Goal: Task Accomplishment & Management: Manage account settings

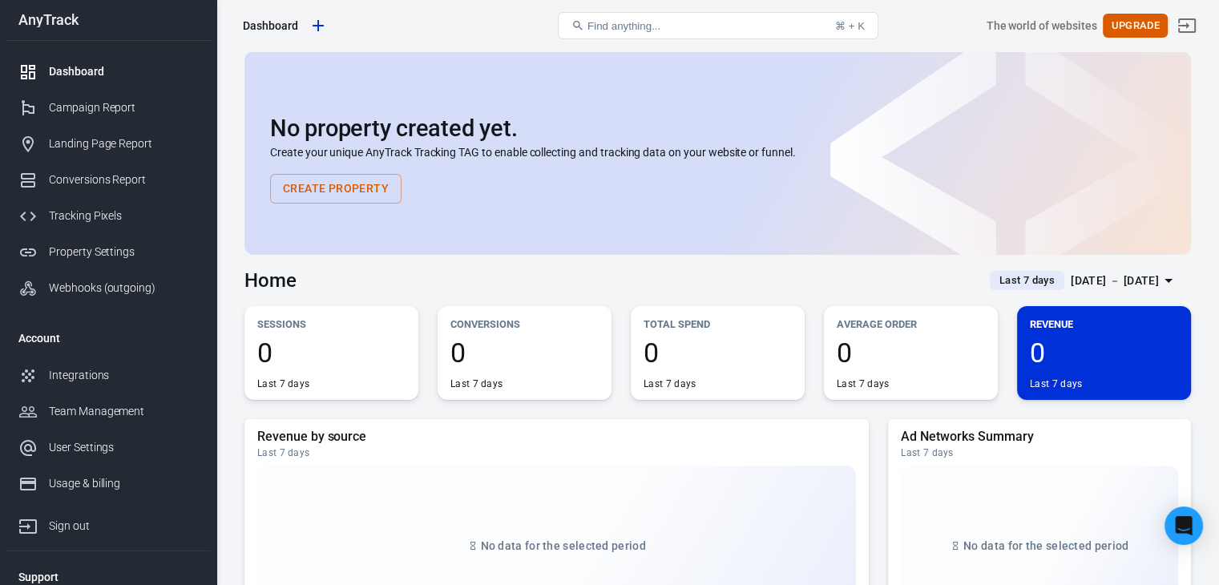
click at [62, 14] on div "AnyTrack" at bounding box center [108, 20] width 205 height 14
drag, startPoint x: 76, startPoint y: 14, endPoint x: 19, endPoint y: 18, distance: 57.1
click at [19, 18] on div "AnyTrack" at bounding box center [108, 20] width 205 height 14
copy div "AnyTrack"
click at [128, 208] on div "Tracking Pixels" at bounding box center [123, 216] width 149 height 17
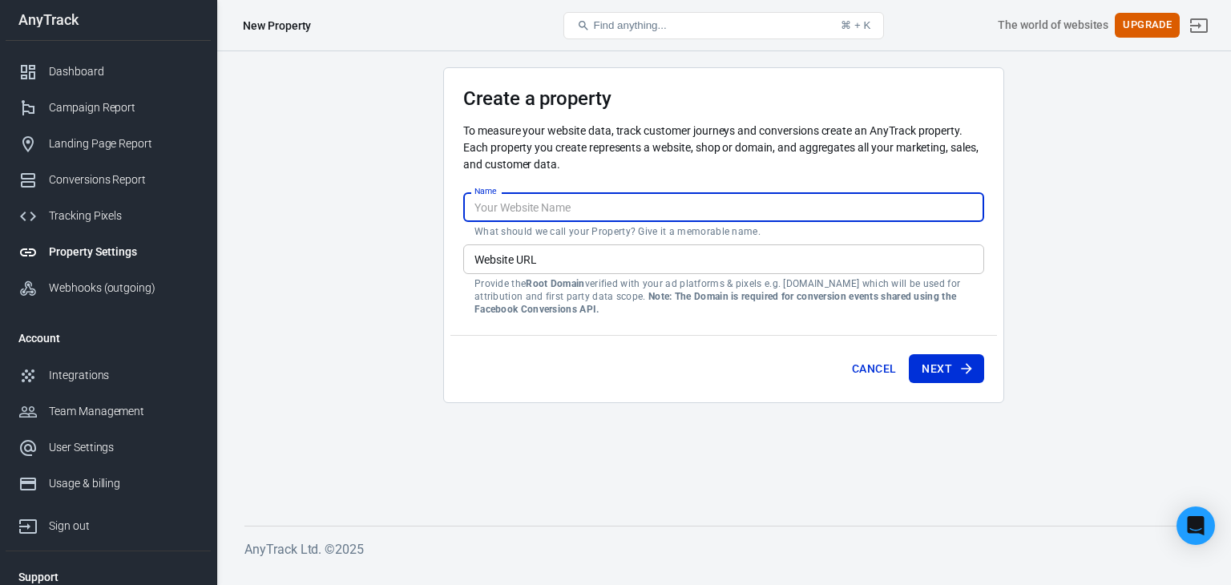
click at [531, 213] on input "Name" at bounding box center [723, 207] width 521 height 30
click at [333, 304] on main "Create a property To measure your website data, track customer journeys and con…" at bounding box center [724, 283] width 959 height 433
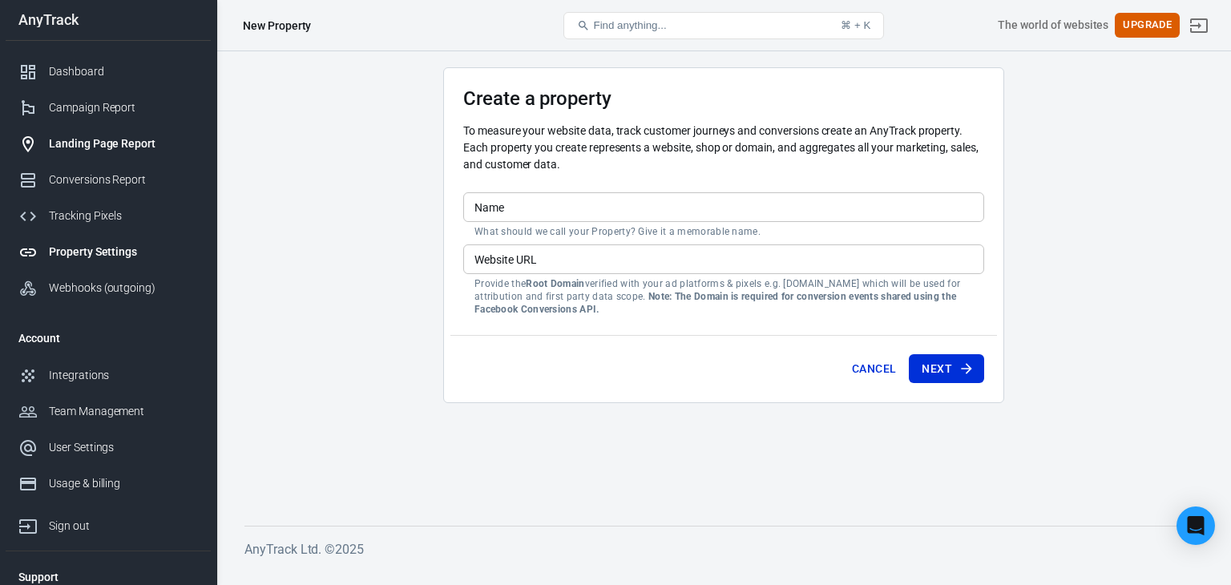
click at [152, 135] on div "Landing Page Report" at bounding box center [123, 143] width 149 height 17
click at [160, 152] on div "Landing Page Report" at bounding box center [123, 143] width 149 height 17
click at [124, 147] on div "Landing Page Report" at bounding box center [123, 143] width 149 height 17
click at [107, 109] on div "Campaign Report" at bounding box center [123, 107] width 149 height 17
click at [141, 184] on div "Conversions Report" at bounding box center [123, 180] width 149 height 17
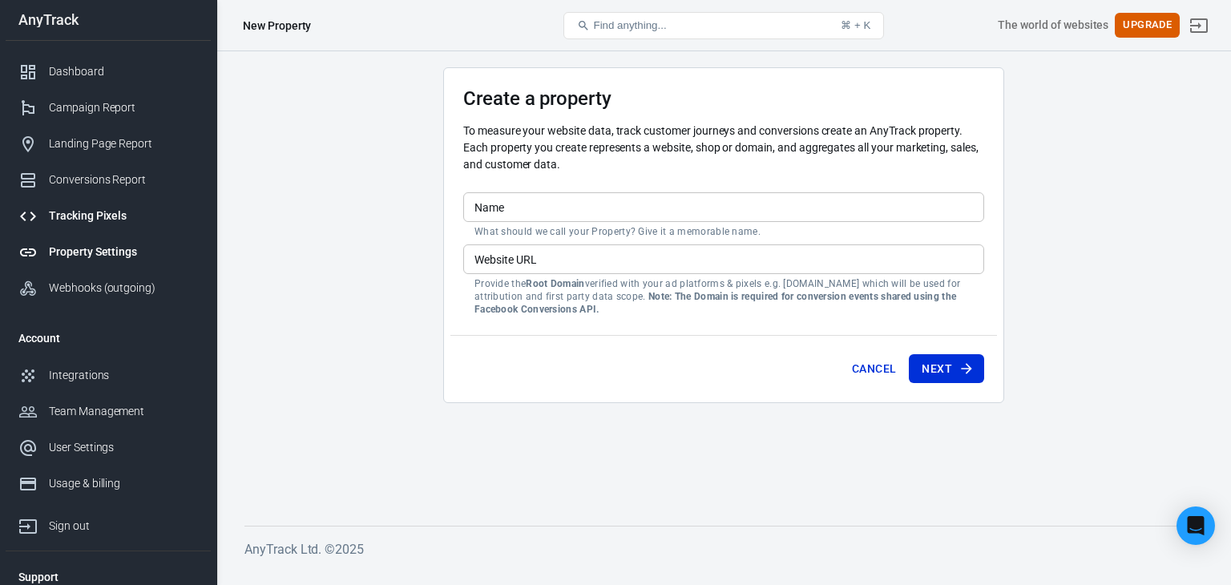
click at [134, 223] on div "Tracking Pixels" at bounding box center [123, 216] width 149 height 17
click at [166, 289] on div "Webhooks (outgoing)" at bounding box center [123, 288] width 149 height 17
click at [120, 239] on link "Property Settings" at bounding box center [108, 252] width 205 height 36
click at [106, 219] on div "Tracking Pixels" at bounding box center [123, 216] width 149 height 17
click at [102, 360] on div "Account Integrations Team Management User Settings Usage & billing Sign out" at bounding box center [108, 431] width 205 height 225
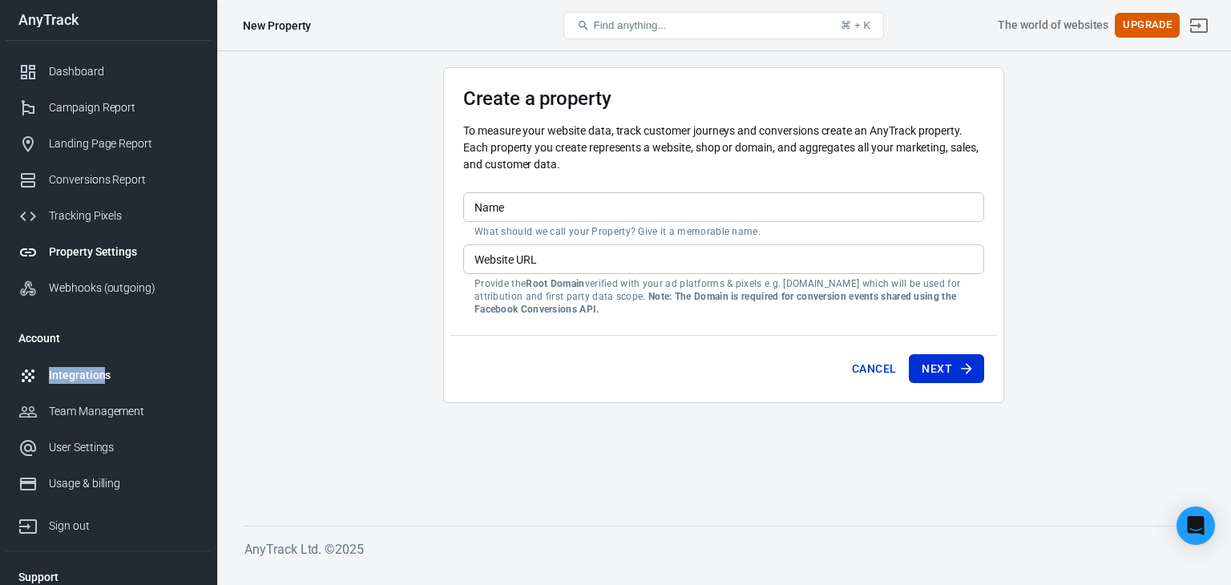
click at [104, 367] on div "Integrations" at bounding box center [123, 375] width 149 height 17
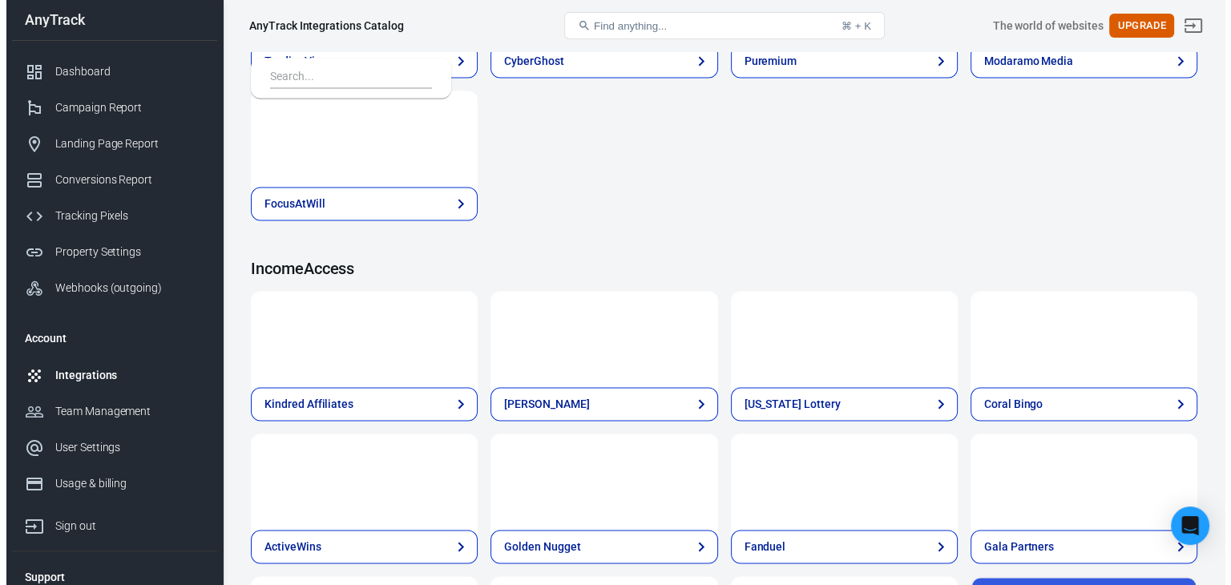
scroll to position [2475, 0]
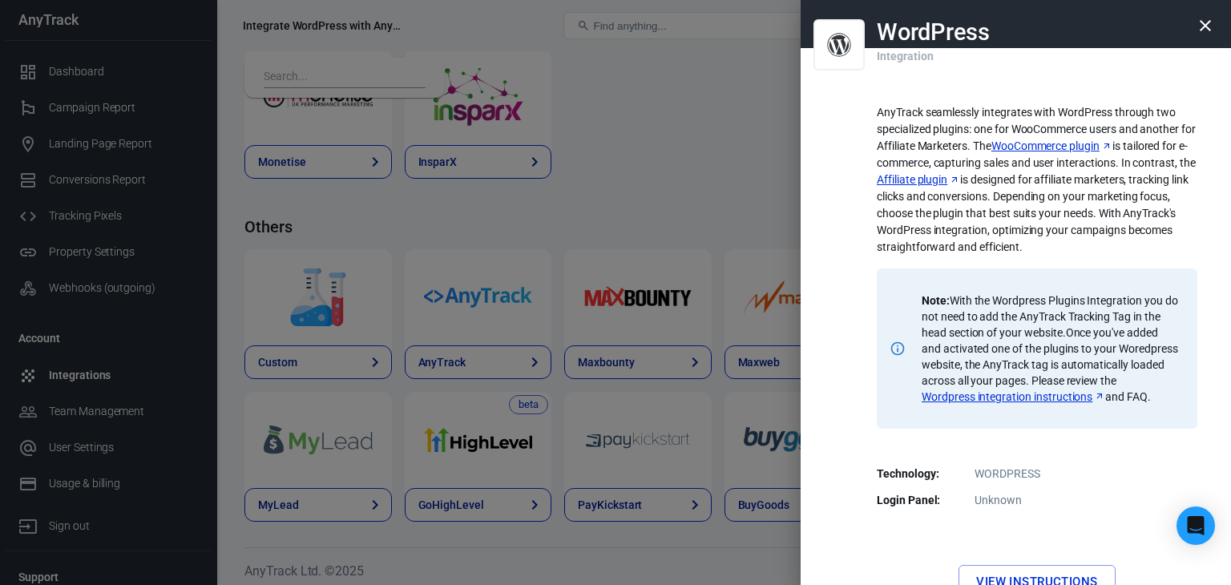
click at [1029, 395] on link "Wordpress integration instructions" at bounding box center [1014, 397] width 184 height 16
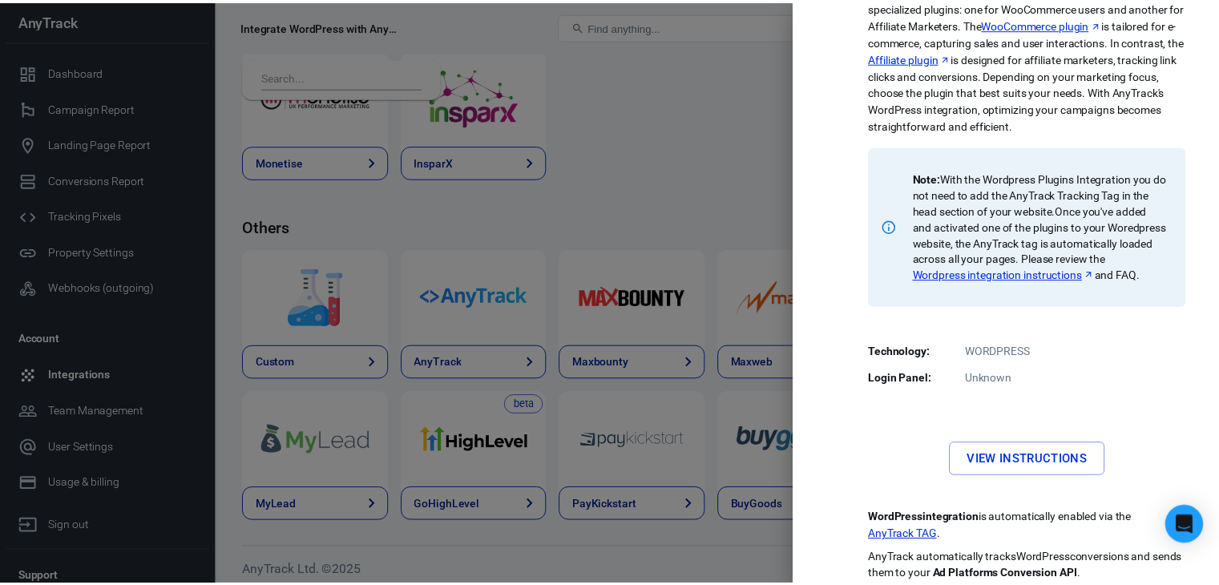
scroll to position [148, 0]
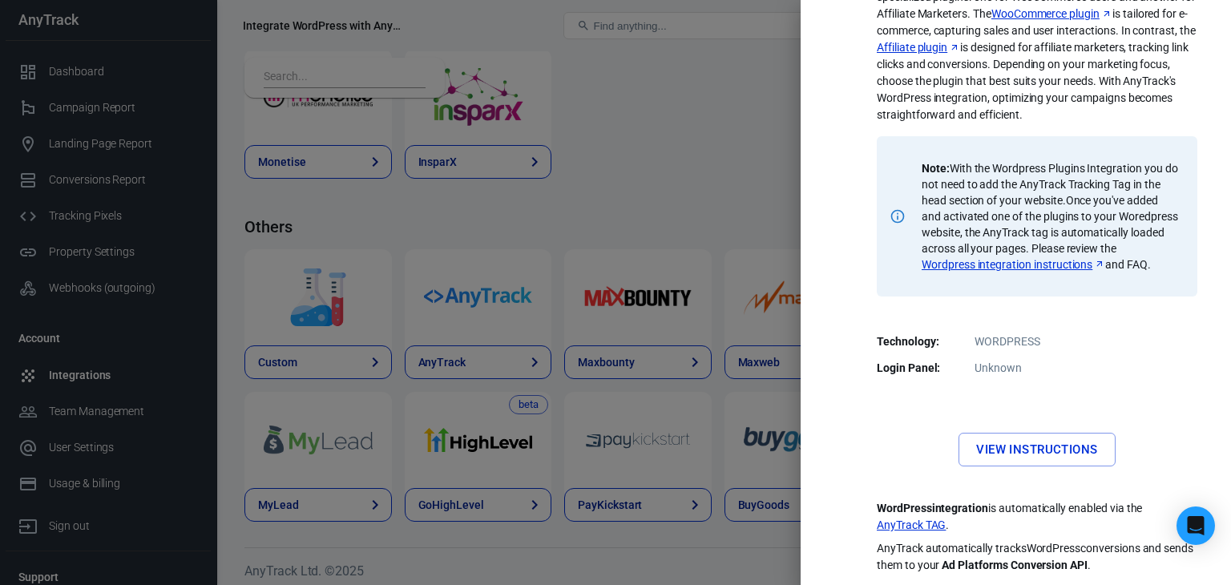
click at [1031, 451] on link "View Instructions" at bounding box center [1037, 450] width 156 height 34
click at [525, 291] on div at bounding box center [615, 292] width 1231 height 585
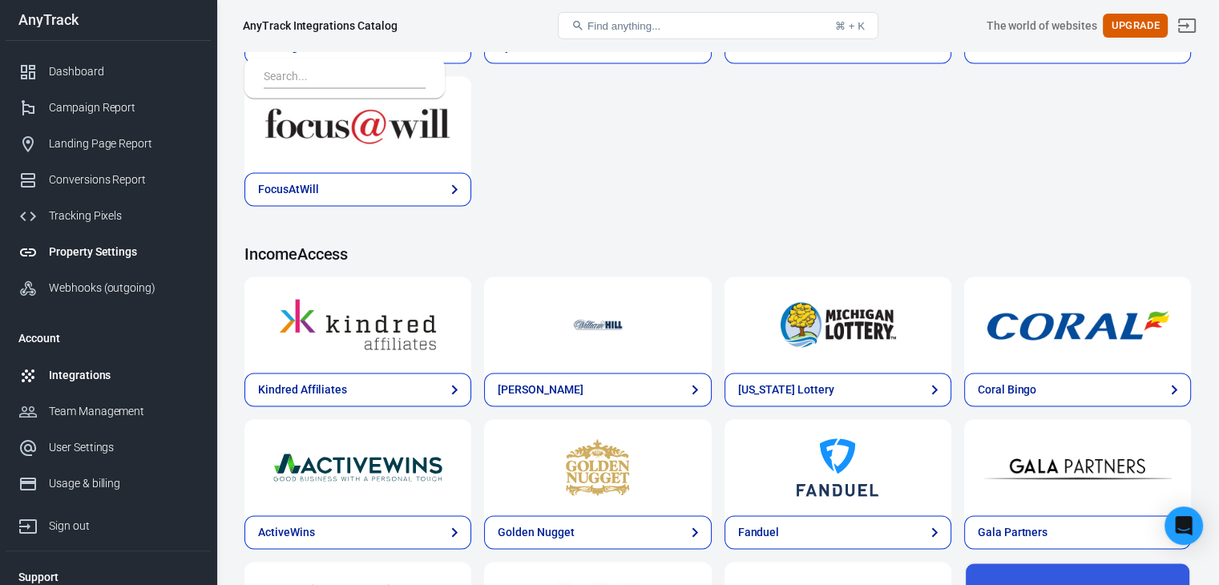
click at [123, 251] on div "Property Settings" at bounding box center [123, 252] width 149 height 17
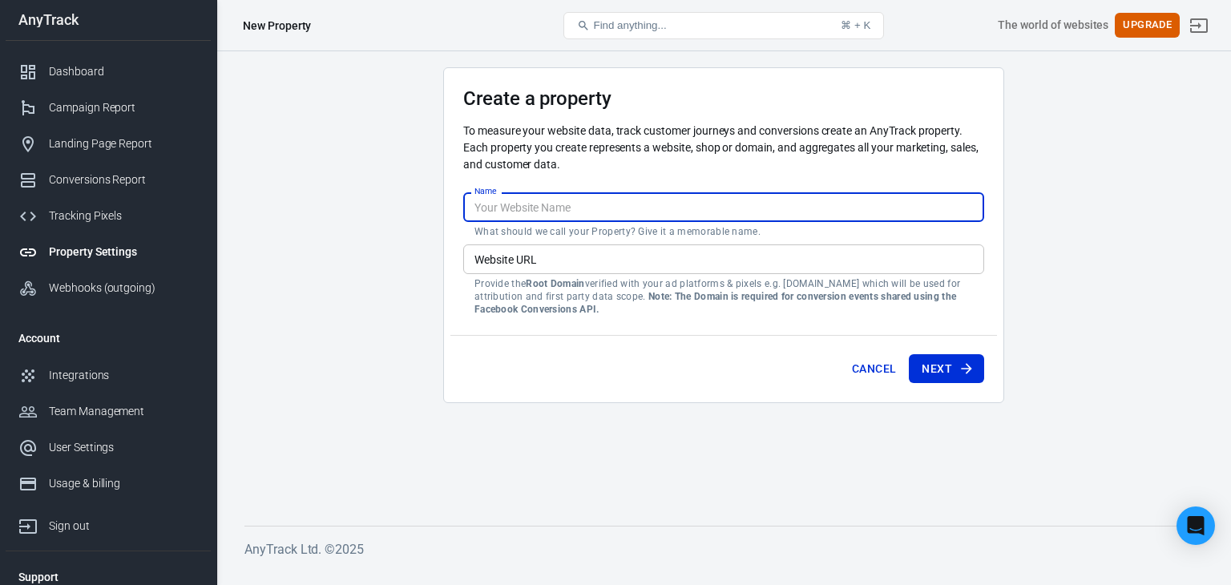
click at [529, 208] on input "Name" at bounding box center [723, 207] width 521 height 30
paste input "https://gaza47.store/"
drag, startPoint x: 510, startPoint y: 208, endPoint x: 420, endPoint y: 213, distance: 90.0
click at [418, 213] on main "Create a property To measure your website data, track customer journeys and con…" at bounding box center [724, 283] width 959 height 433
click at [616, 207] on input "gaza47.store/" at bounding box center [723, 207] width 521 height 30
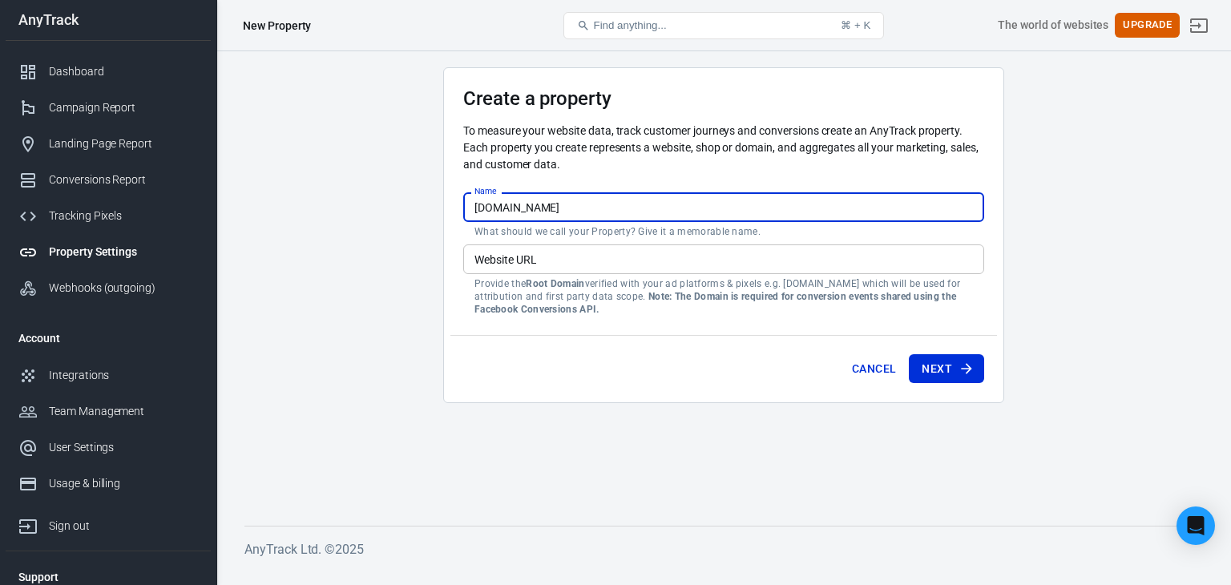
type input "[DOMAIN_NAME]"
click at [515, 249] on div "Website URL Website URL Provide the Root Domain verified with your ad platforms…" at bounding box center [723, 280] width 521 height 71
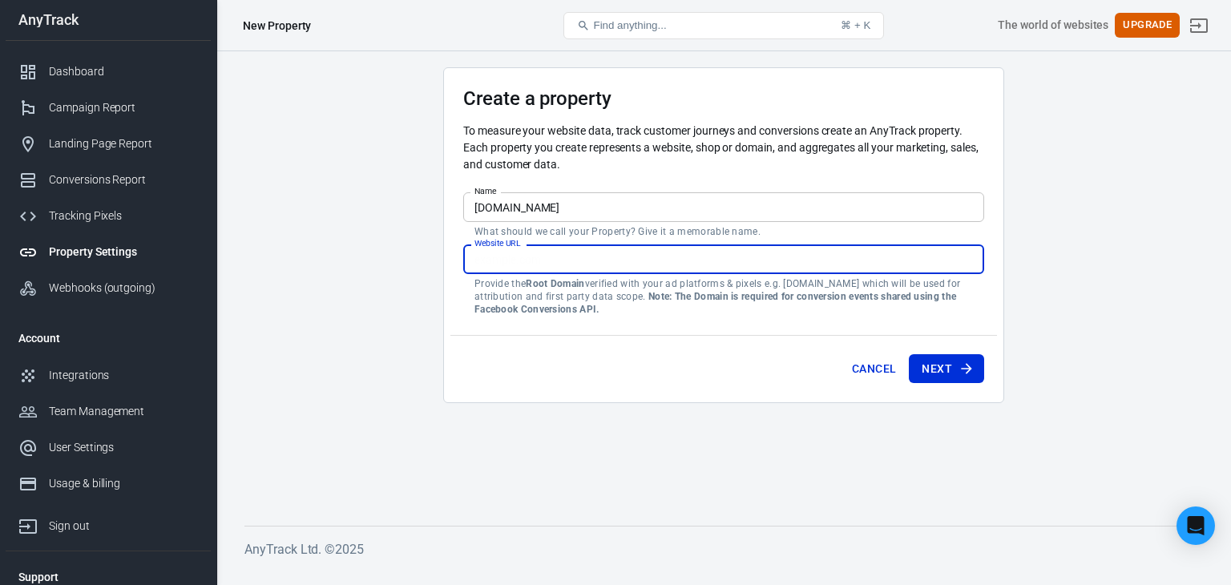
paste input "https://gaza47.store/"
type input "https://gaza47.store/"
click at [925, 366] on button "Next" at bounding box center [946, 369] width 75 height 30
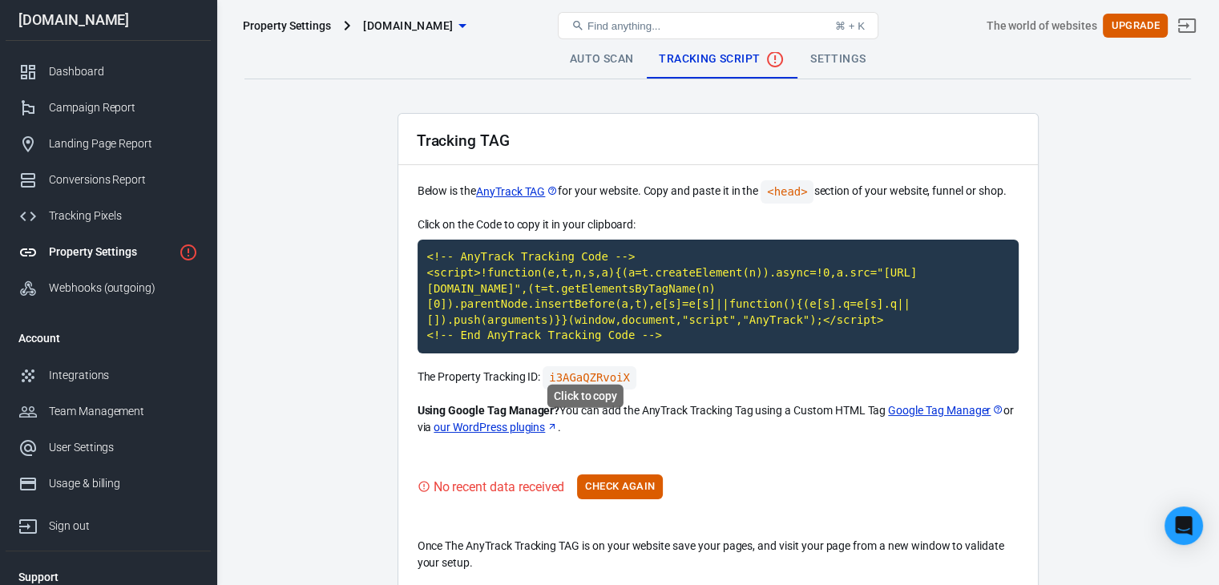
click at [593, 366] on code "i3AGaQZRvoiX" at bounding box center [590, 377] width 94 height 23
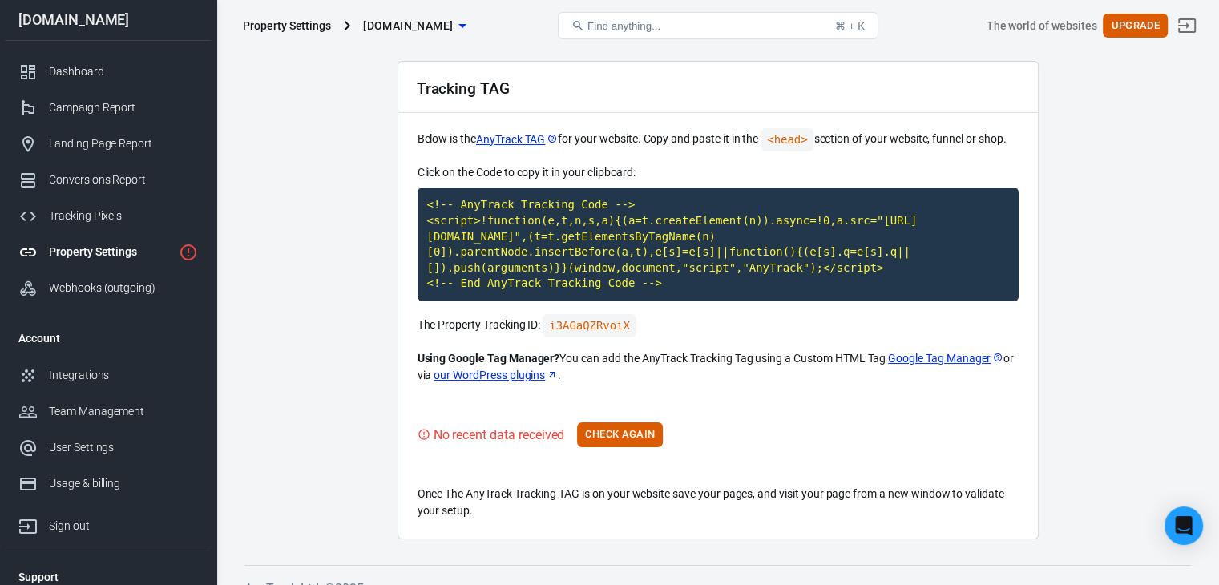
scroll to position [59, 0]
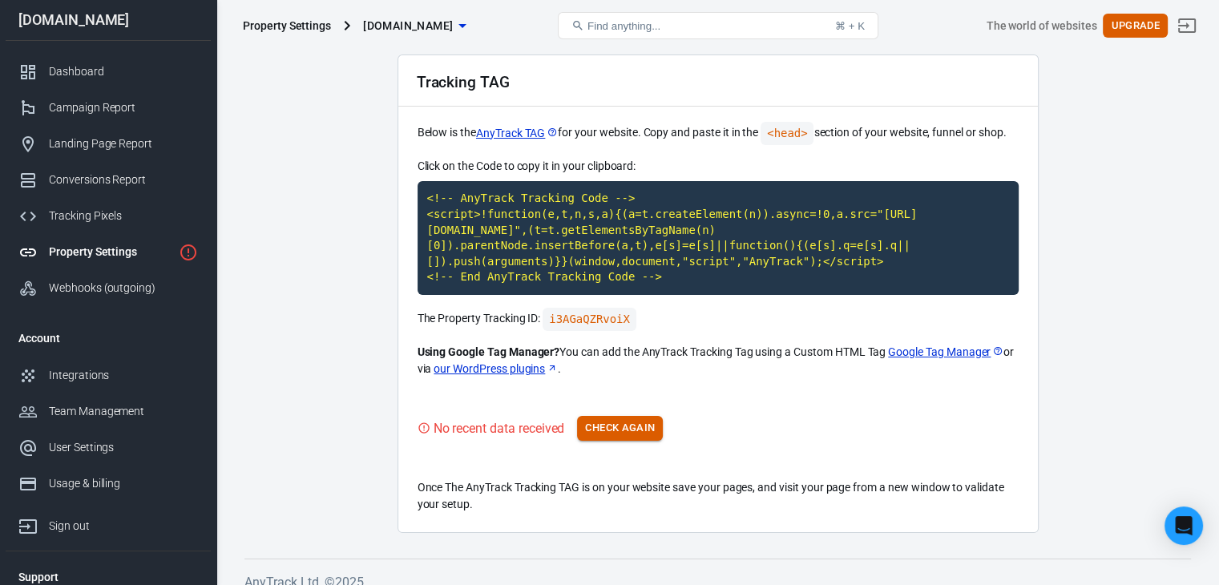
click at [626, 416] on button "Check Again" at bounding box center [620, 428] width 86 height 25
click at [512, 361] on link "our WordPress plugins" at bounding box center [496, 369] width 124 height 17
click at [725, 232] on code "<!-- AnyTrack Tracking Code --> <script>!function(e,t,n,s,a){(a=t.createElement…" at bounding box center [718, 238] width 601 height 114
click at [519, 208] on code "<!-- AnyTrack Tracking Code --> <script>!function(e,t,n,s,a){(a=t.createElement…" at bounding box center [718, 238] width 601 height 114
click at [535, 361] on link "our WordPress plugins" at bounding box center [496, 369] width 124 height 17
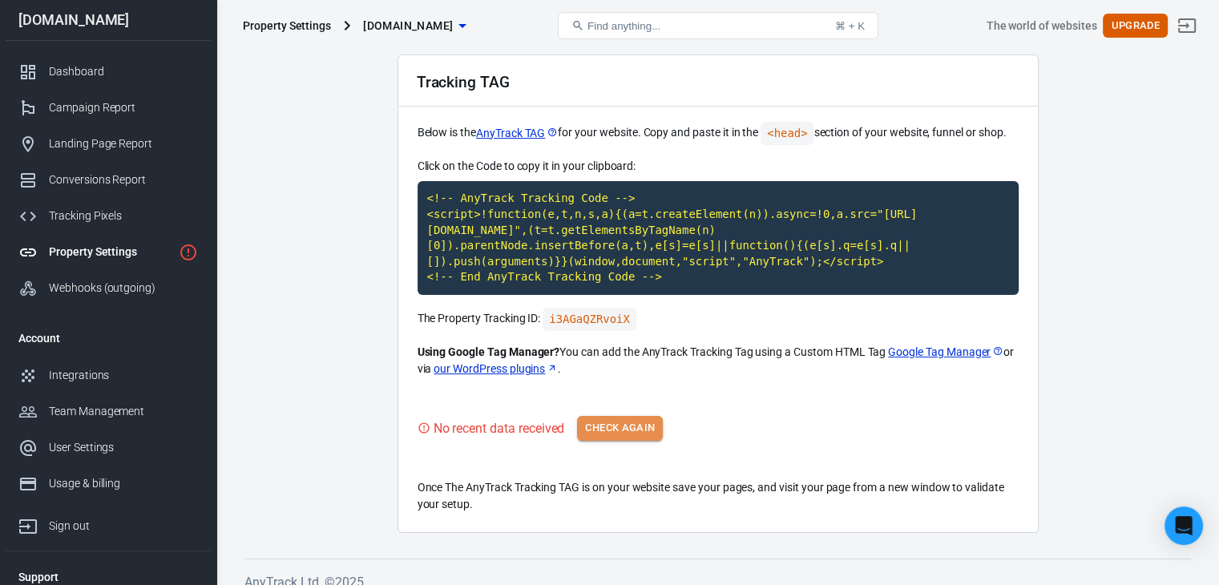
click at [645, 416] on button "Check Again" at bounding box center [620, 428] width 86 height 25
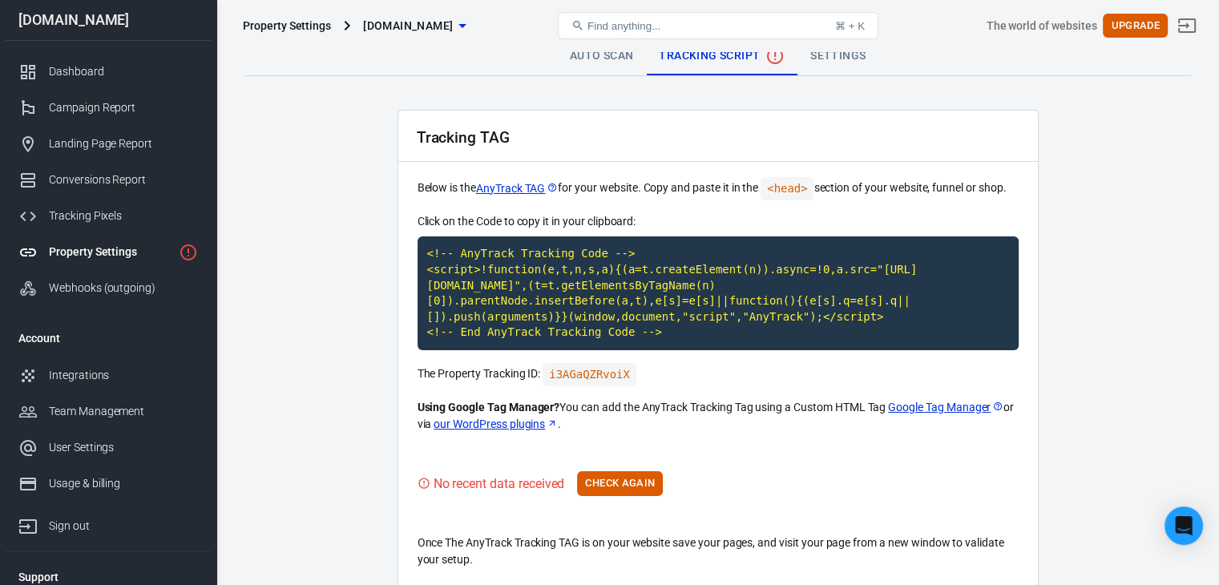
scroll to position [0, 0]
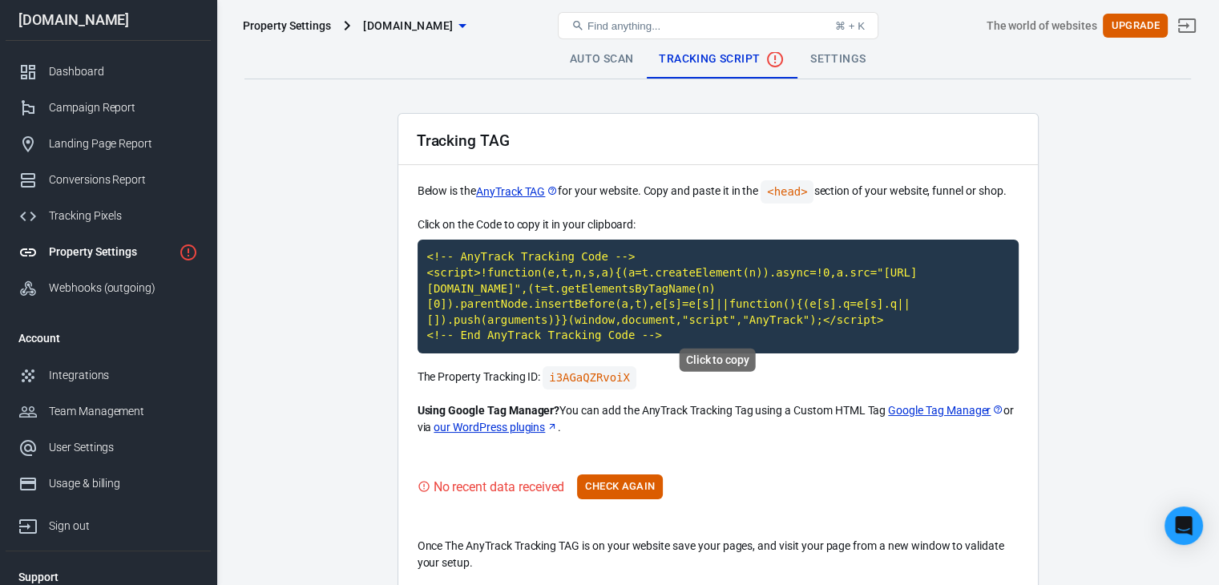
click at [510, 289] on code "<!-- AnyTrack Tracking Code --> <script>!function(e,t,n,s,a){(a=t.createElement…" at bounding box center [718, 297] width 601 height 114
click at [519, 194] on link "AnyTrack TAG" at bounding box center [517, 192] width 82 height 17
click at [608, 475] on button "Check Again" at bounding box center [620, 487] width 86 height 25
click at [600, 305] on code "<!-- AnyTrack Tracking Code --> <script>!function(e,t,n,s,a){(a=t.createElement…" at bounding box center [718, 297] width 601 height 114
click at [597, 53] on link "Auto Scan" at bounding box center [602, 59] width 90 height 38
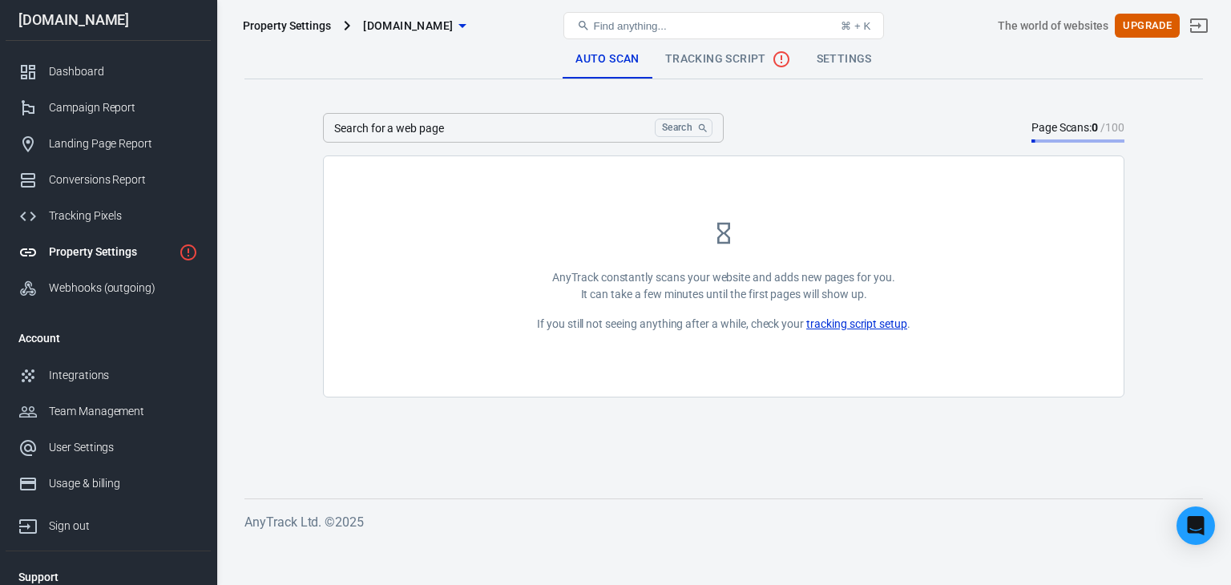
click at [851, 318] on link "tracking script setup" at bounding box center [856, 324] width 101 height 17
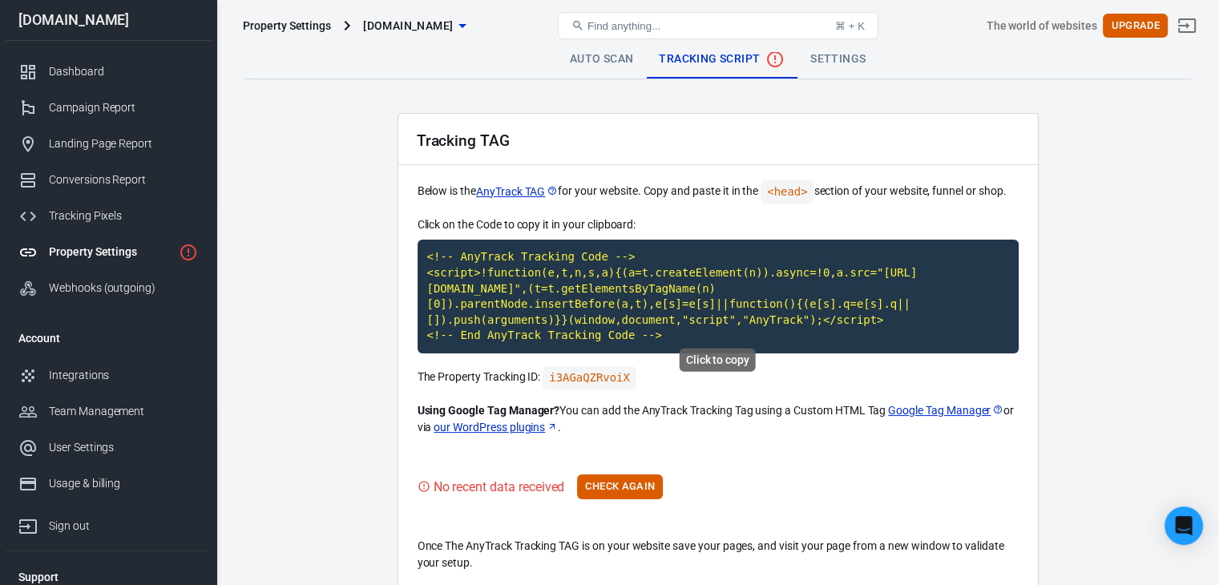
click at [690, 294] on code "<!-- AnyTrack Tracking Code --> <script>!function(e,t,n,s,a){(a=t.createElement…" at bounding box center [718, 297] width 601 height 114
click at [611, 475] on button "Check Again" at bounding box center [620, 487] width 86 height 25
click at [633, 480] on button "Check Again" at bounding box center [620, 487] width 86 height 25
click at [633, 475] on button "Check Again" at bounding box center [620, 487] width 86 height 25
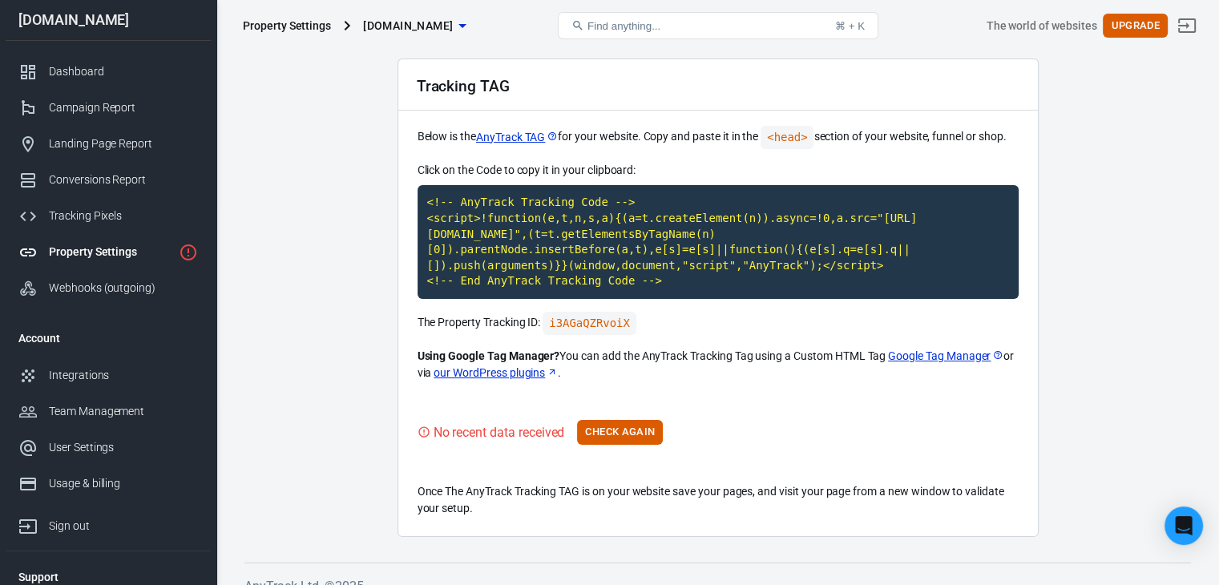
scroll to position [59, 0]
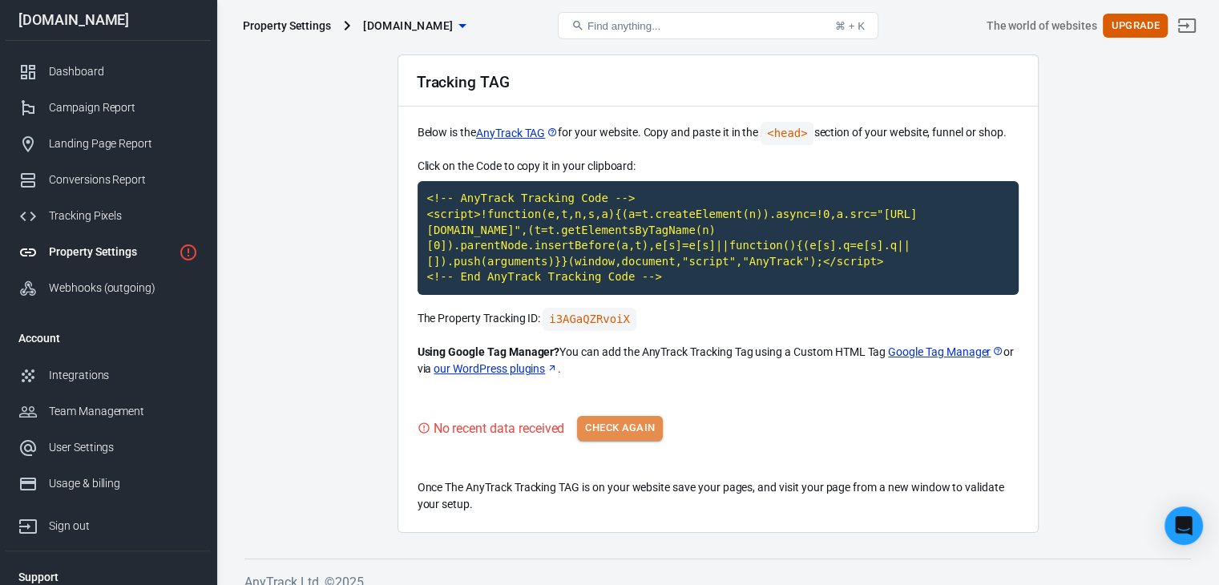
click at [612, 416] on button "Check Again" at bounding box center [620, 428] width 86 height 25
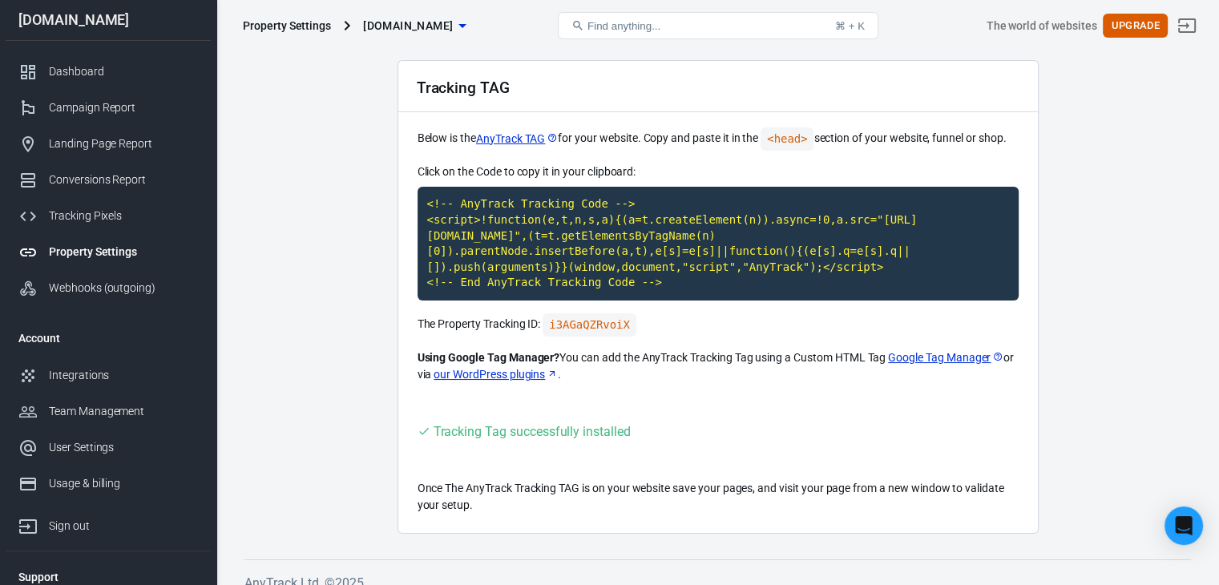
scroll to position [55, 0]
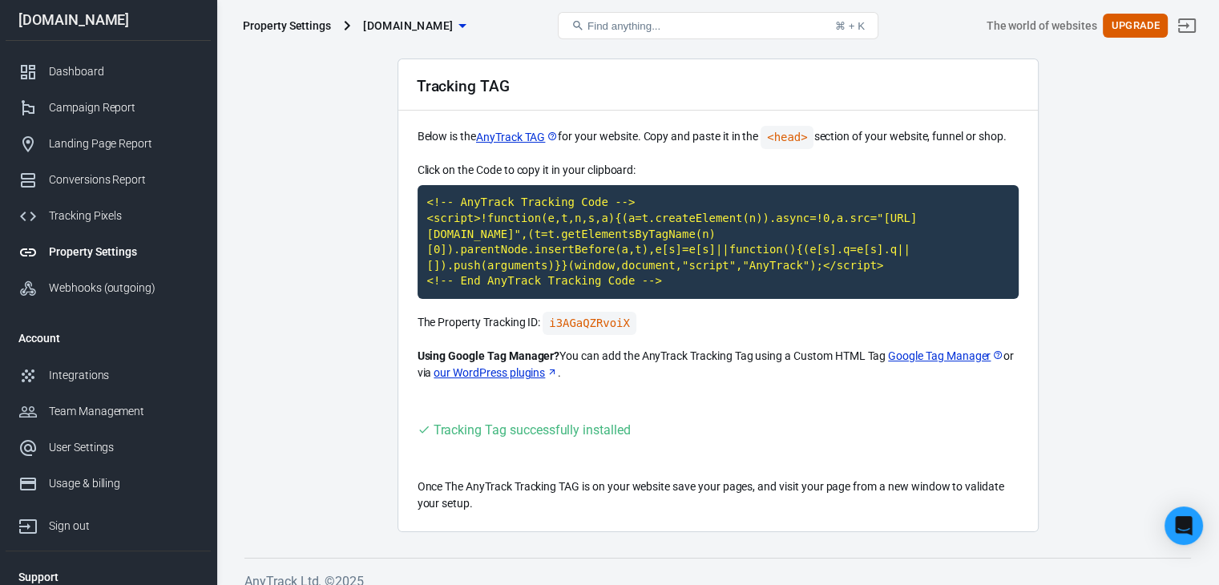
click at [141, 251] on div "Property Settings" at bounding box center [123, 252] width 149 height 17
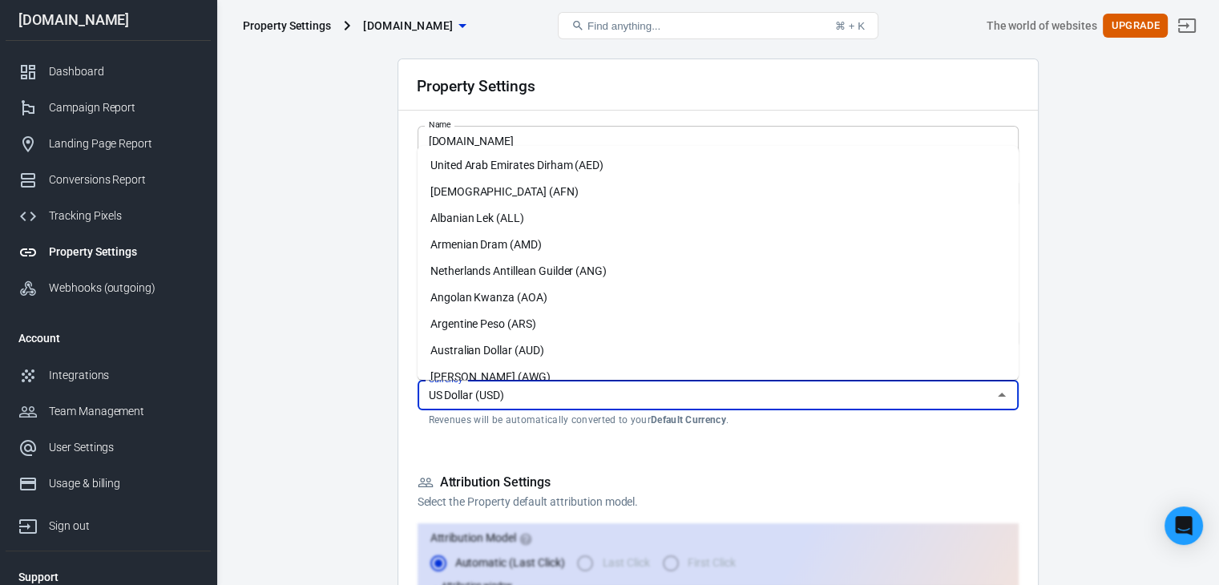
click at [559, 386] on input "US Dollar (USD)" at bounding box center [704, 396] width 565 height 20
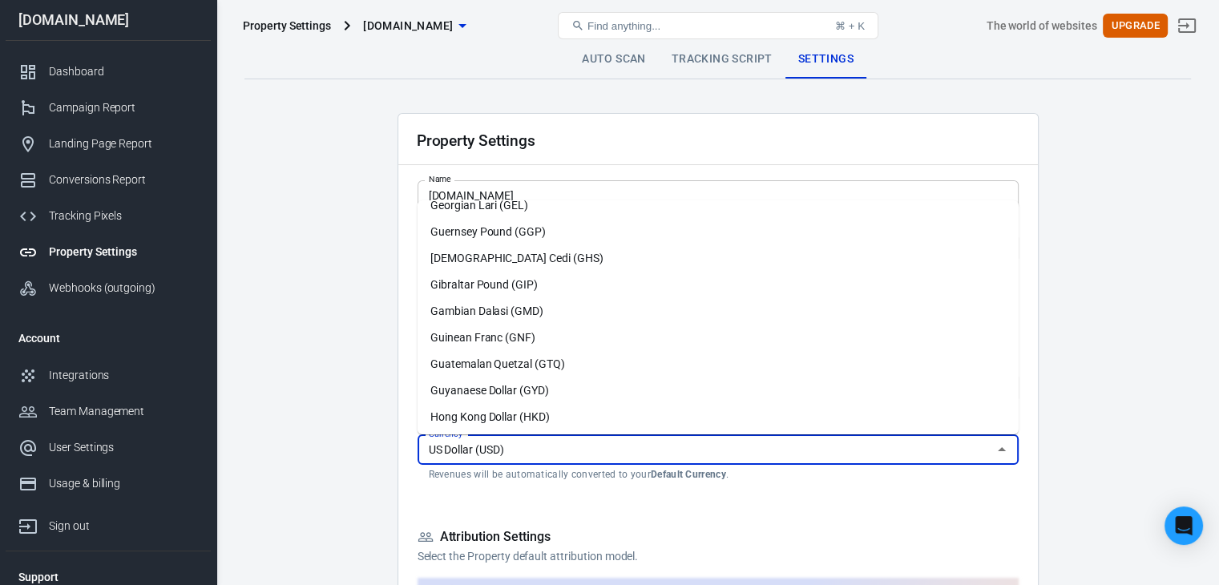
scroll to position [1150, 0]
click at [511, 346] on li "Falkland Islands Pound (FKP)" at bounding box center [718, 340] width 601 height 26
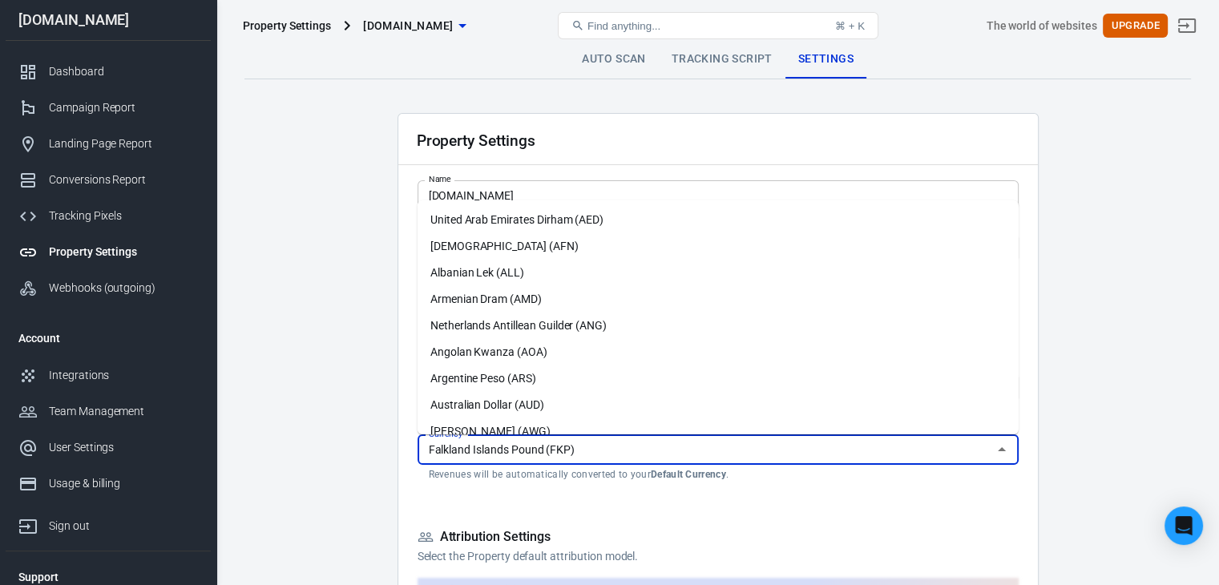
click at [507, 437] on div "Falkland Islands Pound (FKP) Currency" at bounding box center [718, 450] width 601 height 30
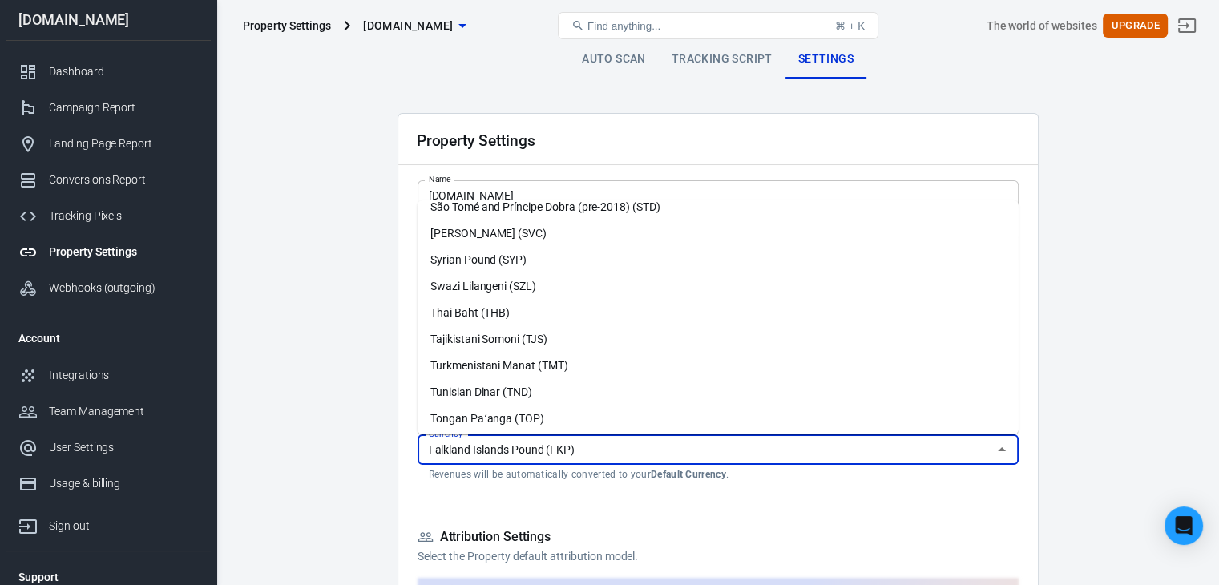
scroll to position [3607, 0]
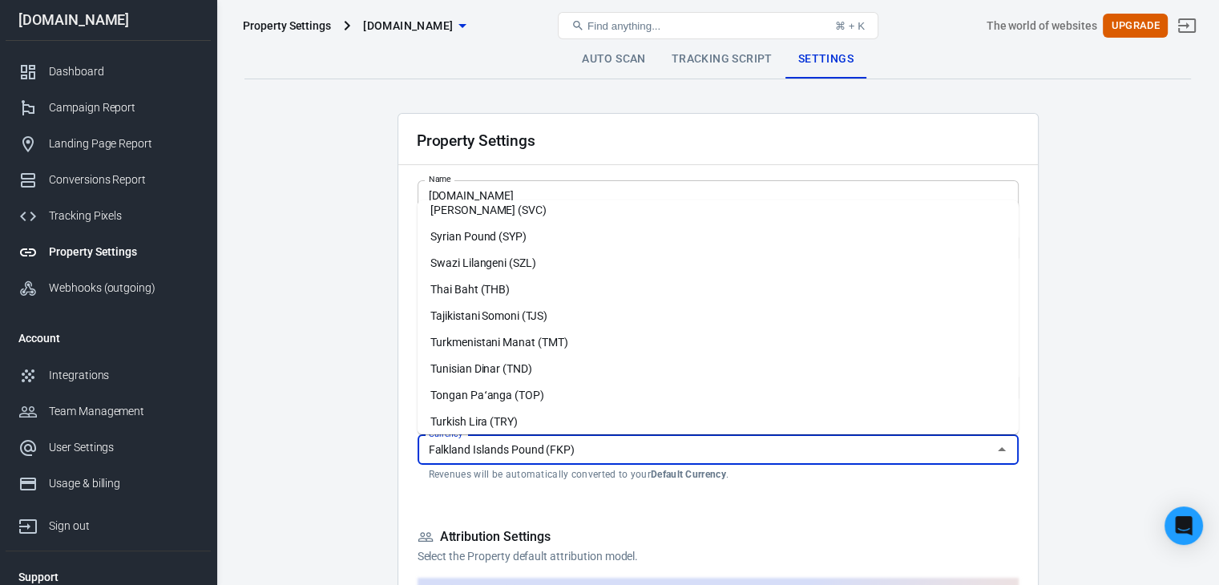
click at [541, 293] on li "Thai Baht (THB)" at bounding box center [718, 290] width 601 height 26
type input "Thai Baht (THB)"
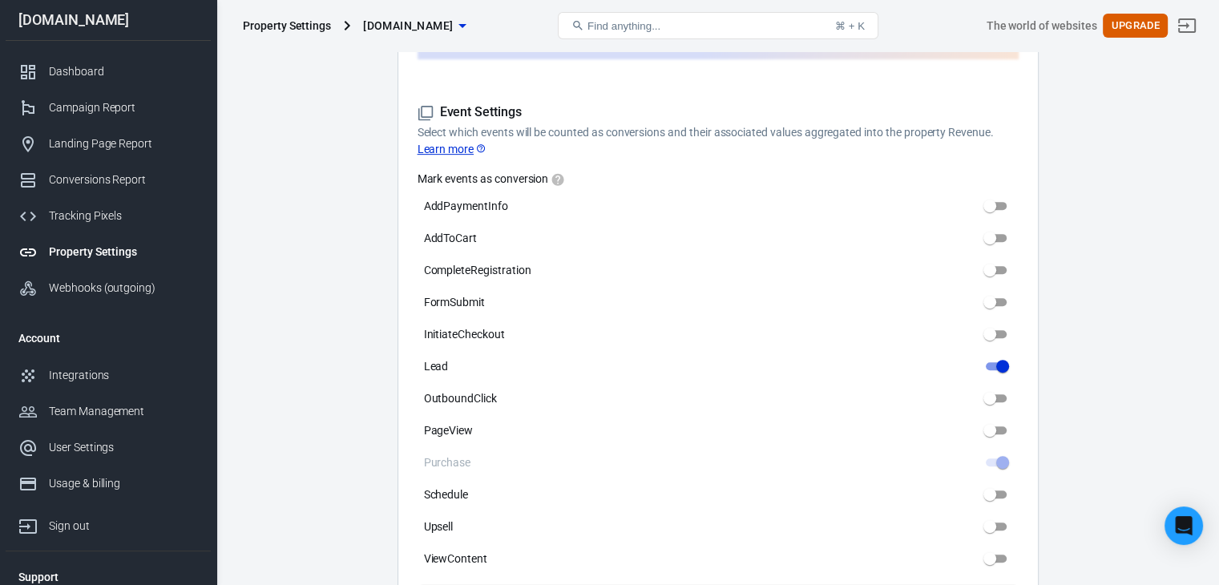
scroll to position [3476, 0]
click at [1122, 408] on main "Auto Scan Tracking Script Settings Property Settings Name gaza47.store Name Wha…" at bounding box center [718, 359] width 947 height 2080
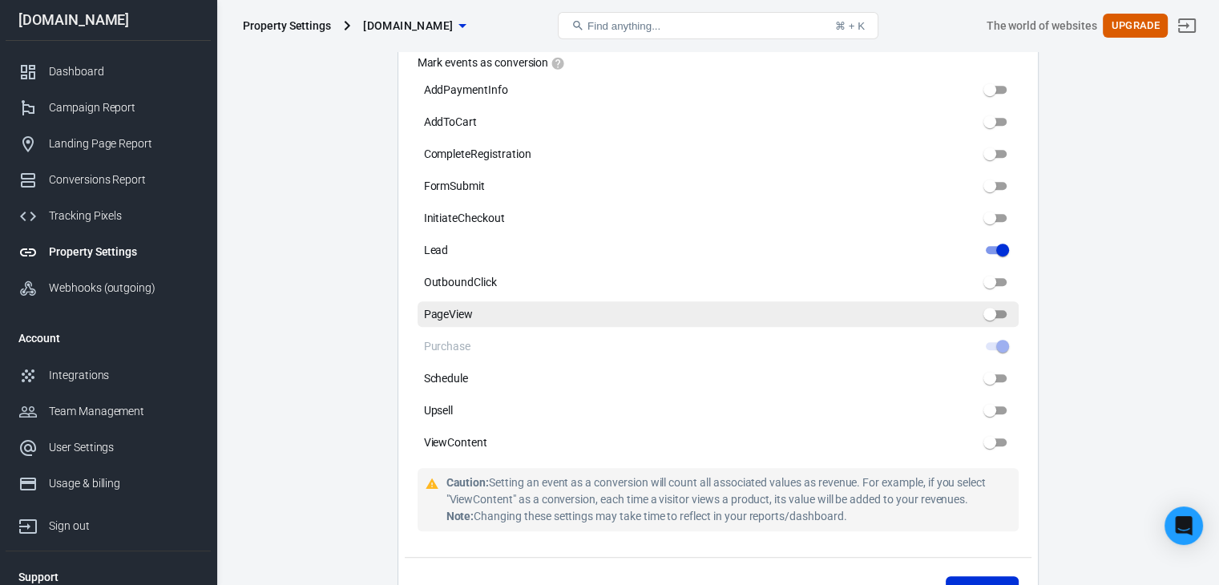
scroll to position [721, 0]
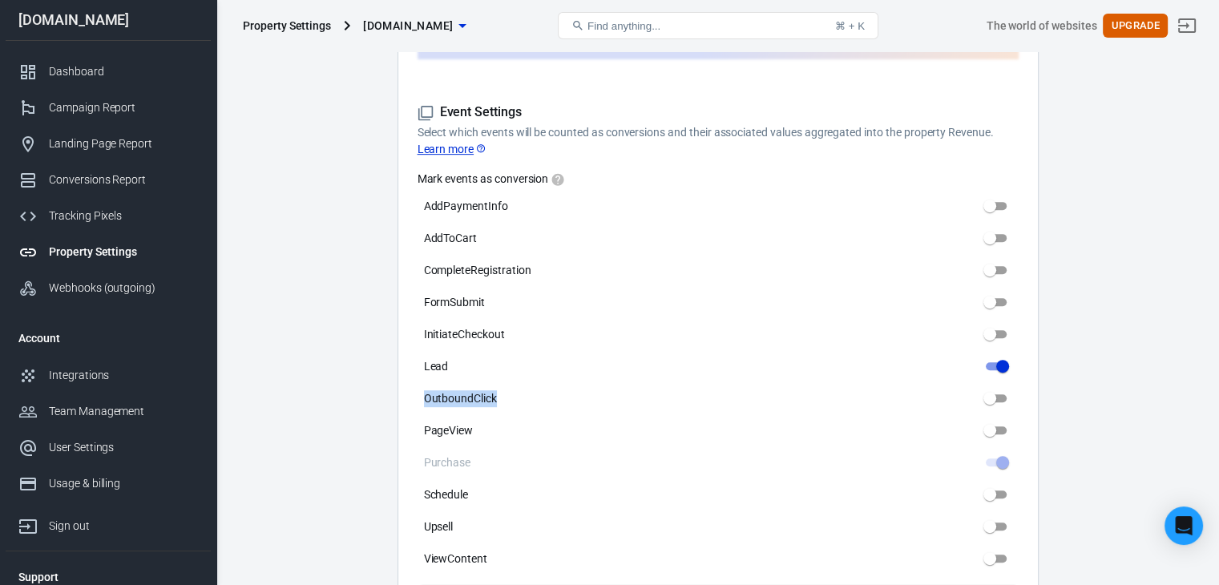
drag, startPoint x: 521, startPoint y: 382, endPoint x: 399, endPoint y: 392, distance: 122.2
click at [399, 392] on div "Property Settings Name gaza47.store Name What should we call your Property? Giv…" at bounding box center [718, 67] width 641 height 1350
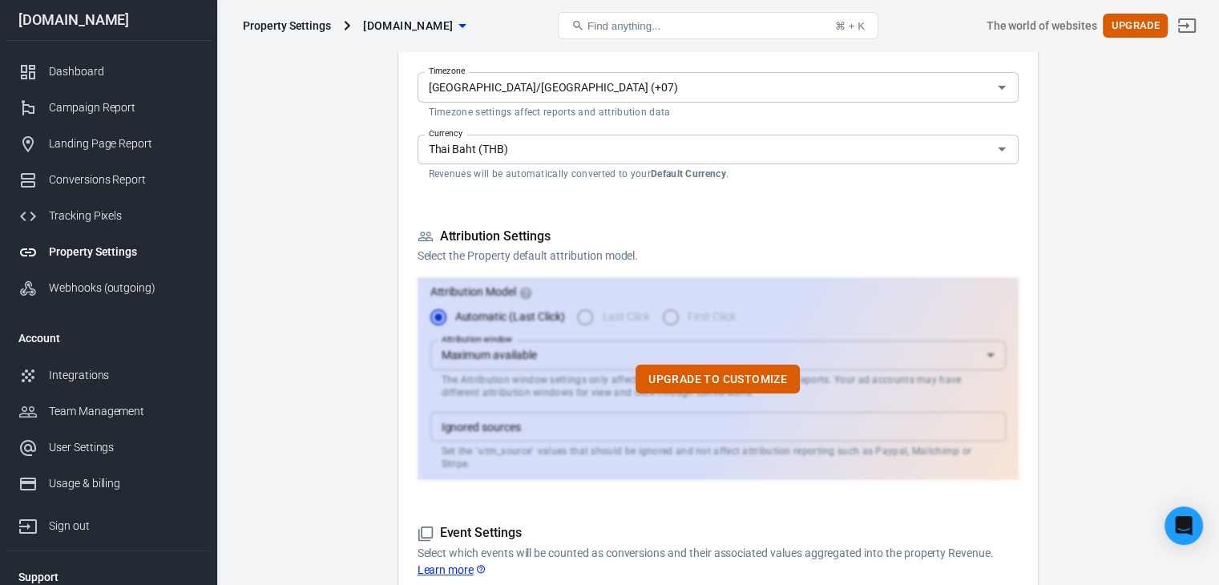
scroll to position [306, 0]
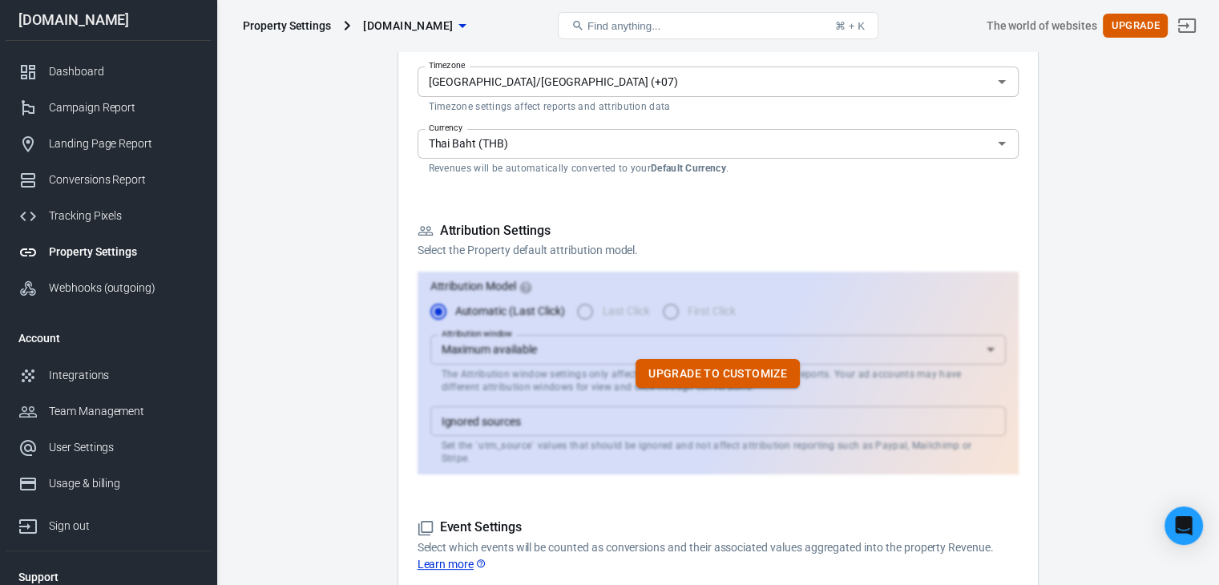
click at [770, 375] on button "Upgrade to customize" at bounding box center [718, 374] width 164 height 30
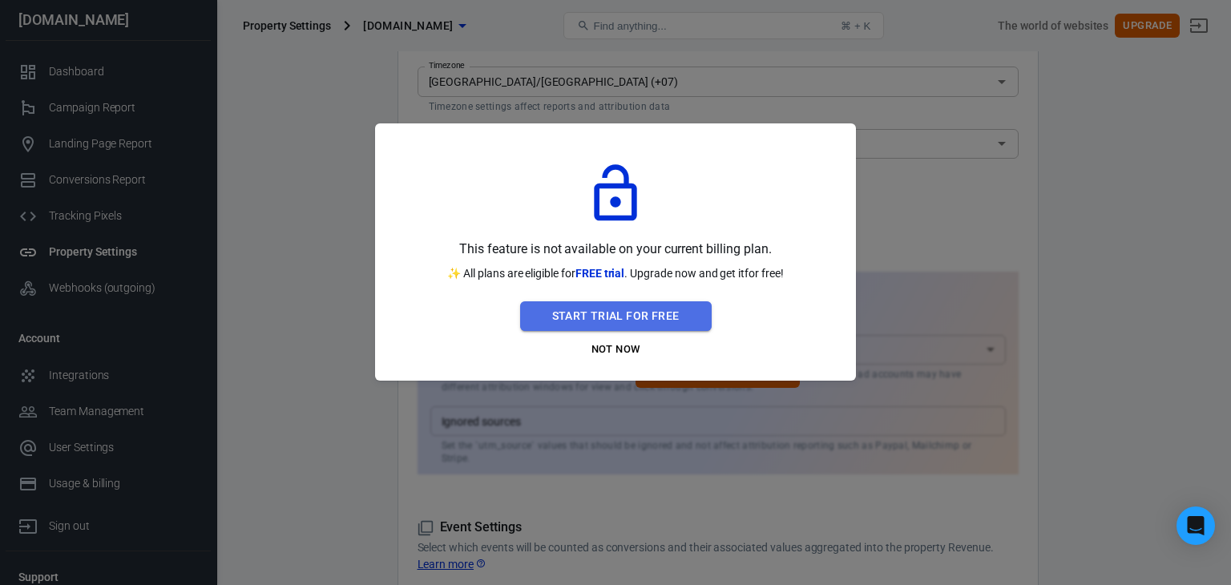
click at [651, 323] on button "Start Trial For Free" at bounding box center [616, 316] width 192 height 30
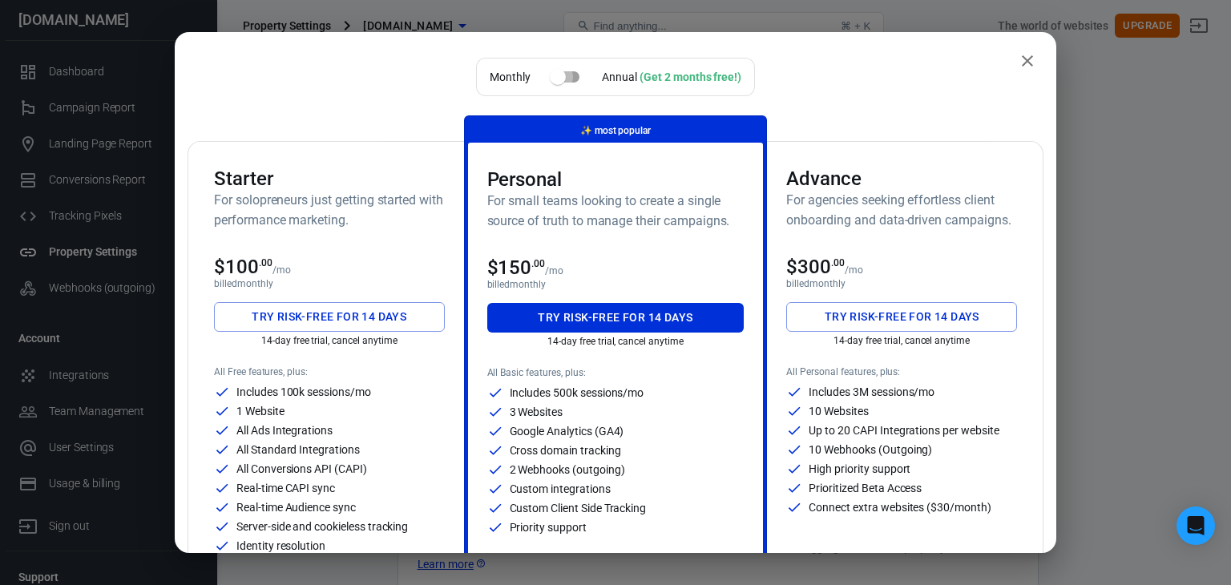
click at [571, 75] on input "checkbox" at bounding box center [557, 77] width 91 height 30
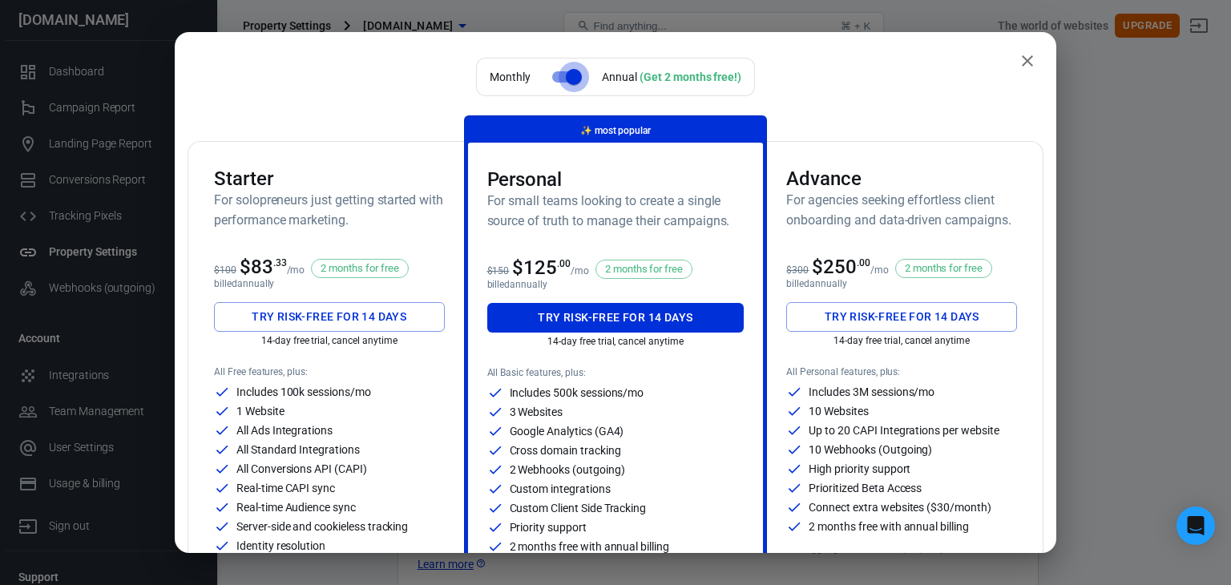
click at [568, 78] on input "checkbox" at bounding box center [573, 77] width 91 height 30
checkbox input "false"
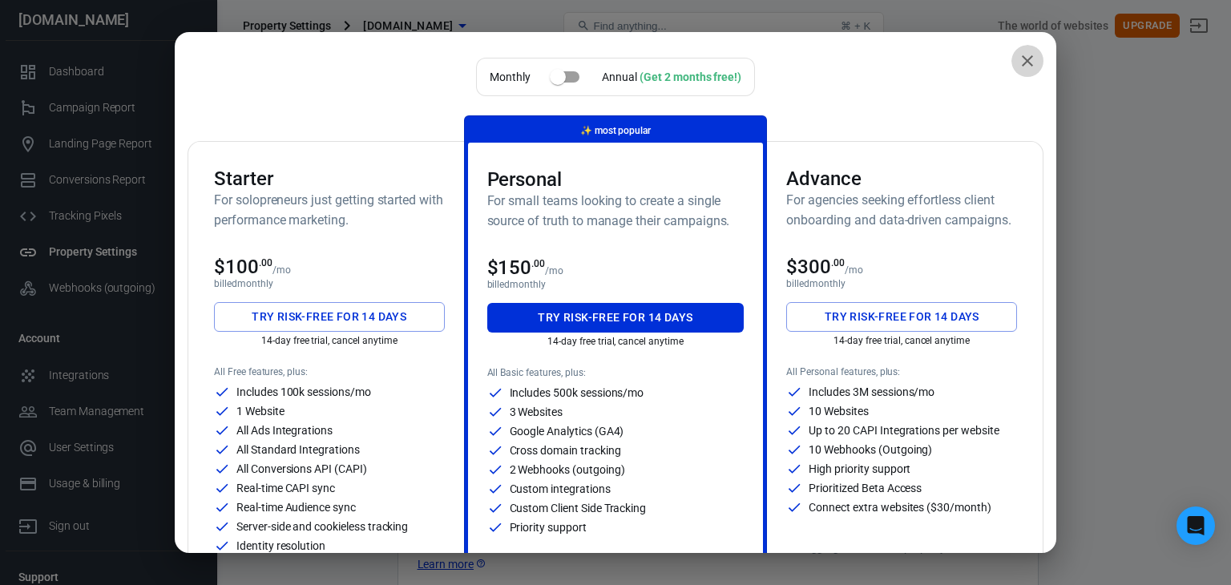
click at [1018, 57] on icon "close" at bounding box center [1027, 60] width 19 height 19
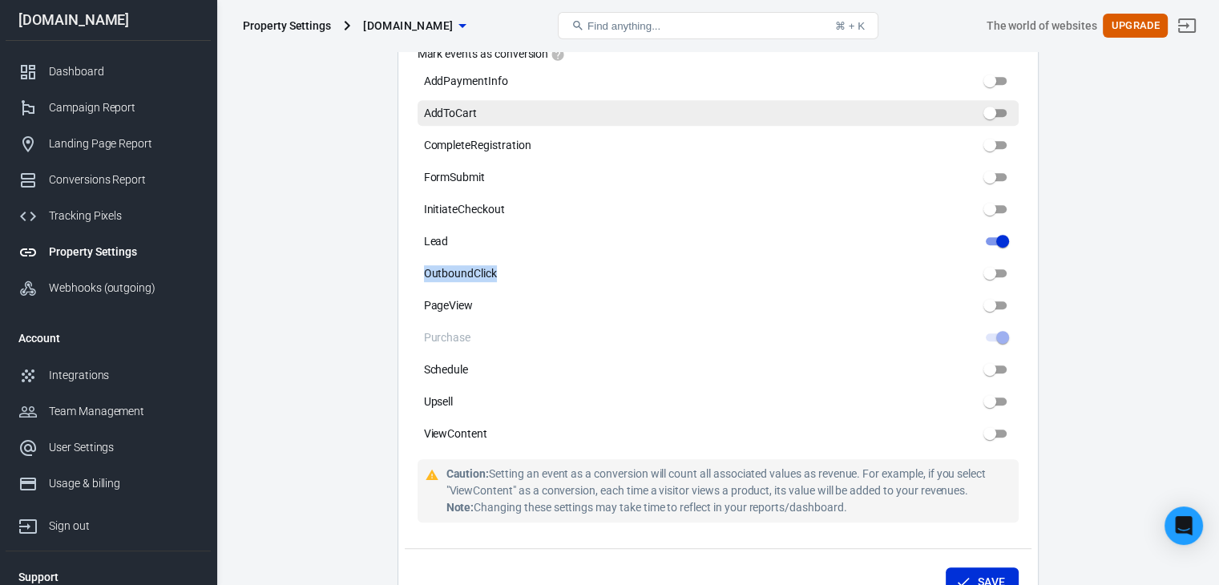
scroll to position [867, 0]
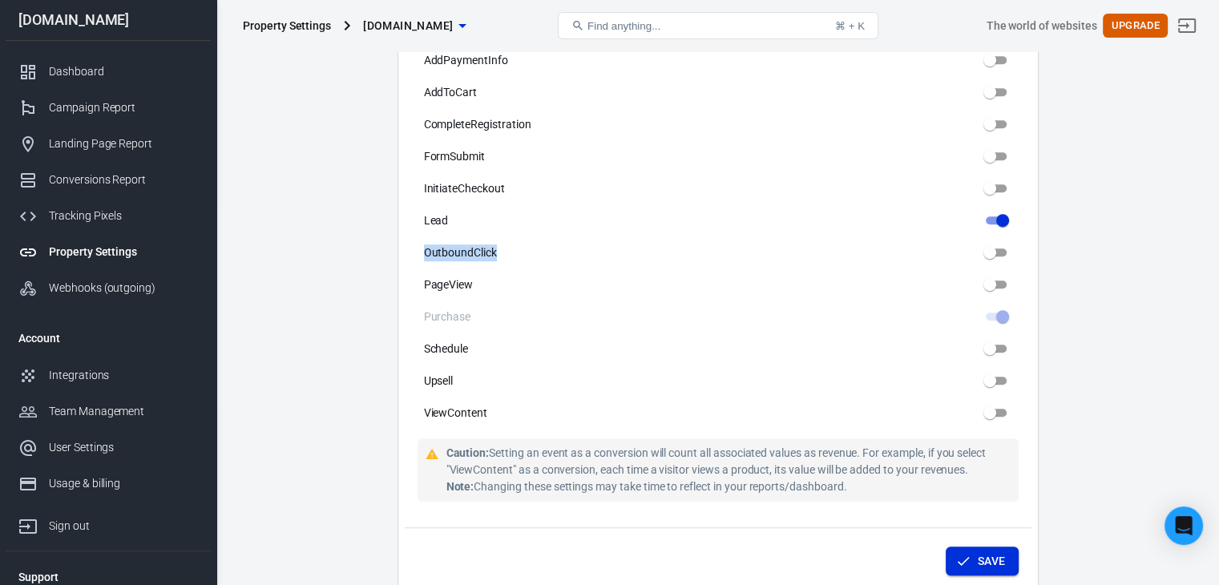
click at [967, 553] on icon "submit" at bounding box center [964, 561] width 16 height 16
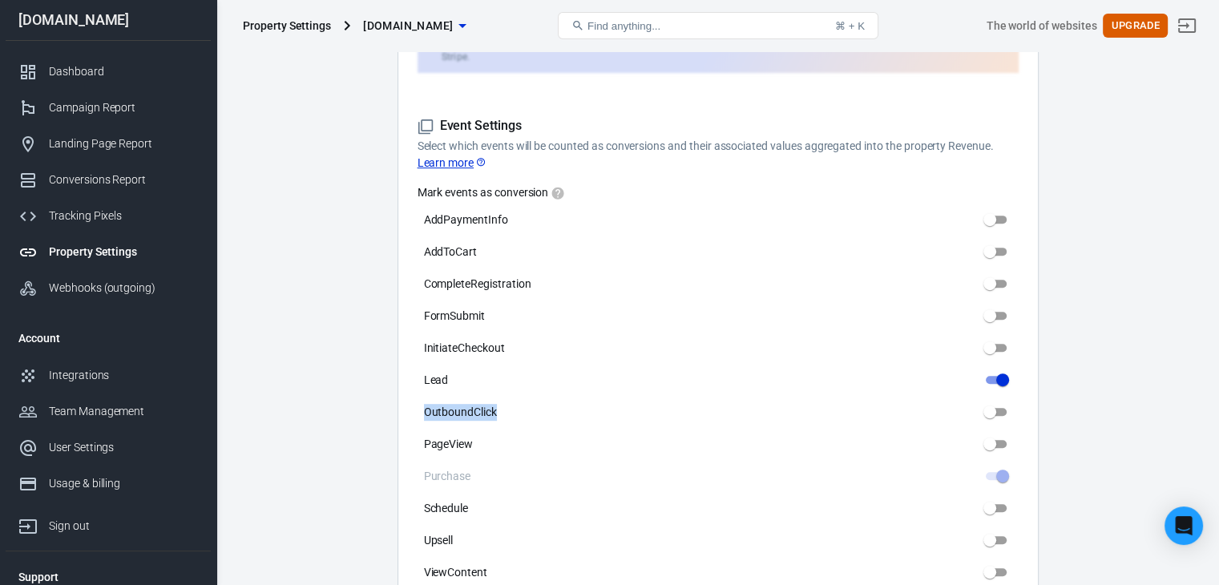
scroll to position [707, 0]
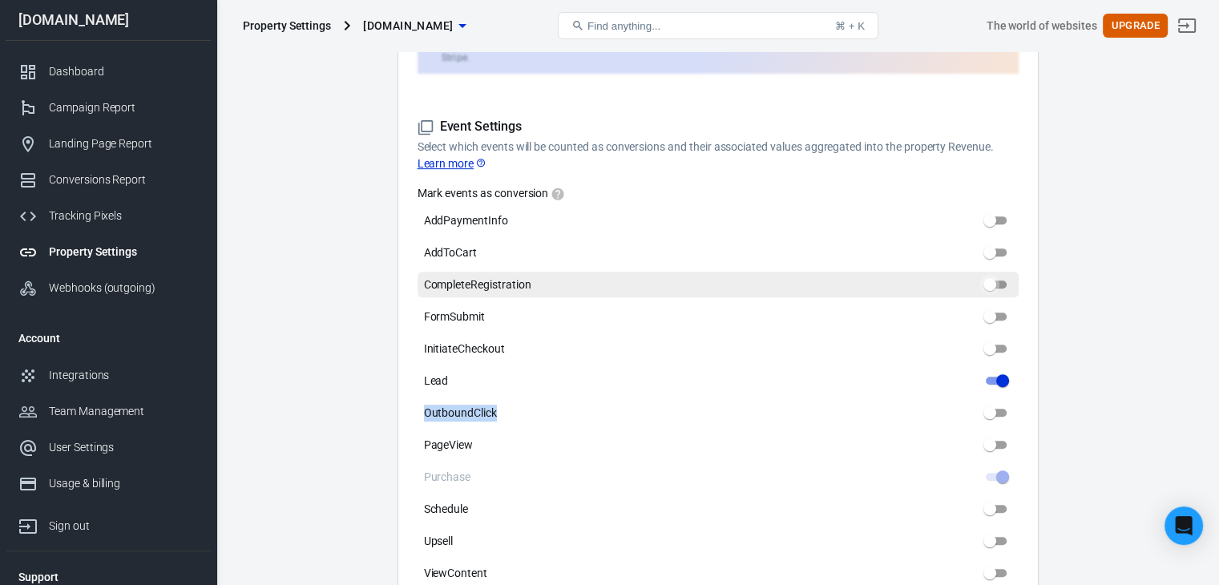
click at [996, 275] on input "CompleteRegistration" at bounding box center [990, 284] width 58 height 19
checkbox input "true"
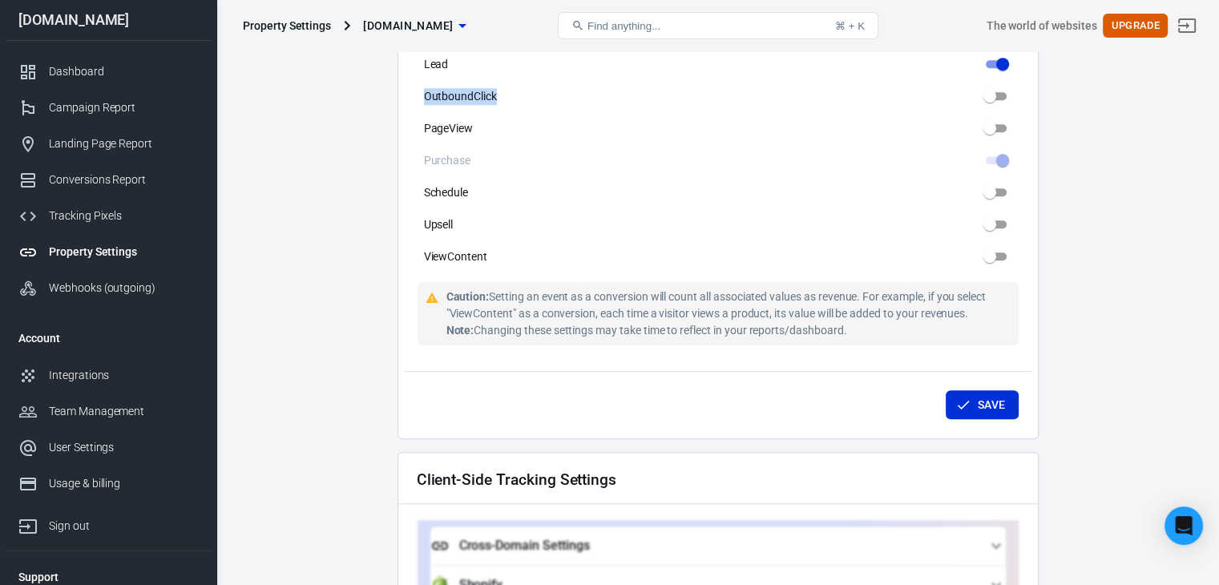
scroll to position [1028, 0]
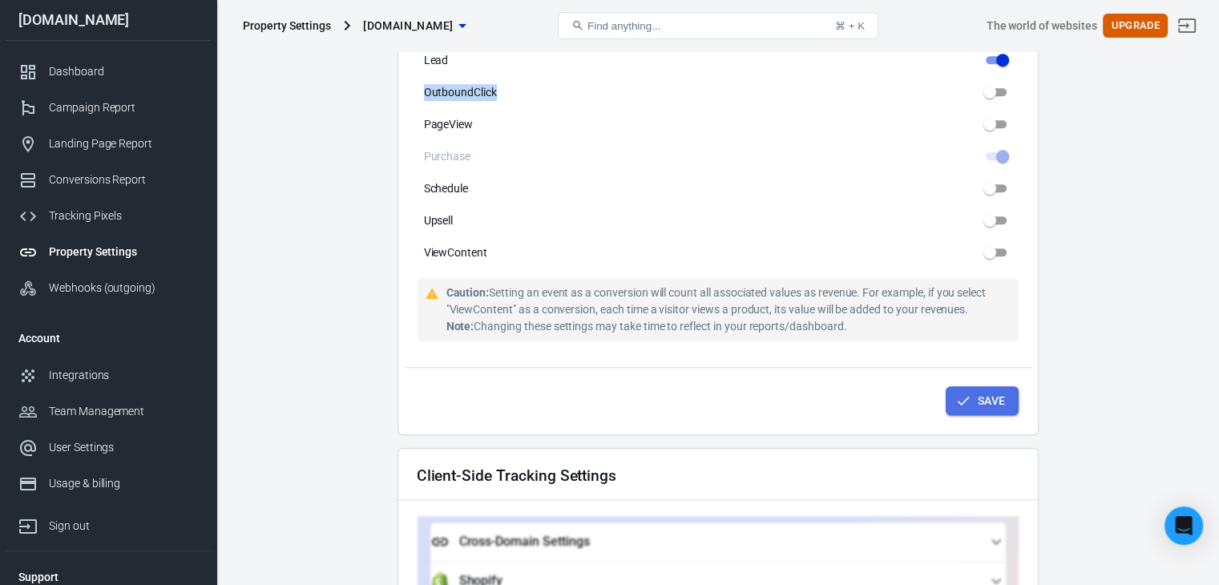
click at [988, 390] on button "Save" at bounding box center [982, 401] width 73 height 30
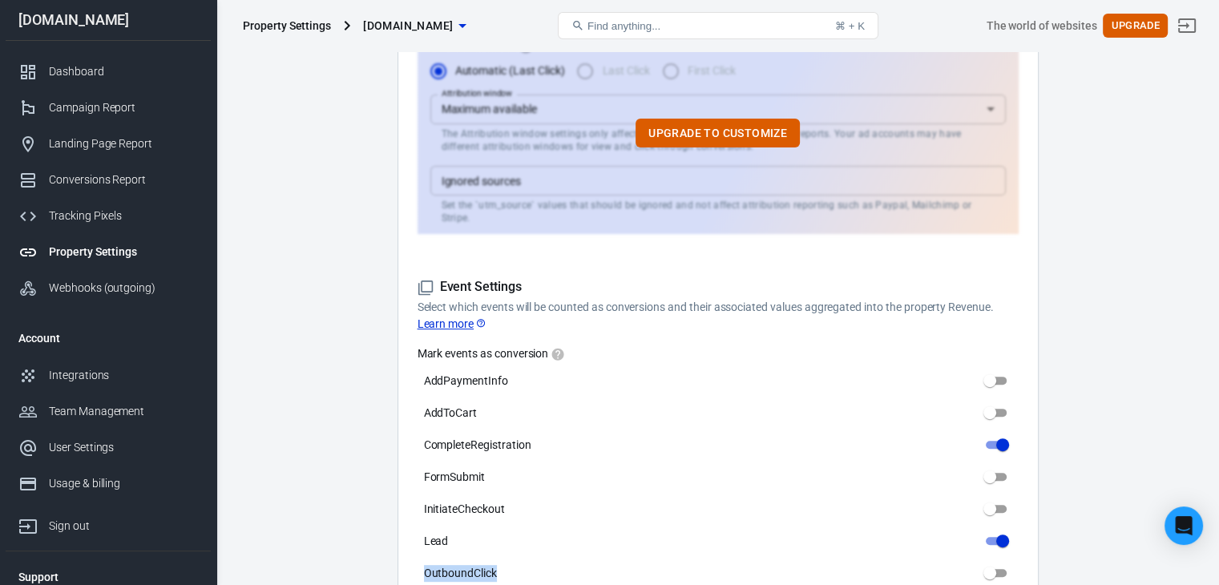
scroll to position [146, 0]
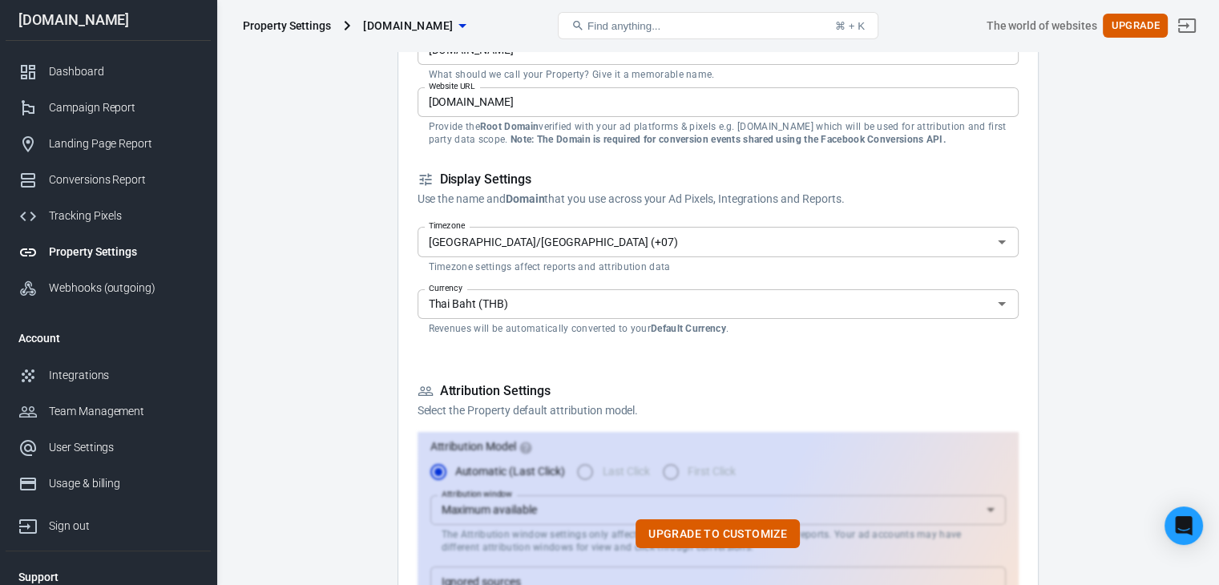
click at [303, 26] on div "Property Settings" at bounding box center [287, 26] width 88 height 16
click at [74, 247] on div "Property Settings" at bounding box center [123, 252] width 149 height 17
click at [111, 218] on div "Tracking Pixels" at bounding box center [123, 216] width 149 height 17
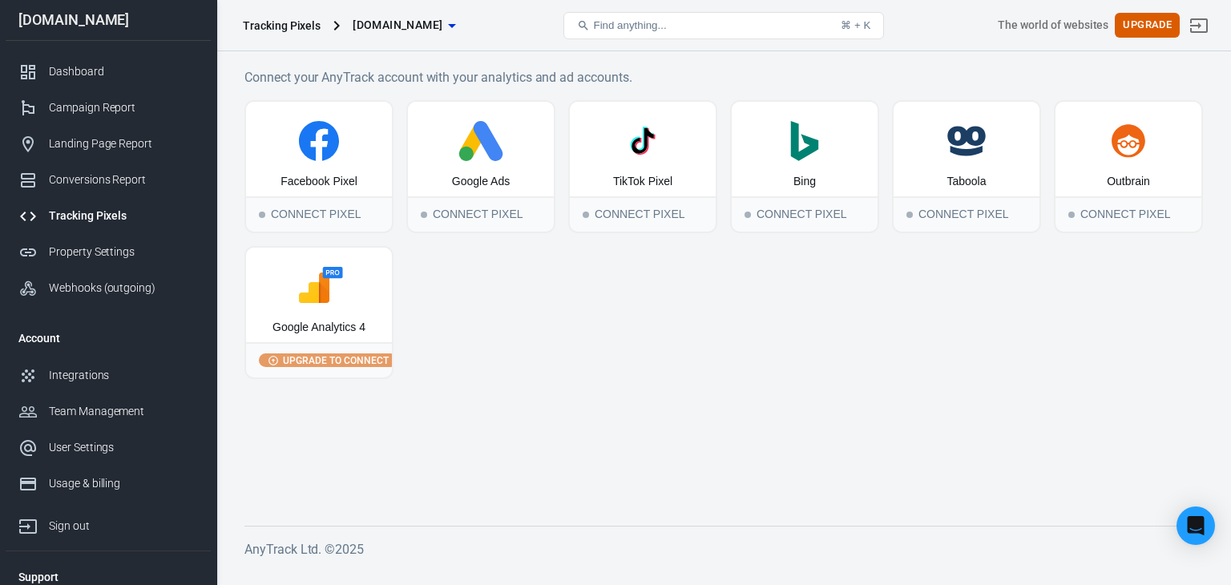
click at [430, 26] on span "[DOMAIN_NAME]" at bounding box center [398, 25] width 90 height 20
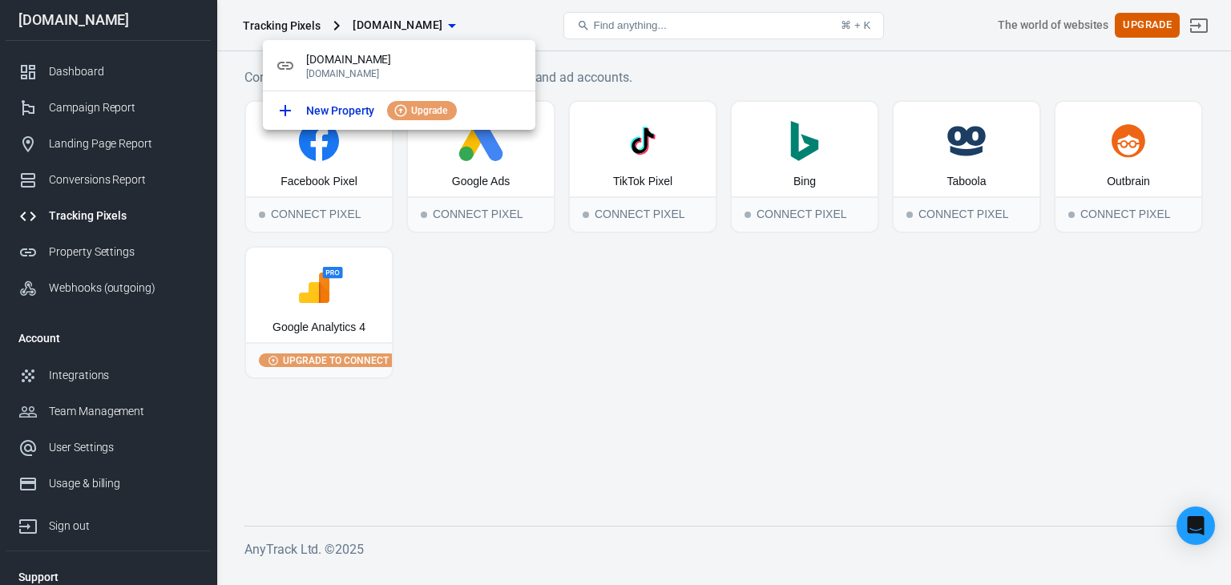
click at [439, 325] on div at bounding box center [615, 292] width 1231 height 585
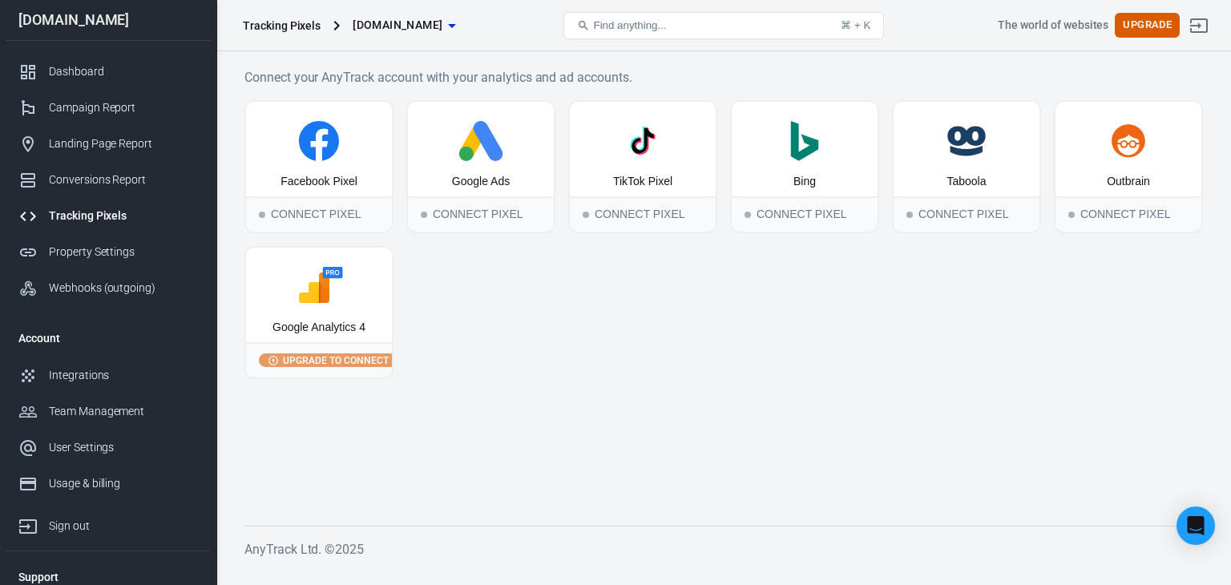
click at [399, 26] on span "[DOMAIN_NAME]" at bounding box center [398, 25] width 90 height 20
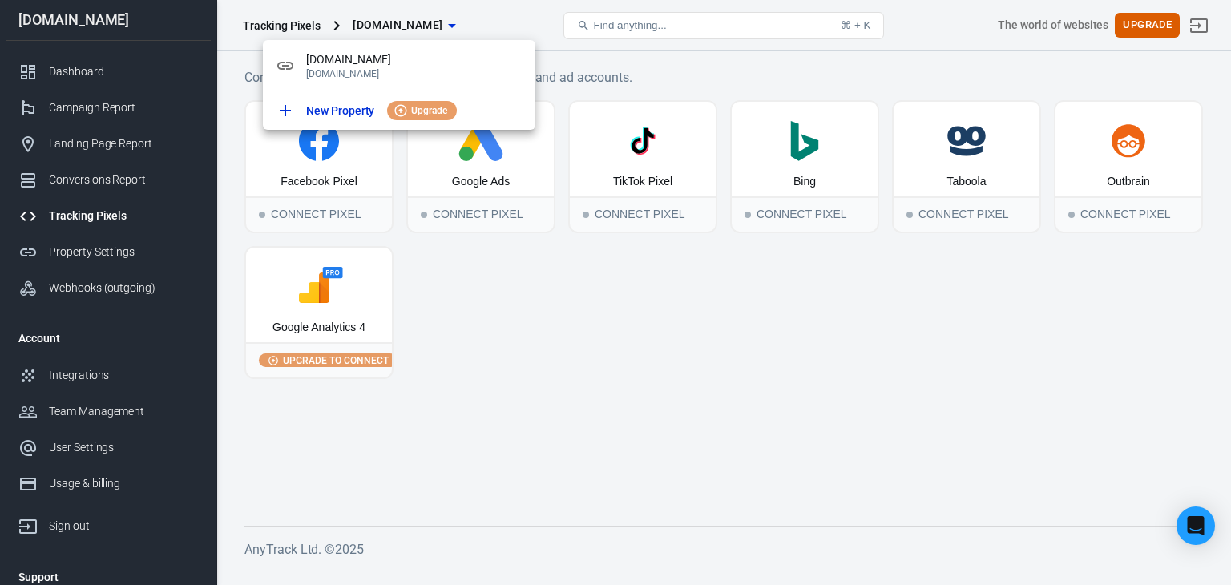
click at [465, 313] on div at bounding box center [615, 292] width 1231 height 585
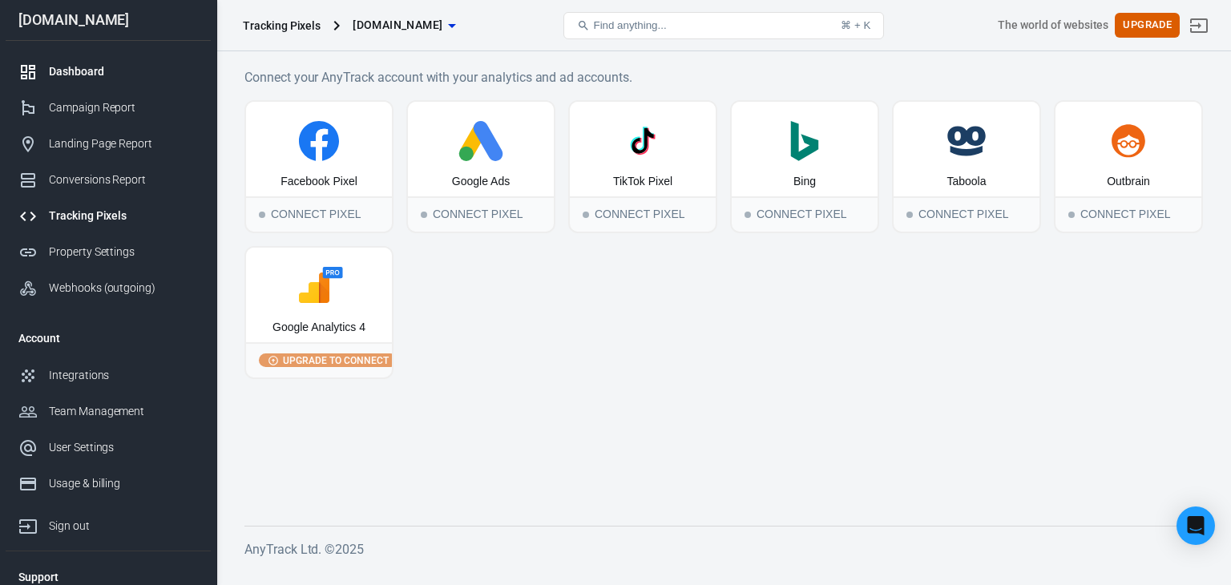
click at [82, 62] on link "Dashboard" at bounding box center [108, 72] width 205 height 36
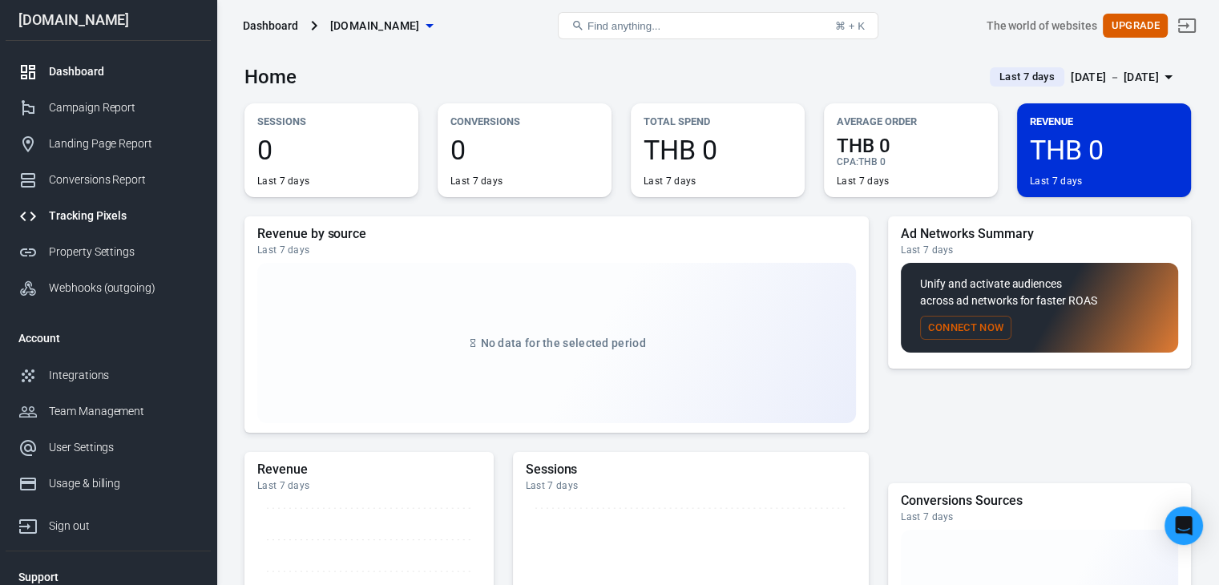
click at [123, 219] on div "Tracking Pixels" at bounding box center [123, 216] width 149 height 17
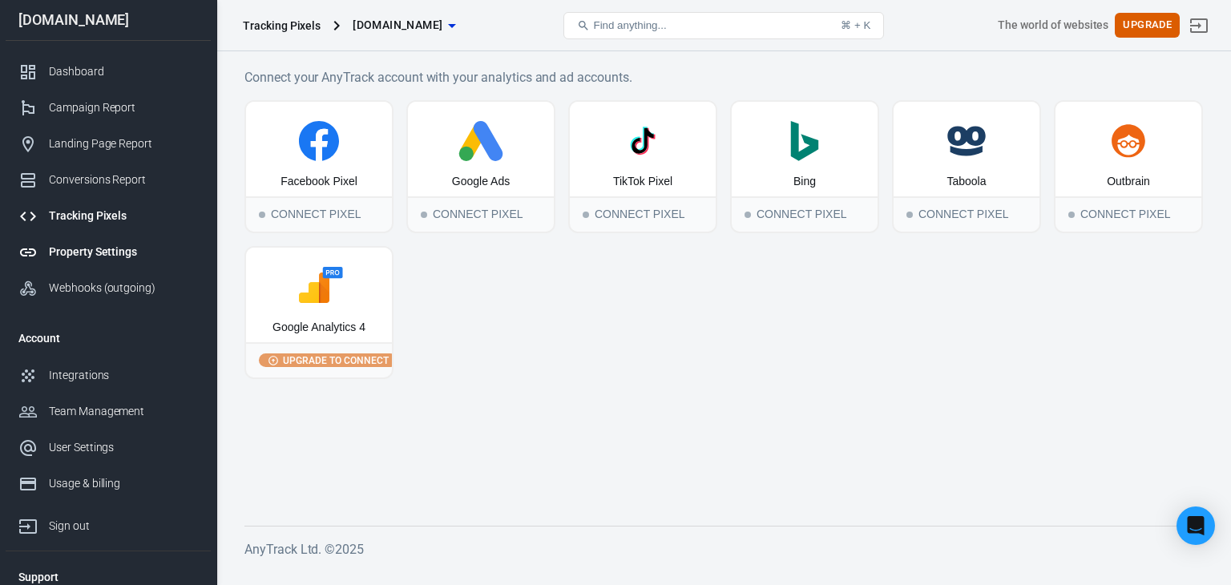
click at [135, 251] on div "Property Settings" at bounding box center [123, 252] width 149 height 17
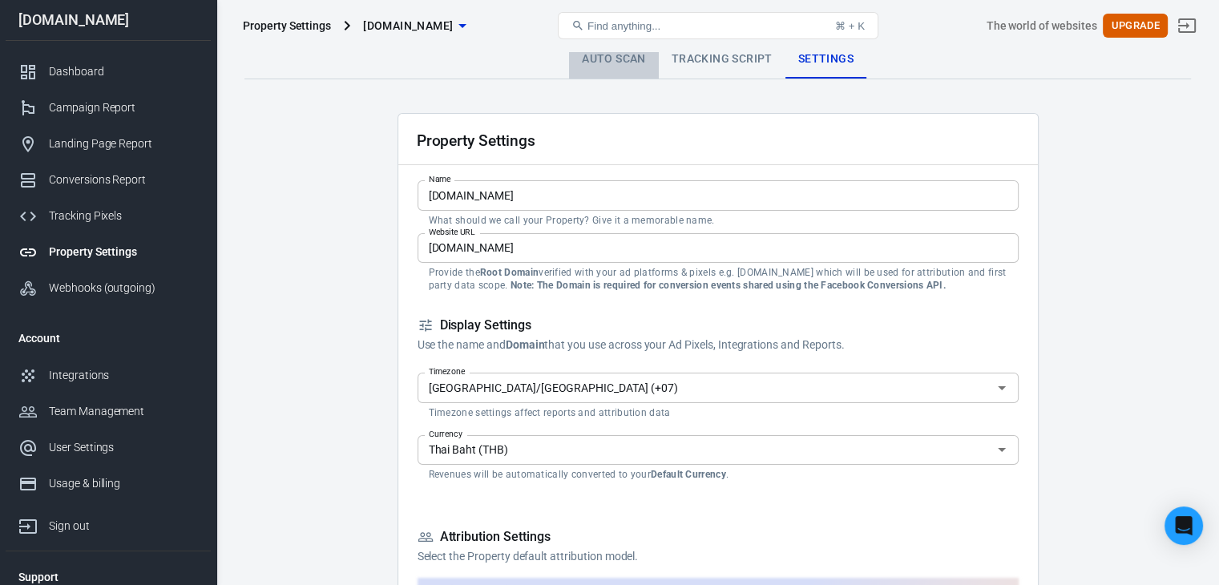
click at [611, 52] on link "Auto Scan" at bounding box center [614, 59] width 90 height 38
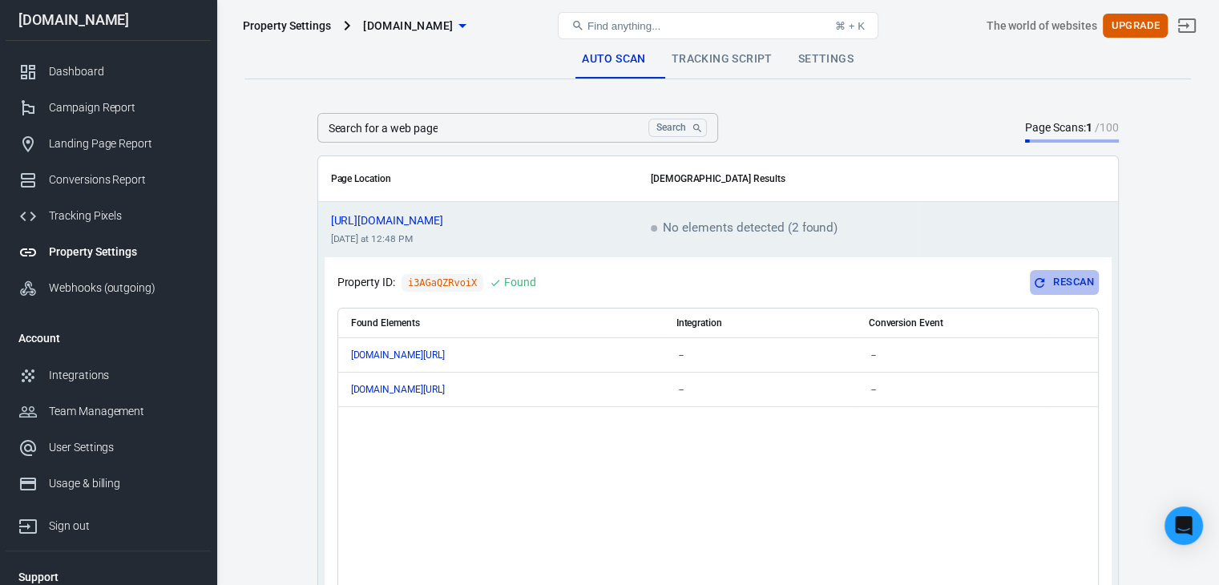
click at [1073, 277] on button "Rescan" at bounding box center [1064, 282] width 68 height 25
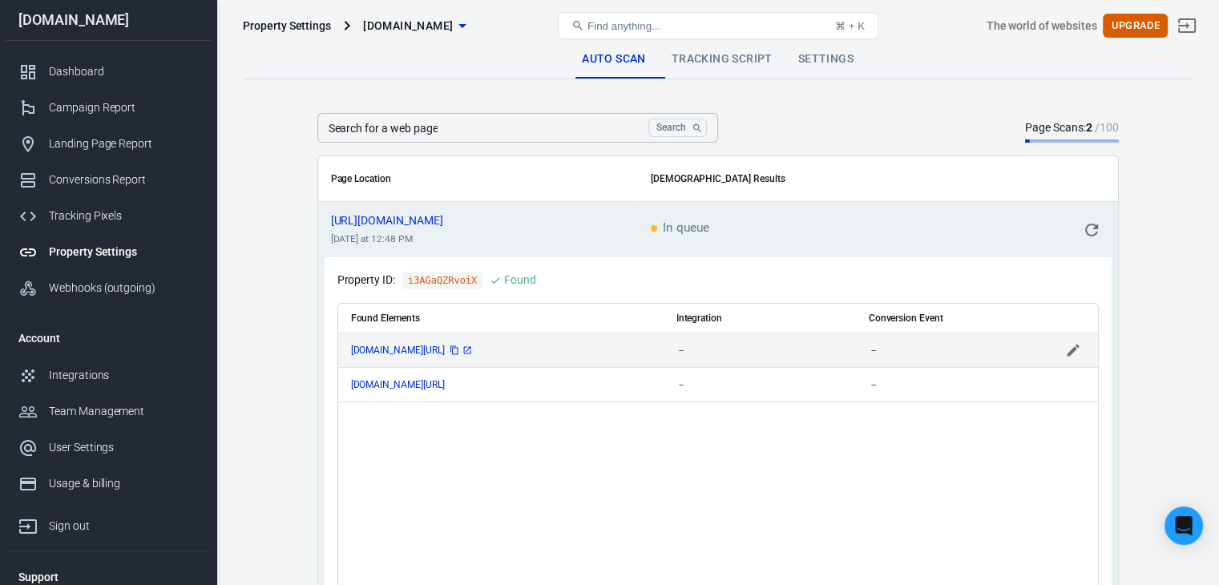
click at [472, 347] on icon "scrollable content" at bounding box center [468, 351] width 10 height 10
click at [538, 353] on div "www.gaza47.com/register" at bounding box center [501, 350] width 300 height 11
click at [769, 351] on input "scrollable content" at bounding box center [738, 350] width 122 height 20
click at [834, 350] on icon "Close" at bounding box center [834, 350] width 8 height 4
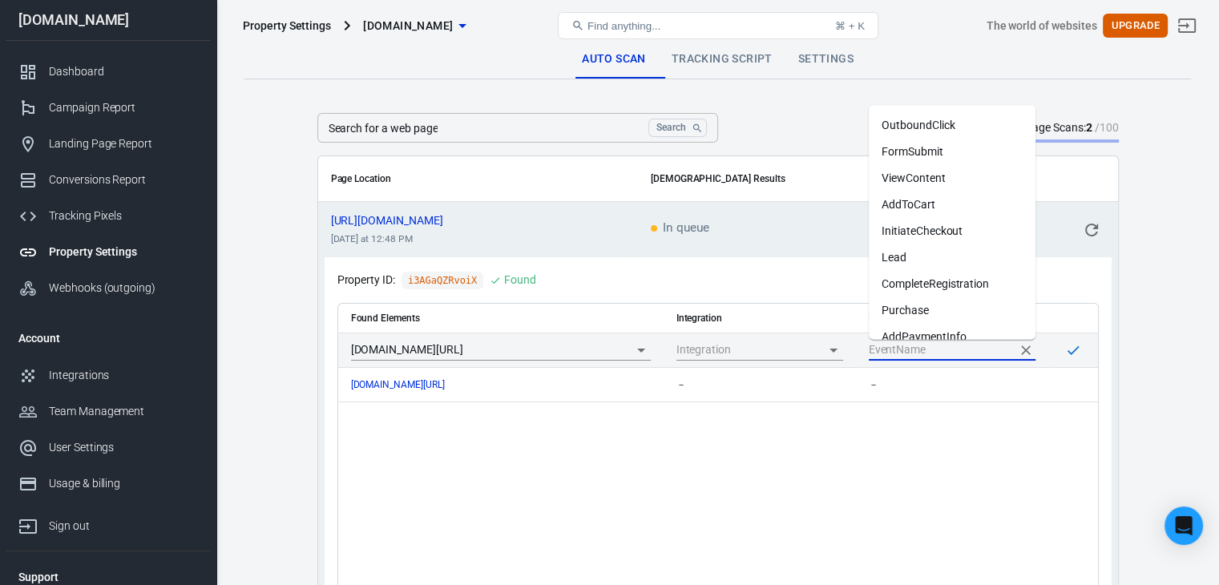
click at [907, 346] on input "scrollable content" at bounding box center [940, 350] width 143 height 20
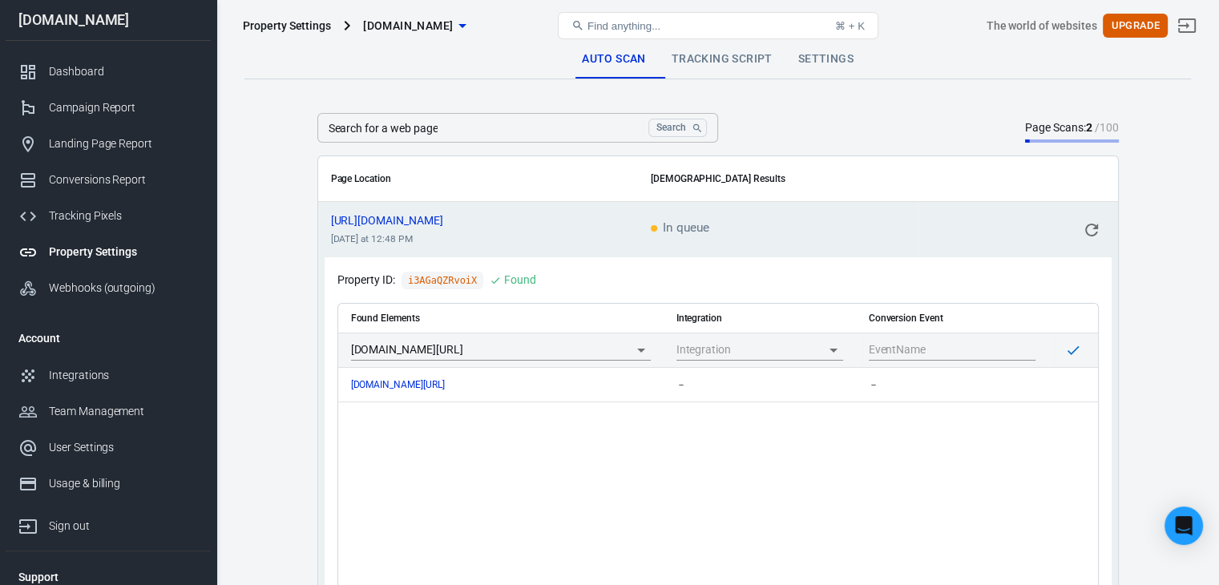
click at [879, 422] on div "Found Elements Integration Conversion Event www.gaza47.com/register lin.ee/KCZz…" at bounding box center [718, 476] width 760 height 345
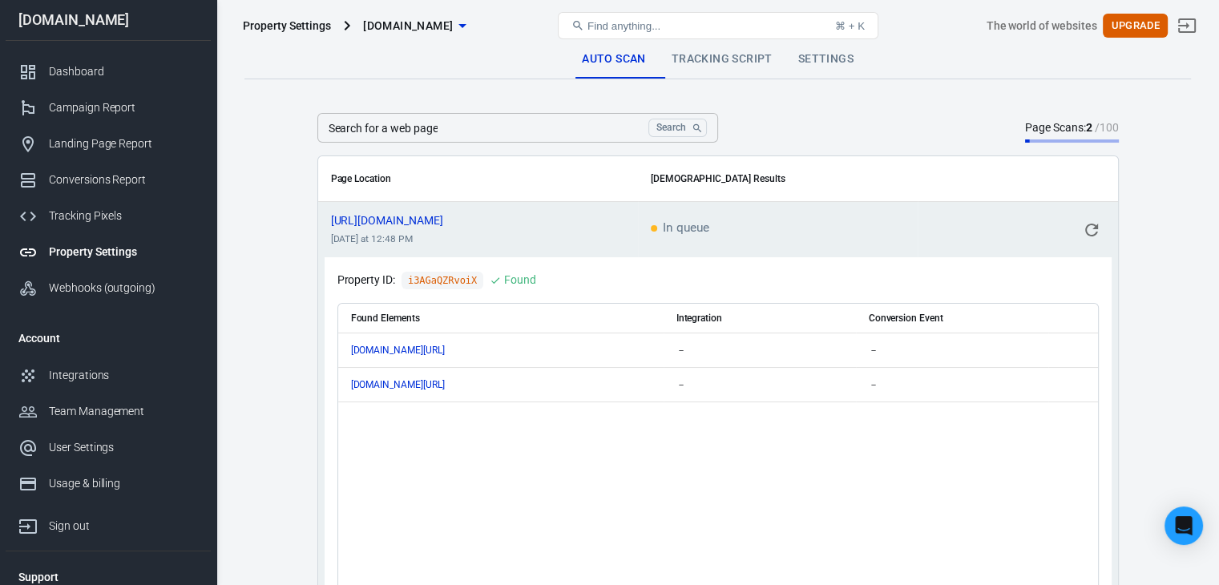
click at [573, 351] on div "www.gaza47.com/register" at bounding box center [501, 350] width 300 height 11
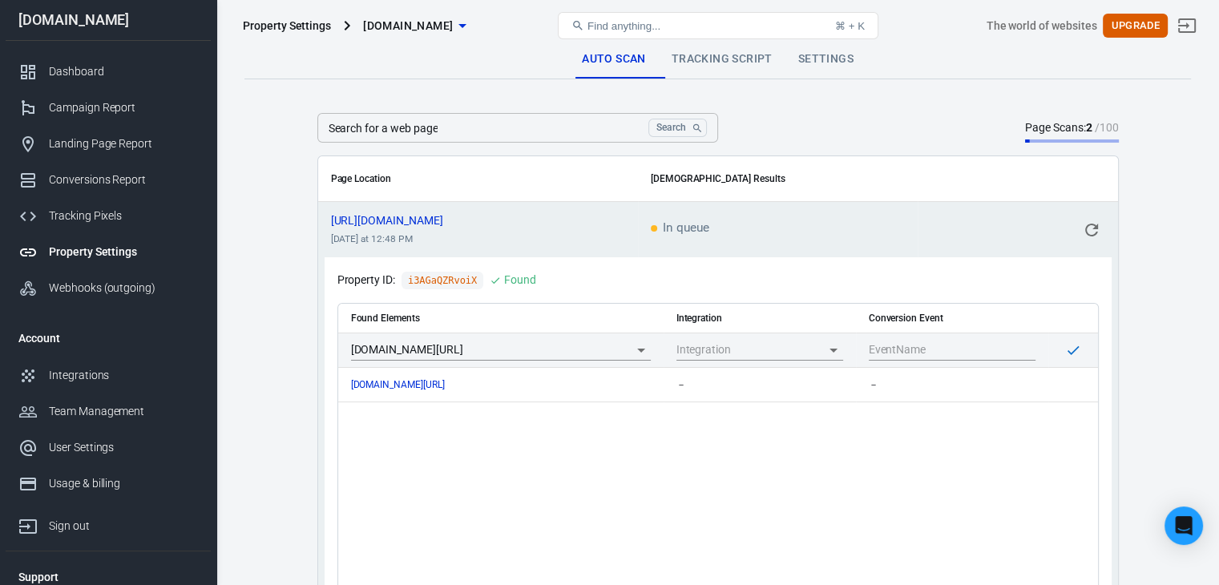
click at [322, 304] on td "Property ID: i3AGaQZRvoiX Found Found Elements Integration Conversion Event www…" at bounding box center [718, 484] width 800 height 454
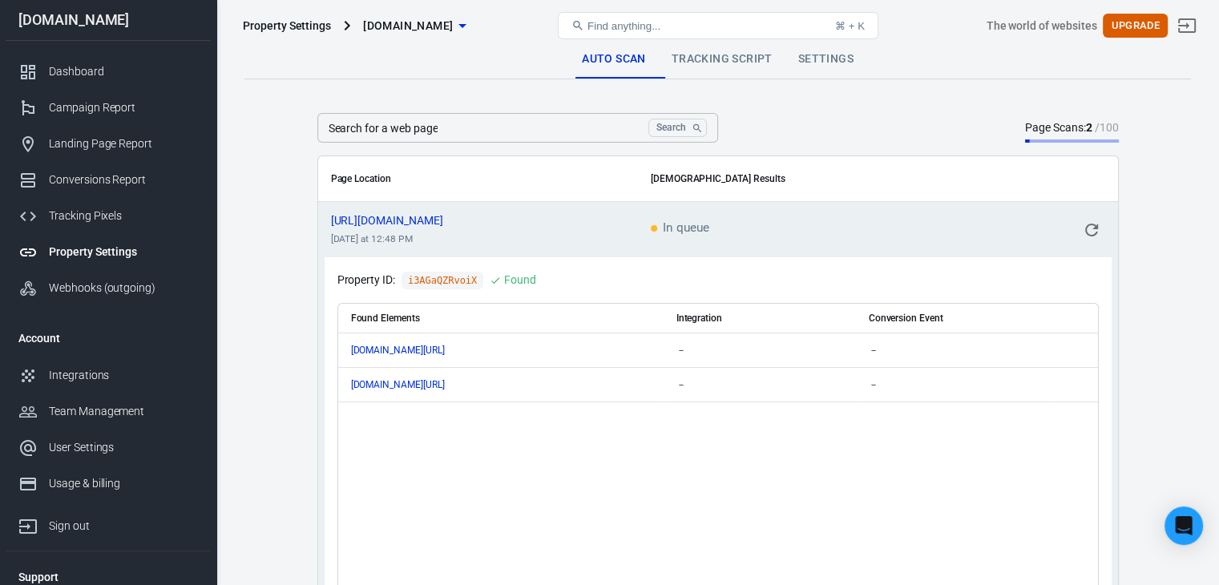
click at [683, 225] on span "In queue" at bounding box center [680, 229] width 59 height 14
click at [529, 360] on td "www.gaza47.com/register" at bounding box center [500, 350] width 325 height 34
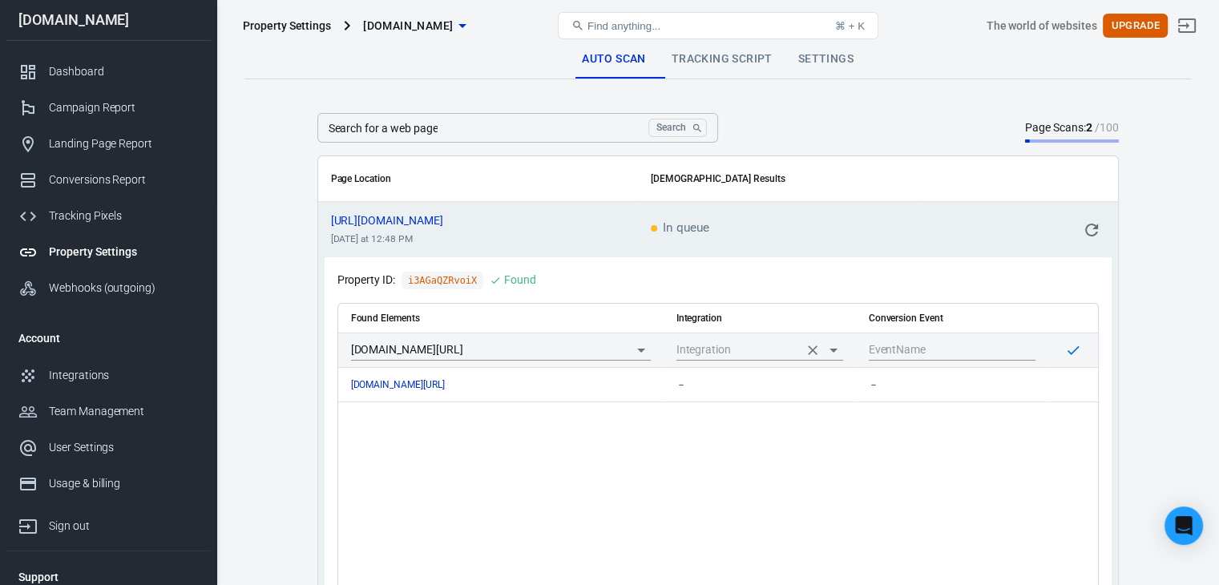
click at [797, 346] on input "scrollable content" at bounding box center [738, 350] width 122 height 20
click at [829, 350] on icon "Close" at bounding box center [833, 350] width 19 height 19
click at [917, 346] on input "scrollable content" at bounding box center [940, 350] width 143 height 20
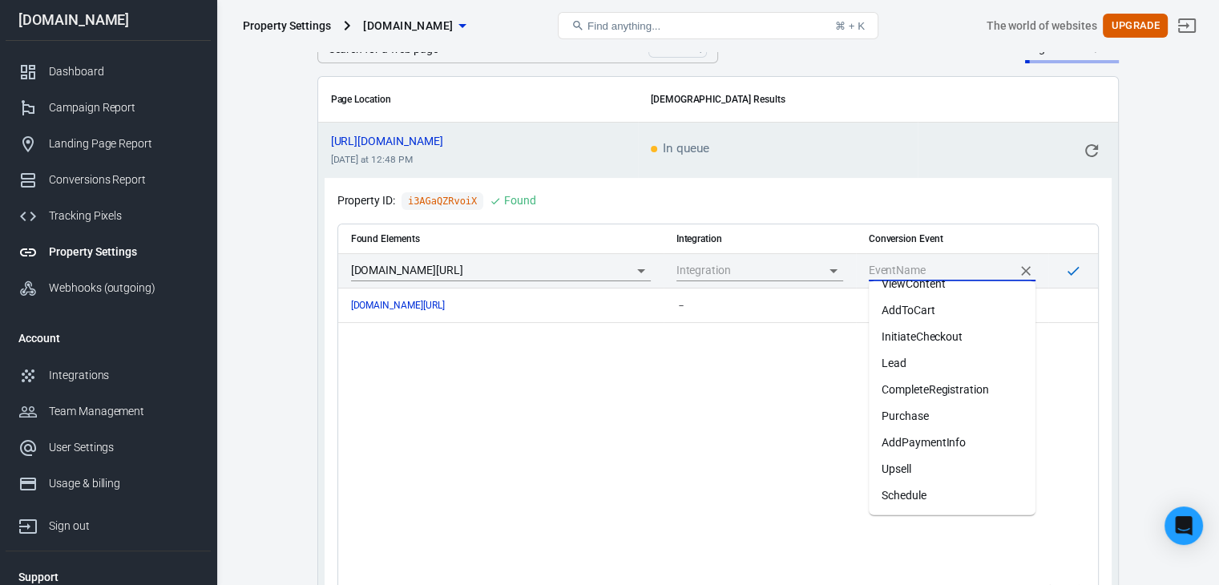
scroll to position [80, 0]
click at [943, 370] on li "Lead" at bounding box center [952, 363] width 167 height 26
type input "Lead"
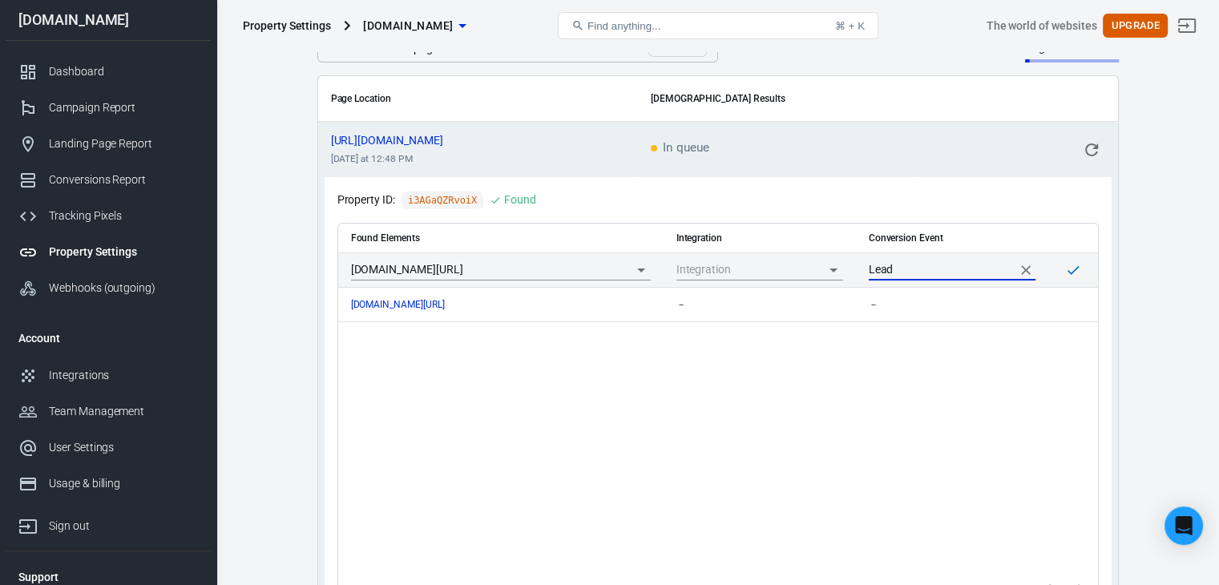
click at [1073, 269] on icon "scrollable content" at bounding box center [1073, 270] width 16 height 16
click at [1073, 267] on icon "scrollable content" at bounding box center [1073, 270] width 16 height 16
click at [131, 217] on div "Tracking Pixels" at bounding box center [123, 216] width 149 height 17
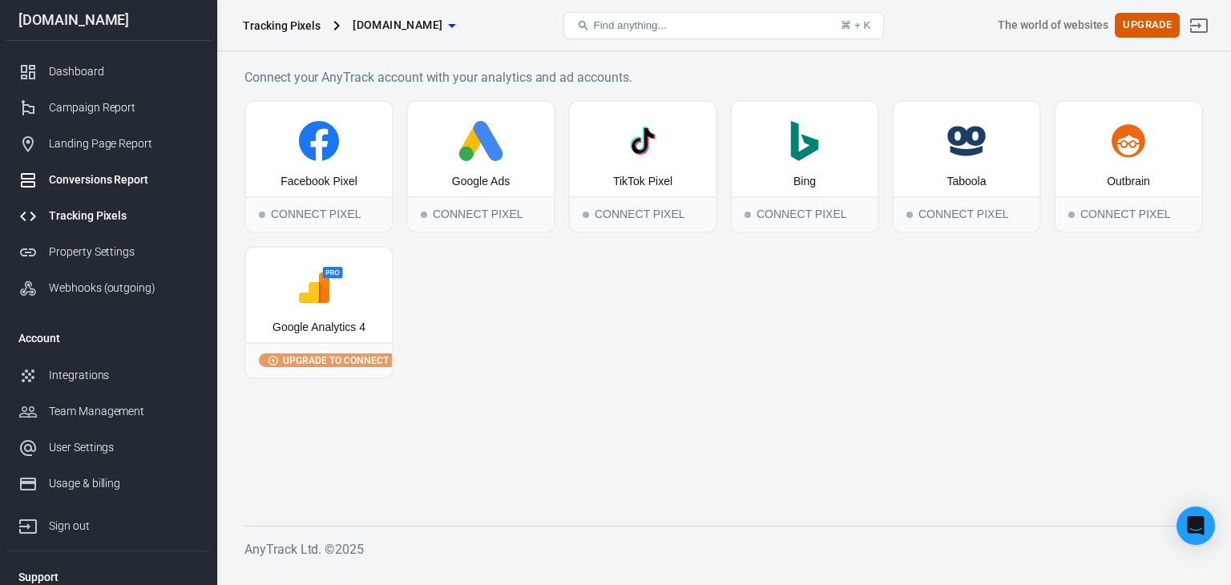
click at [140, 180] on div "Conversions Report" at bounding box center [123, 180] width 149 height 17
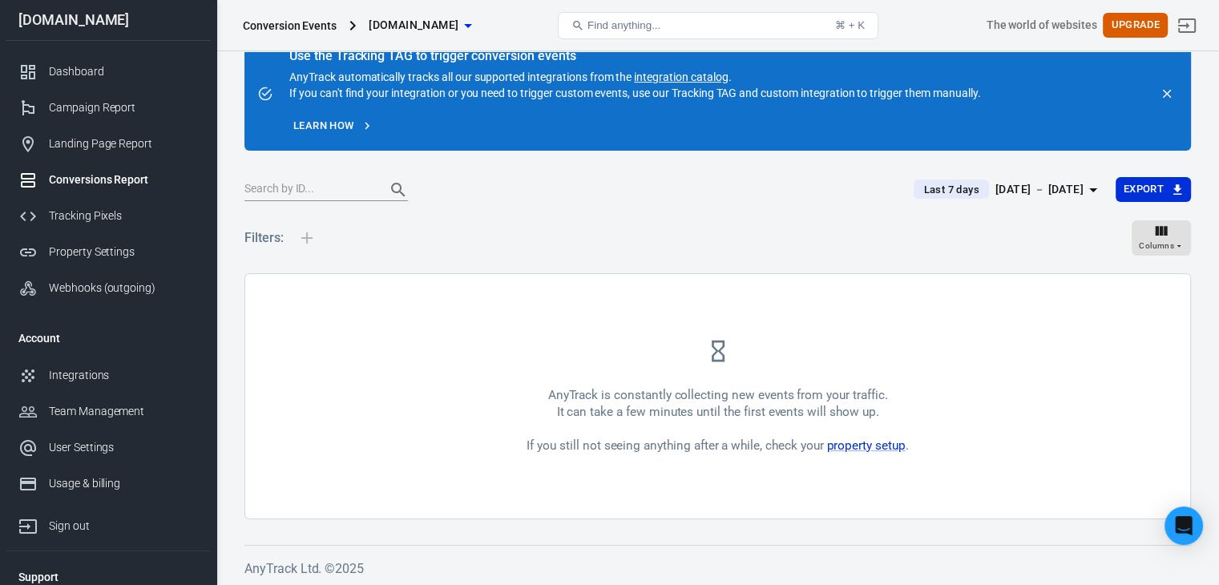
scroll to position [33, 0]
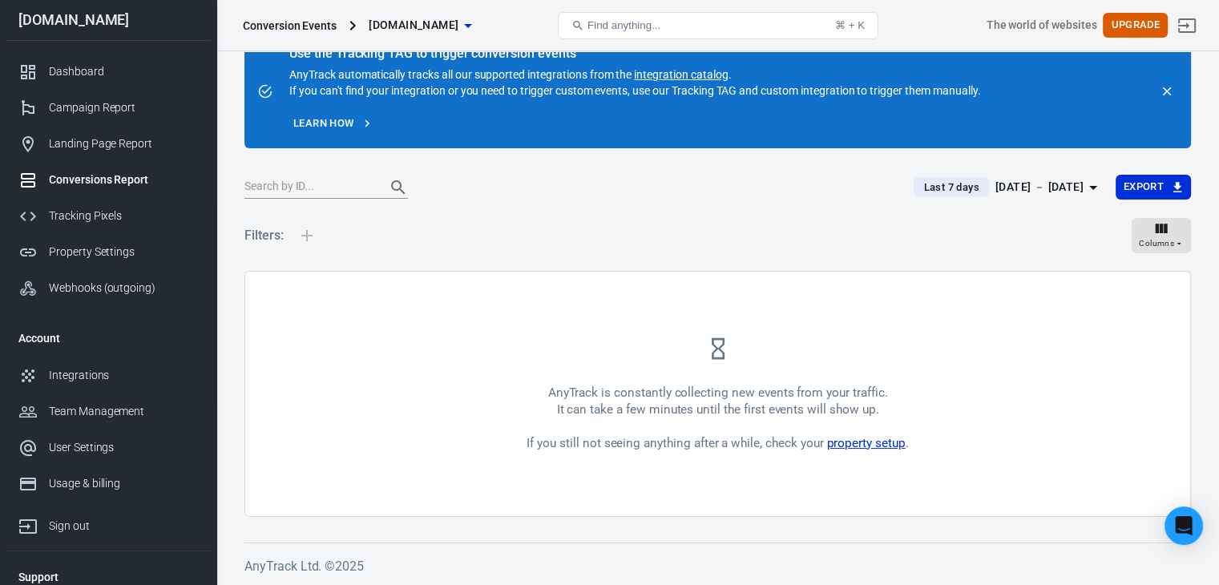
click at [878, 443] on link "property setup" at bounding box center [865, 443] width 79 height 14
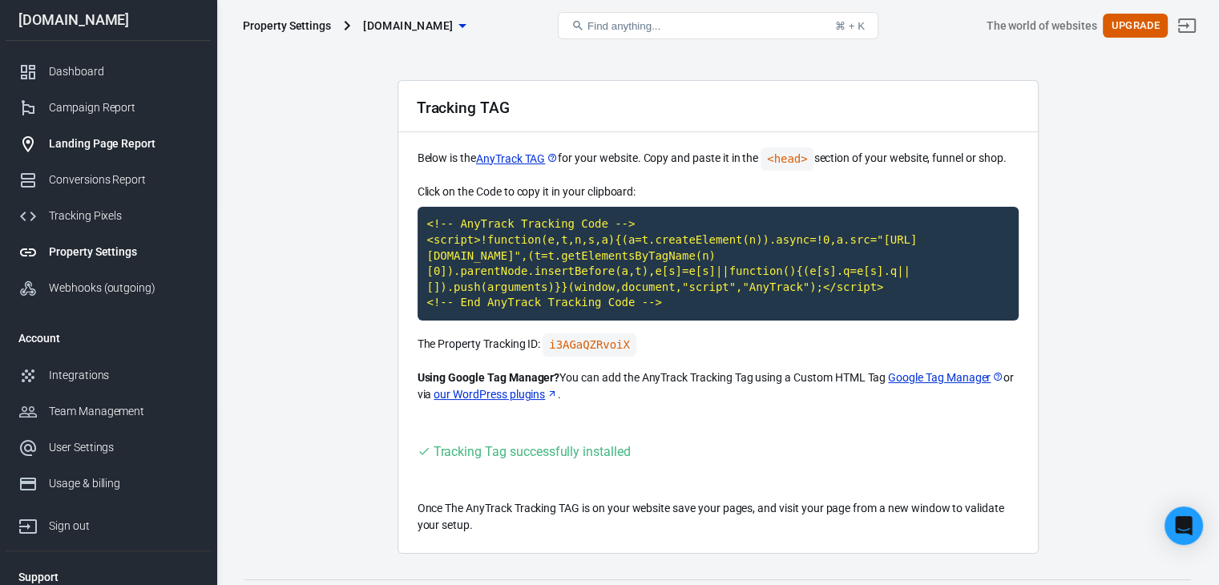
click at [112, 143] on div "Landing Page Report" at bounding box center [123, 143] width 149 height 17
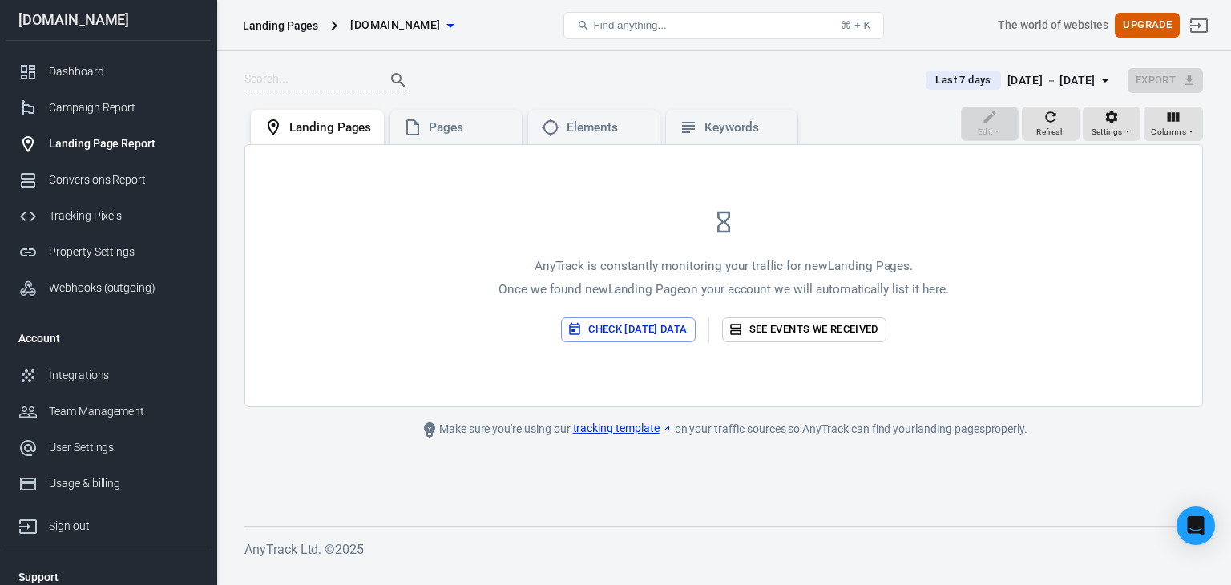
click at [612, 325] on button "Check today’s data" at bounding box center [628, 329] width 134 height 25
click at [467, 138] on div "Pages" at bounding box center [455, 127] width 131 height 35
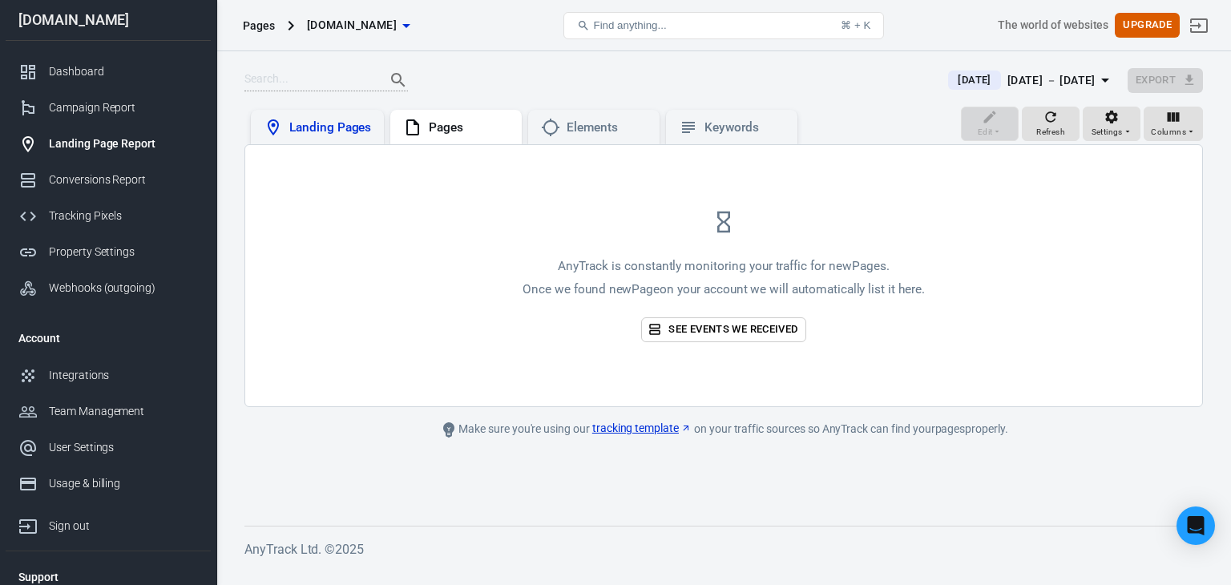
click at [346, 124] on div "Landing Pages" at bounding box center [330, 127] width 82 height 17
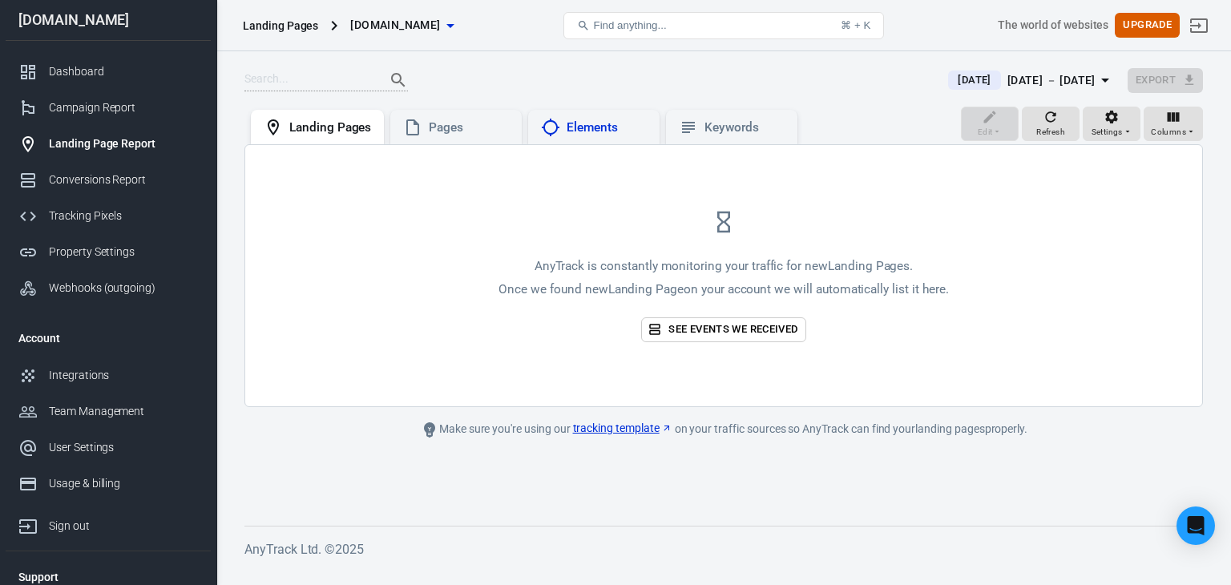
click at [567, 127] on div "Elements" at bounding box center [607, 127] width 80 height 17
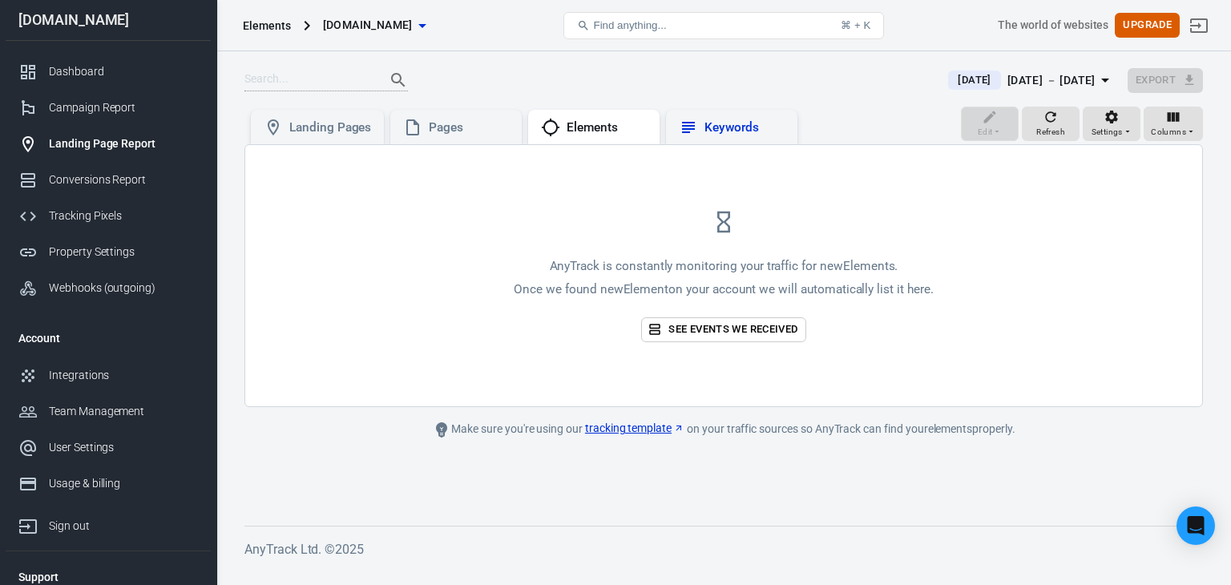
click at [706, 126] on div "Keywords" at bounding box center [745, 127] width 80 height 17
click at [631, 427] on link "tracking template" at bounding box center [633, 428] width 99 height 17
click at [337, 113] on div "Landing Pages" at bounding box center [317, 127] width 133 height 35
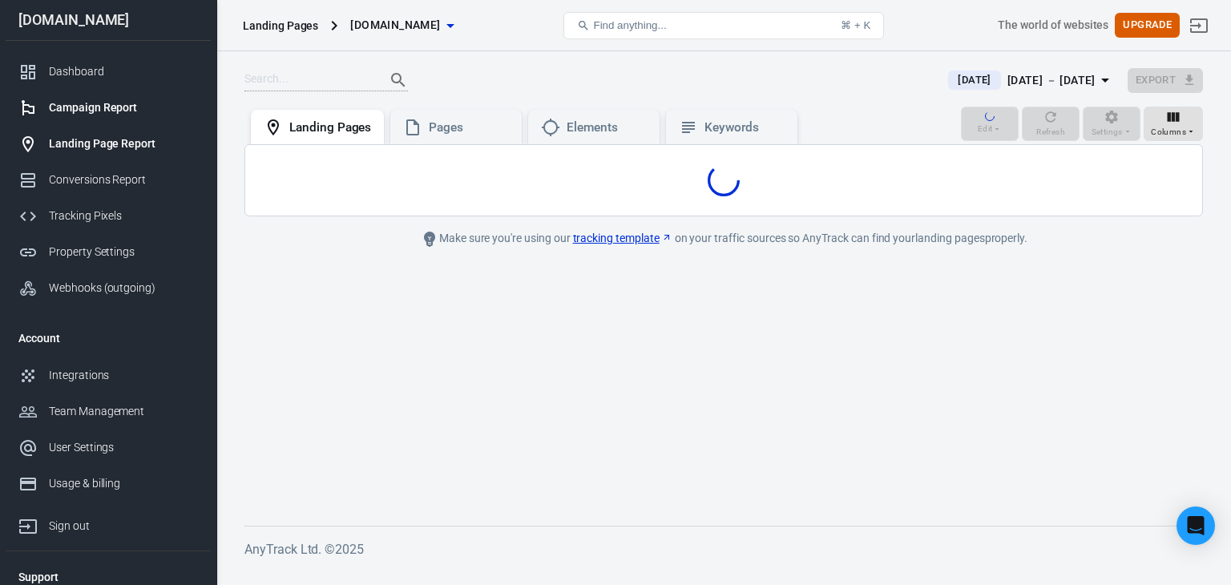
click at [141, 116] on link "Campaign Report" at bounding box center [108, 108] width 205 height 36
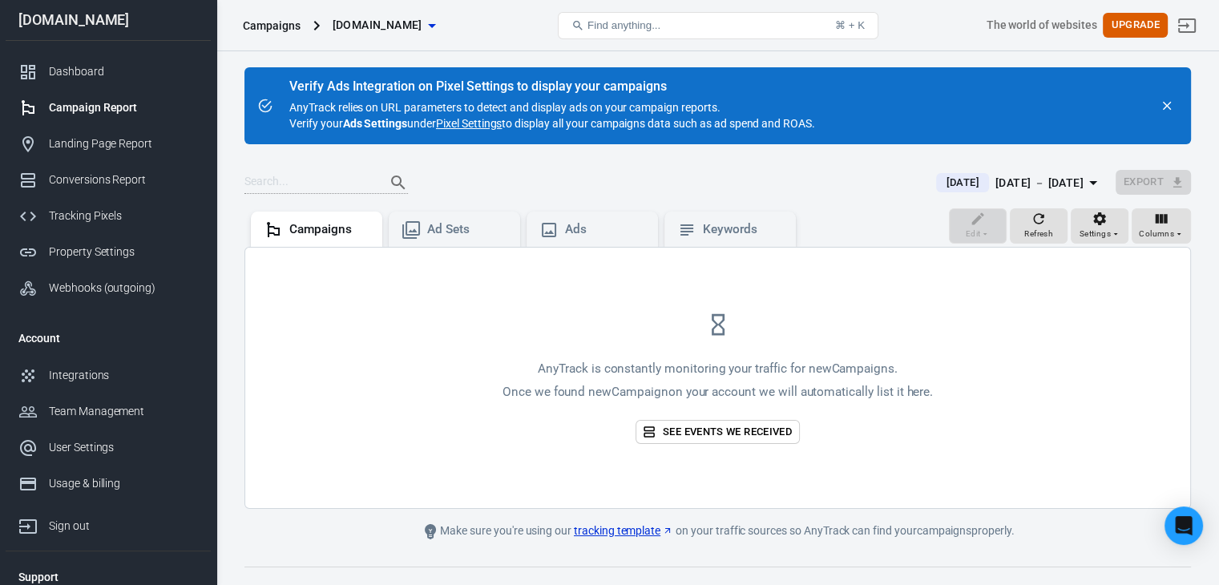
click at [98, 103] on div "Campaign Report" at bounding box center [123, 107] width 149 height 17
click at [128, 180] on div "Conversions Report" at bounding box center [123, 180] width 149 height 17
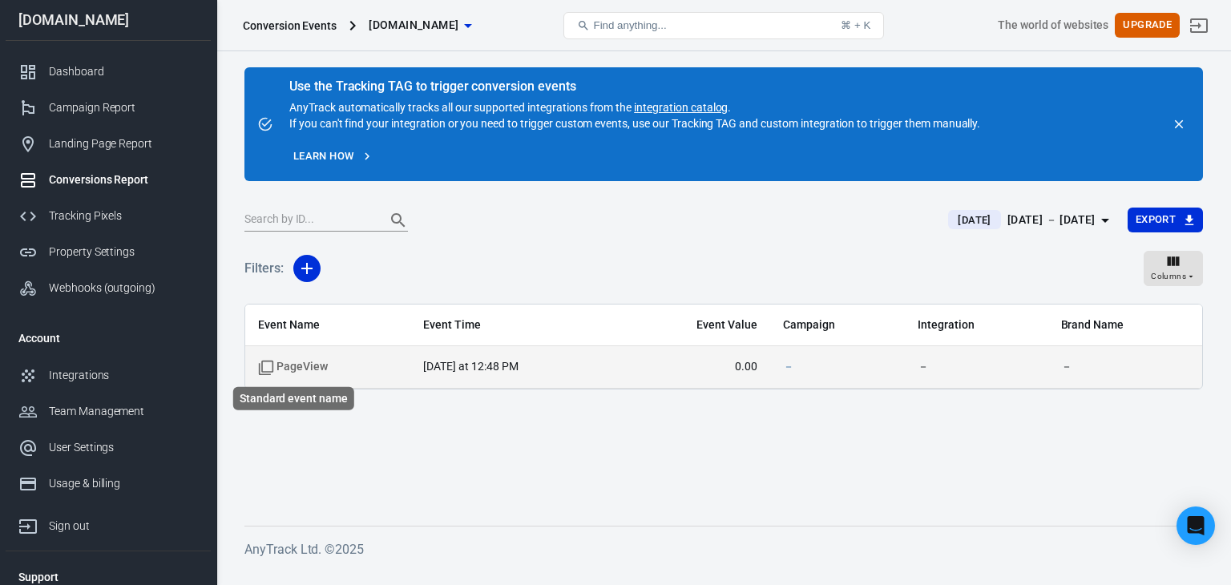
click at [308, 368] on span "PageView" at bounding box center [293, 367] width 70 height 16
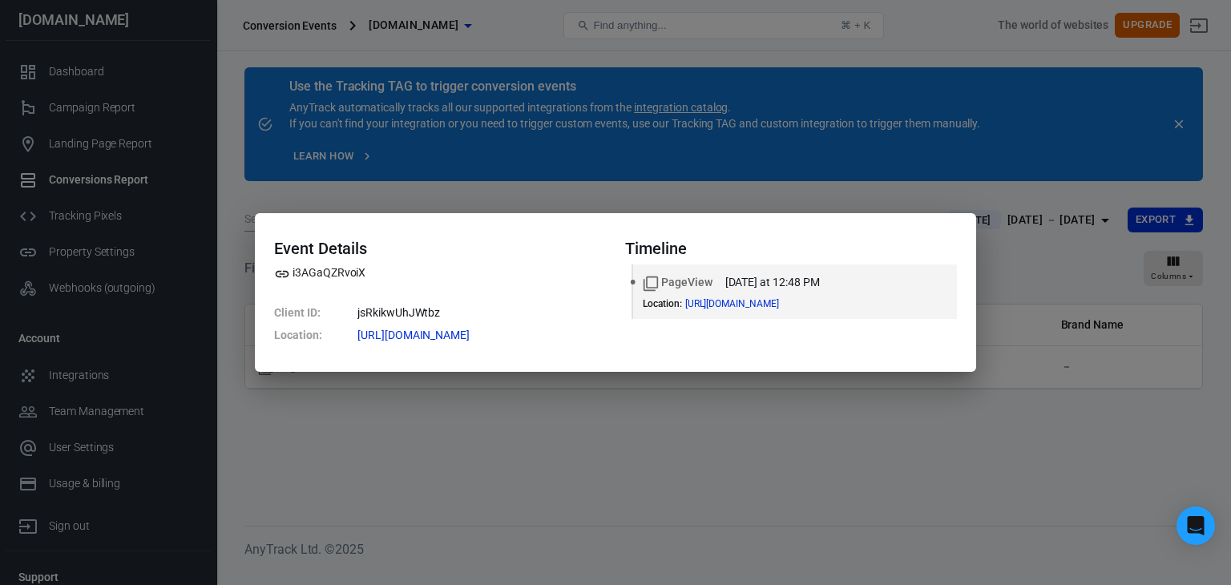
click at [1000, 210] on div "Event Details i3AGaQZRvoiX Client ID : jsRkikwUhJWtbz Location : https://gaza47…" at bounding box center [615, 292] width 1231 height 585
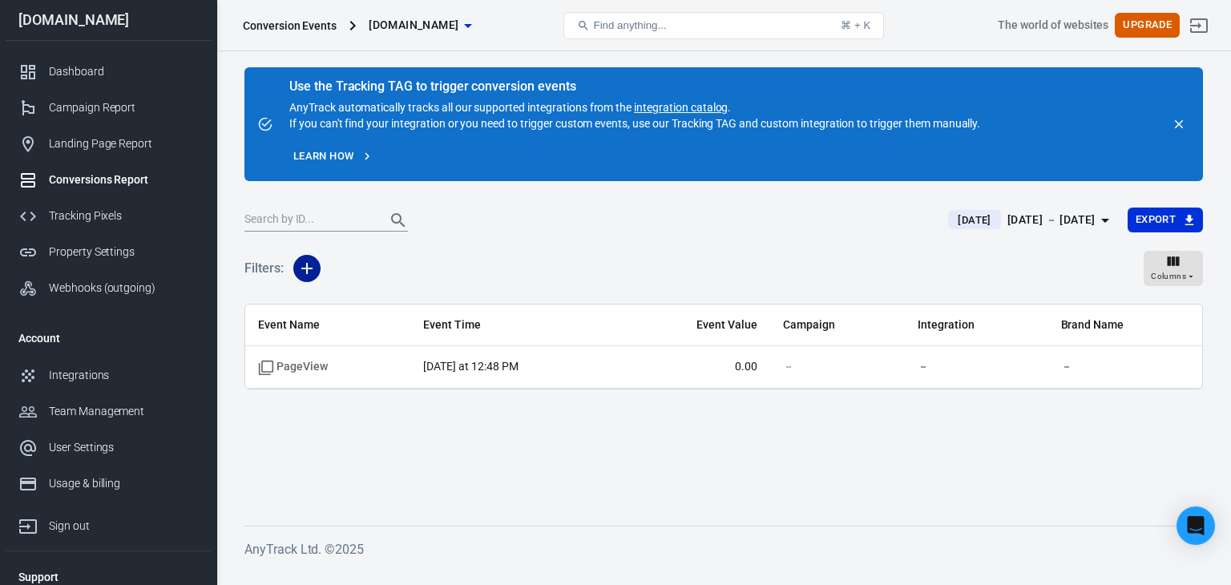
click at [313, 266] on icon "button" at bounding box center [306, 268] width 19 height 19
click at [378, 301] on li "Event Name" at bounding box center [347, 303] width 109 height 29
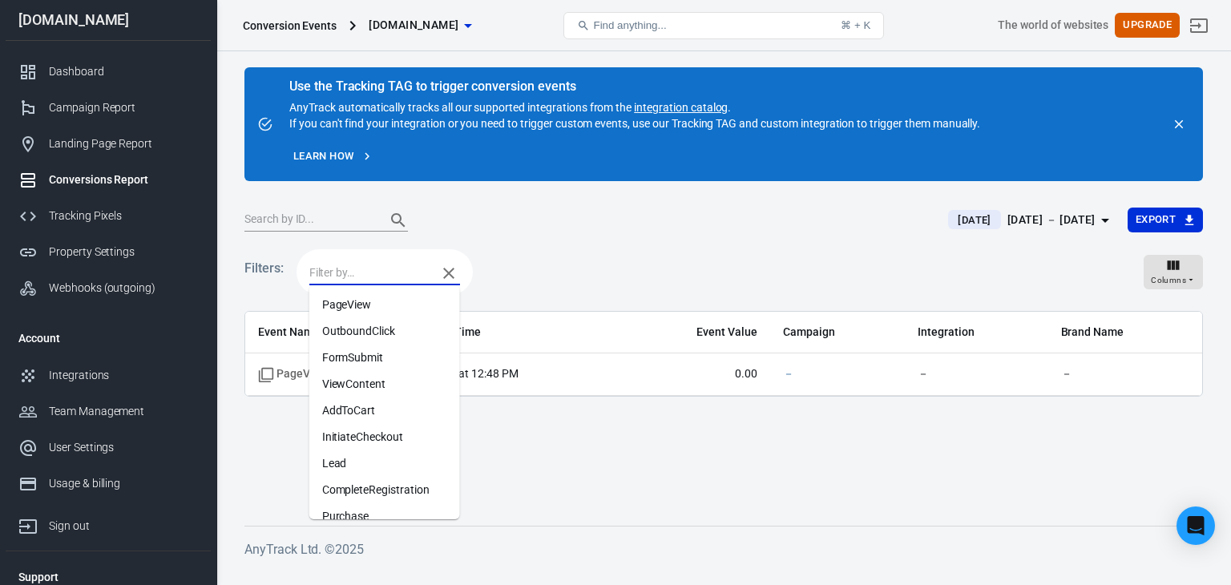
click at [385, 270] on input "text" at bounding box center [368, 273] width 119 height 20
click at [357, 456] on li "Lead" at bounding box center [384, 464] width 151 height 26
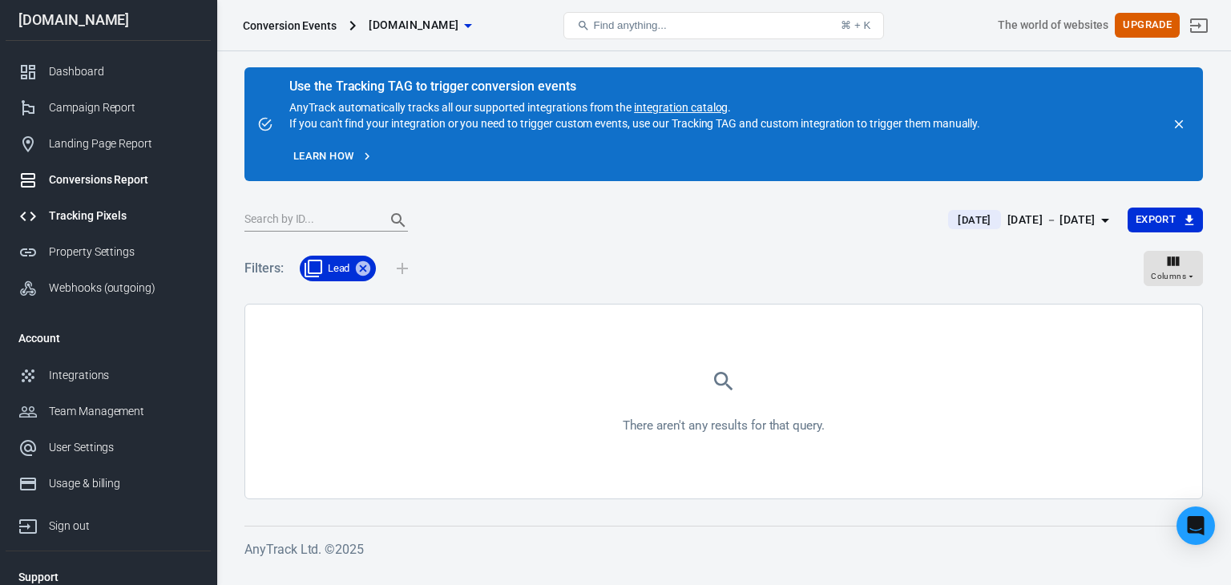
click at [127, 222] on div "Tracking Pixels" at bounding box center [123, 216] width 149 height 17
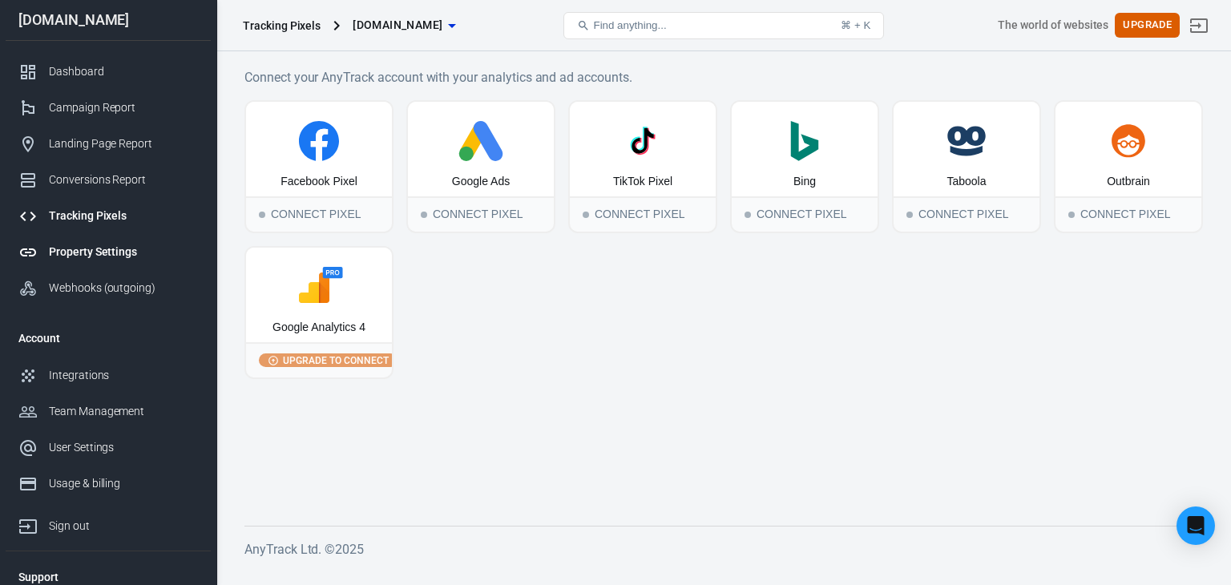
click at [106, 256] on div "Property Settings" at bounding box center [123, 252] width 149 height 17
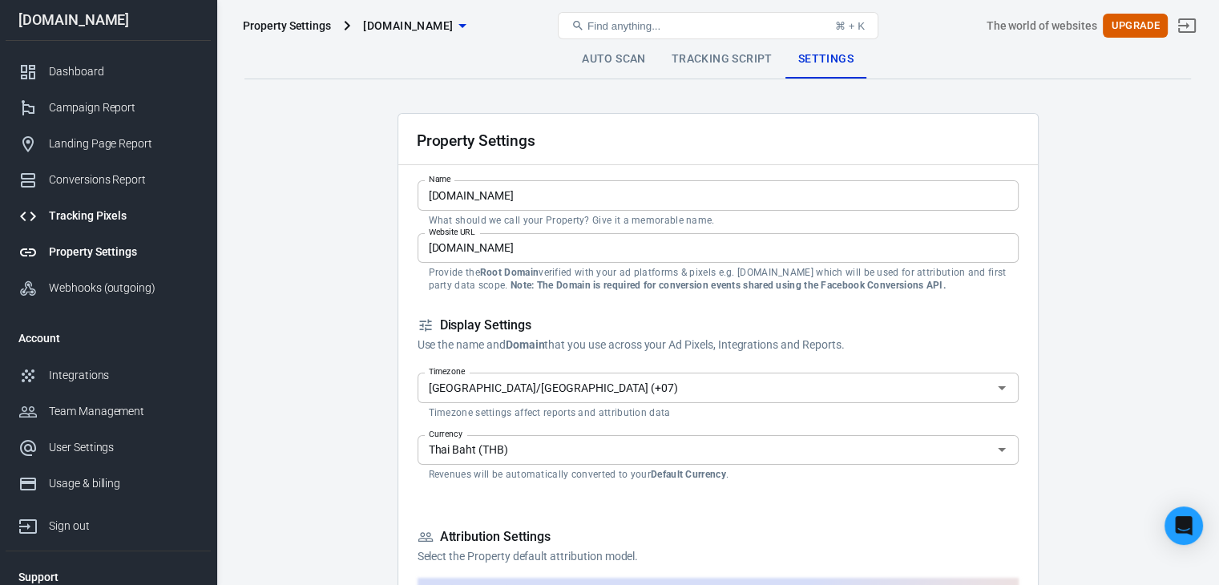
click at [143, 208] on div "Tracking Pixels" at bounding box center [123, 216] width 149 height 17
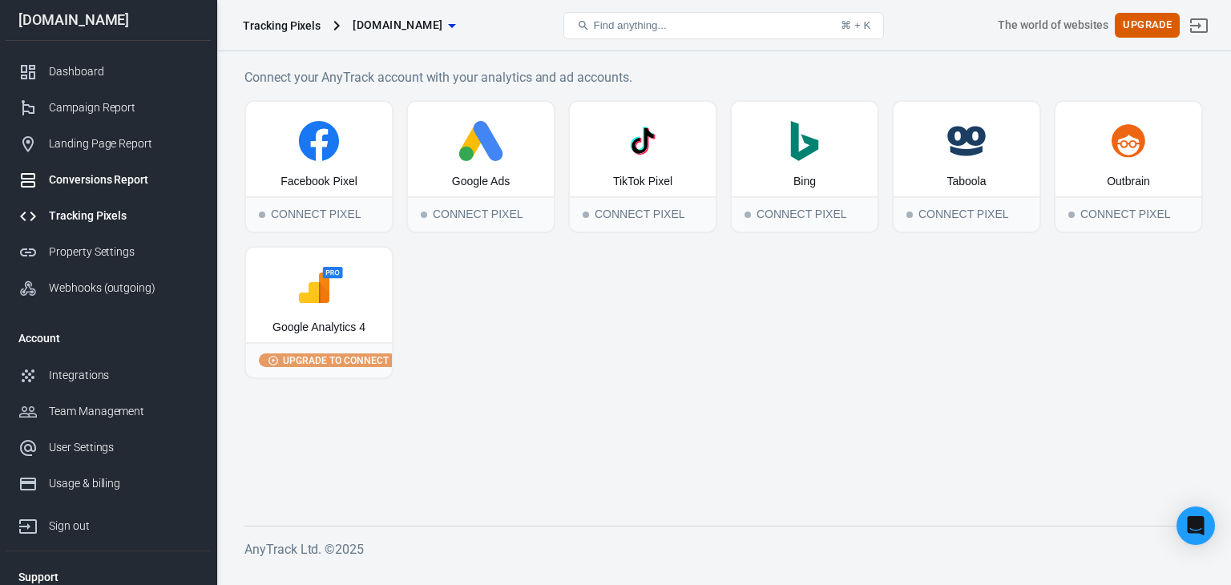
click at [99, 172] on div "Conversions Report" at bounding box center [123, 180] width 149 height 17
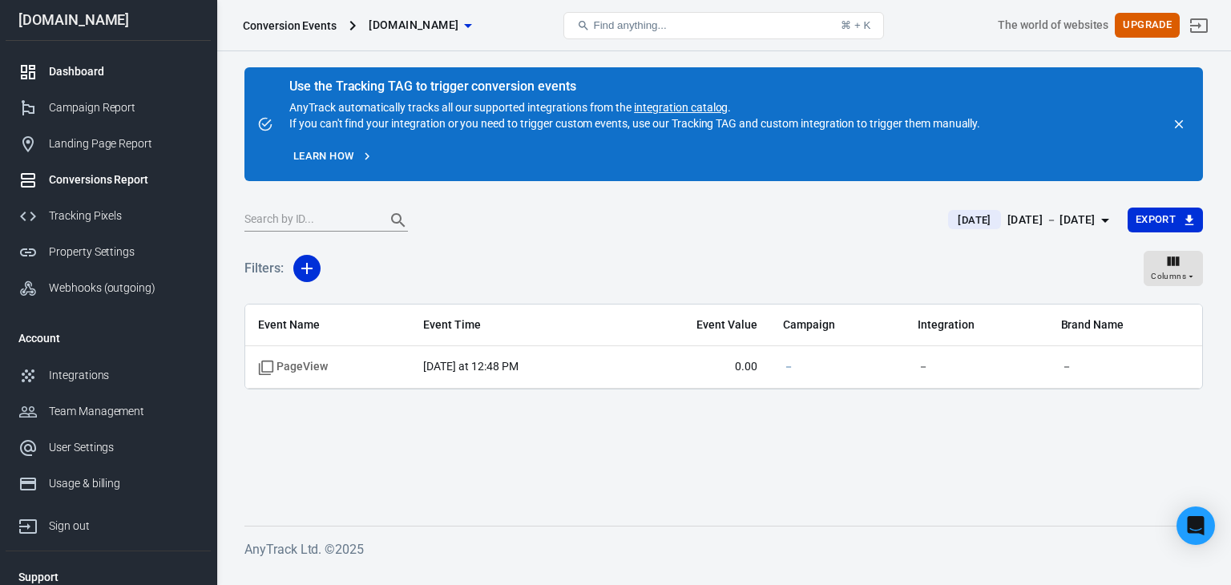
click at [100, 67] on div "Dashboard" at bounding box center [123, 71] width 149 height 17
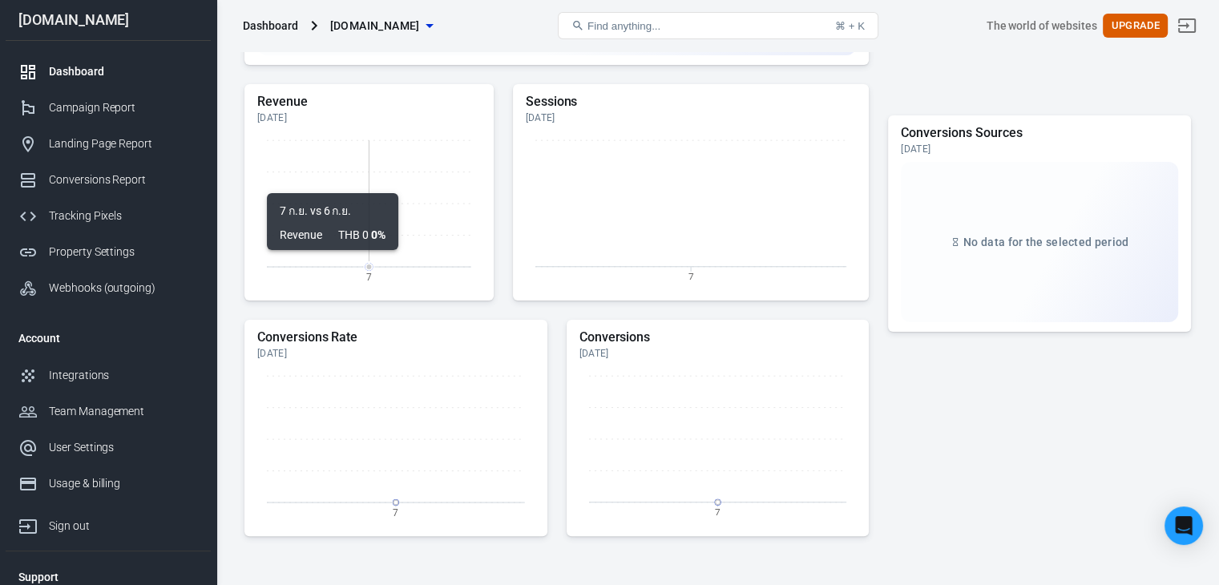
scroll to position [481, 0]
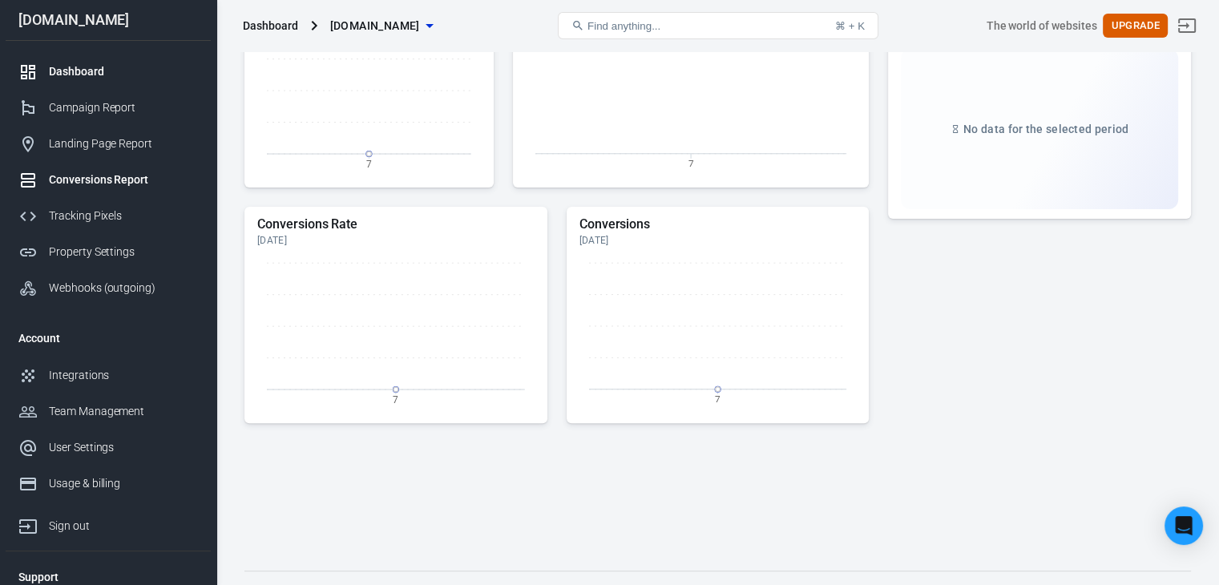
click at [96, 176] on div "Conversions Report" at bounding box center [123, 180] width 149 height 17
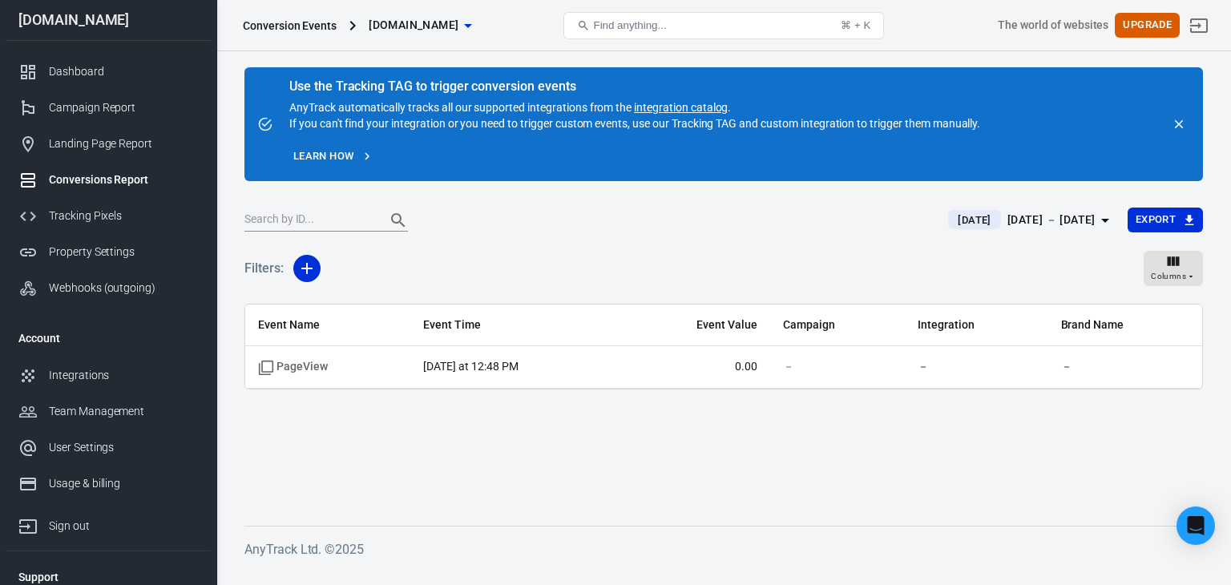
click at [379, 27] on span "[DOMAIN_NAME]" at bounding box center [414, 25] width 90 height 20
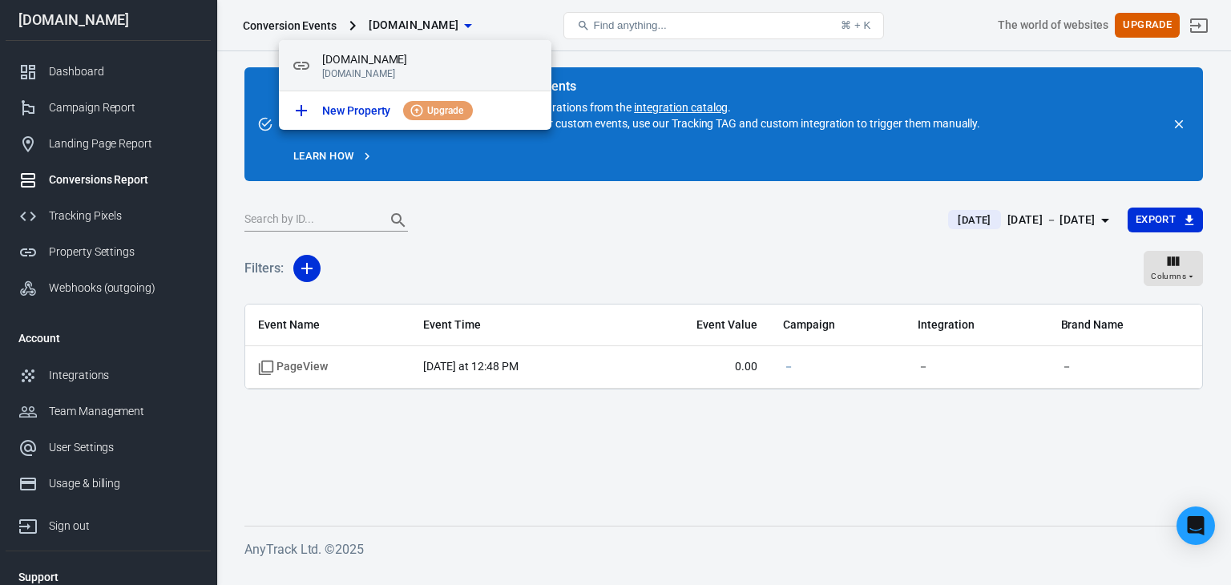
click at [350, 57] on span "[DOMAIN_NAME]" at bounding box center [430, 59] width 216 height 17
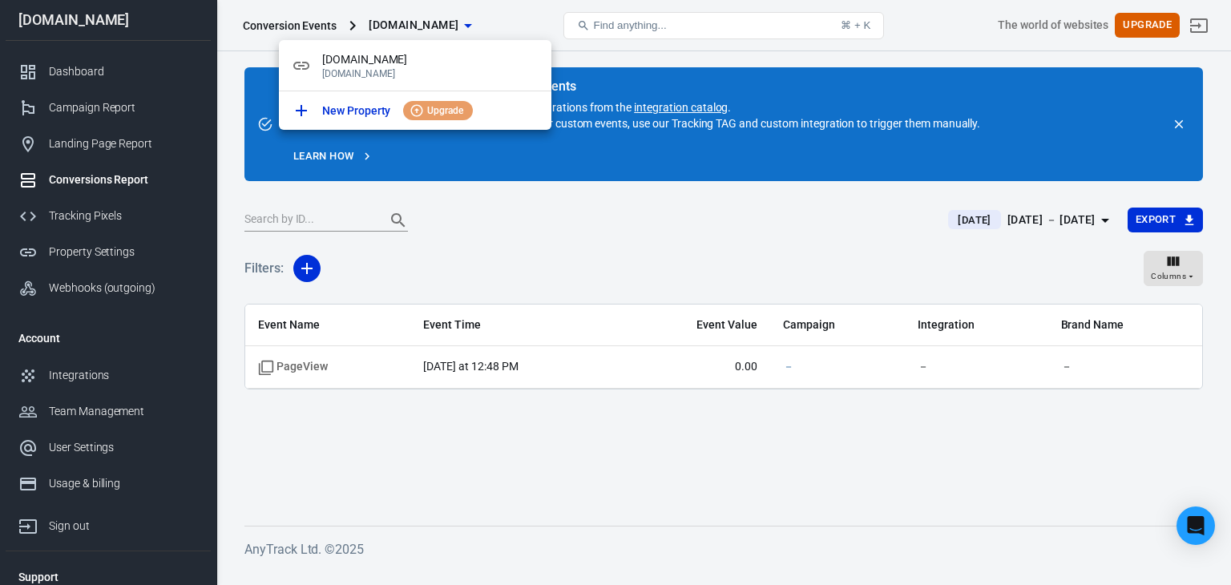
click at [108, 212] on div at bounding box center [615, 292] width 1231 height 585
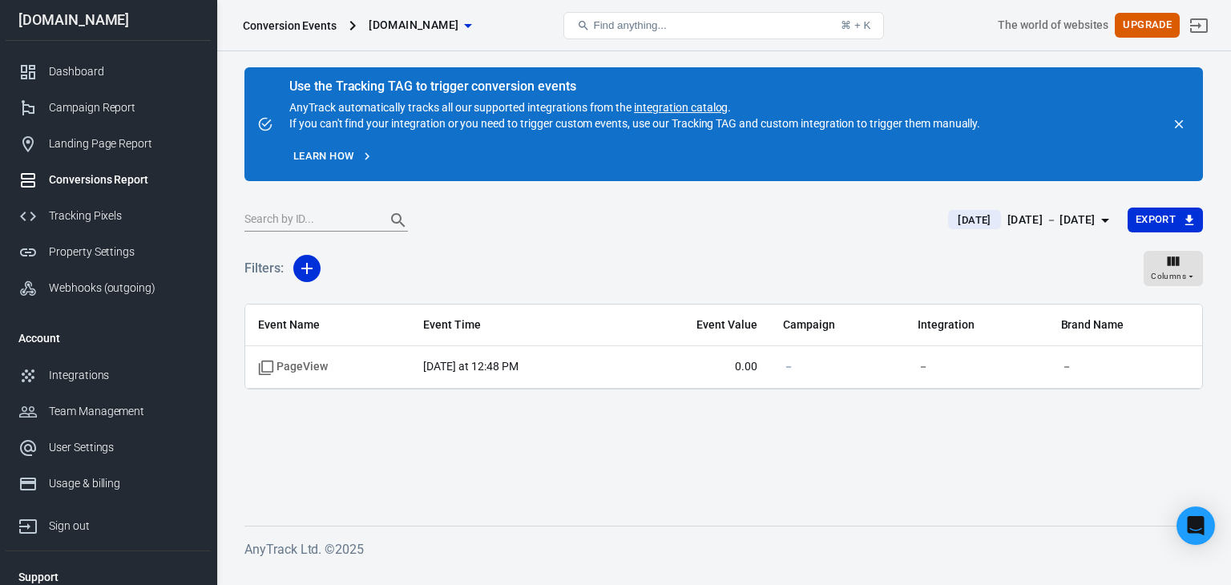
click at [108, 212] on div "gaza47.store gaza47.store New Property Upgrade" at bounding box center [615, 292] width 1231 height 585
click at [113, 216] on div "Tracking Pixels" at bounding box center [123, 216] width 149 height 17
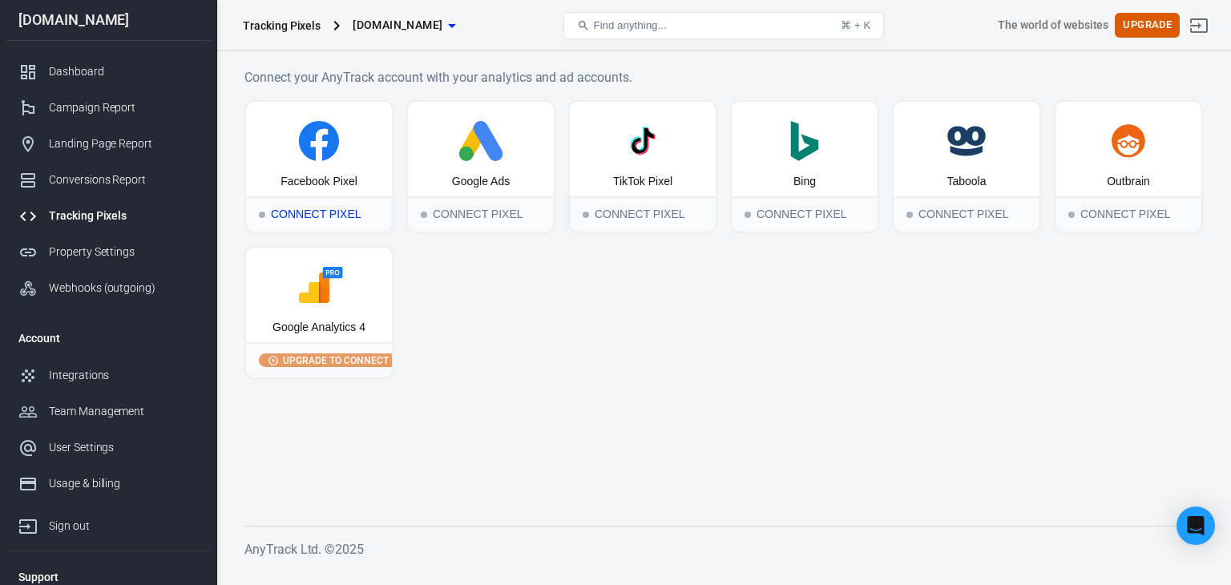
click at [315, 161] on div "Facebook Pixel" at bounding box center [319, 149] width 146 height 95
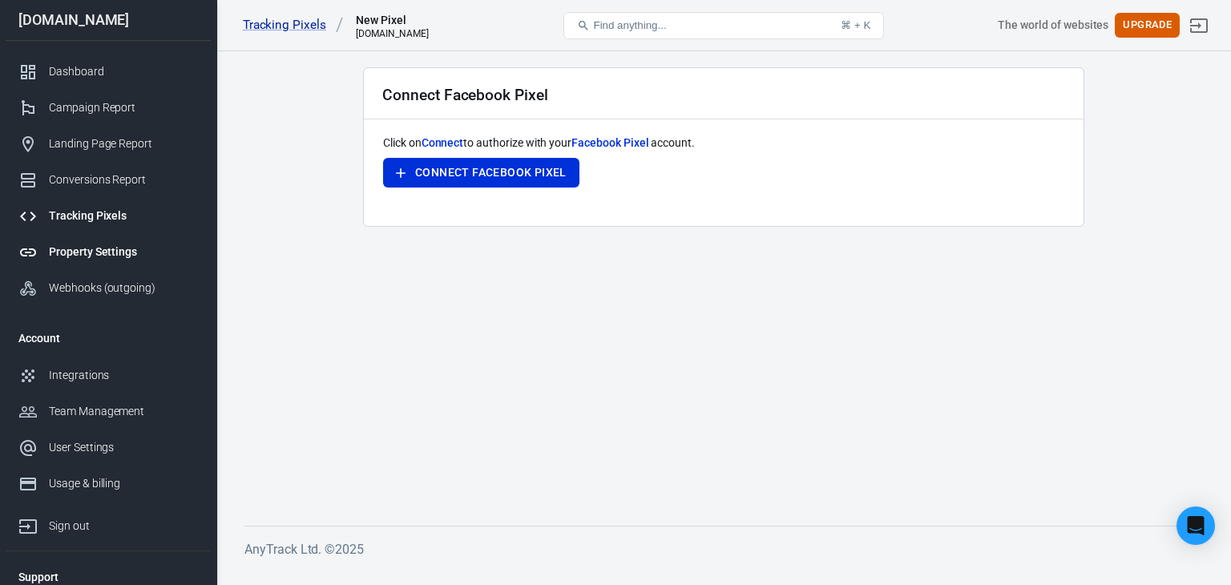
click at [98, 242] on link "Property Settings" at bounding box center [108, 252] width 205 height 36
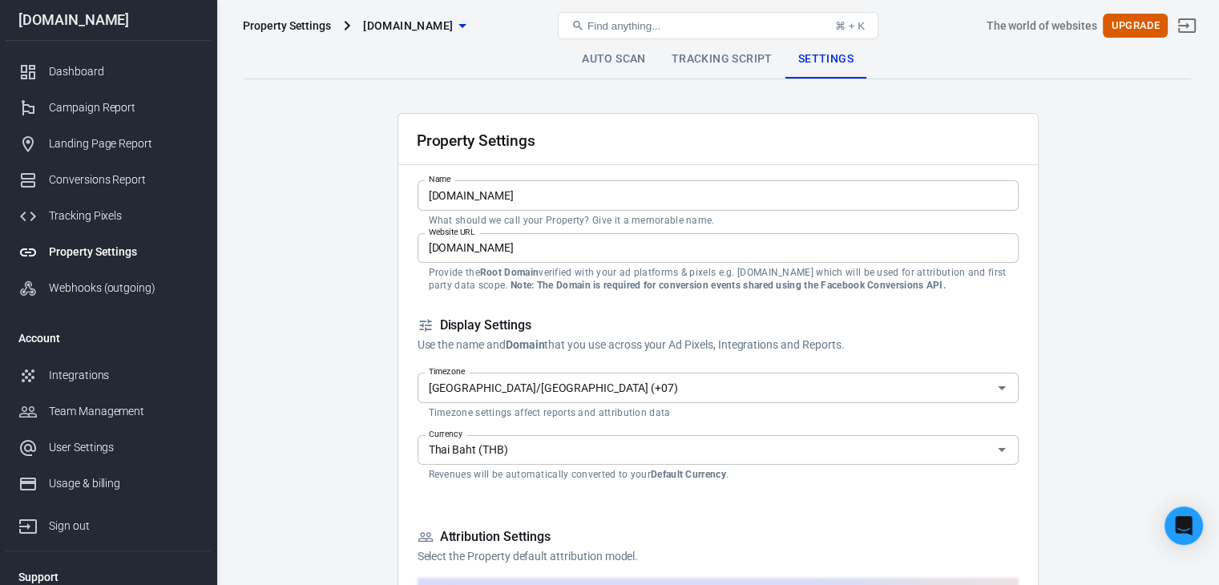
click at [668, 64] on link "Tracking Script" at bounding box center [722, 59] width 127 height 38
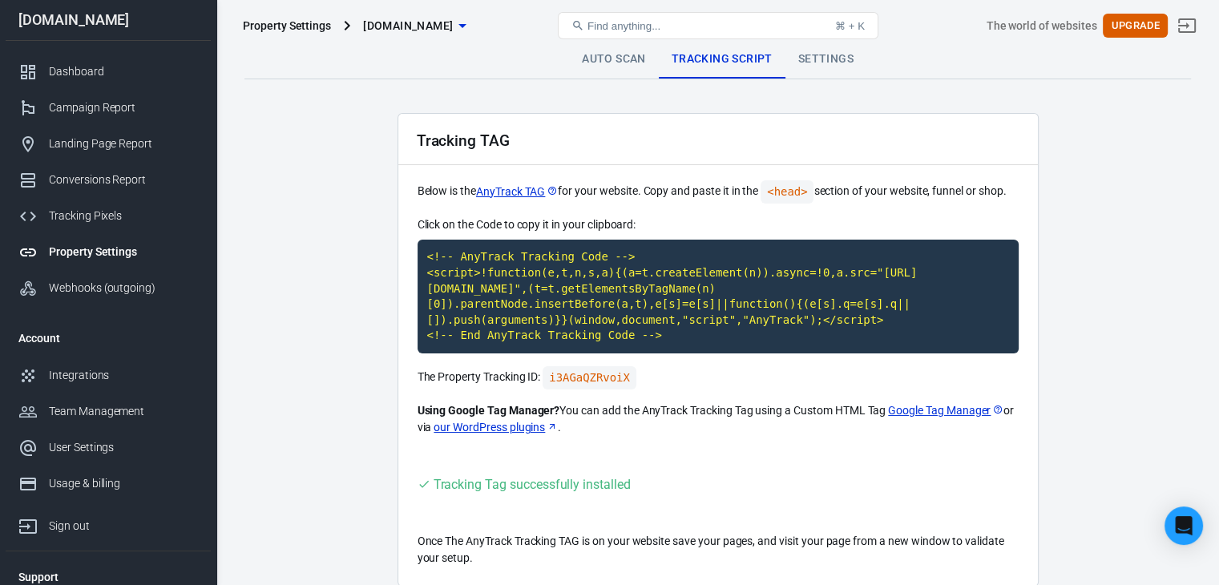
click at [607, 49] on div "Property Settings gaza47.store Find anything... ⌘ + K The world of websites Upg…" at bounding box center [718, 25] width 1002 height 51
click at [149, 272] on link "Webhooks (outgoing)" at bounding box center [108, 288] width 205 height 36
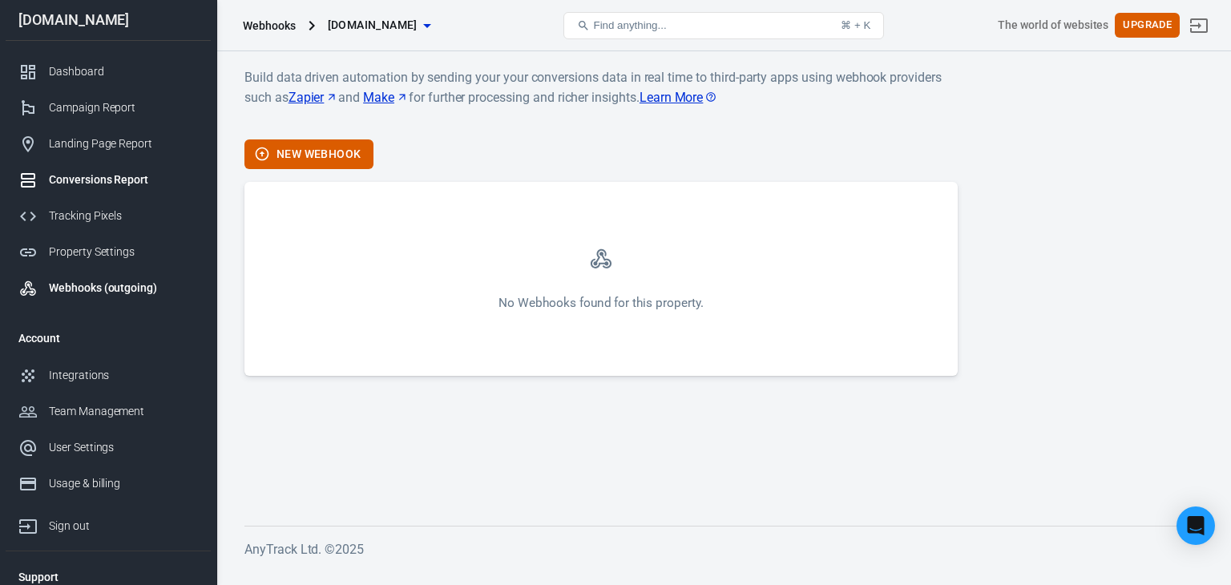
click at [140, 174] on div "Conversions Report" at bounding box center [123, 180] width 149 height 17
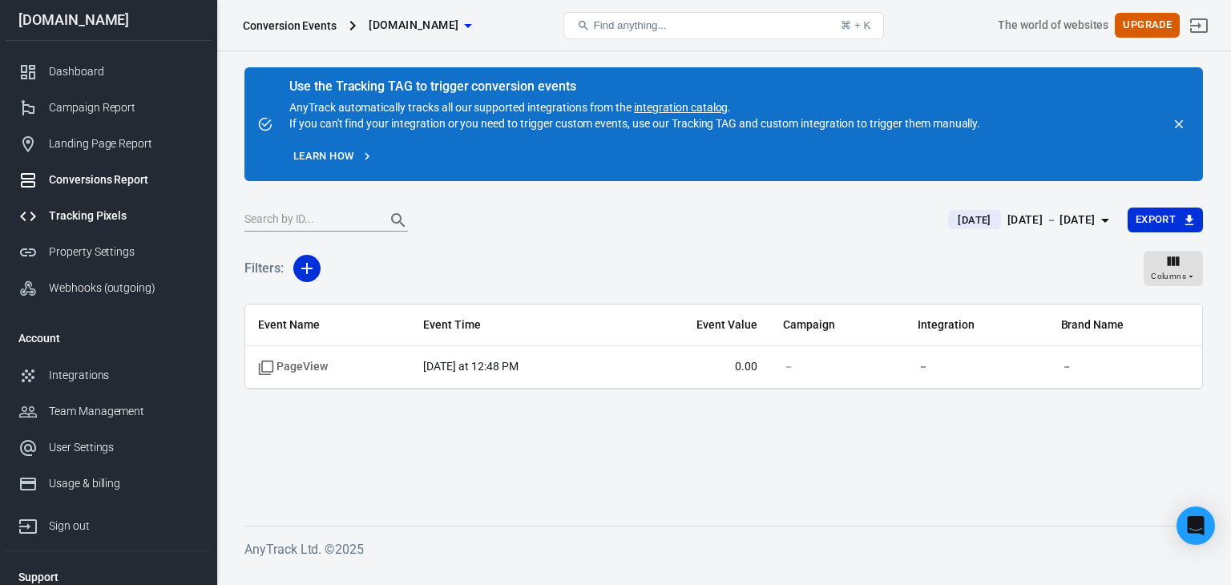
click at [46, 211] on div at bounding box center [33, 216] width 30 height 19
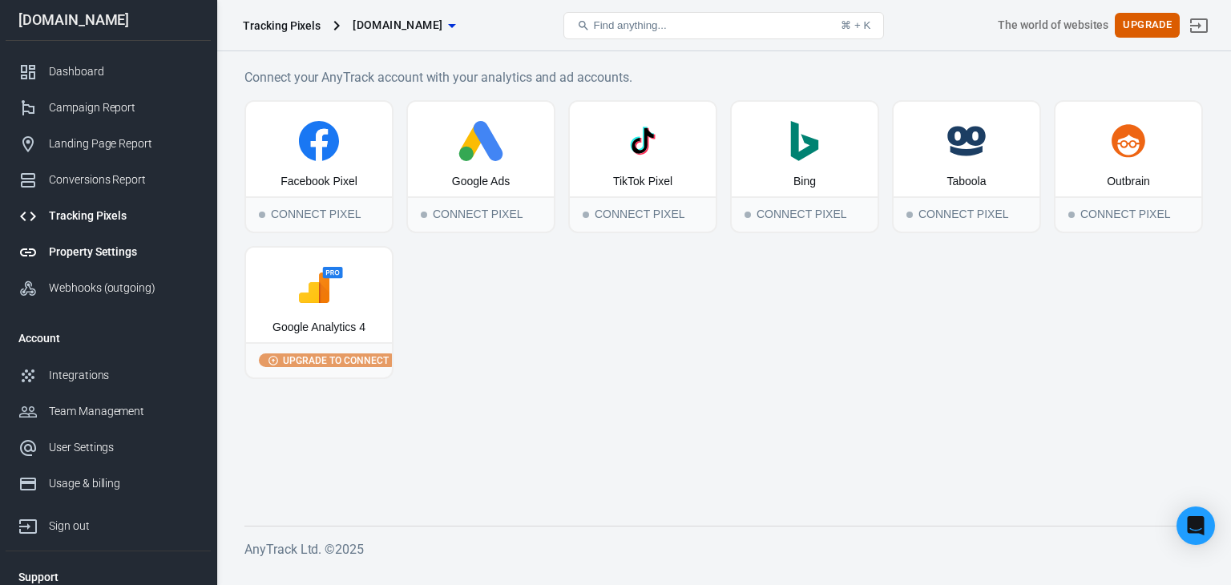
click at [133, 248] on div "Property Settings" at bounding box center [123, 252] width 149 height 17
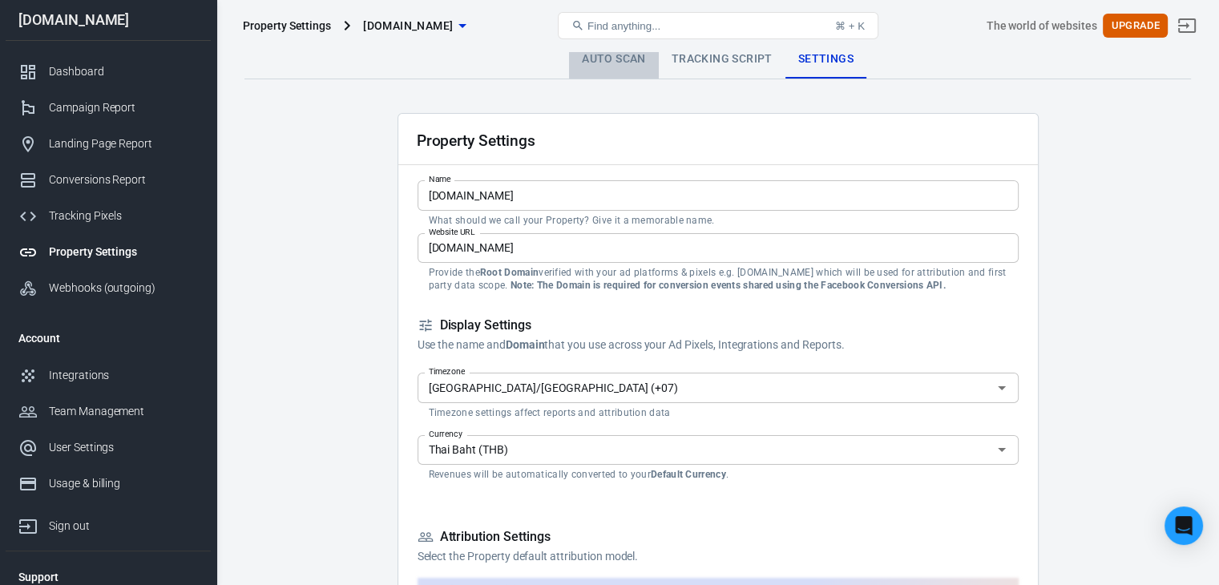
click at [588, 58] on link "Auto Scan" at bounding box center [614, 59] width 90 height 38
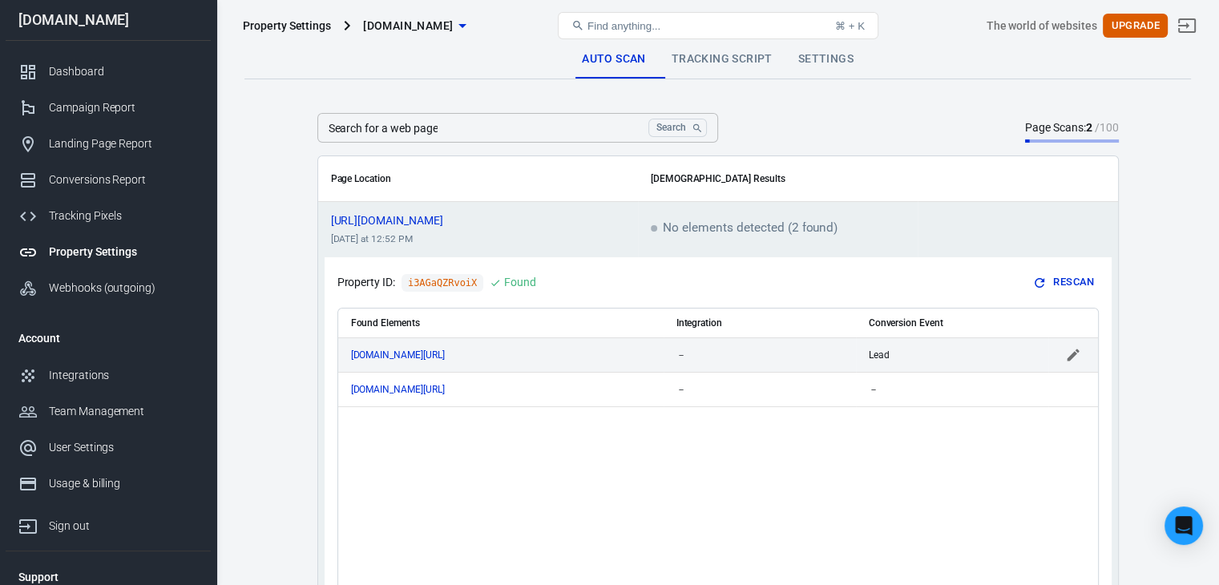
click at [735, 354] on div "－" at bounding box center [760, 355] width 167 height 11
click at [731, 354] on input "scrollable content" at bounding box center [738, 355] width 122 height 20
click at [753, 59] on link "Tracking Script" at bounding box center [722, 59] width 127 height 38
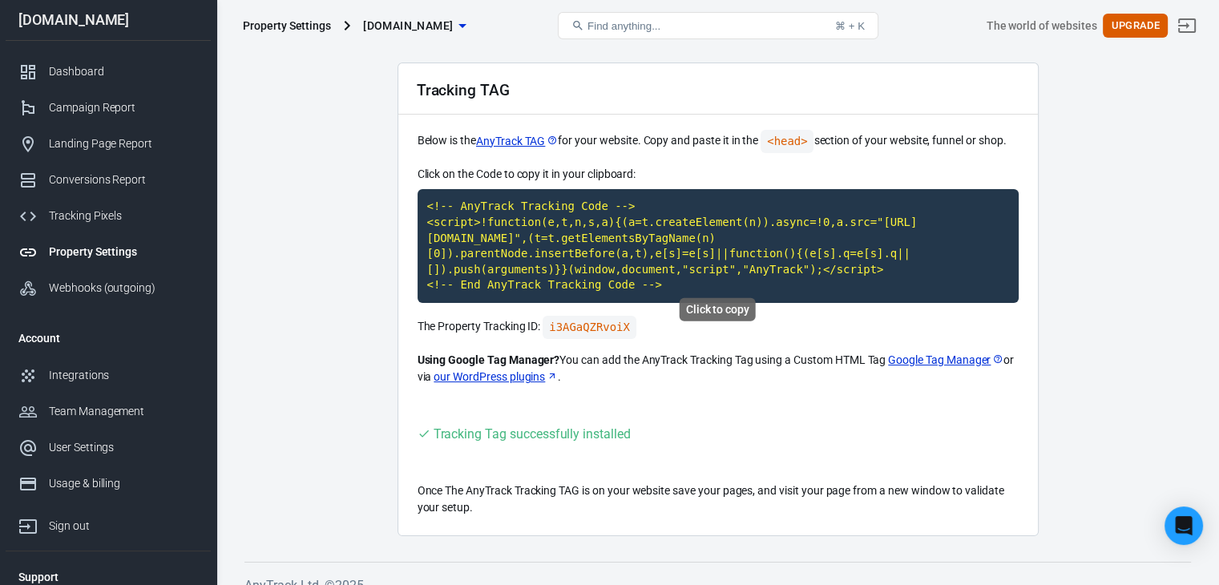
scroll to position [55, 0]
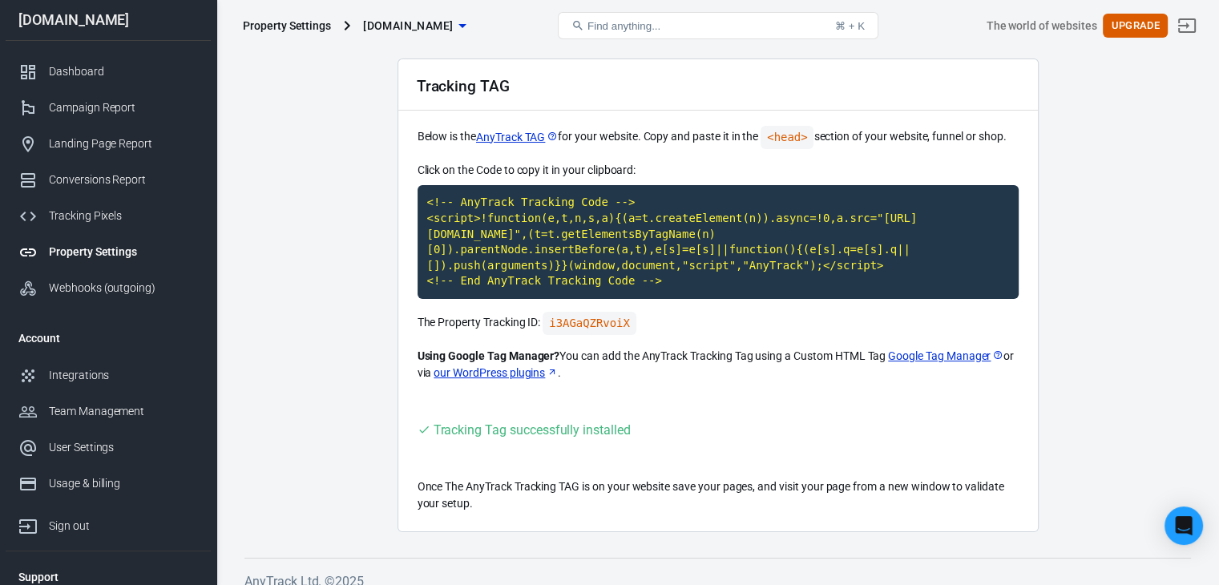
click at [385, 135] on main "Auto Scan Tracking Script Settings Tracking TAG Below is the AnyTrack TAG for y…" at bounding box center [718, 259] width 947 height 547
click at [111, 77] on div "Dashboard" at bounding box center [123, 71] width 149 height 17
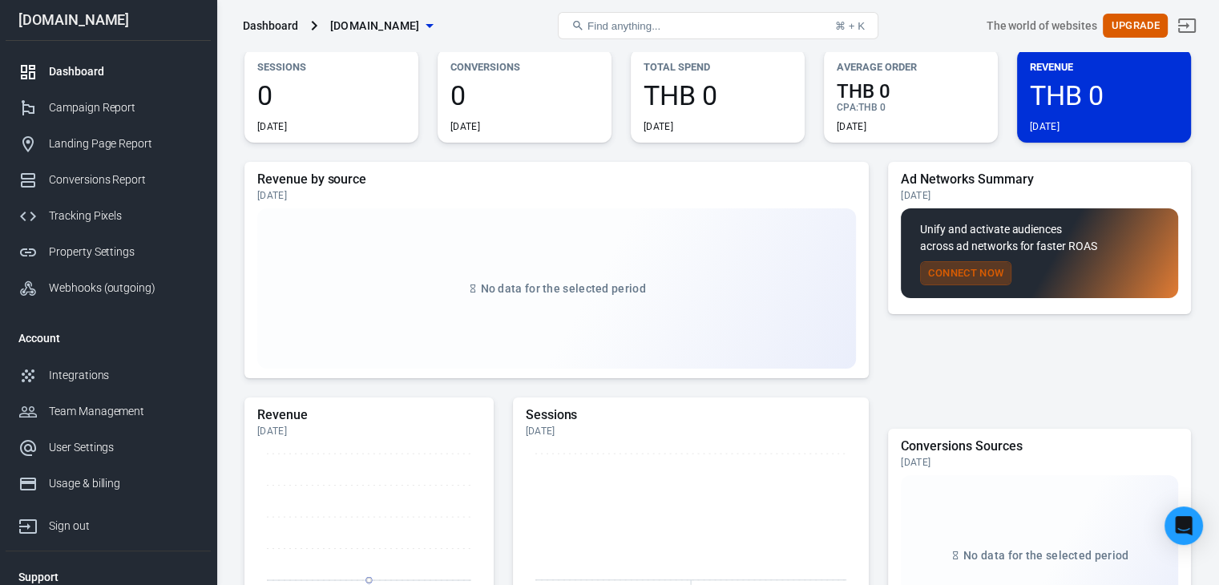
click at [981, 270] on button "Connect Now" at bounding box center [965, 273] width 91 height 25
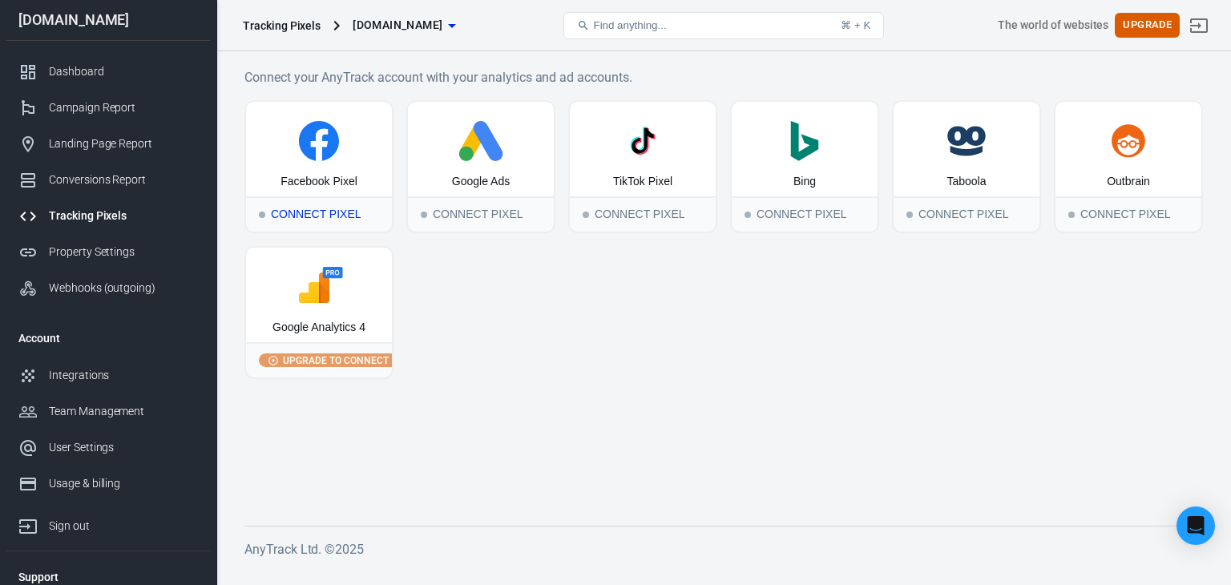
click at [333, 180] on div "Facebook Pixel" at bounding box center [319, 182] width 77 height 16
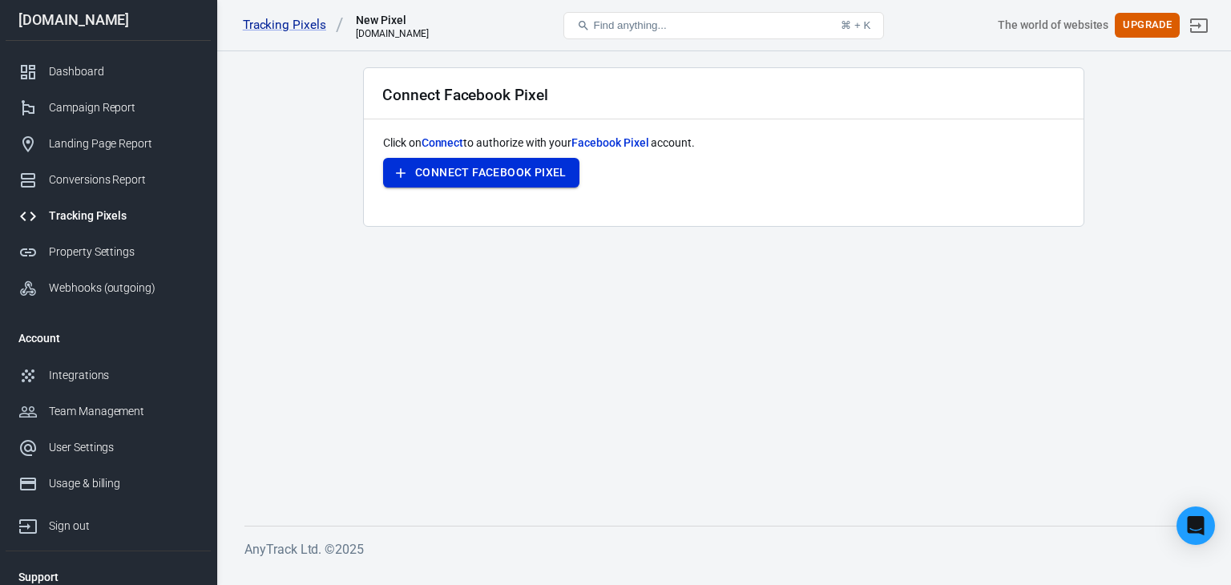
click at [433, 175] on button "Connect Facebook Pixel" at bounding box center [481, 173] width 196 height 30
click at [95, 74] on div "Dashboard" at bounding box center [123, 71] width 149 height 17
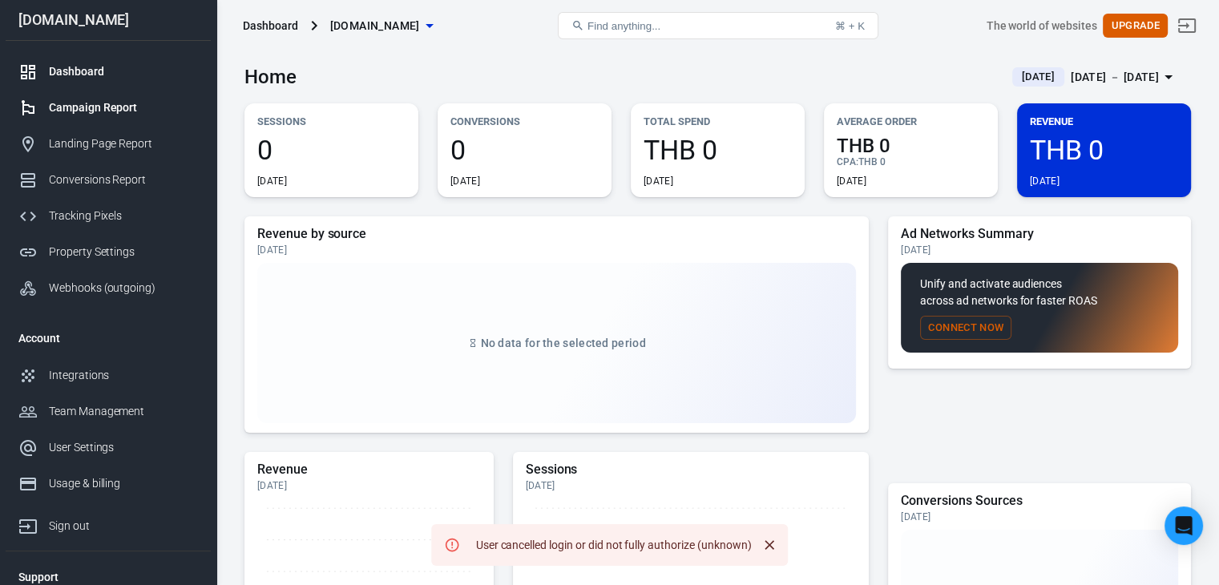
click at [129, 106] on div "Campaign Report" at bounding box center [123, 107] width 149 height 17
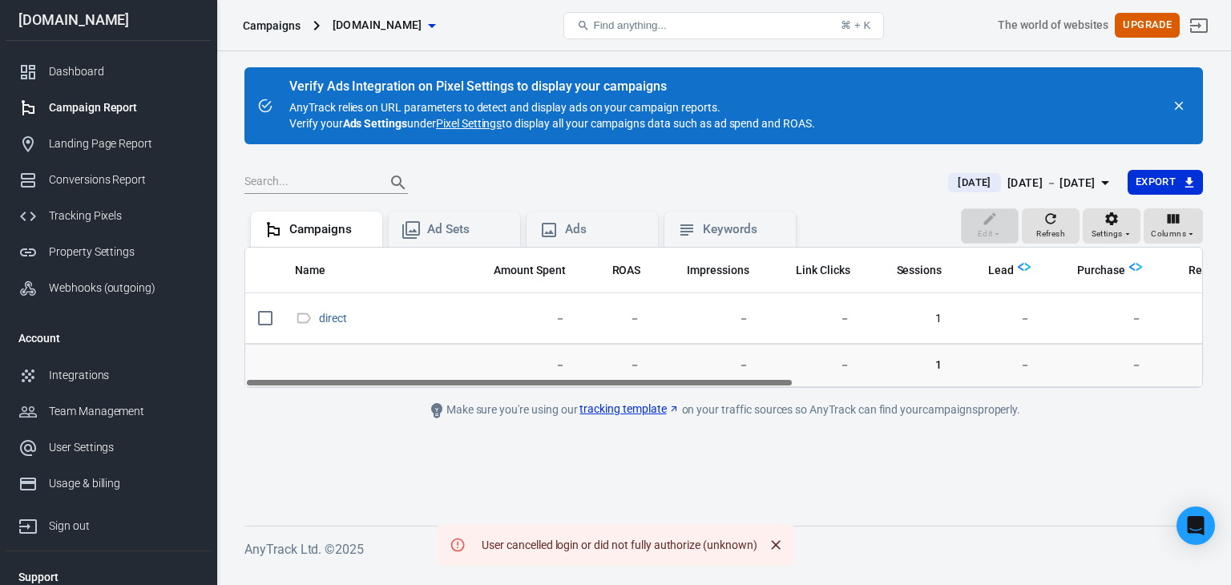
click at [479, 120] on link "Pixel Settings" at bounding box center [469, 123] width 66 height 16
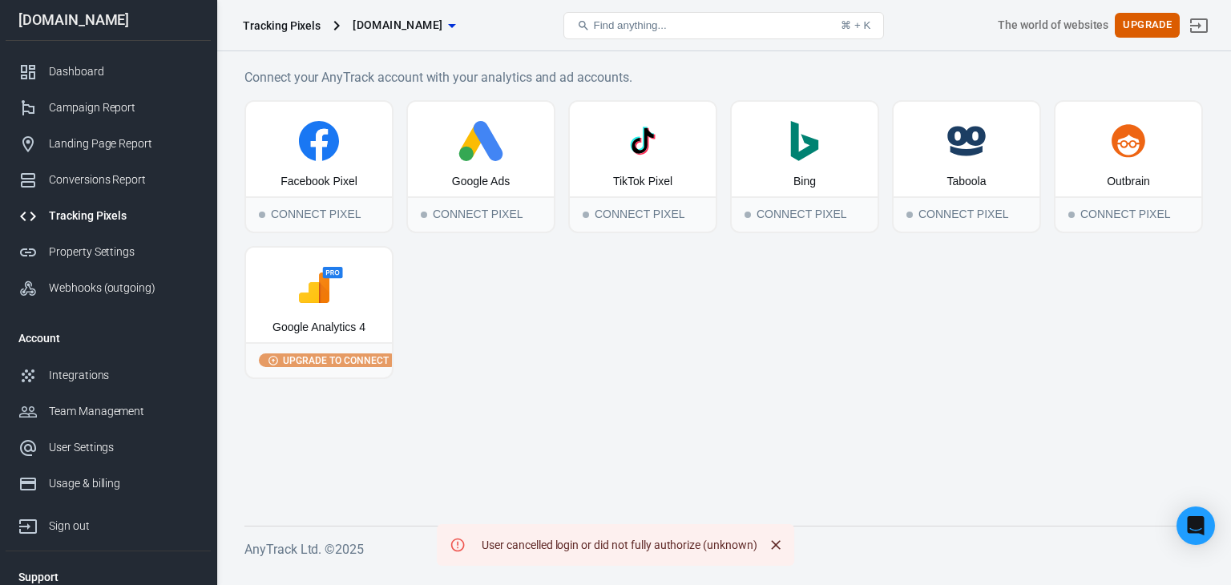
click at [96, 220] on div "Tracking Pixels" at bounding box center [123, 216] width 149 height 17
click at [91, 212] on div "Tracking Pixels" at bounding box center [123, 216] width 149 height 17
click at [356, 143] on icon at bounding box center [319, 141] width 133 height 40
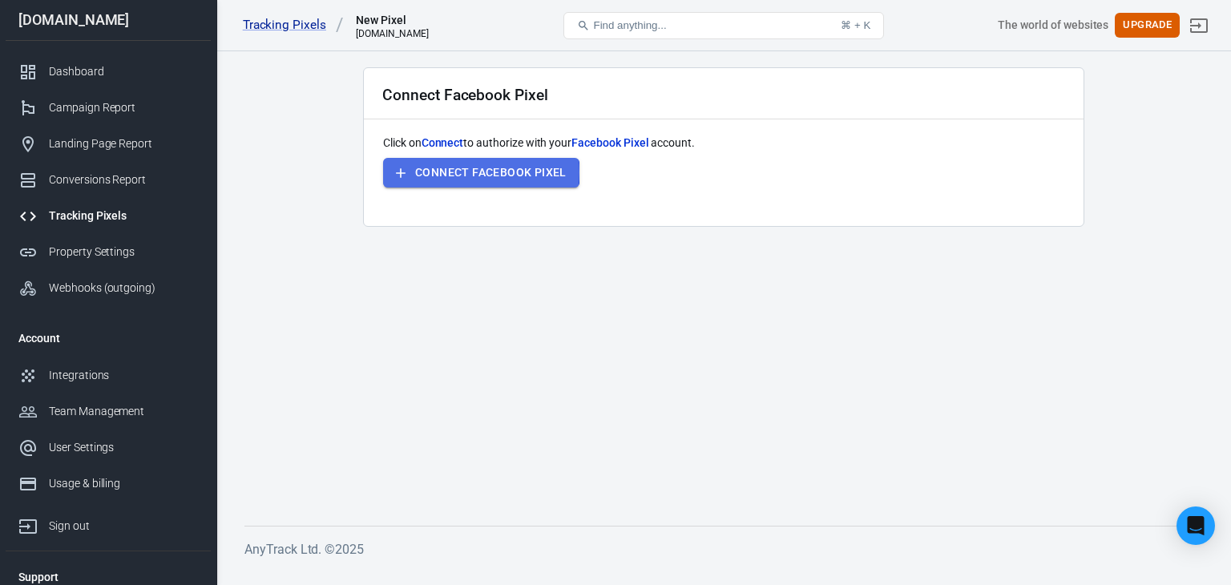
click at [451, 172] on button "Connect Facebook Pixel" at bounding box center [481, 173] width 196 height 30
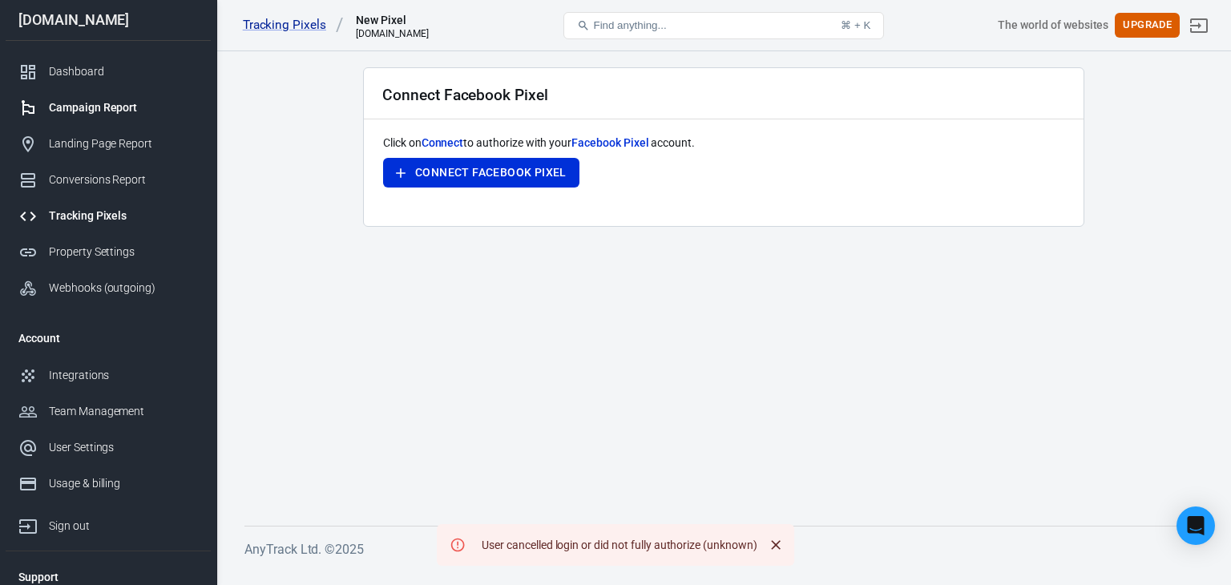
click at [108, 113] on div "Campaign Report" at bounding box center [123, 107] width 149 height 17
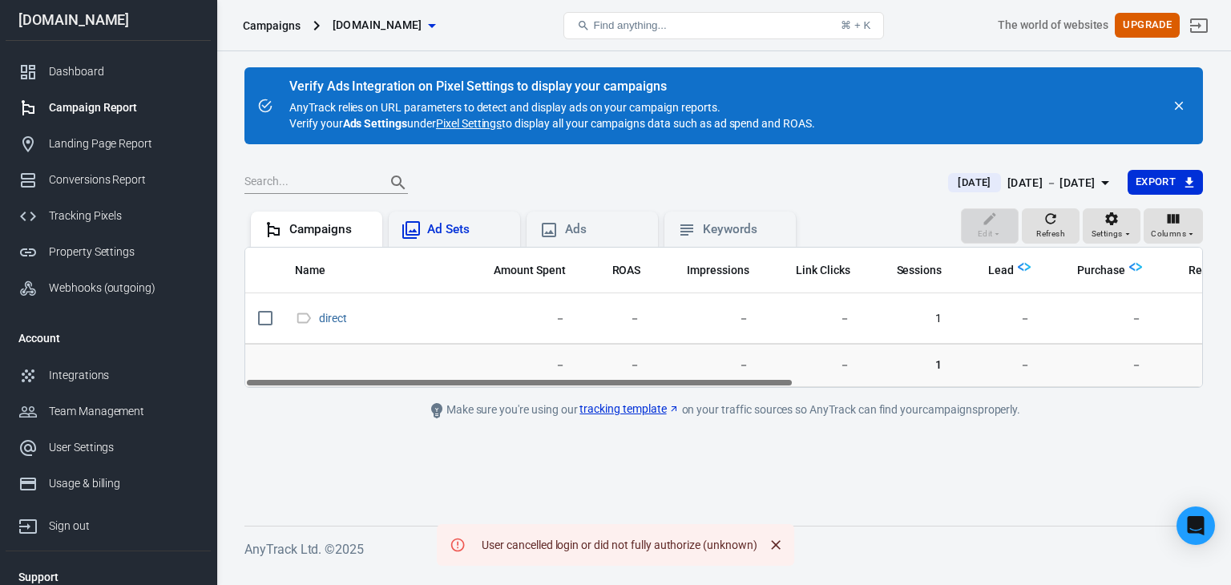
click at [439, 219] on div "Ad Sets" at bounding box center [454, 229] width 131 height 35
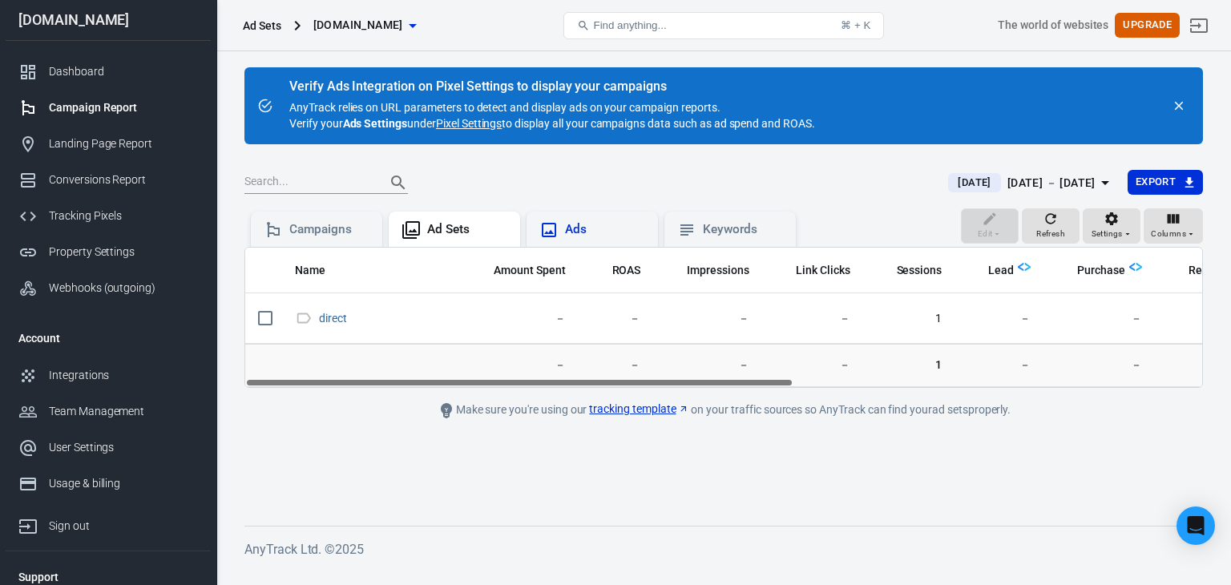
click at [587, 220] on div "Ads" at bounding box center [593, 229] width 106 height 19
click at [721, 225] on div "Keywords" at bounding box center [743, 229] width 80 height 17
click at [612, 409] on link "tracking template" at bounding box center [633, 409] width 99 height 17
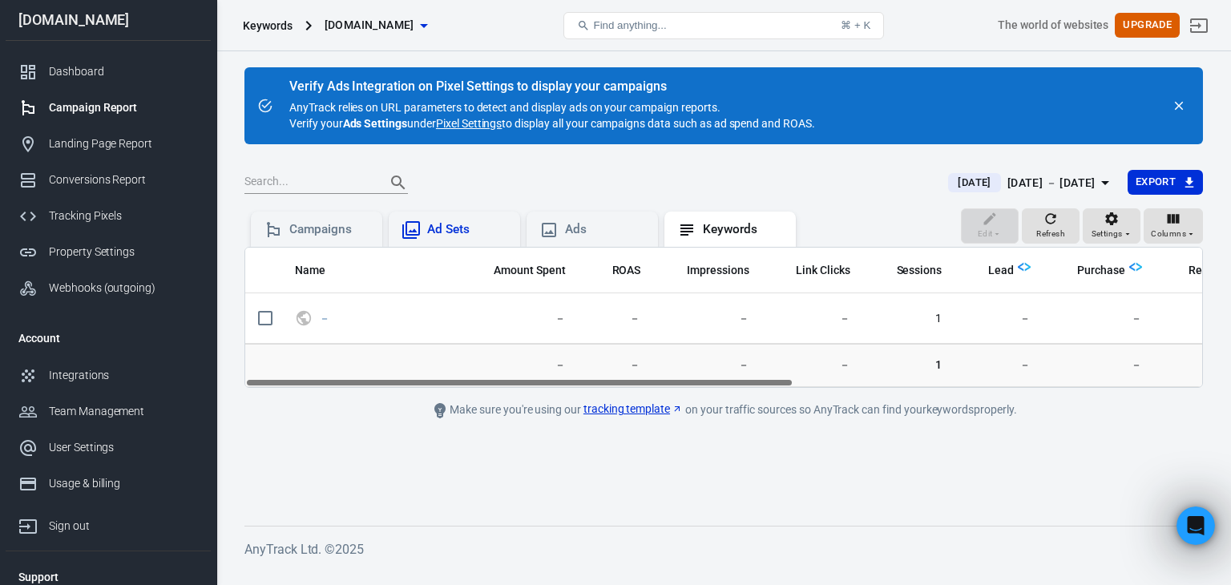
click at [479, 224] on div "Ad Sets" at bounding box center [467, 229] width 80 height 17
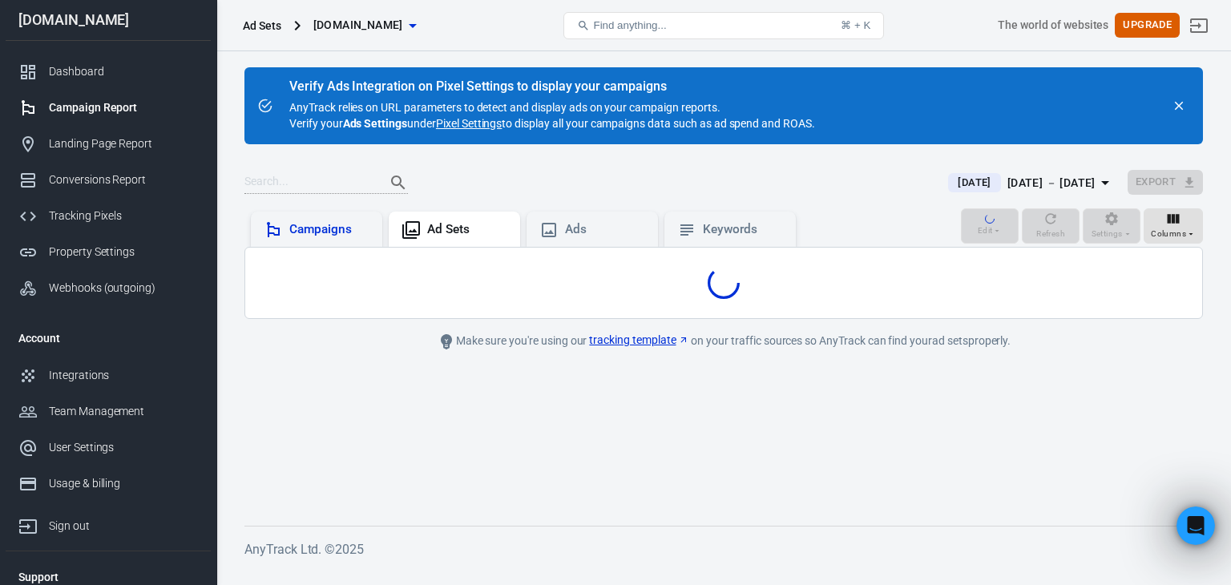
click at [301, 234] on div "Campaigns" at bounding box center [329, 229] width 80 height 17
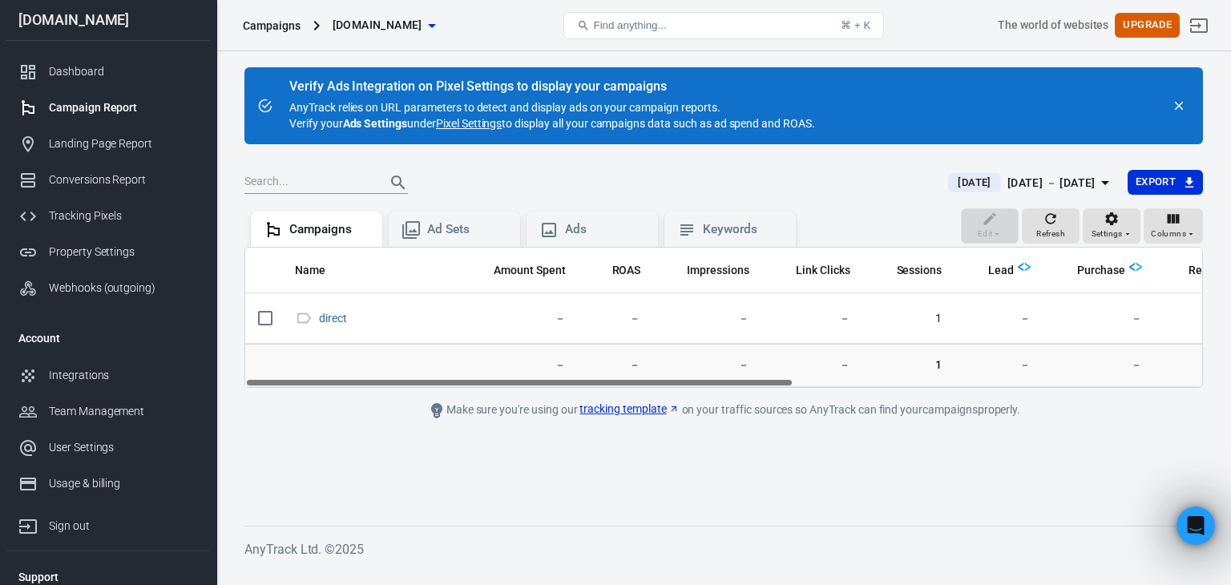
click at [346, 426] on main "Verify Ads Integration on Pixel Settings to display your campaigns AnyTrack rel…" at bounding box center [724, 283] width 959 height 433
click at [124, 152] on link "Landing Page Report" at bounding box center [108, 144] width 205 height 36
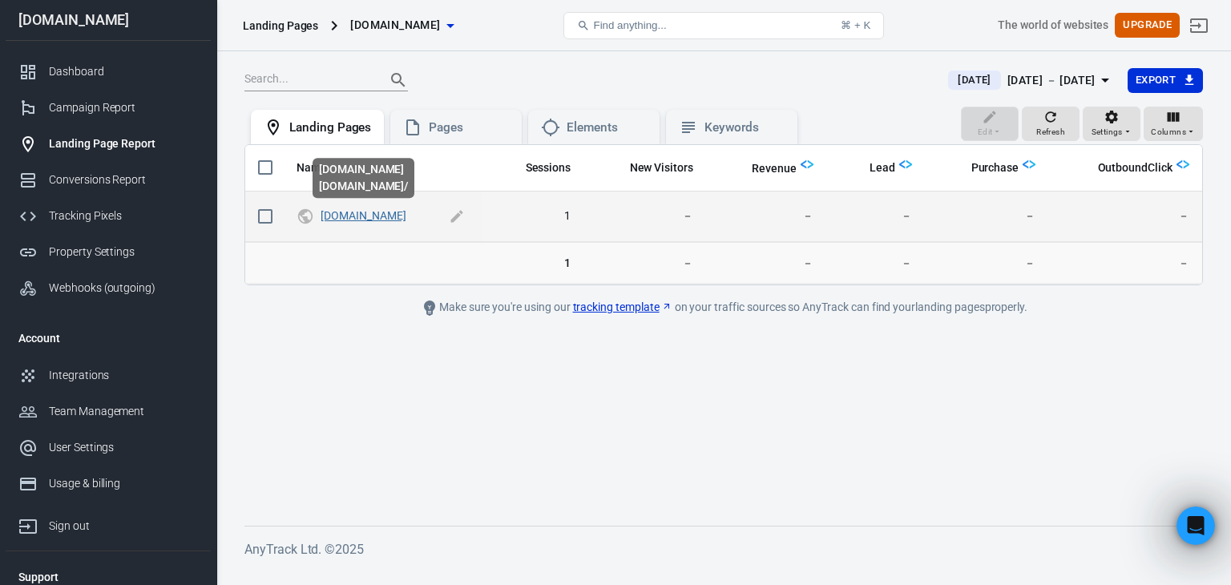
click at [369, 216] on link "[DOMAIN_NAME]" at bounding box center [363, 215] width 85 height 13
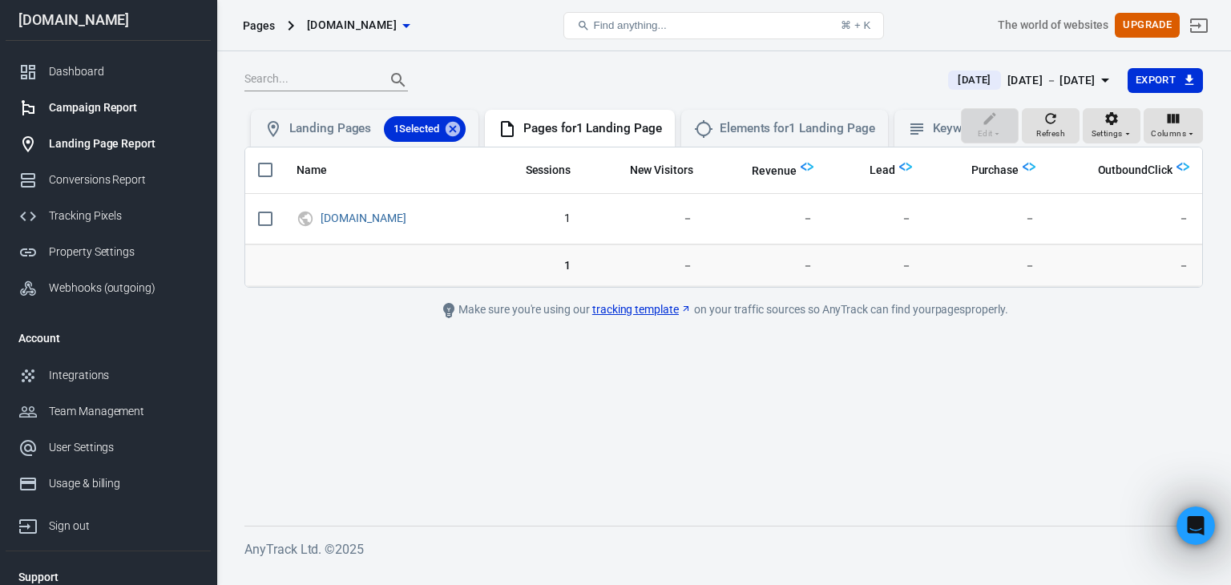
click at [127, 108] on div "Campaign Report" at bounding box center [123, 107] width 149 height 17
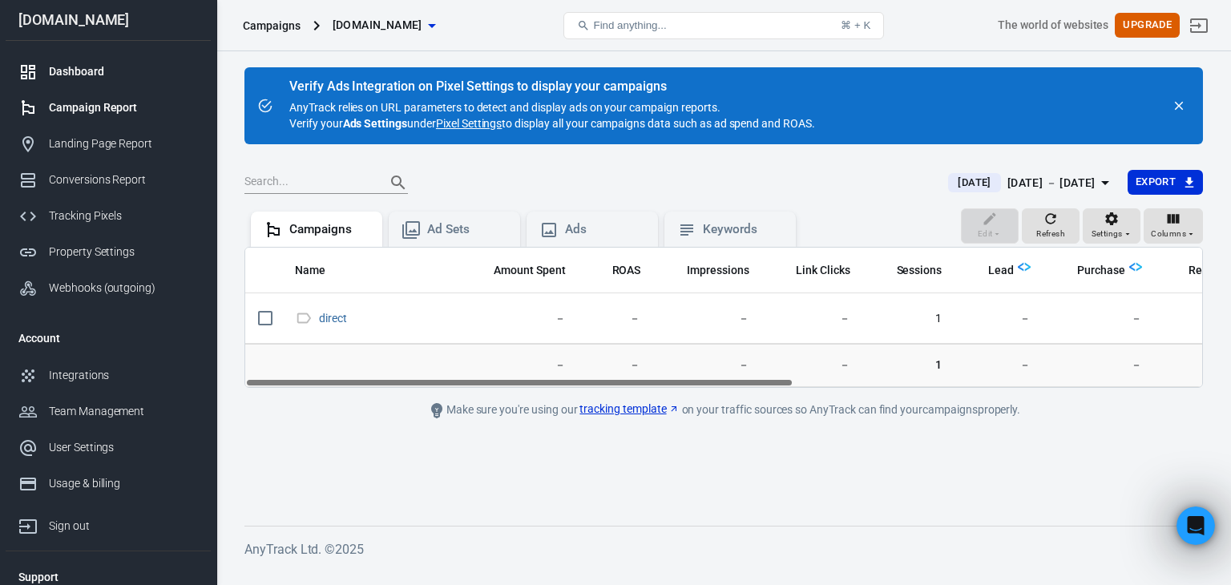
click at [138, 75] on div "Dashboard" at bounding box center [123, 71] width 149 height 17
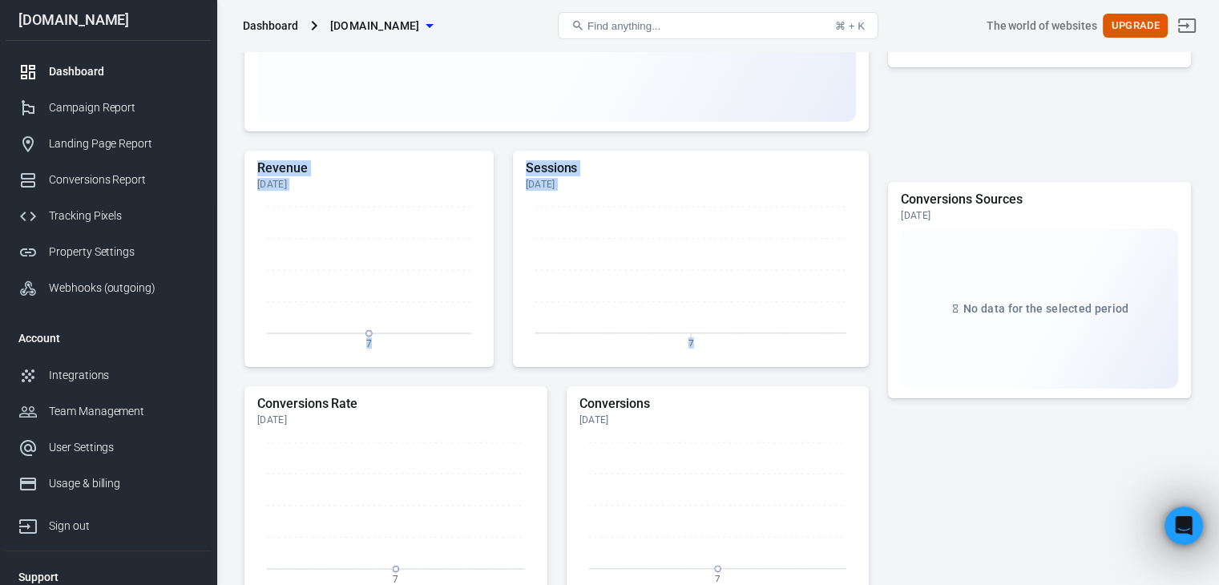
scroll to position [321, 0]
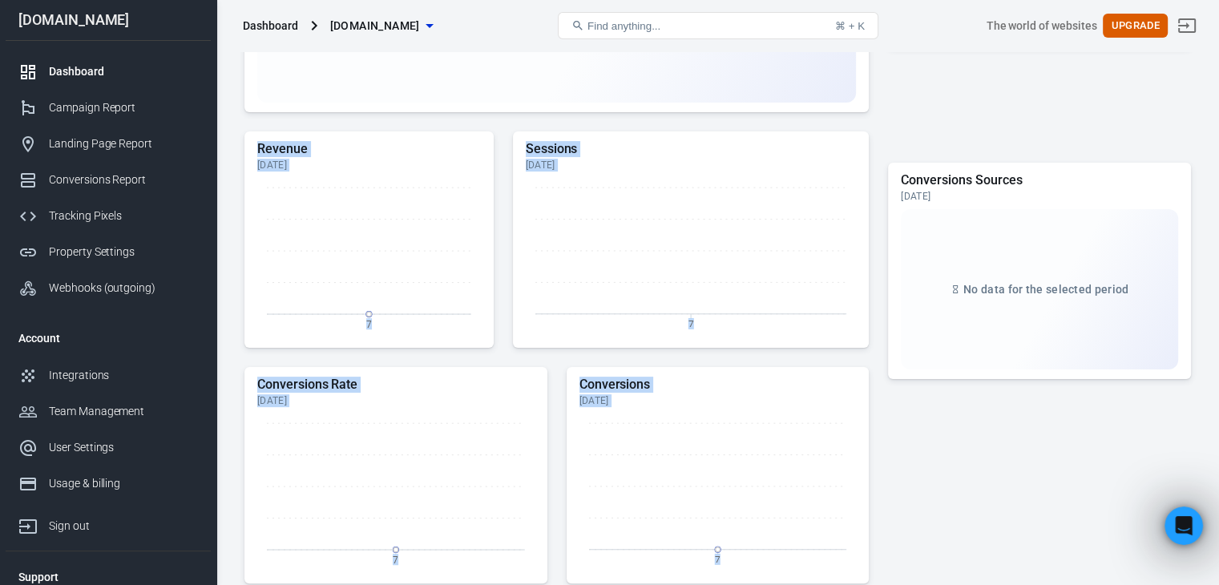
drag, startPoint x: 597, startPoint y: 168, endPoint x: 904, endPoint y: 131, distance: 309.1
click at [891, 150] on main "Home Today Sep 7 － Sep 7, 2025 Sessions 1 Today Conversions 0 Today Total Spend…" at bounding box center [718, 218] width 947 height 975
click at [915, 127] on div "Ad Networks Summary Today Unify and activate audiences across ad networks for f…" at bounding box center [1039, 26] width 303 height 261
click at [539, 122] on div "Revenue by source Today No data for the selected period Revenue Today 7 Session…" at bounding box center [557, 249] width 624 height 707
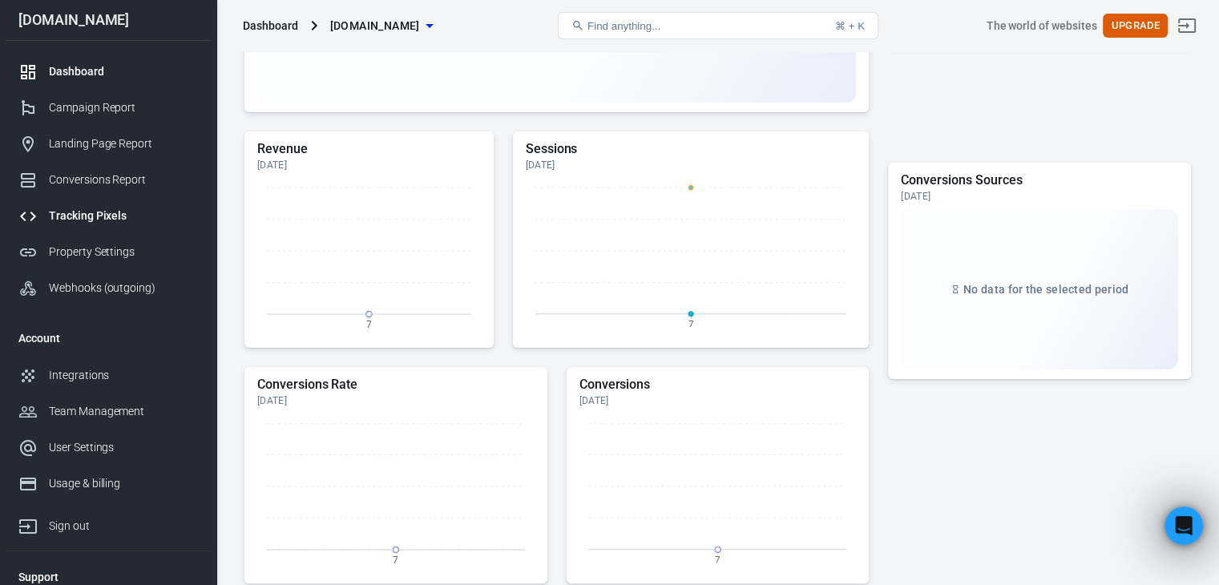
click at [122, 224] on link "Tracking Pixels" at bounding box center [108, 216] width 205 height 36
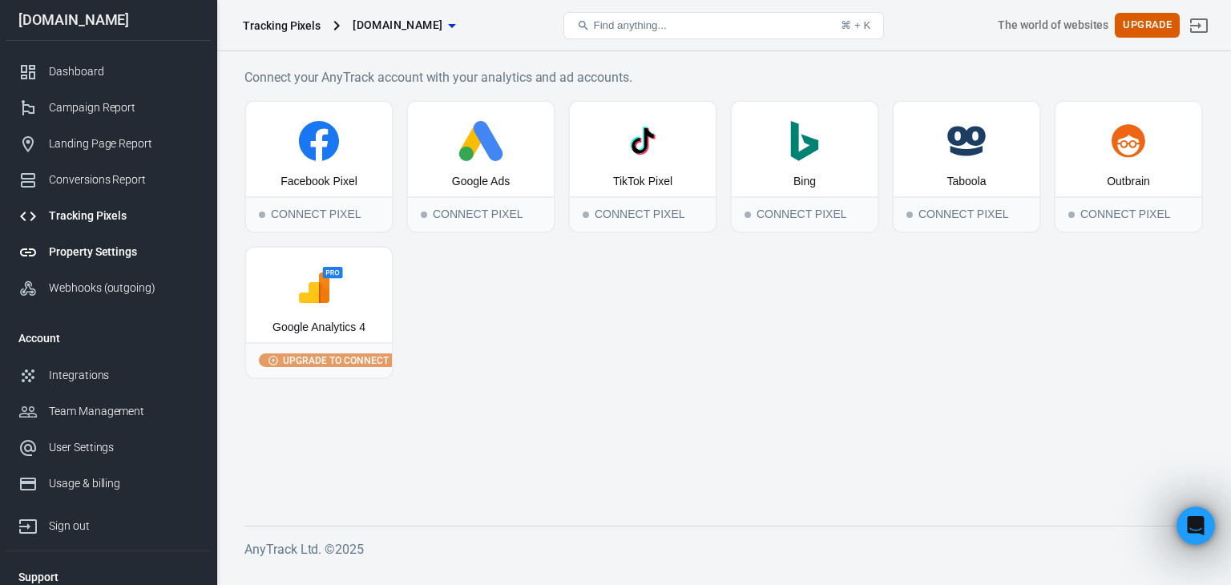
click at [106, 239] on link "Property Settings" at bounding box center [108, 252] width 205 height 36
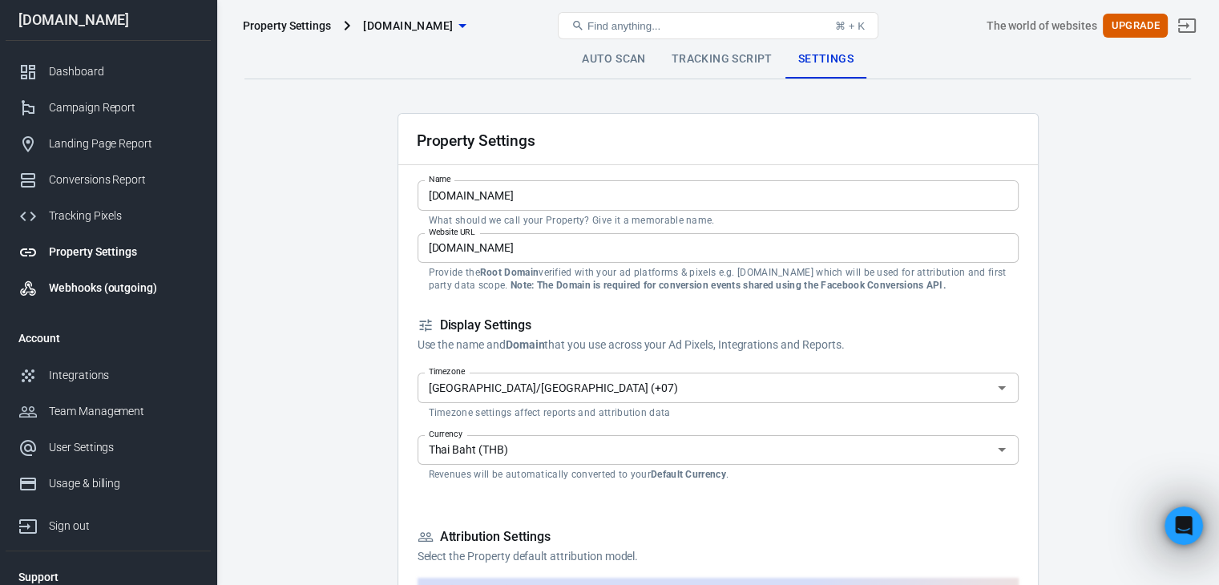
click at [127, 277] on link "Webhooks (outgoing)" at bounding box center [108, 288] width 205 height 36
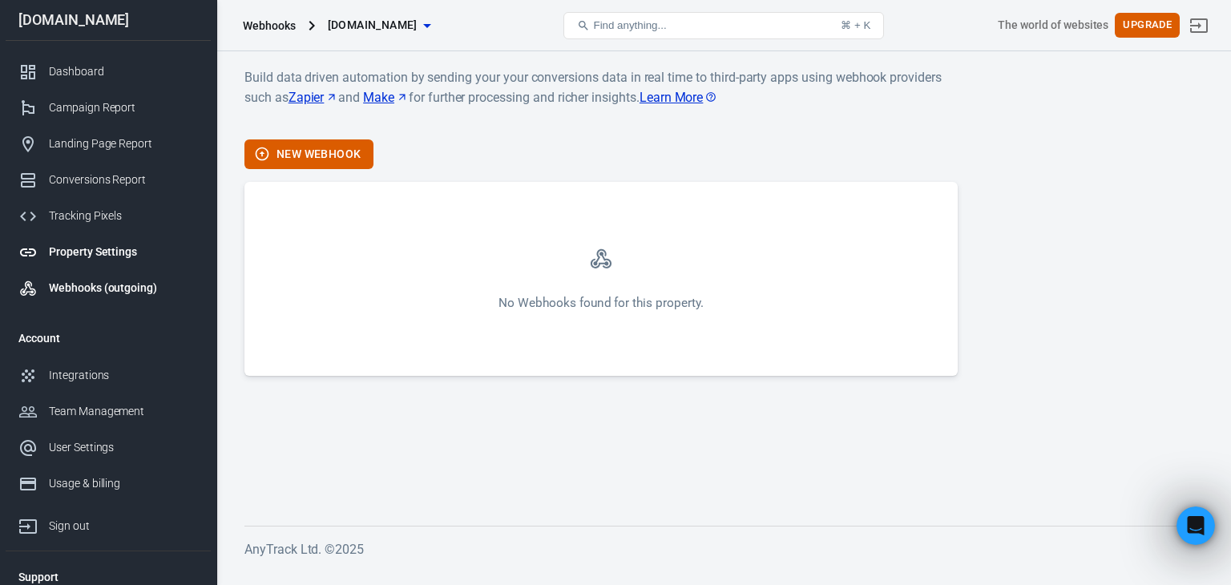
click at [87, 242] on link "Property Settings" at bounding box center [108, 252] width 205 height 36
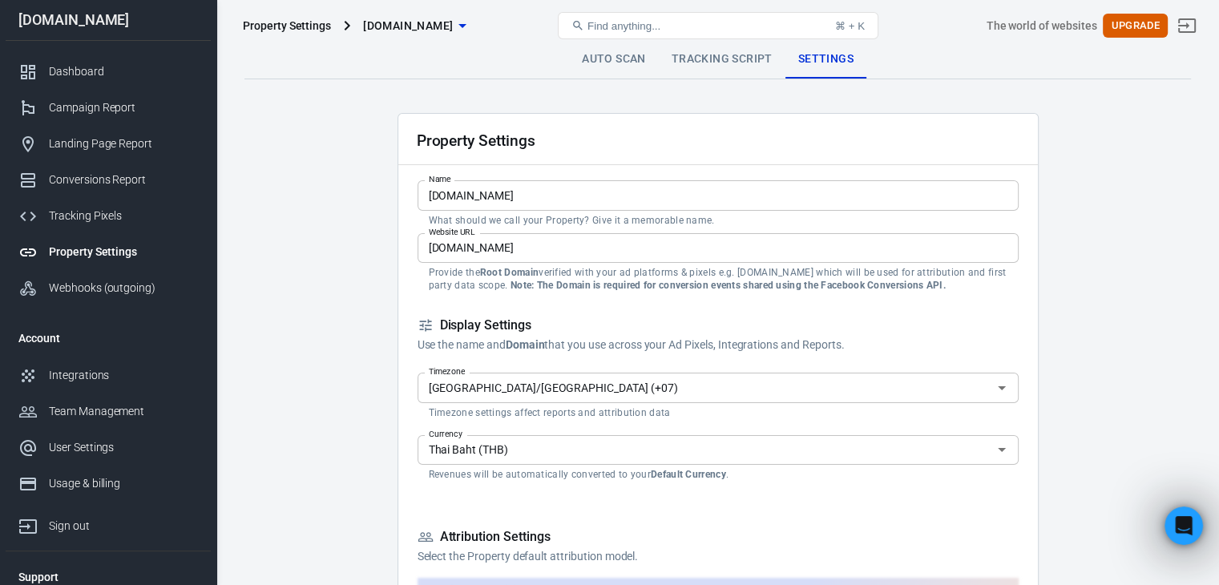
click at [603, 50] on div "Property Settings gaza47.store Find anything... ⌘ + K The world of websites Upg…" at bounding box center [718, 25] width 1002 height 51
click at [599, 57] on link "Auto Scan" at bounding box center [614, 59] width 90 height 38
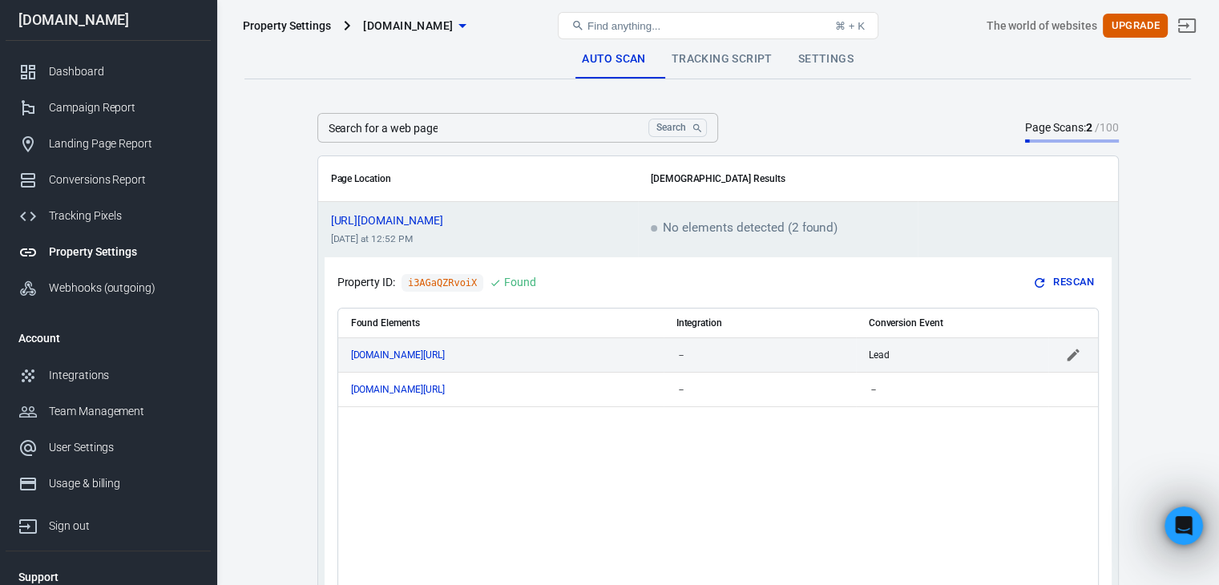
click at [512, 350] on div "www.gaza47.com/register" at bounding box center [501, 355] width 300 height 11
click at [637, 355] on icon "Open" at bounding box center [641, 355] width 19 height 19
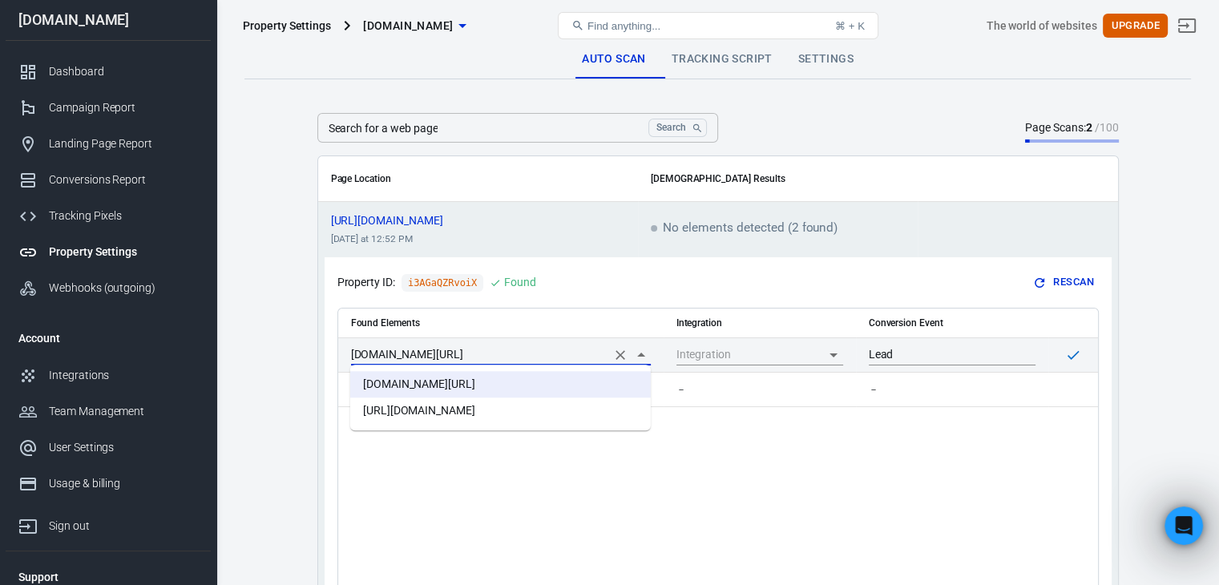
click at [547, 410] on li "https://www.gaza47.com/register?ref=2" at bounding box center [500, 411] width 301 height 26
type input "https://www.gaza47.com/register?ref=2"
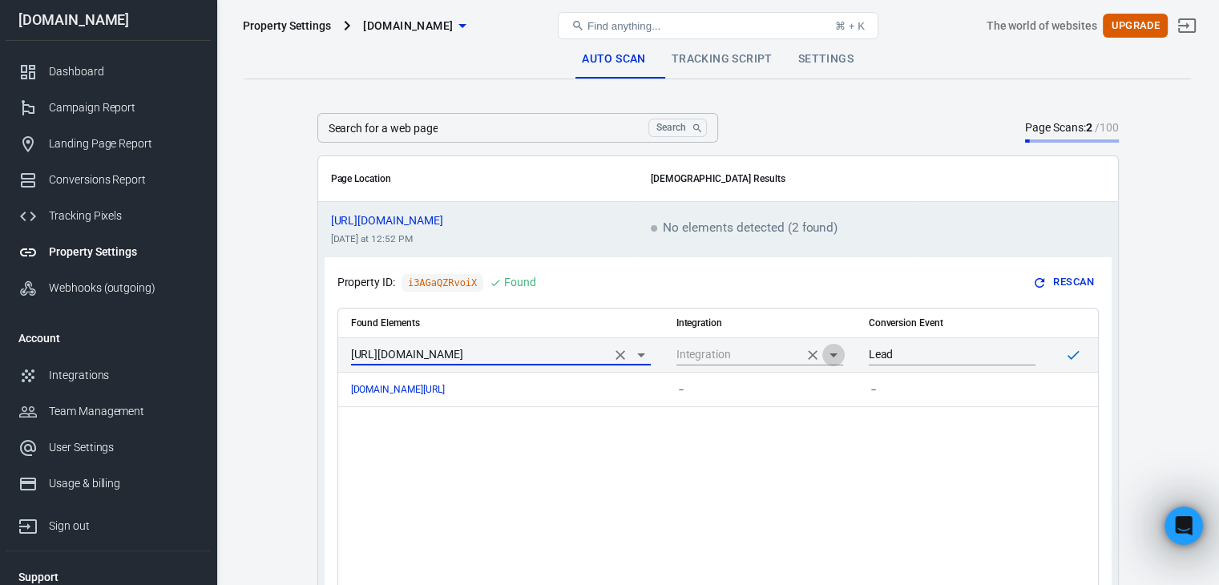
click at [829, 354] on icon "Open" at bounding box center [833, 355] width 19 height 19
click at [757, 382] on div "No options" at bounding box center [760, 384] width 167 height 39
click at [1072, 355] on icon "scrollable content" at bounding box center [1073, 355] width 16 height 16
click at [1100, 133] on span "100" at bounding box center [1109, 127] width 19 height 13
click at [522, 367] on td "https://www.gaza47.com/register?ref=2" at bounding box center [500, 354] width 325 height 34
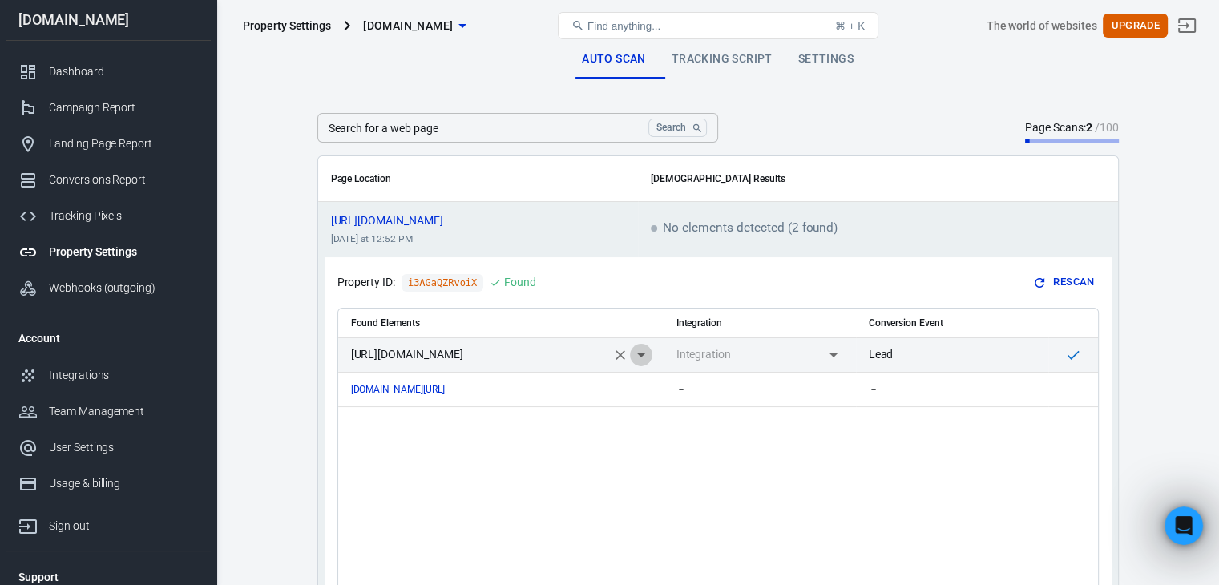
click at [638, 354] on icon "Open" at bounding box center [641, 355] width 19 height 19
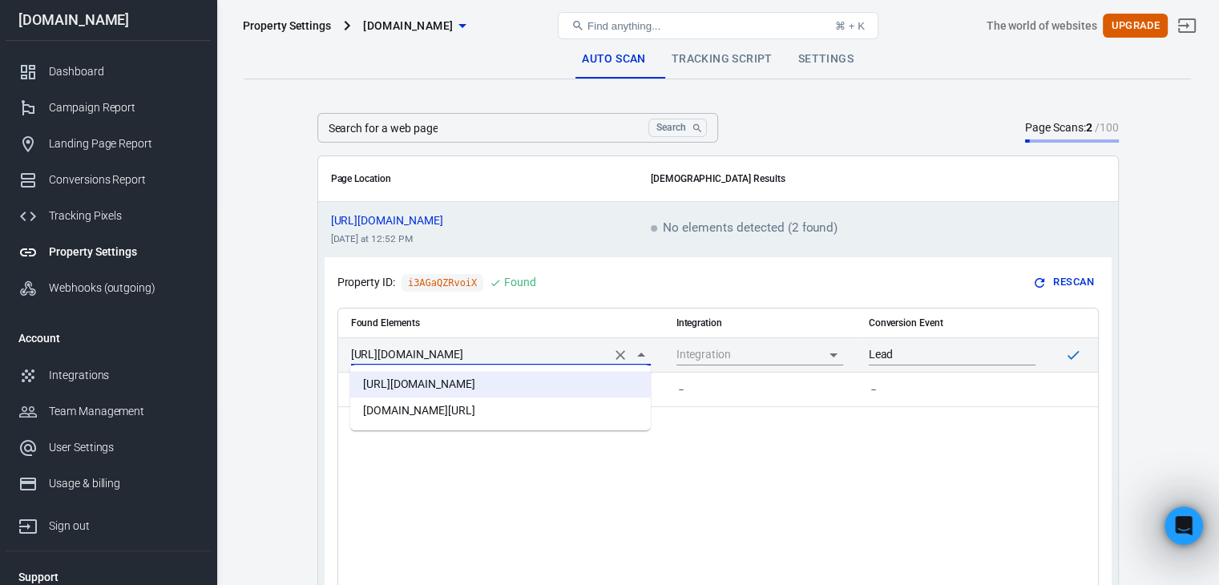
click at [527, 408] on li "www.gaza47.com/register" at bounding box center [500, 411] width 301 height 26
type input "www.gaza47.com/register"
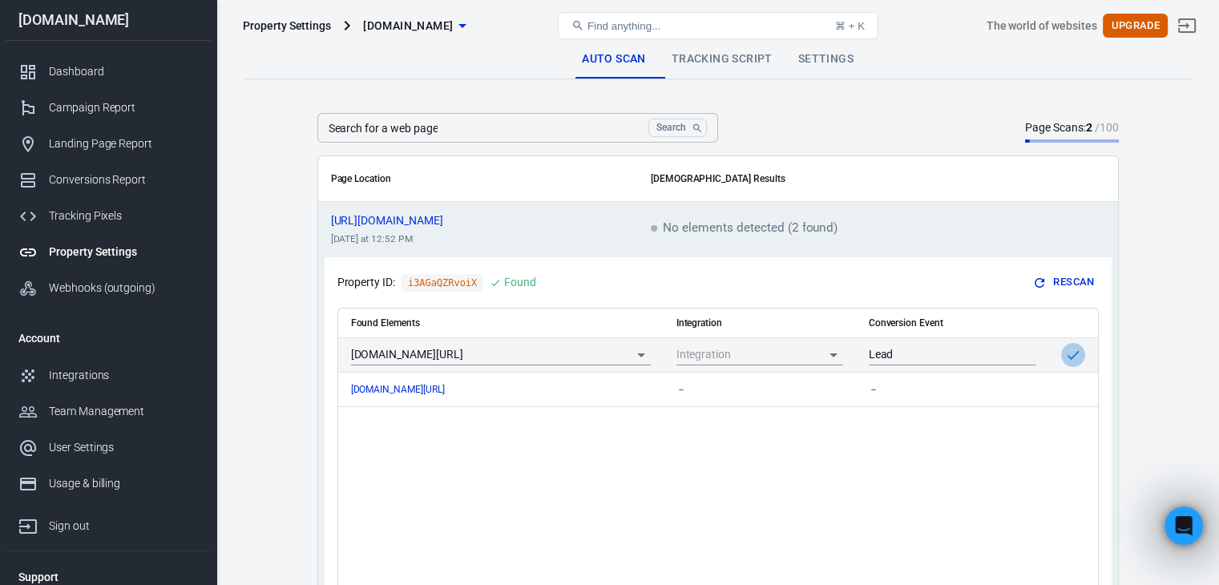
click at [1063, 358] on button "scrollable content" at bounding box center [1073, 355] width 24 height 24
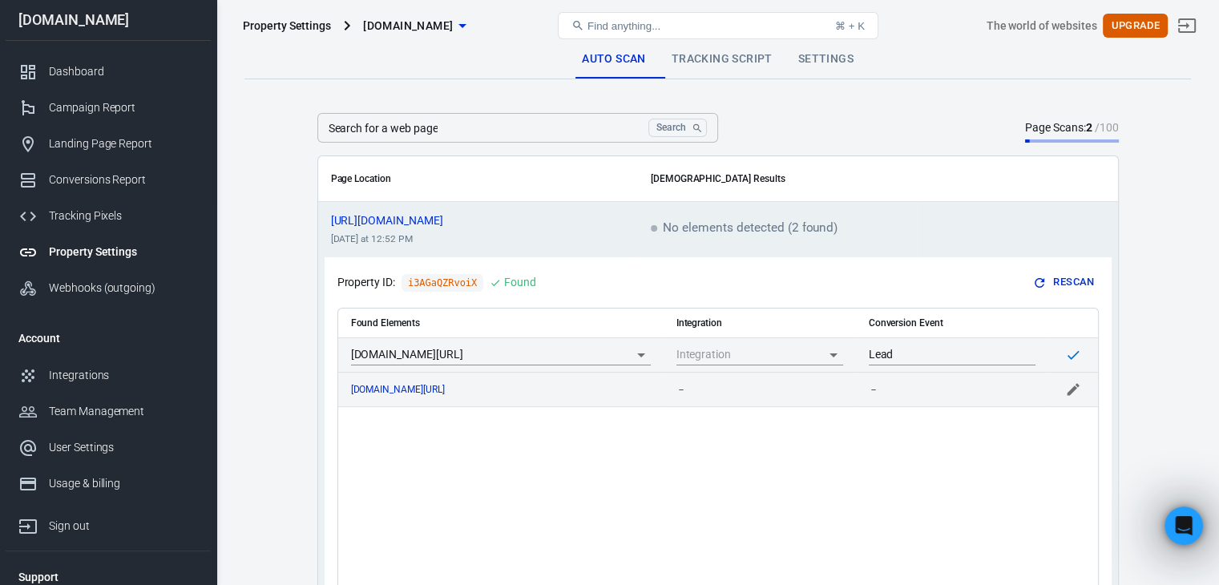
click at [491, 388] on div "lin.ee/KCZzXWy" at bounding box center [501, 389] width 300 height 11
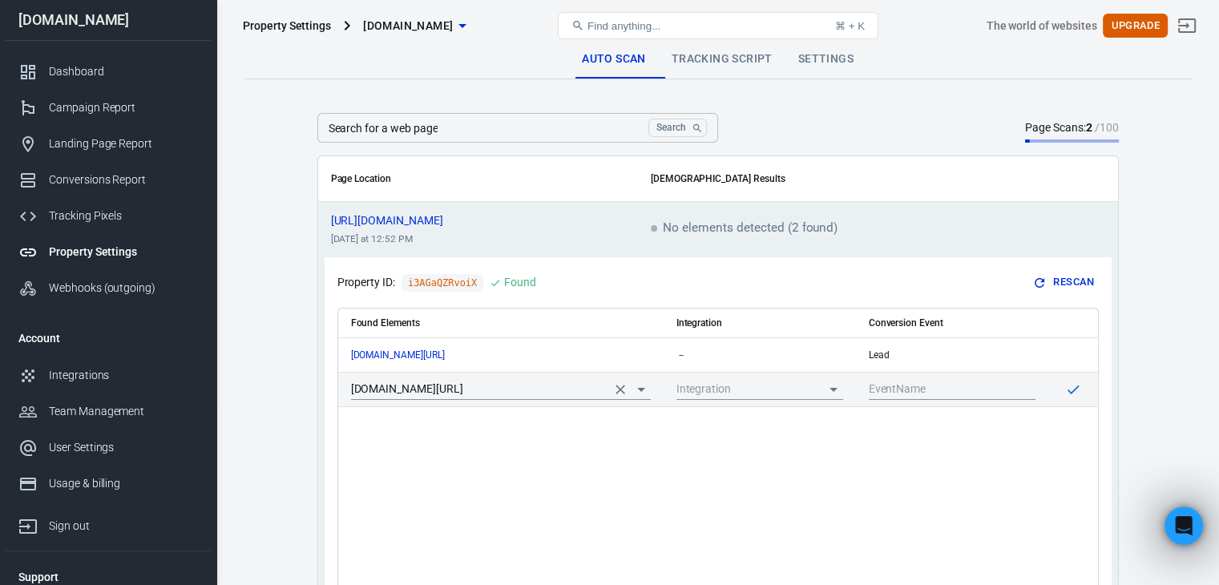
click at [642, 389] on icon "Open" at bounding box center [641, 390] width 8 height 4
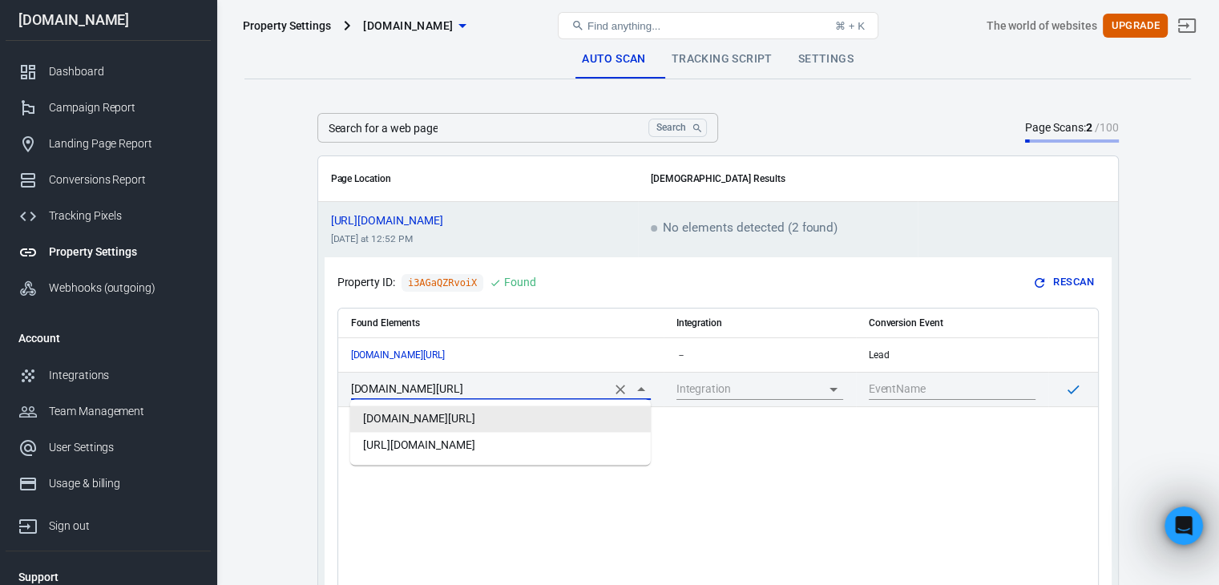
click at [642, 389] on icon "Close" at bounding box center [641, 389] width 8 height 4
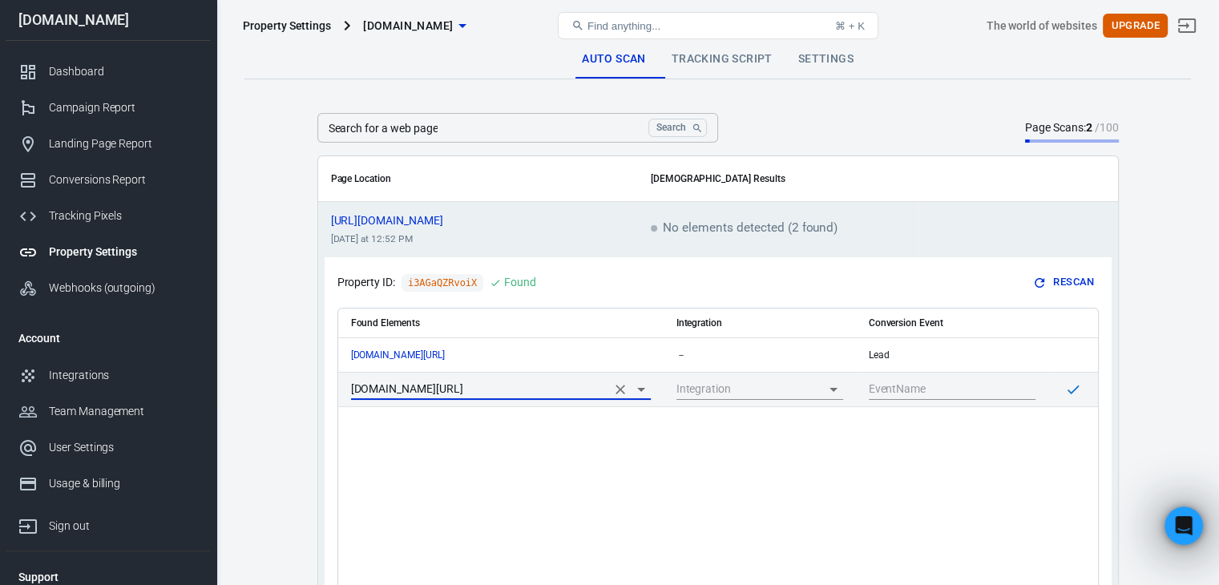
click at [726, 491] on div "Found Elements Integration Conversion Event www.gaza47.com/register － Lead lin.…" at bounding box center [718, 481] width 760 height 345
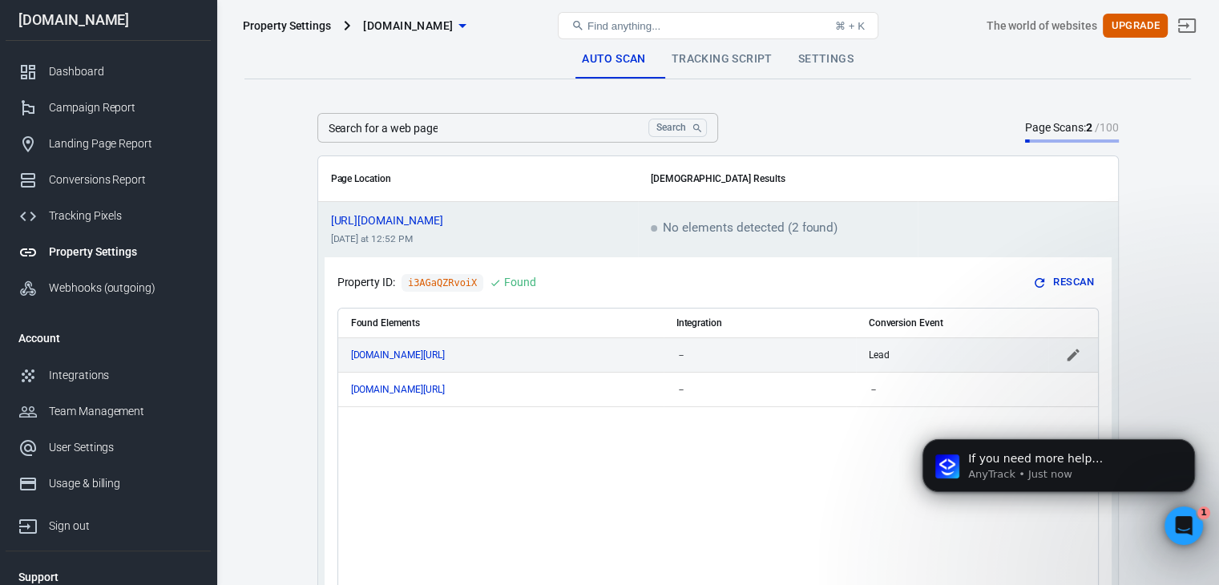
click at [573, 350] on div "www.gaza47.com/register" at bounding box center [501, 355] width 300 height 11
click at [637, 356] on icon "Open" at bounding box center [641, 355] width 19 height 19
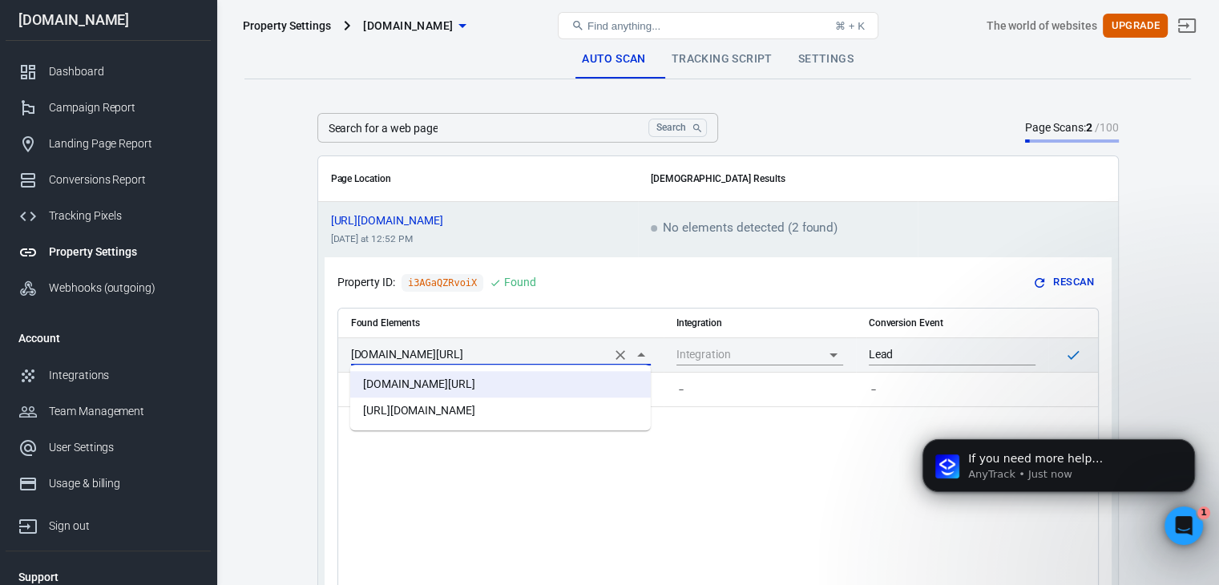
click at [479, 406] on li "https://www.gaza47.com/register?ref=2" at bounding box center [500, 411] width 301 height 26
type input "https://www.gaza47.com/register?ref=2"
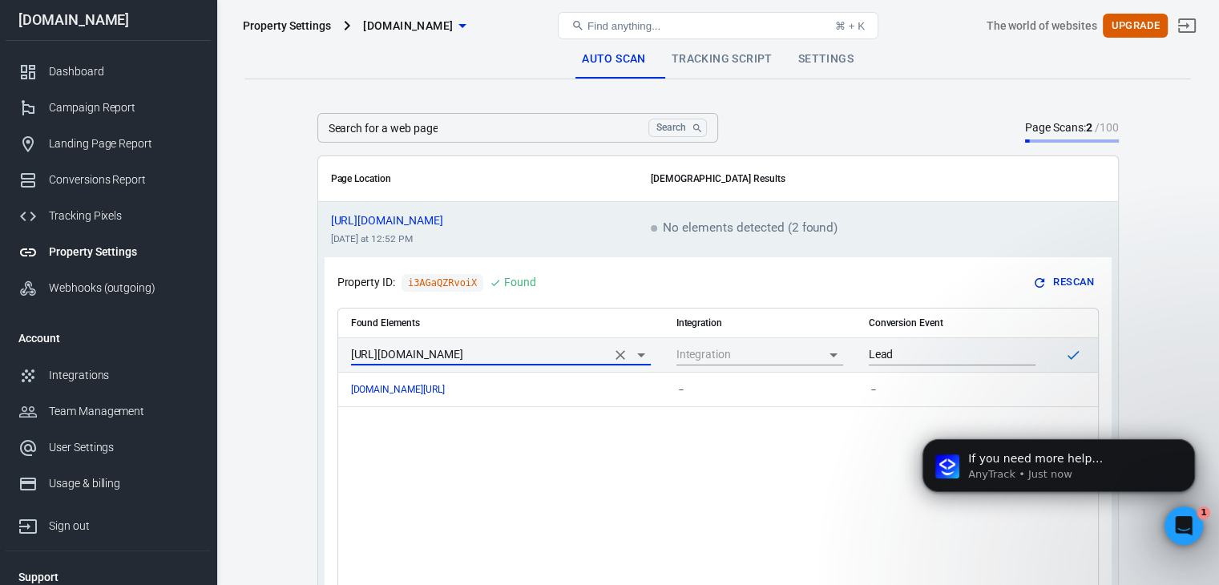
click at [1069, 357] on icon "scrollable content" at bounding box center [1073, 355] width 12 height 9
click at [705, 228] on span "No elements detected (2 found)" at bounding box center [745, 229] width 188 height 14
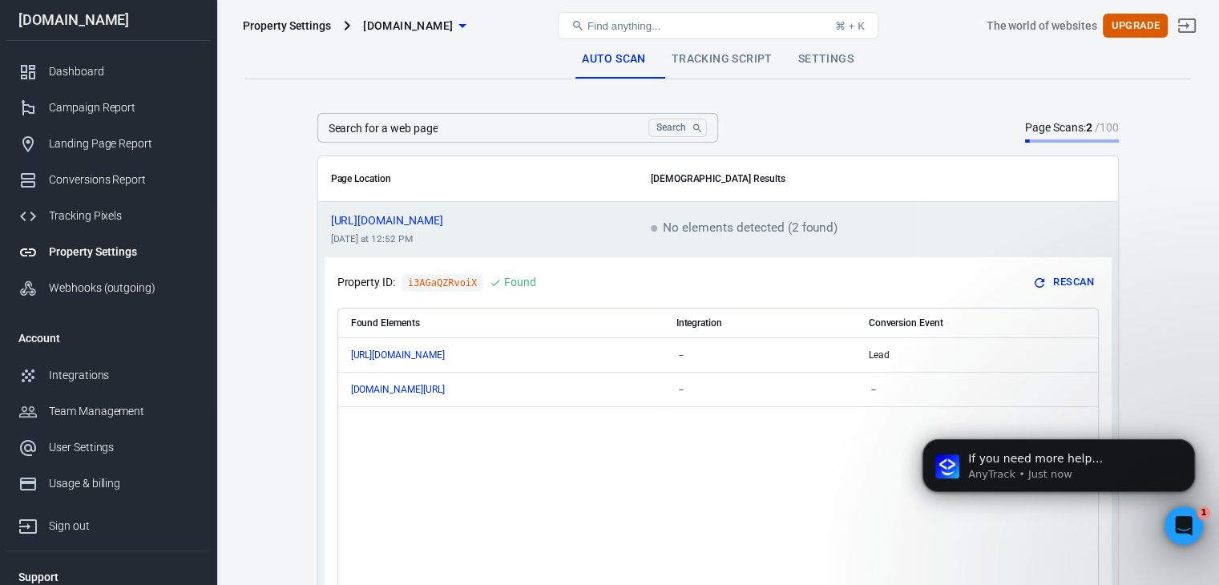
click at [729, 59] on link "Tracking Script" at bounding box center [722, 59] width 127 height 38
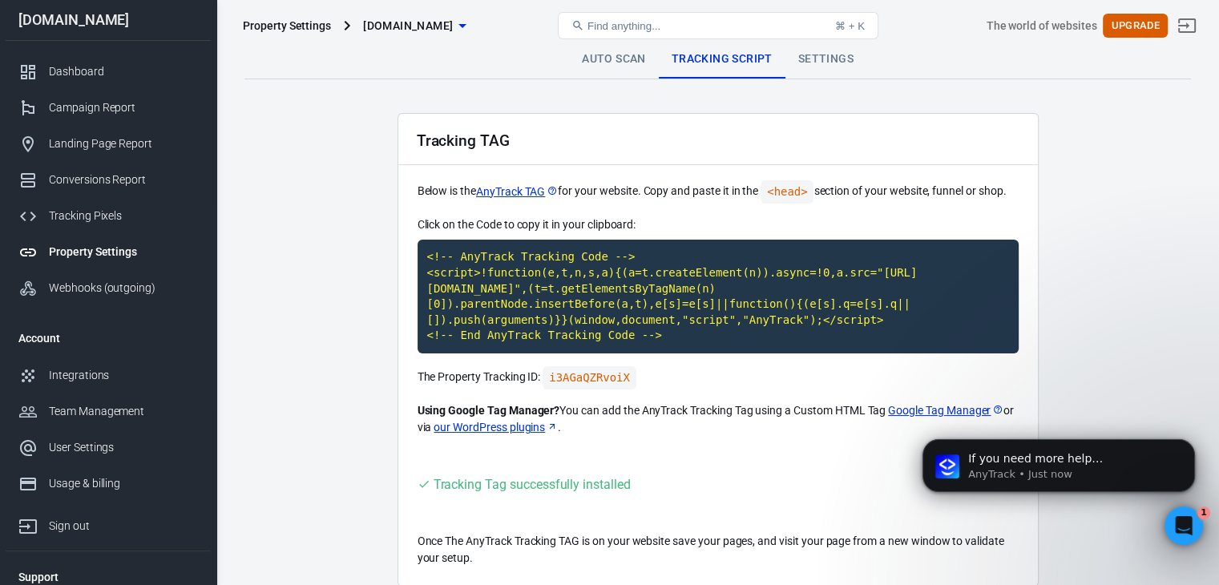
click at [811, 74] on link "Settings" at bounding box center [826, 59] width 81 height 38
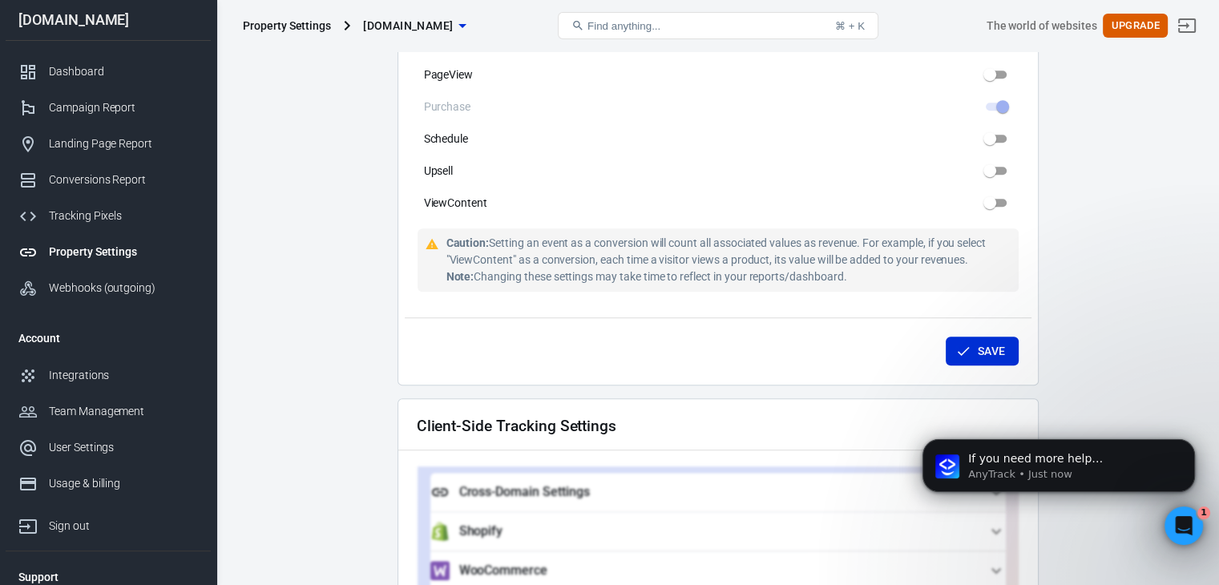
scroll to position [1122, 0]
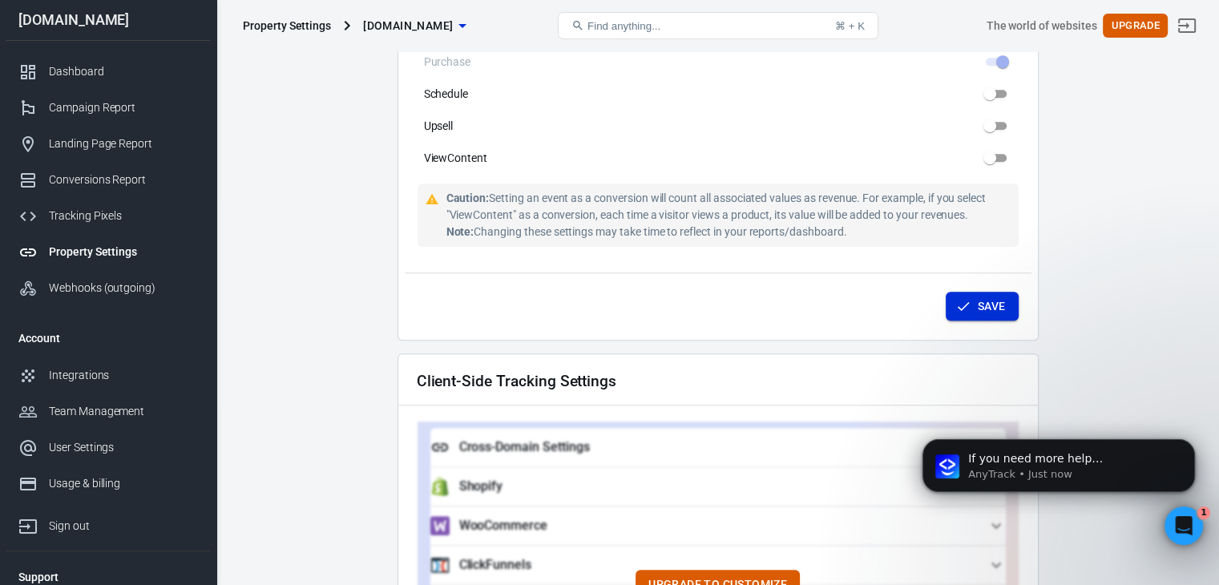
click at [1008, 297] on button "Save" at bounding box center [982, 307] width 73 height 30
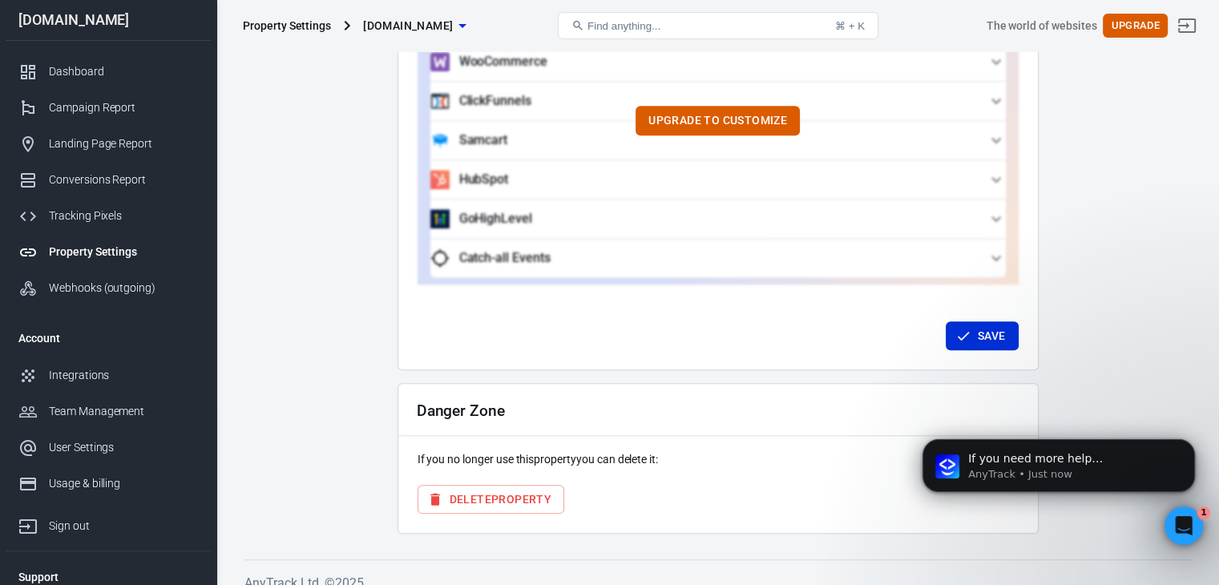
scroll to position [1589, 0]
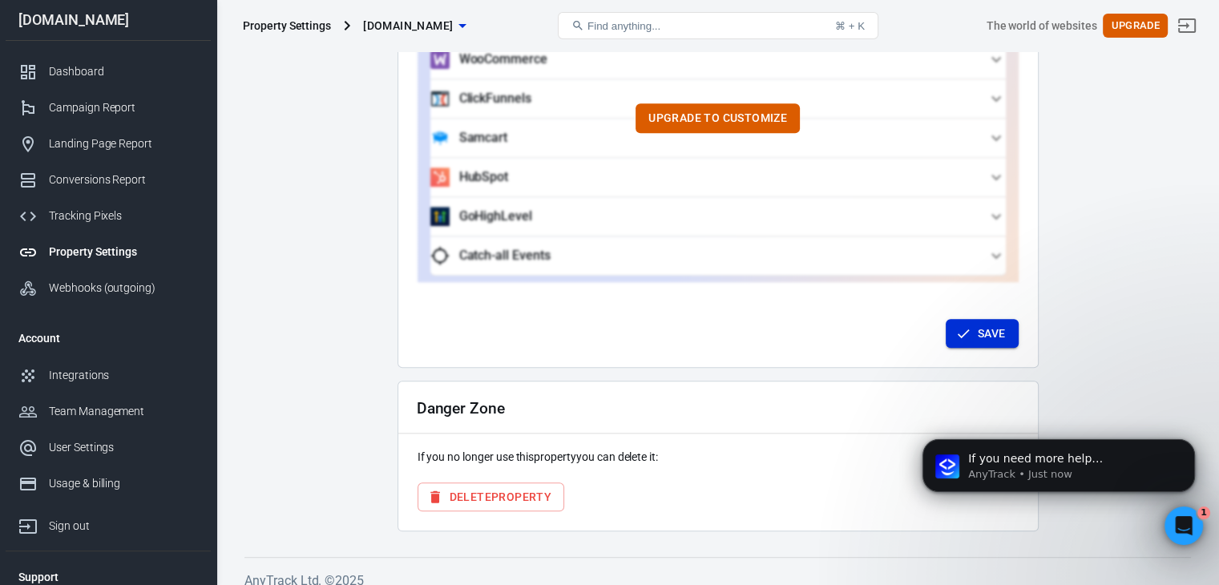
click at [984, 319] on button "Save" at bounding box center [982, 334] width 73 height 30
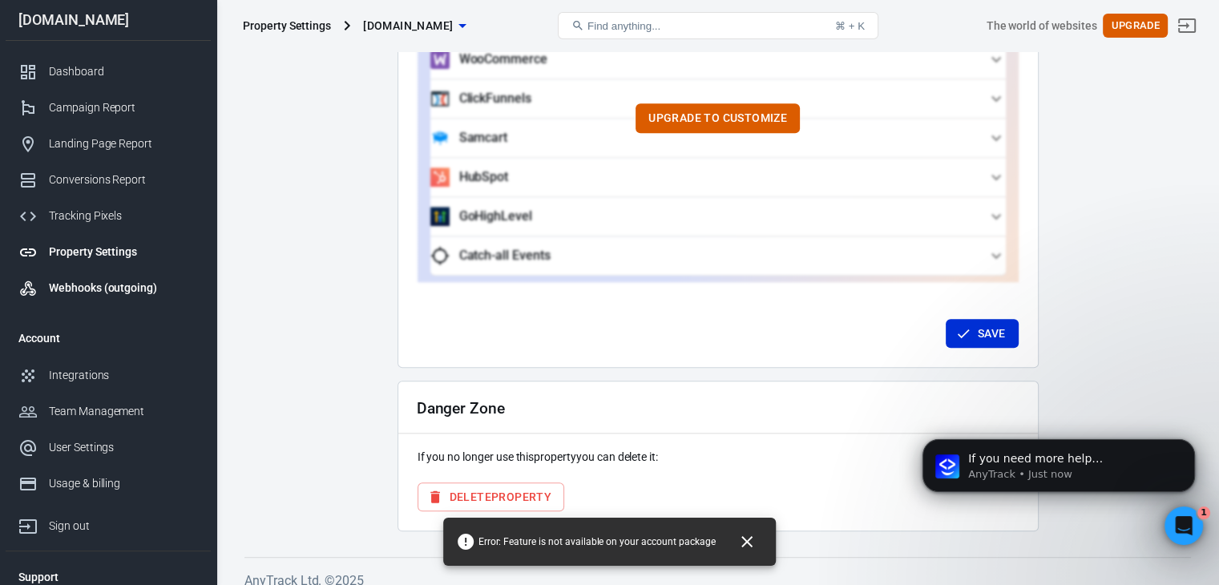
click at [88, 287] on div "Webhooks (outgoing)" at bounding box center [123, 288] width 149 height 17
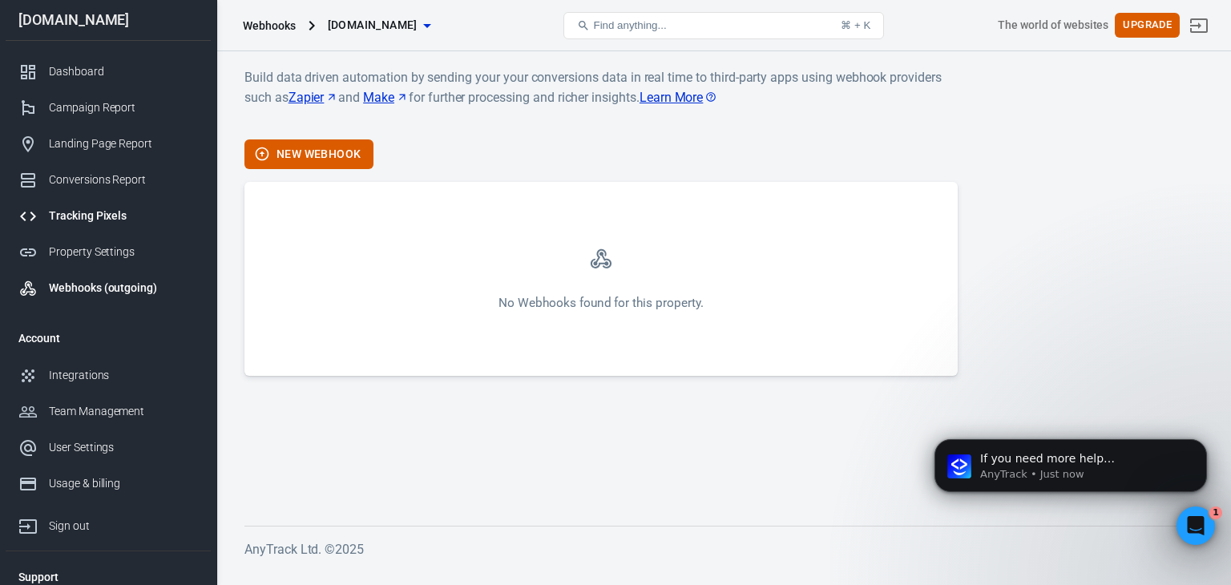
click at [57, 212] on div "Tracking Pixels" at bounding box center [123, 216] width 149 height 17
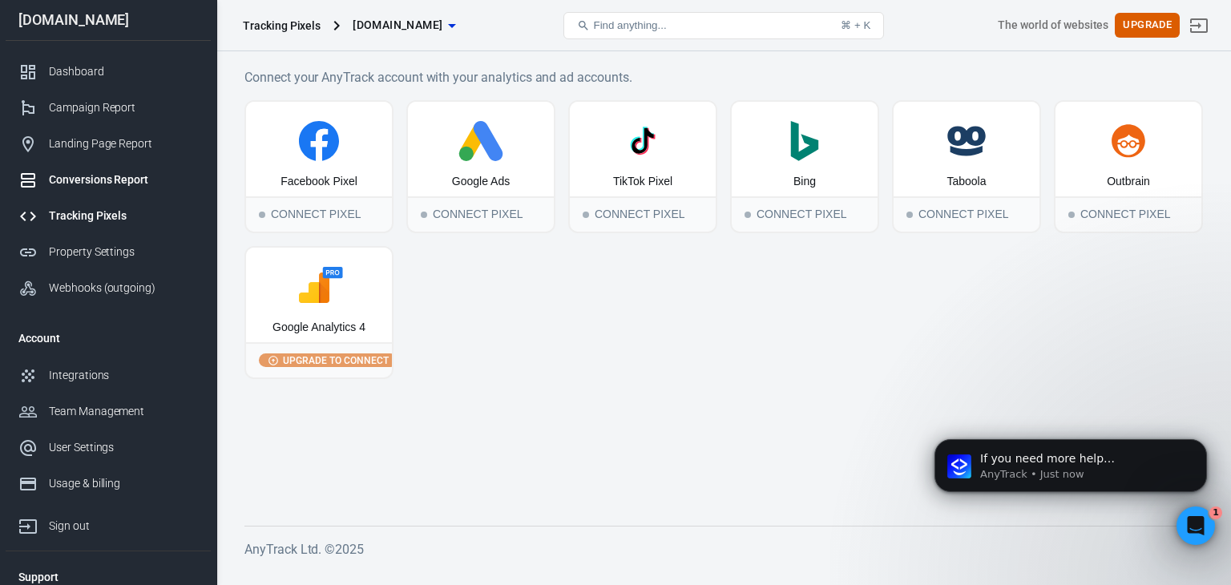
click at [132, 172] on div "Conversions Report" at bounding box center [123, 180] width 149 height 17
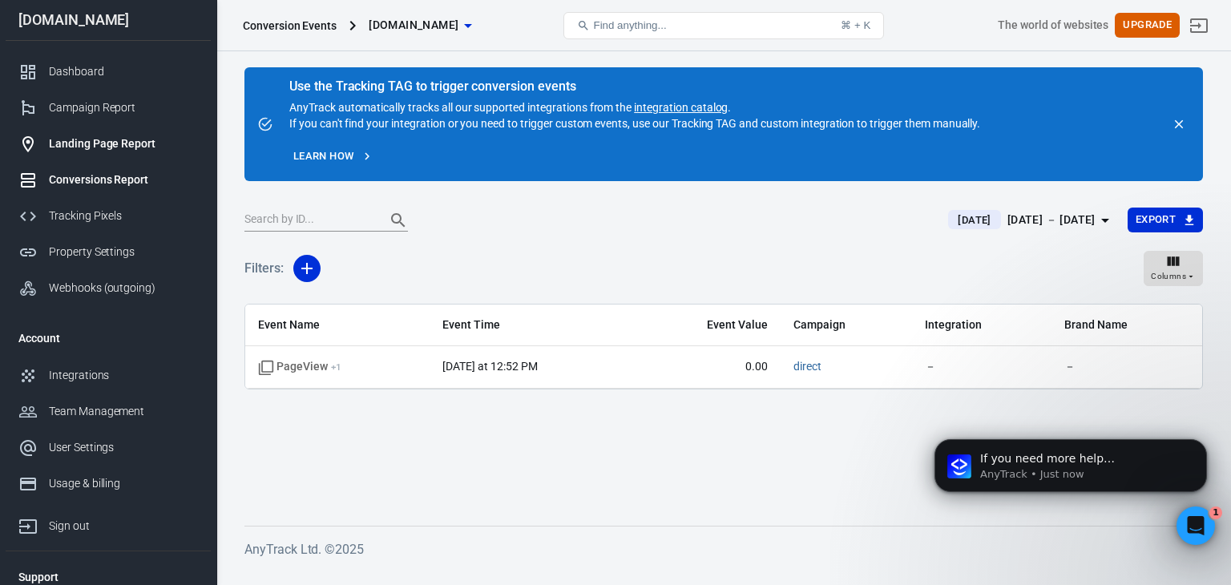
click at [67, 144] on div "Landing Page Report" at bounding box center [123, 143] width 149 height 17
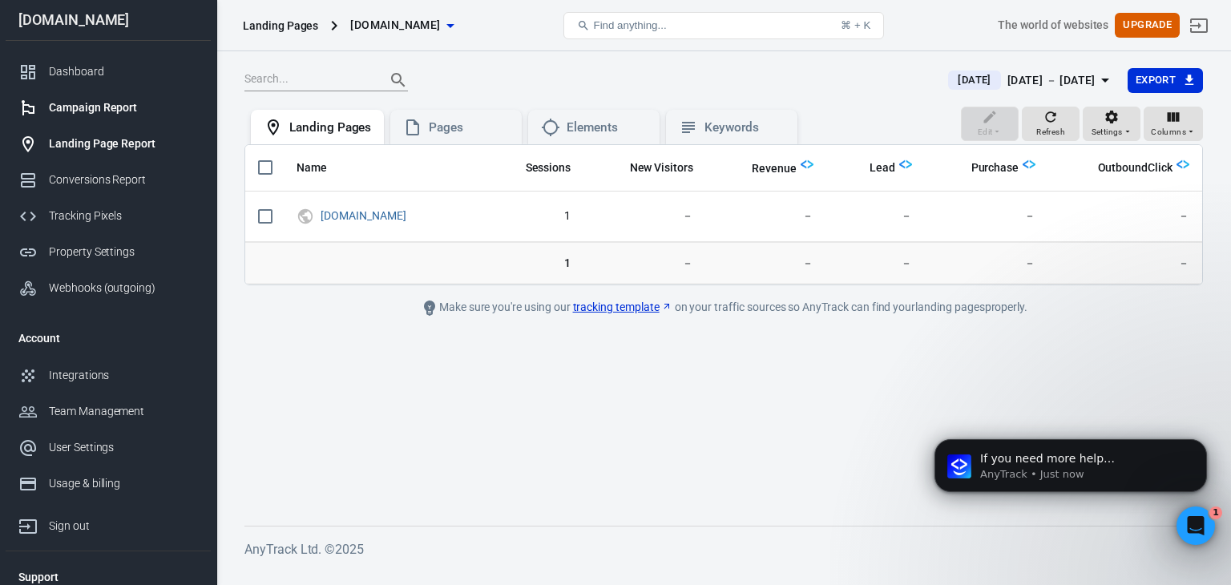
click at [120, 110] on div "Campaign Report" at bounding box center [123, 107] width 149 height 17
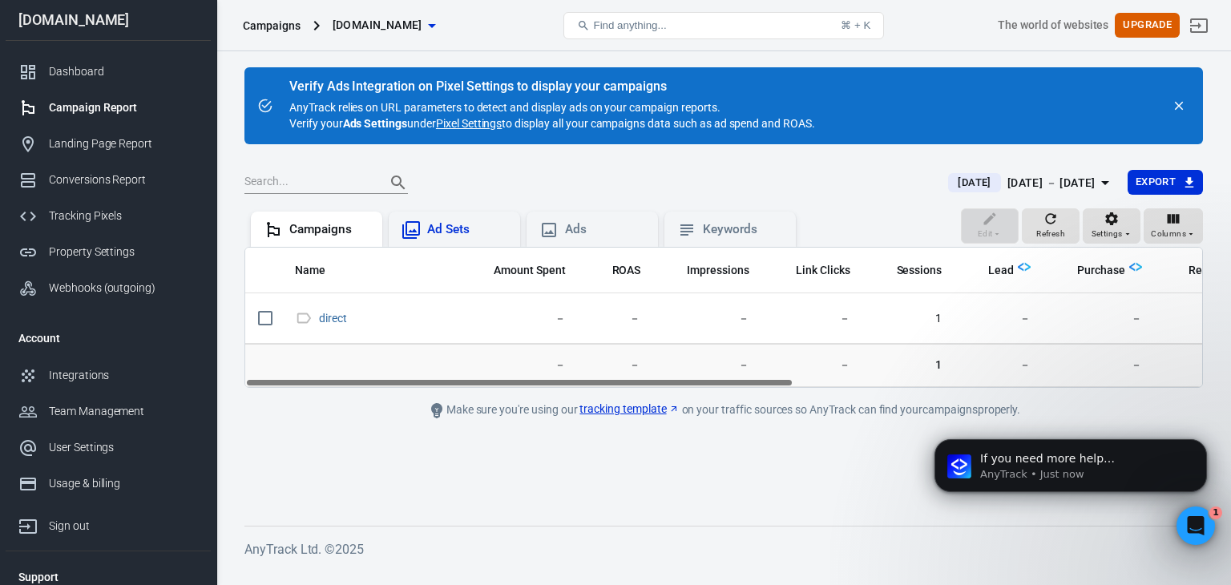
click at [447, 232] on div "Ad Sets" at bounding box center [467, 229] width 80 height 17
click at [315, 240] on div "Campaigns" at bounding box center [316, 229] width 131 height 35
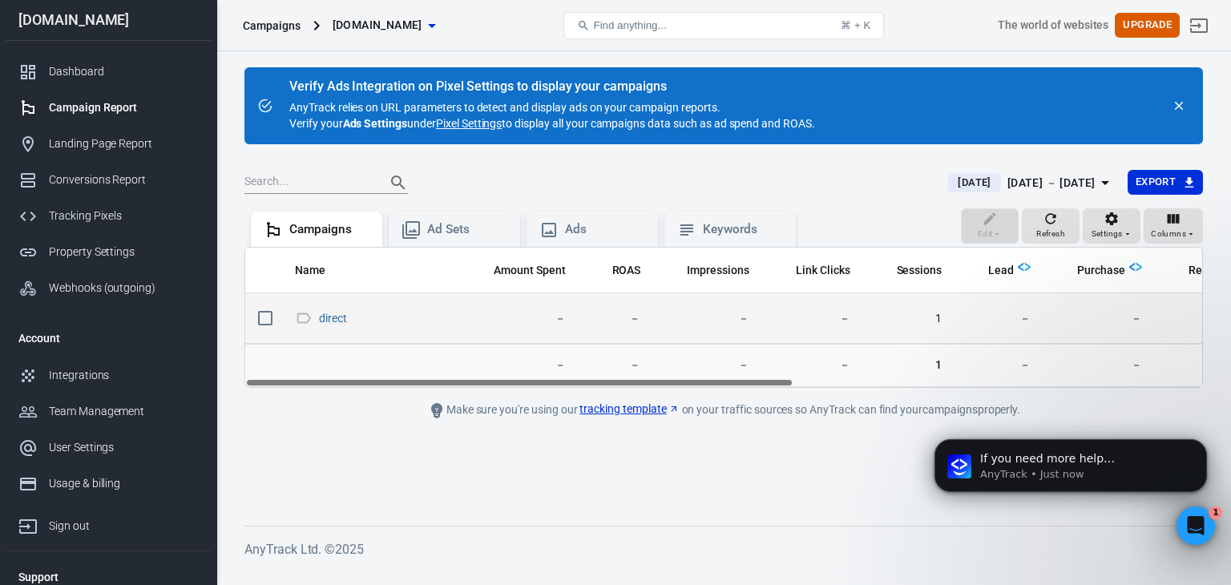
click at [937, 319] on span "1" at bounding box center [909, 319] width 67 height 16
click at [330, 315] on link "direct" at bounding box center [333, 318] width 28 height 13
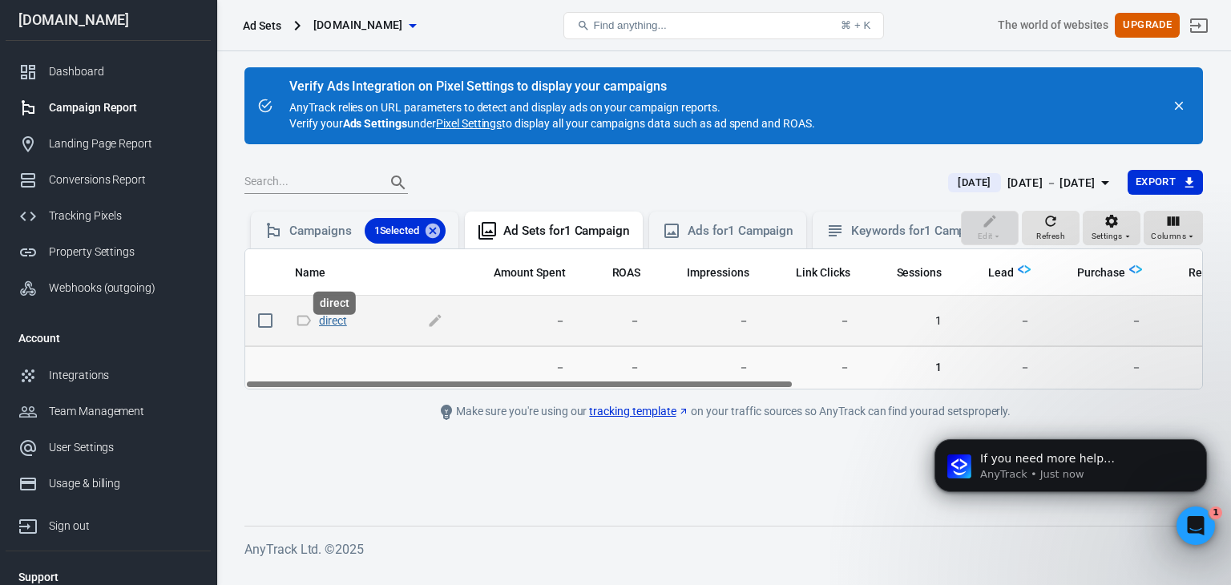
click at [333, 327] on link "direct" at bounding box center [333, 320] width 28 height 13
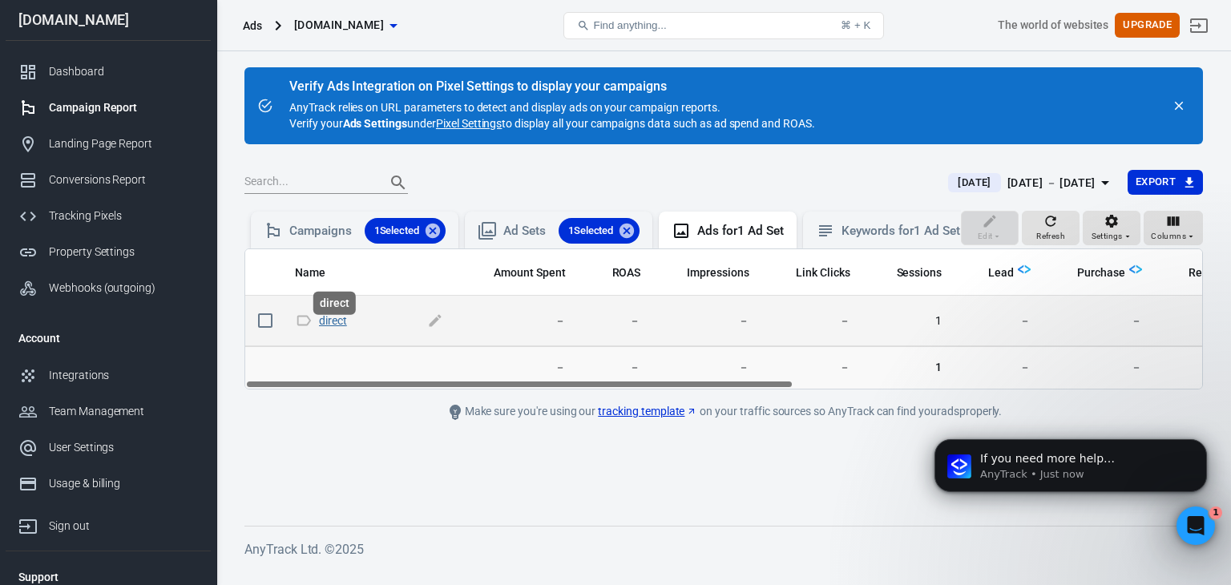
click at [329, 327] on link "direct" at bounding box center [333, 320] width 28 height 13
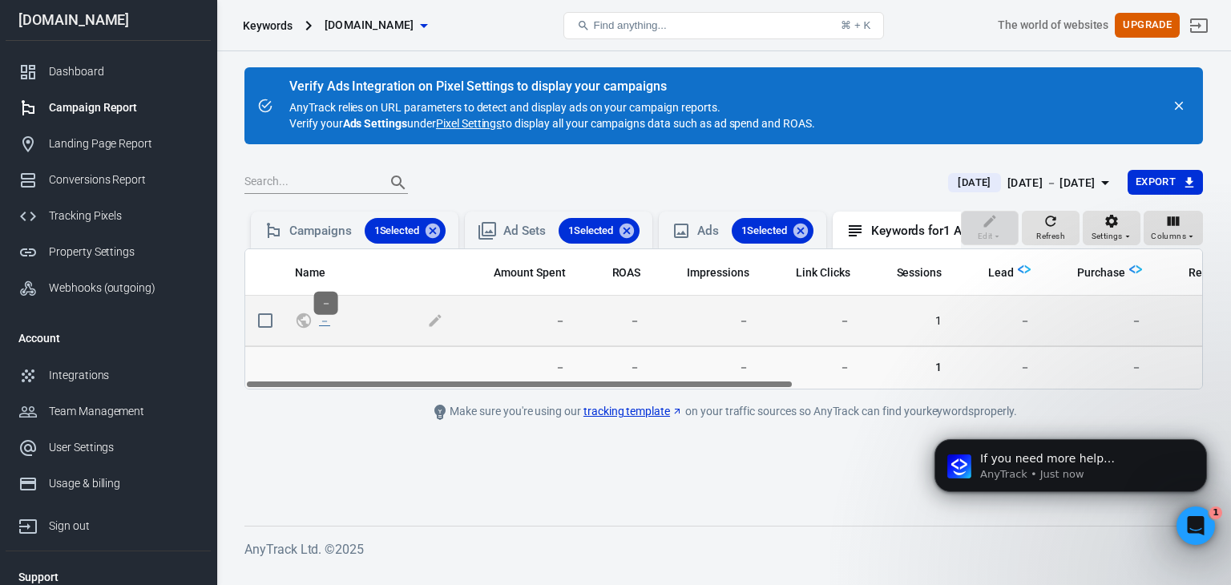
click at [329, 327] on link "－" at bounding box center [324, 320] width 11 height 13
checkbox input "true"
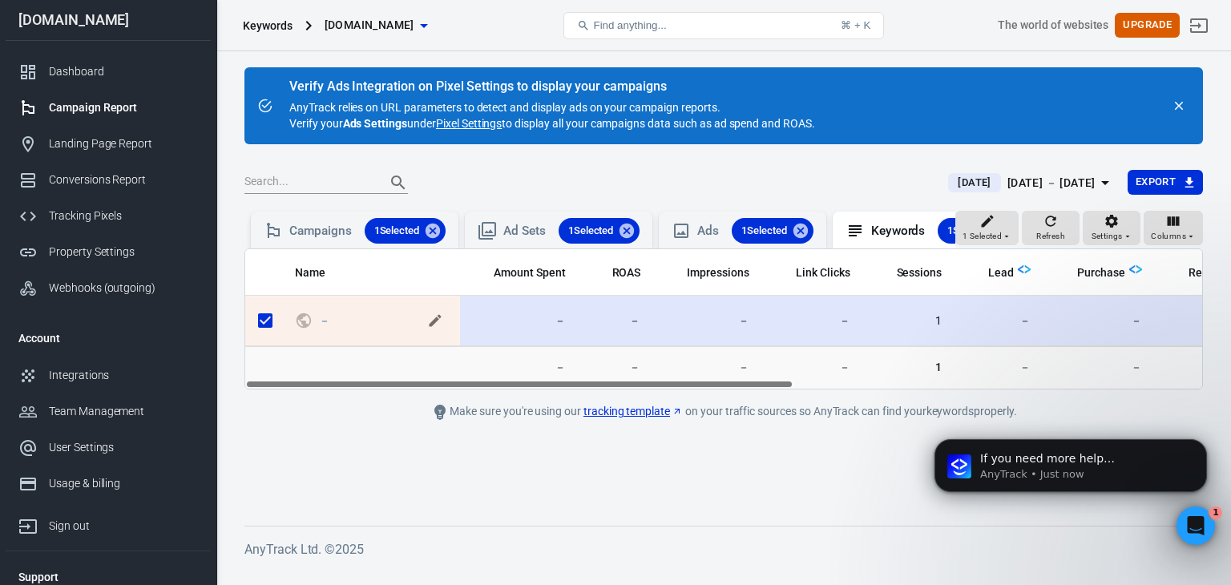
click at [439, 329] on icon "scrollable content" at bounding box center [435, 321] width 16 height 16
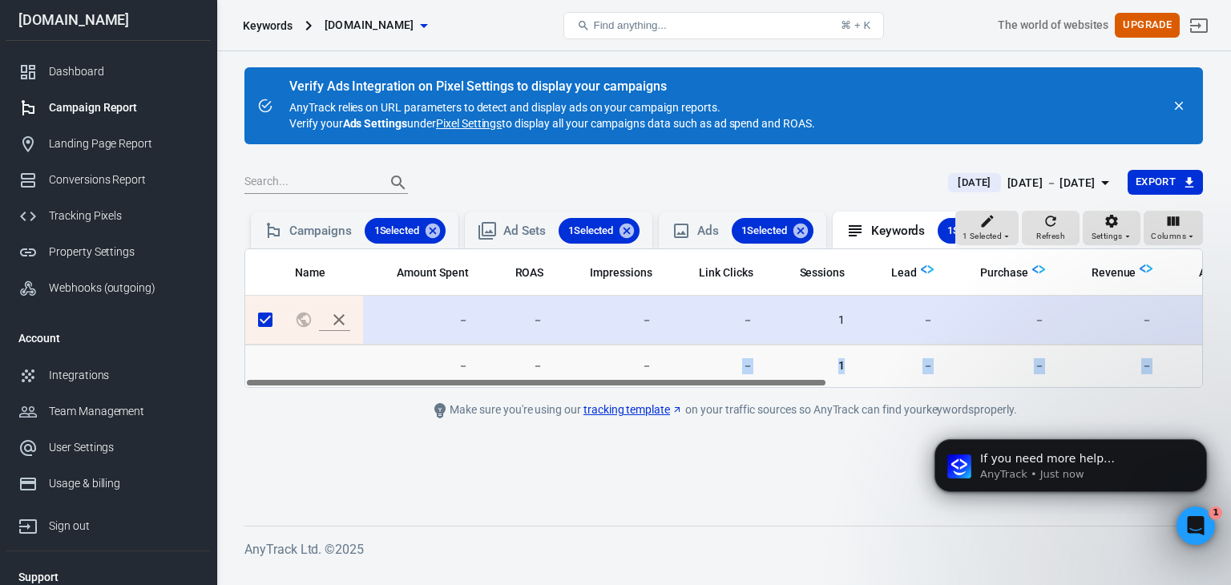
drag, startPoint x: 616, startPoint y: 400, endPoint x: 741, endPoint y: 391, distance: 125.4
click at [741, 391] on main "Verify Ads Integration on Pixel Settings to display your campaigns AnyTrack rel…" at bounding box center [724, 283] width 959 height 433
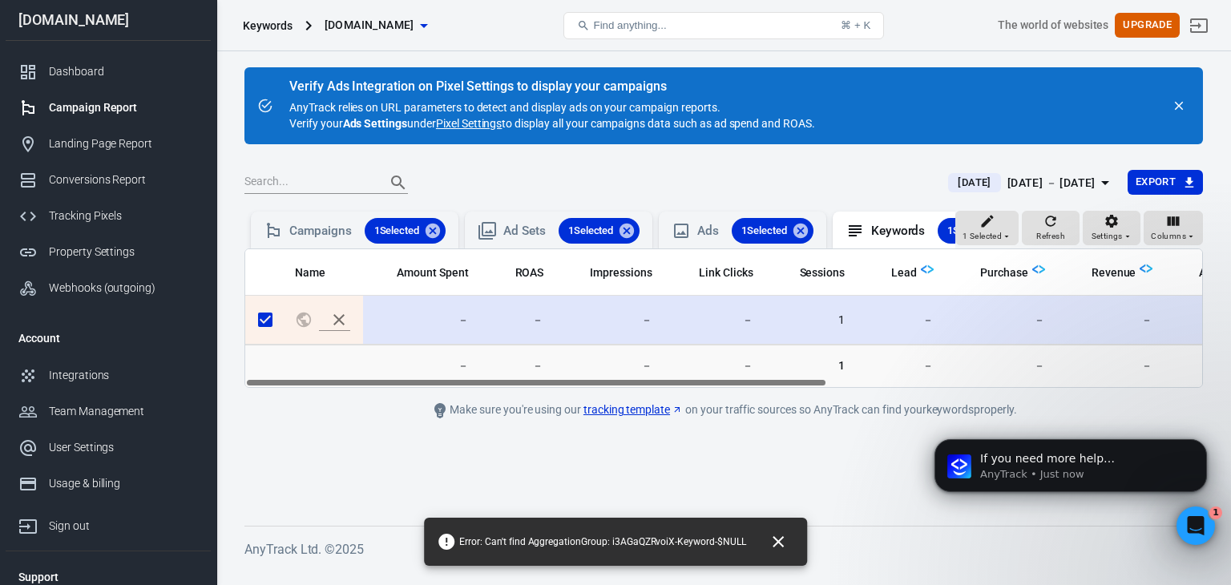
click at [464, 472] on main "Verify Ads Integration on Pixel Settings to display your campaigns AnyTrack rel…" at bounding box center [724, 283] width 959 height 433
click at [65, 71] on div "Dashboard" at bounding box center [123, 71] width 149 height 17
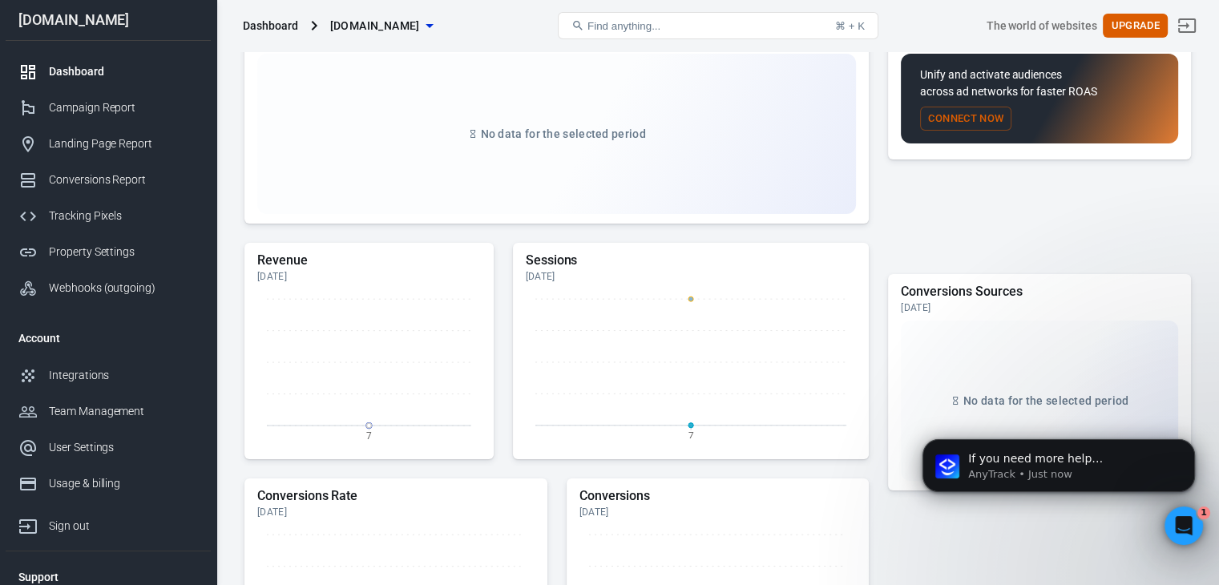
scroll to position [240, 0]
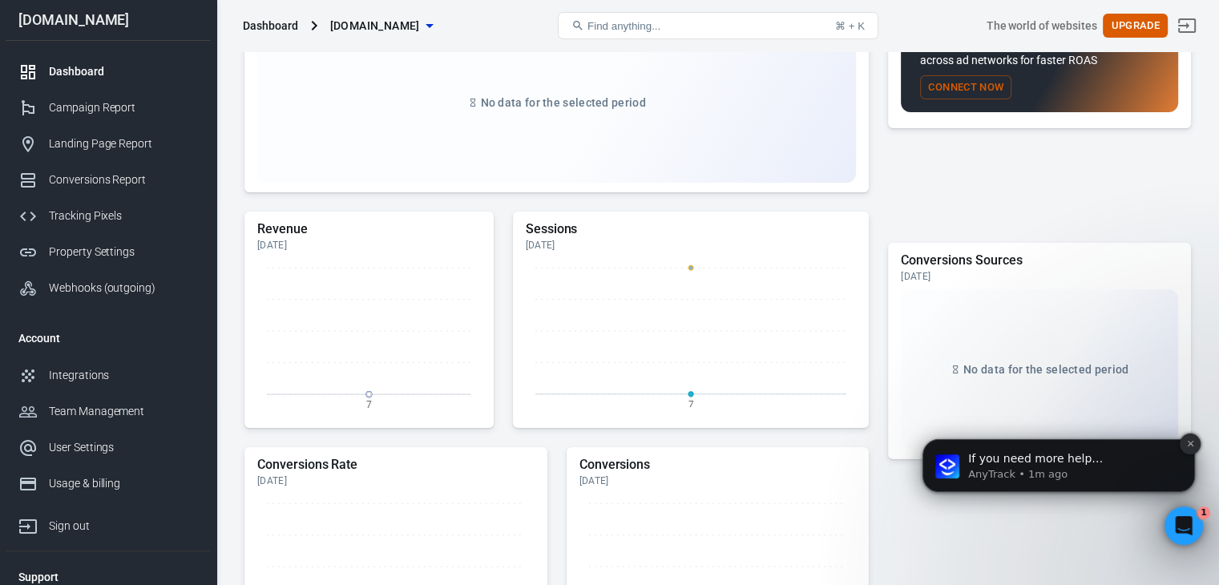
click at [1189, 442] on icon "Dismiss notification" at bounding box center [1190, 443] width 9 height 9
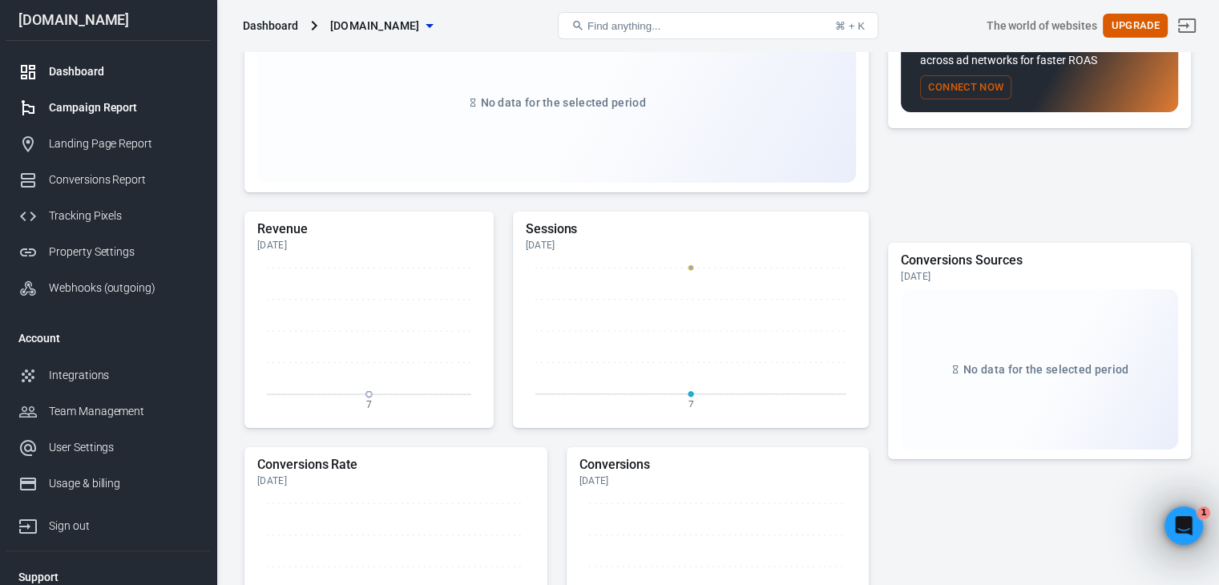
click at [129, 114] on div "Campaign Report" at bounding box center [123, 107] width 149 height 17
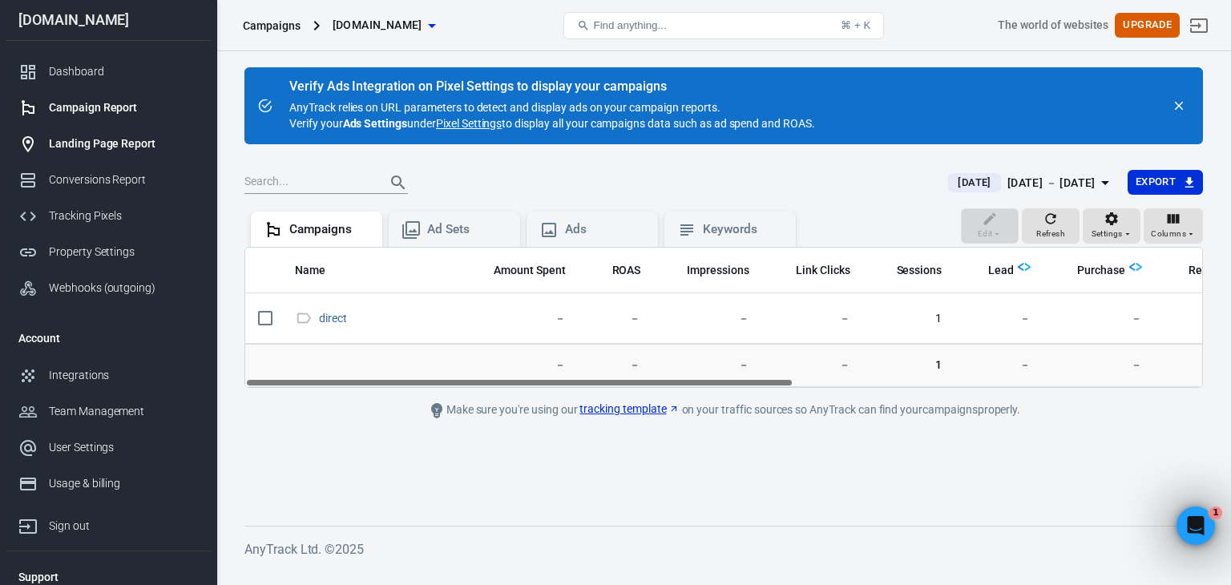
click at [132, 140] on div "Landing Page Report" at bounding box center [123, 143] width 149 height 17
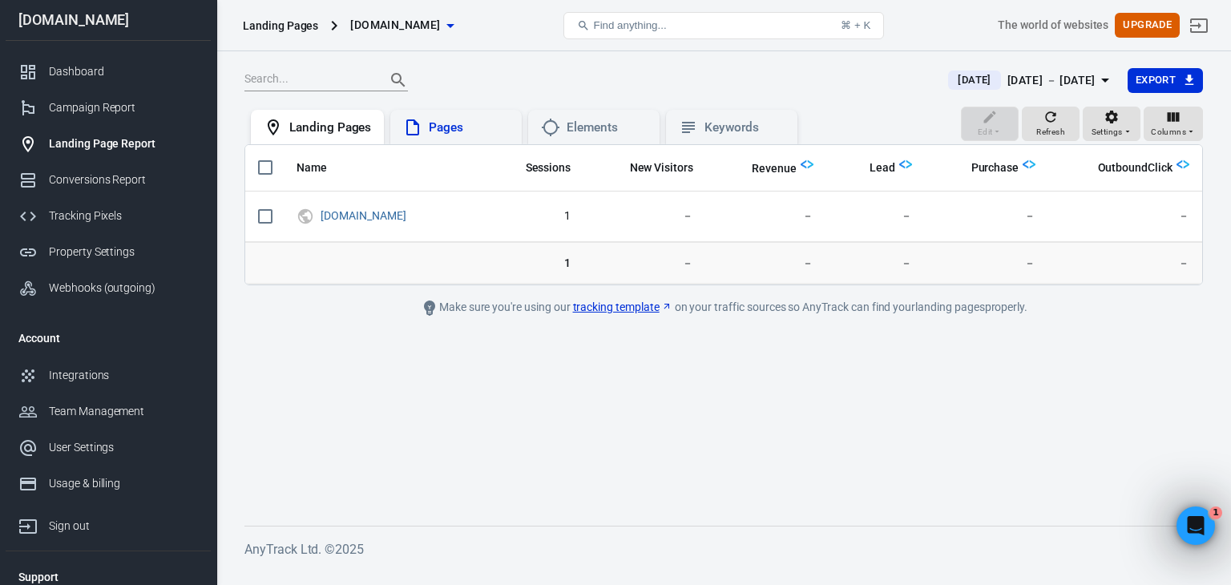
click at [448, 137] on div "Pages" at bounding box center [455, 127] width 131 height 35
click at [587, 134] on div "Elements" at bounding box center [607, 127] width 80 height 17
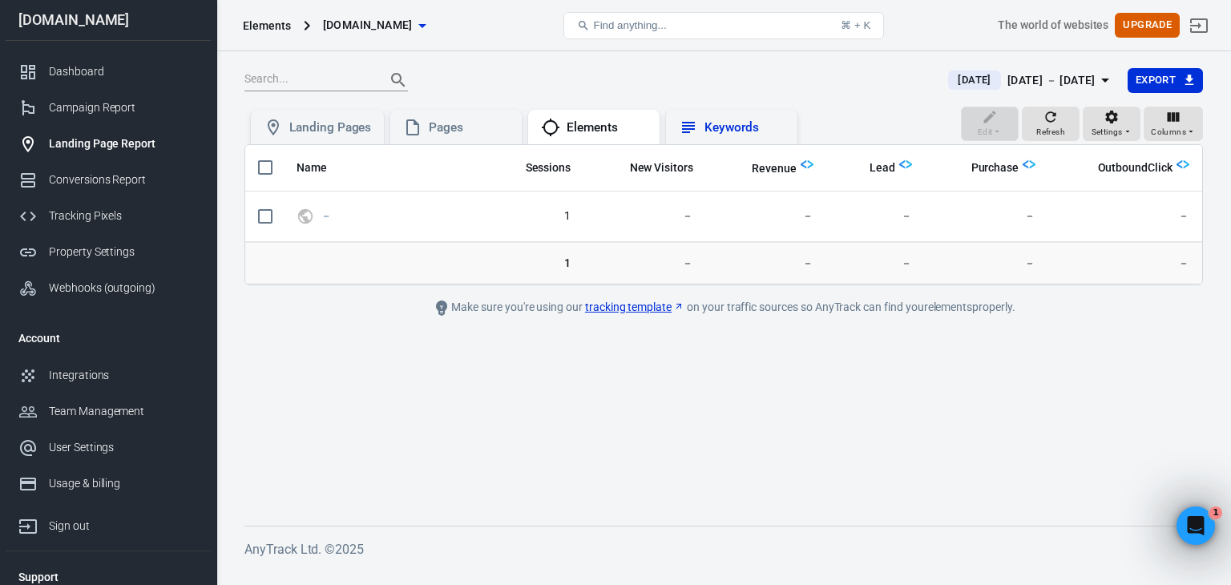
click at [717, 137] on div "Keywords" at bounding box center [731, 127] width 131 height 35
click at [113, 188] on link "Conversions Report" at bounding box center [108, 180] width 205 height 36
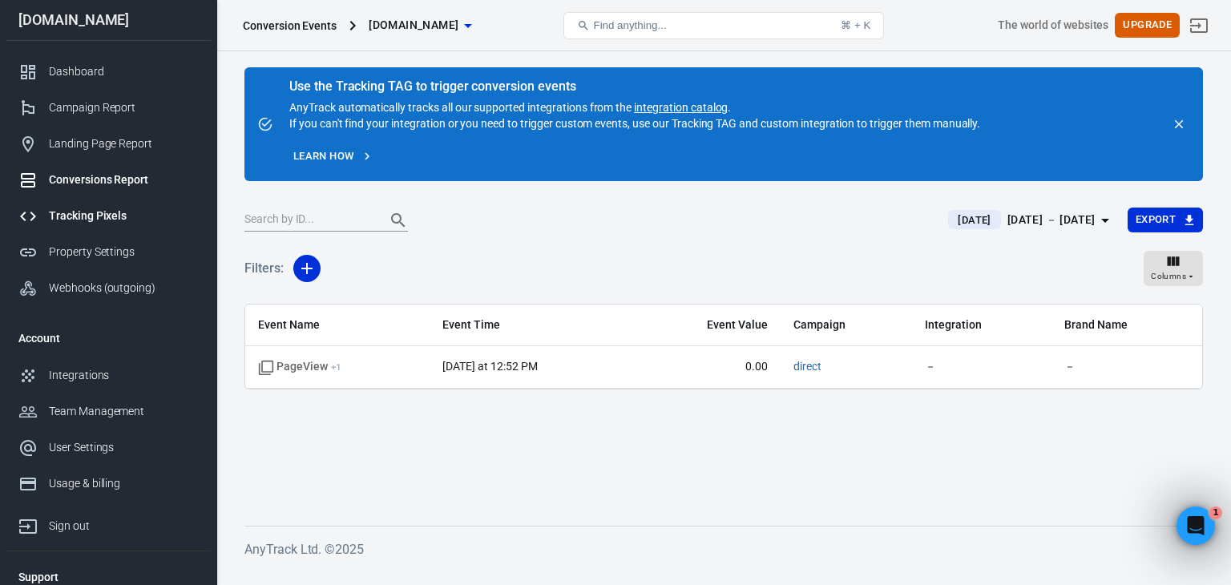
click at [107, 224] on link "Tracking Pixels" at bounding box center [108, 216] width 205 height 36
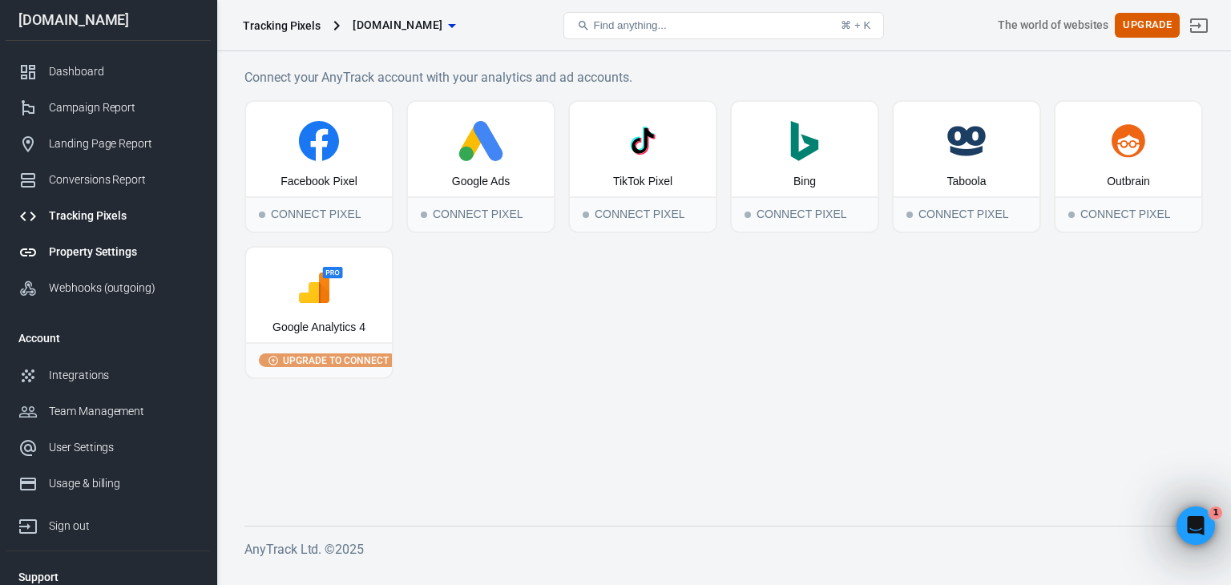
click at [166, 263] on link "Property Settings" at bounding box center [108, 252] width 205 height 36
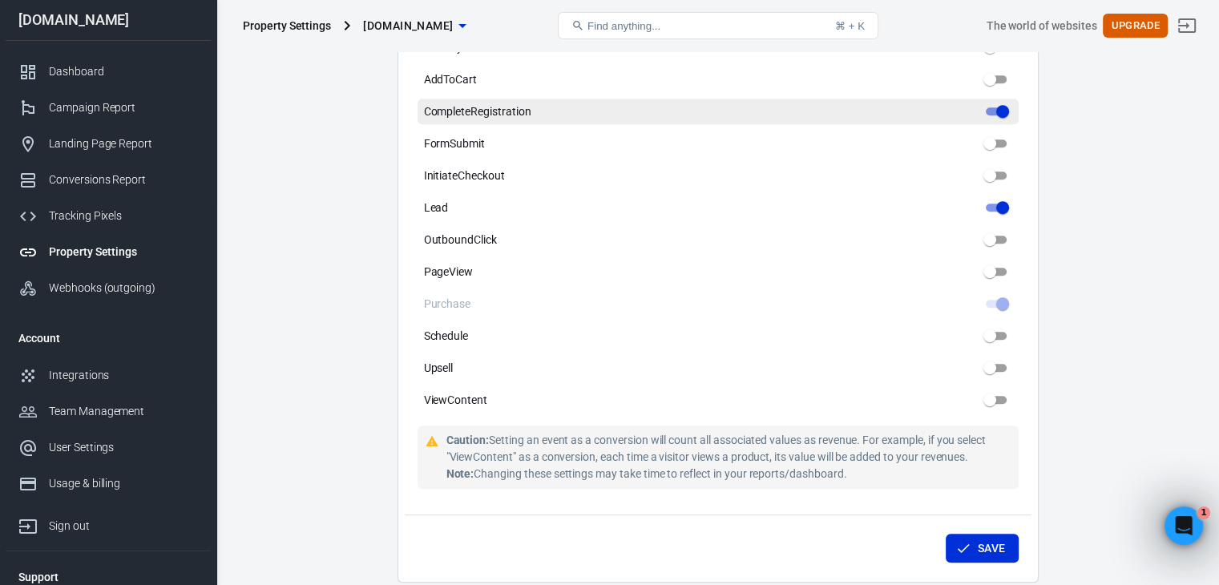
scroll to position [882, 0]
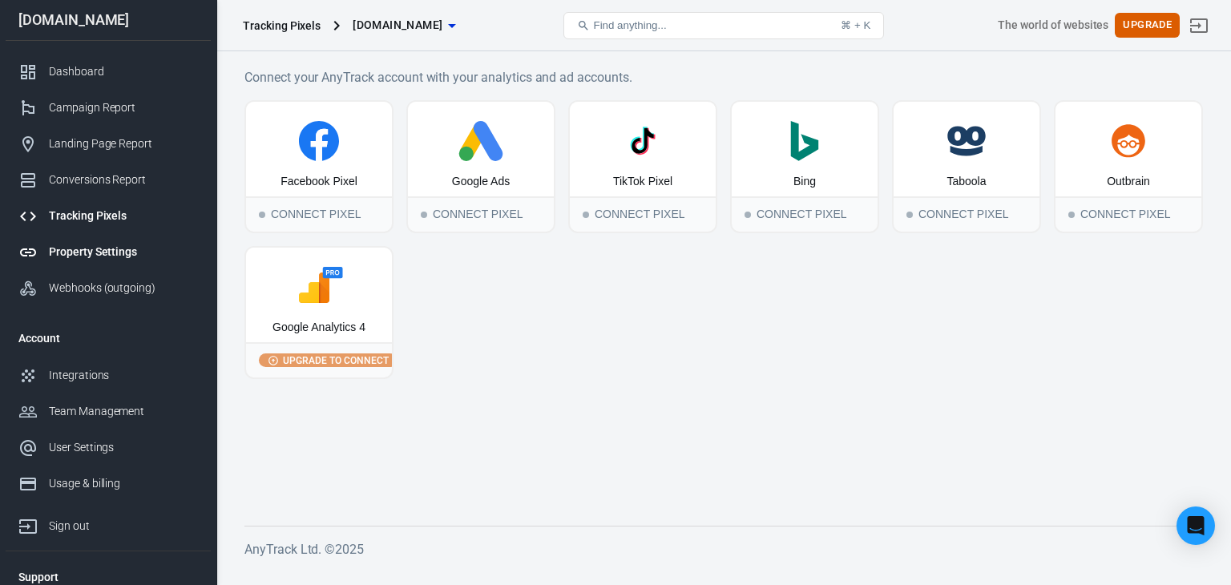
click at [103, 251] on div "Property Settings" at bounding box center [123, 252] width 149 height 17
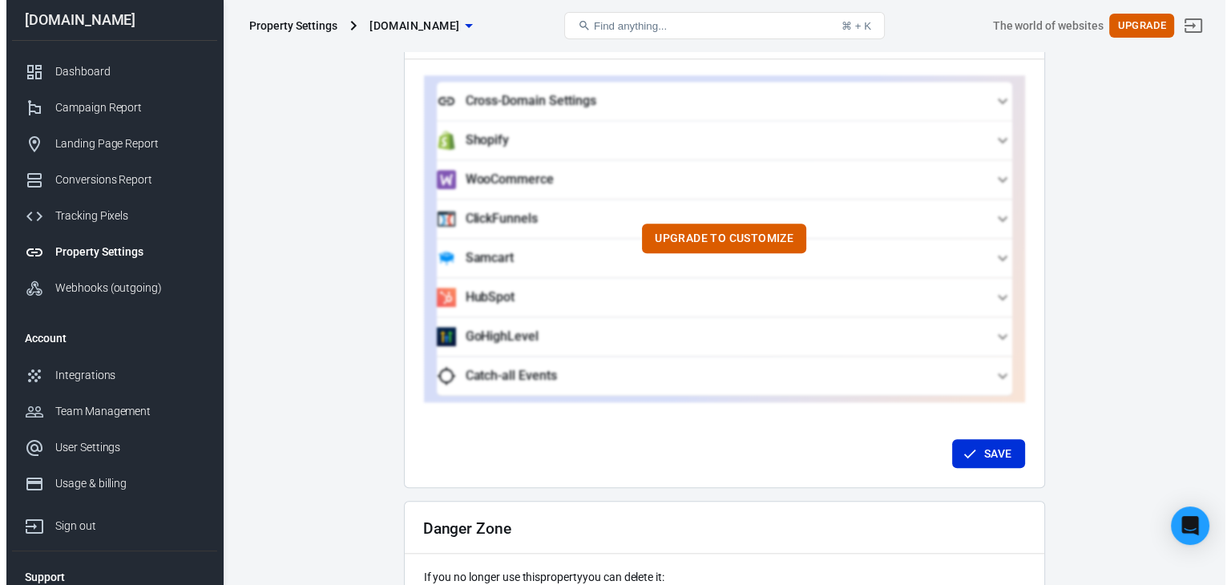
scroll to position [1429, 0]
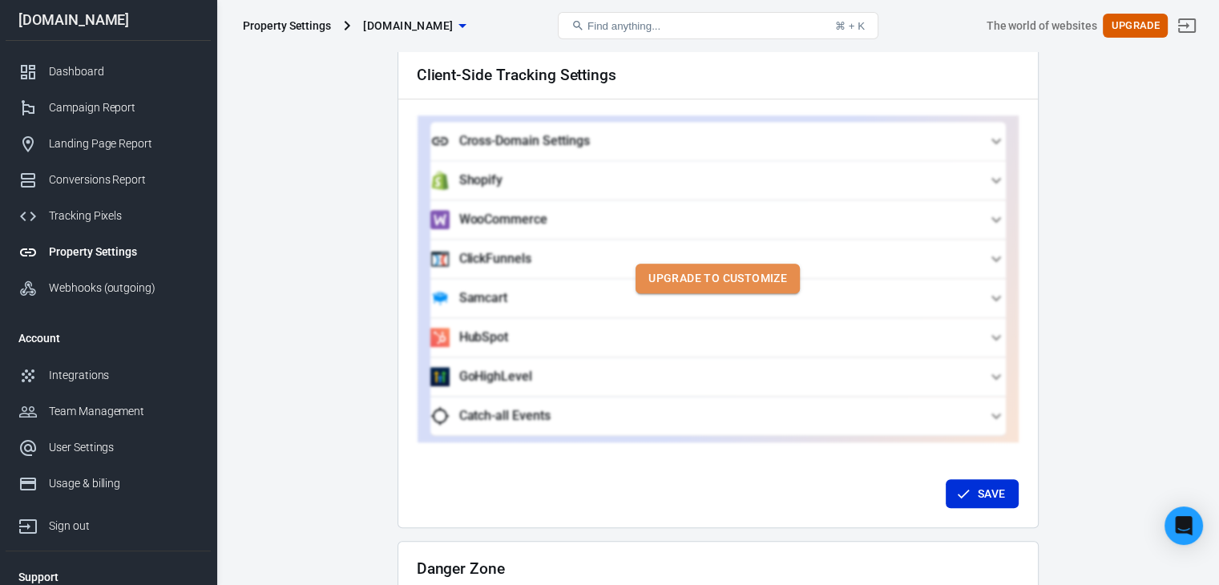
click at [700, 264] on button "Upgrade to customize" at bounding box center [718, 279] width 164 height 30
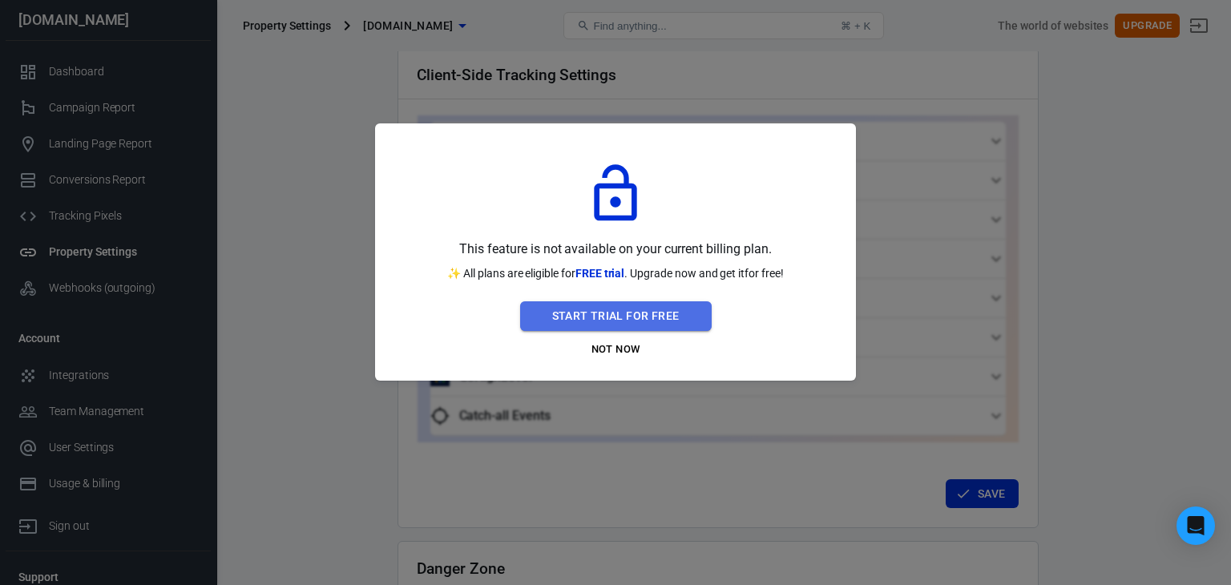
click at [619, 318] on button "Start Trial For Free" at bounding box center [616, 316] width 192 height 30
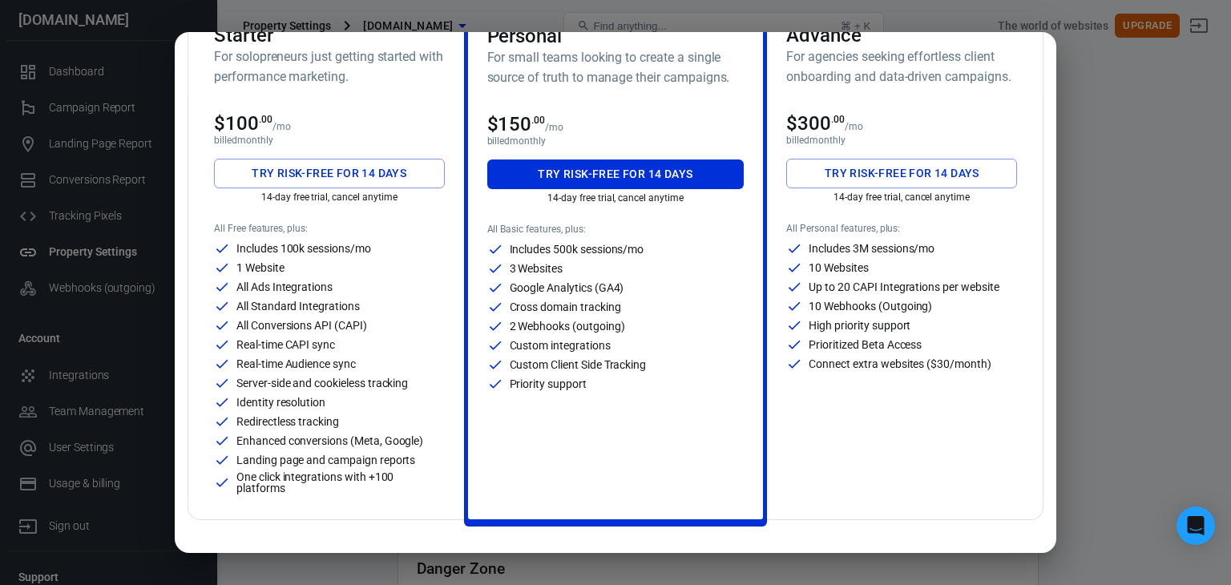
scroll to position [160, 0]
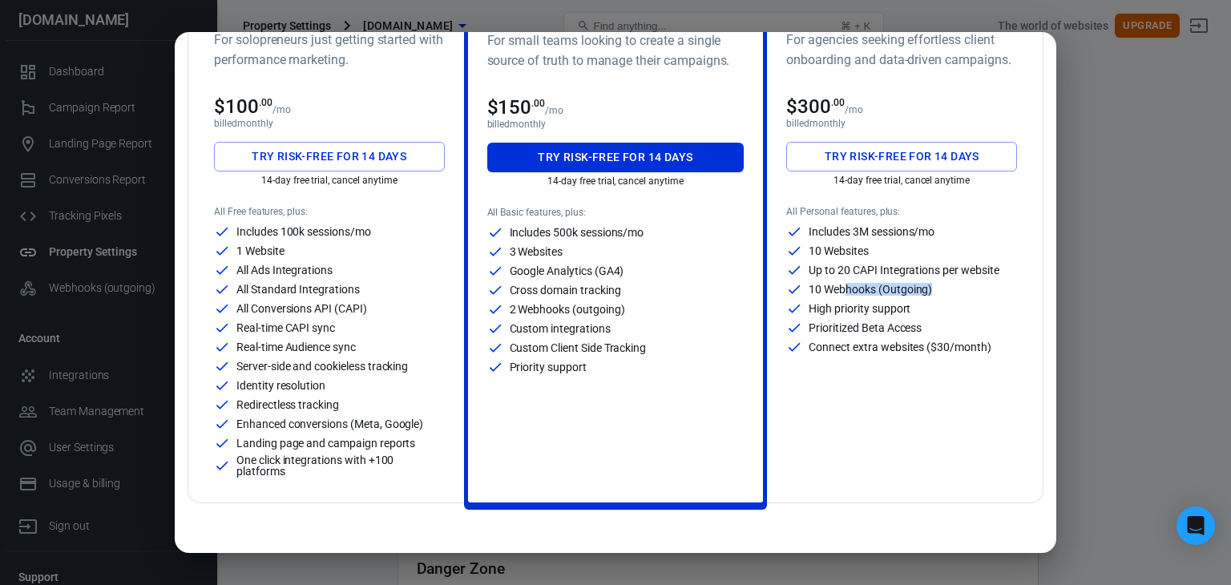
click at [926, 291] on div "10 Webhooks (Outgoing)" at bounding box center [901, 289] width 231 height 16
drag, startPoint x: 980, startPoint y: 269, endPoint x: 854, endPoint y: 273, distance: 126.0
click at [854, 273] on p "Up to 20 CAPI Integrations per website" at bounding box center [904, 270] width 190 height 11
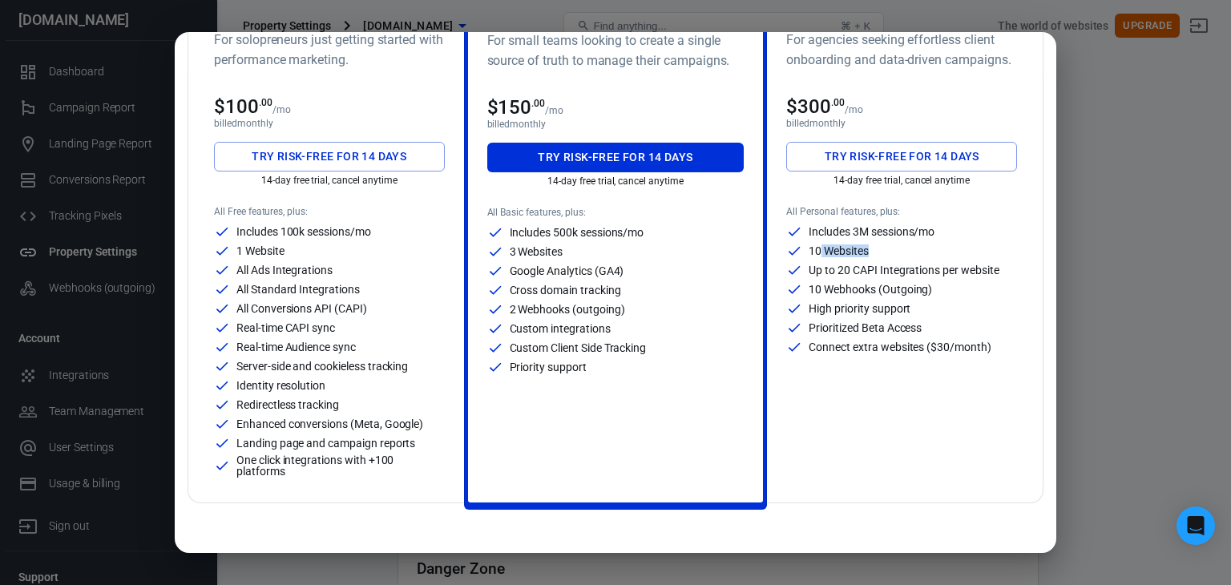
drag, startPoint x: 811, startPoint y: 248, endPoint x: 867, endPoint y: 260, distance: 57.4
click at [866, 260] on div "Includes 3M sessions/mo 10 Websites Up to 20 CAPI Integrations per website 10 W…" at bounding box center [901, 289] width 231 height 131
click at [880, 261] on div "Includes 3M sessions/mo 10 Websites Up to 20 CAPI Integrations per website 10 W…" at bounding box center [901, 289] width 231 height 131
drag, startPoint x: 802, startPoint y: 229, endPoint x: 930, endPoint y: 241, distance: 128.0
click at [930, 241] on div "Includes 3M sessions/mo 10 Websites Up to 20 CAPI Integrations per website 10 W…" at bounding box center [901, 289] width 231 height 131
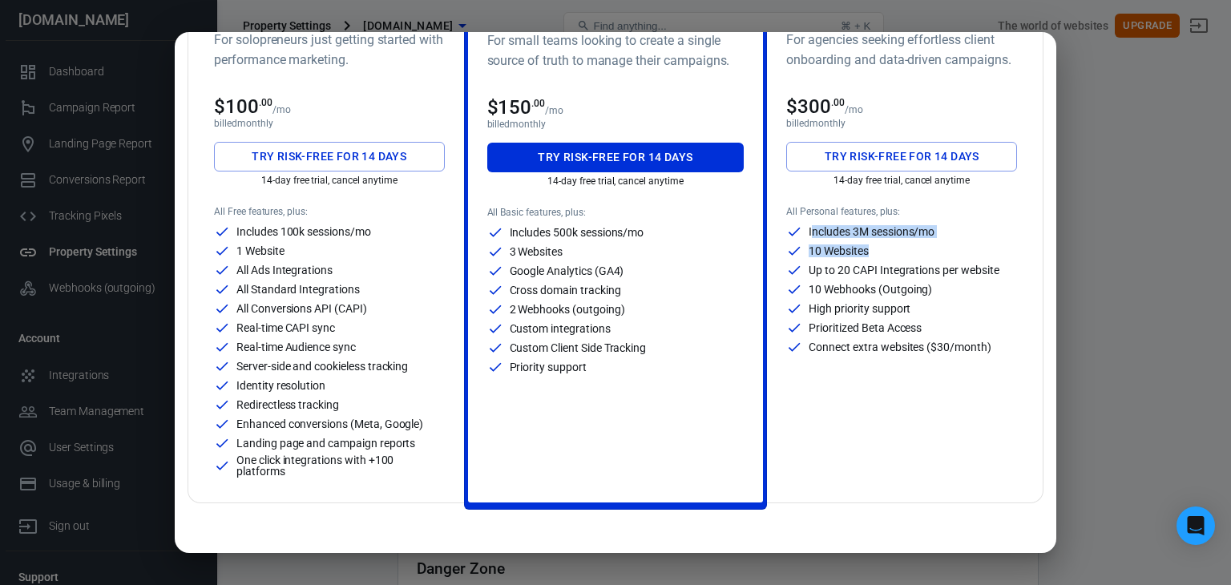
click at [930, 243] on div "10 Websites" at bounding box center [901, 251] width 231 height 16
drag, startPoint x: 917, startPoint y: 305, endPoint x: 794, endPoint y: 310, distance: 123.5
click at [794, 310] on div "High priority support" at bounding box center [901, 309] width 231 height 16
drag, startPoint x: 930, startPoint y: 325, endPoint x: 792, endPoint y: 328, distance: 137.9
click at [792, 328] on div "Prioritized Beta Access" at bounding box center [901, 328] width 231 height 16
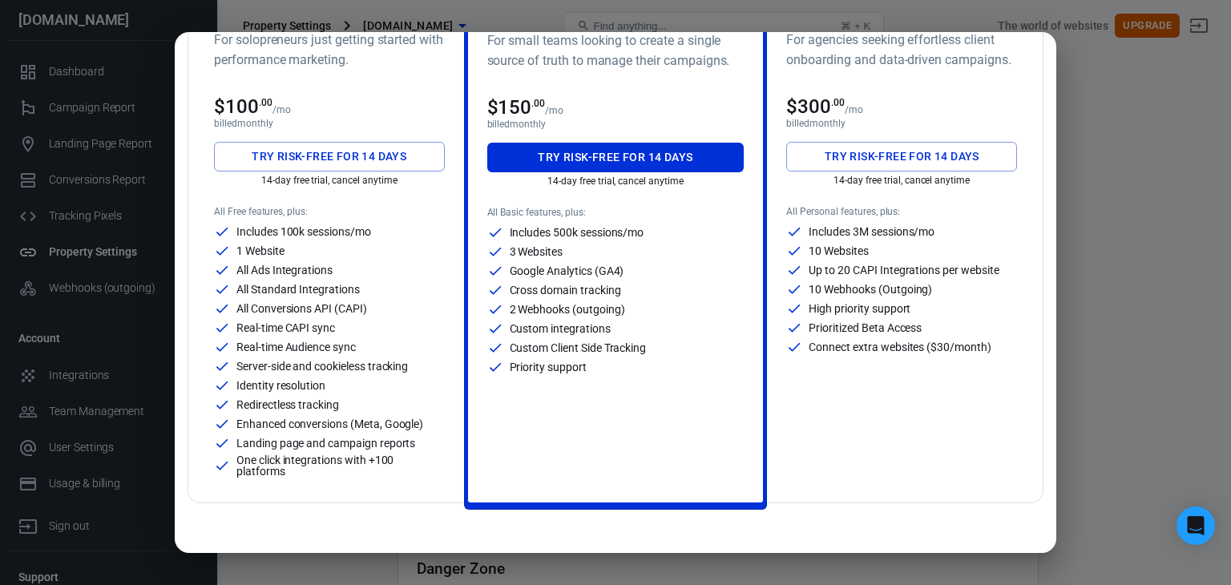
click at [988, 341] on div "Connect extra websites ($30/month)" at bounding box center [901, 347] width 231 height 16
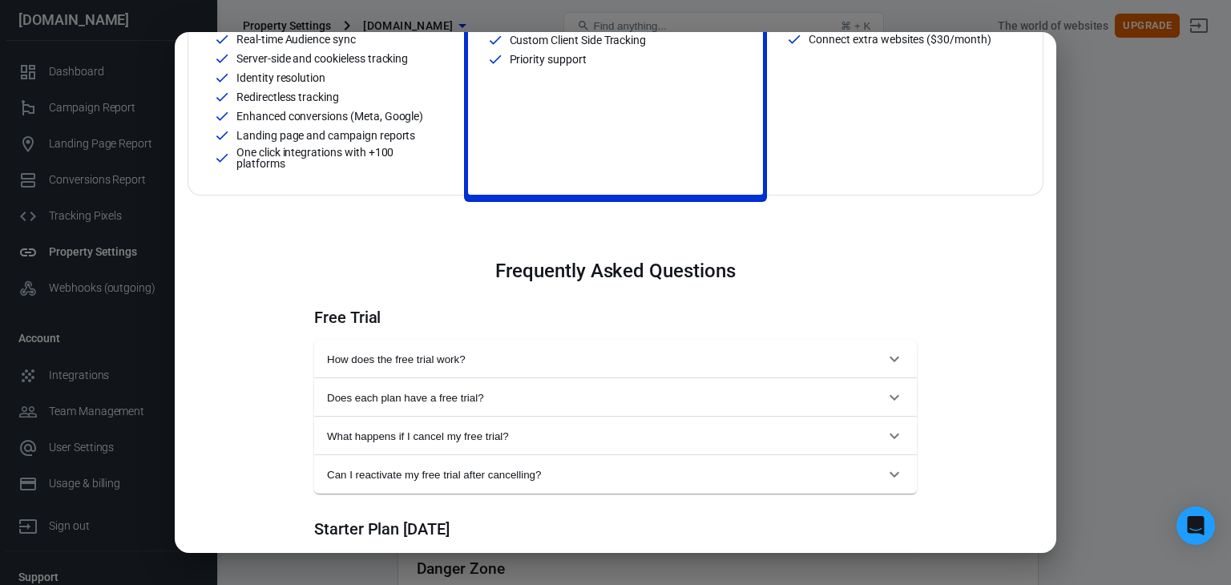
scroll to position [481, 0]
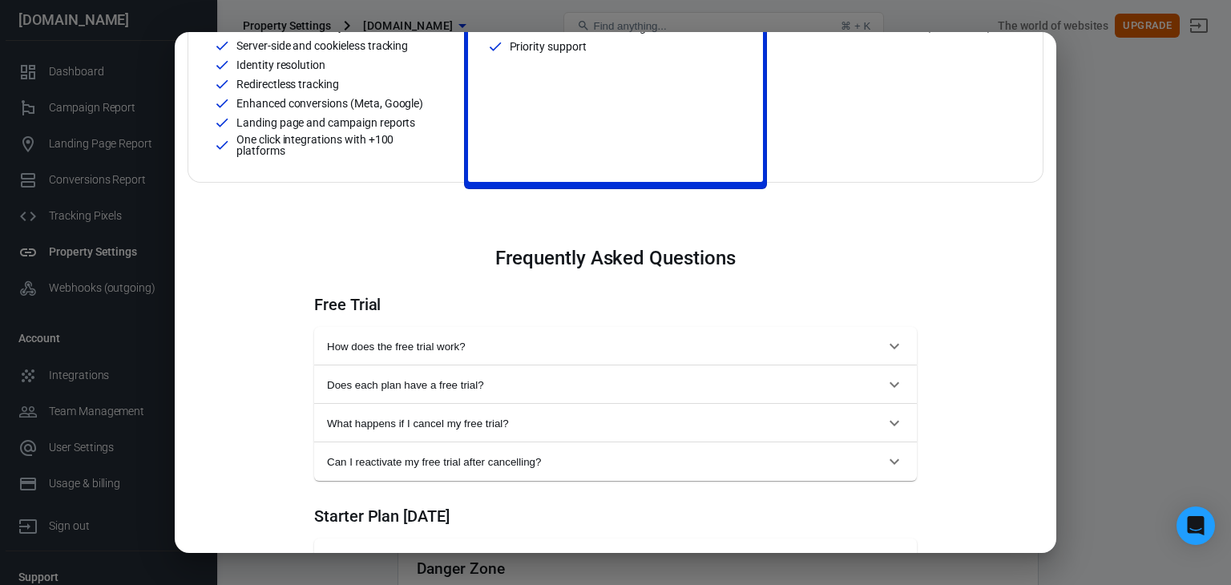
click at [534, 354] on button "How does the free trial work?" at bounding box center [615, 346] width 603 height 38
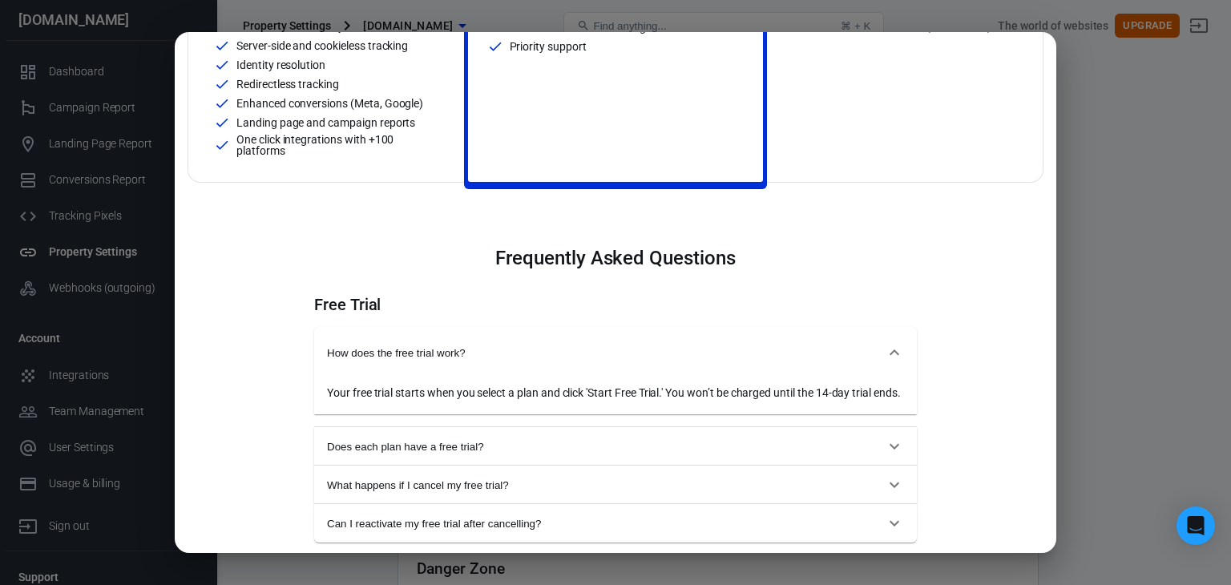
click at [534, 354] on span "How does the free trial work?" at bounding box center [606, 353] width 558 height 12
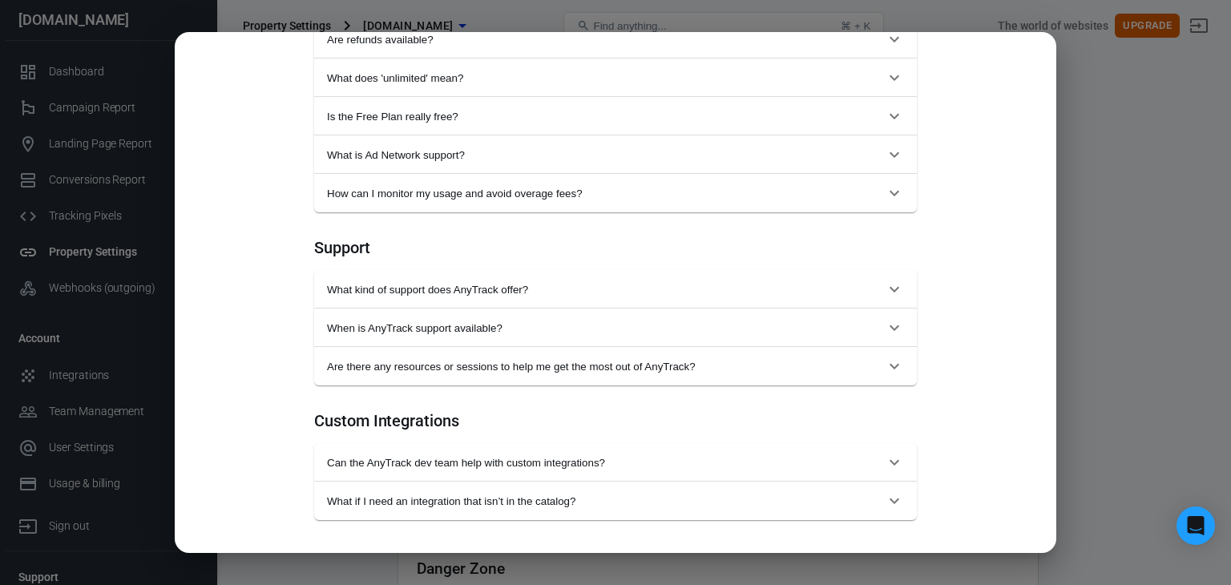
scroll to position [1575, 0]
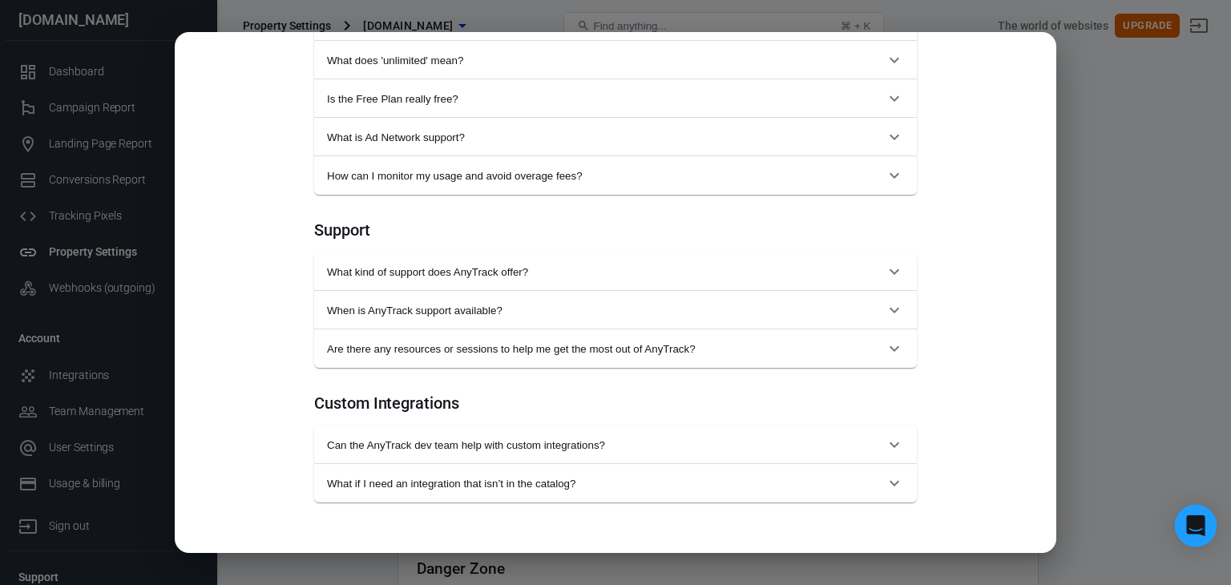
click at [1193, 523] on icon "Open Intercom Messenger" at bounding box center [1195, 525] width 18 height 21
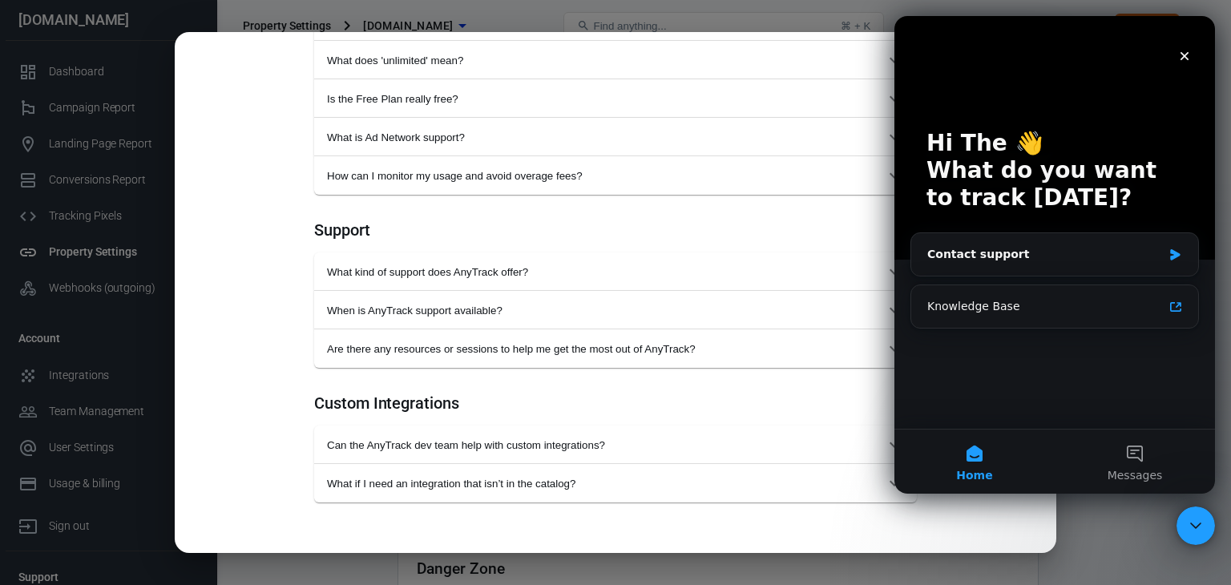
scroll to position [0, 0]
click at [1190, 59] on icon "Close" at bounding box center [1184, 56] width 13 height 13
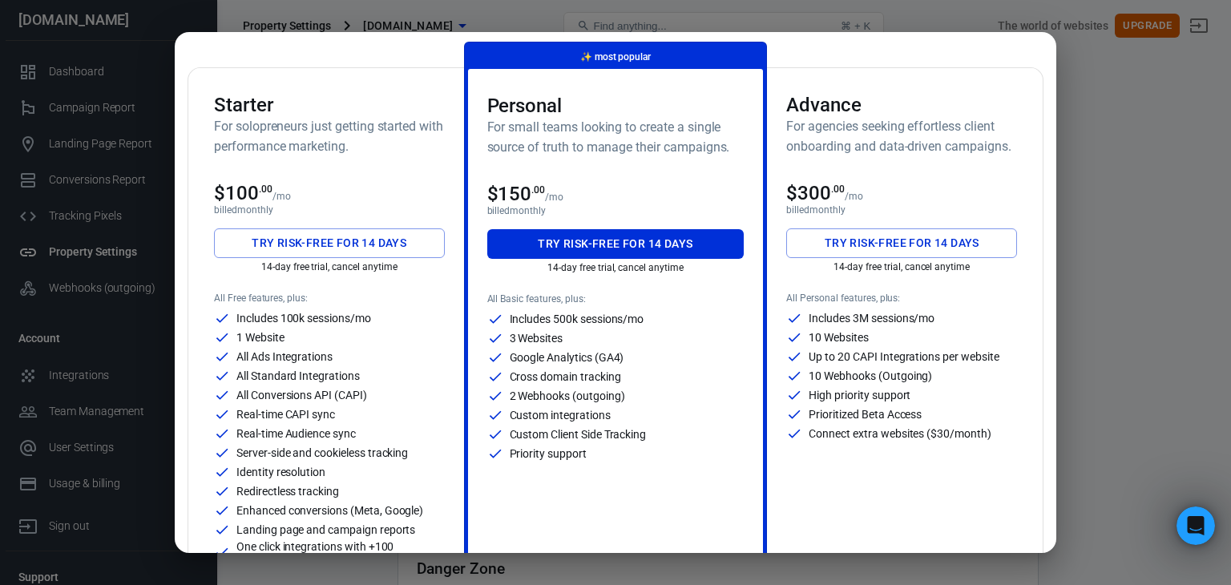
scroll to position [80, 0]
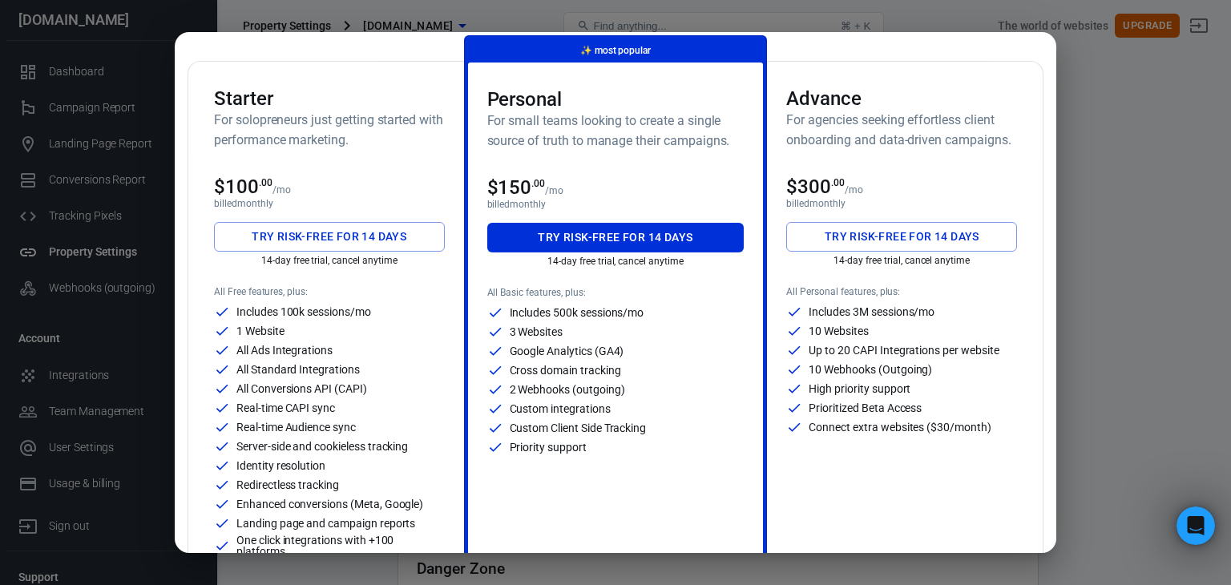
click at [898, 239] on button "Try risk-free for 14 days" at bounding box center [901, 237] width 231 height 30
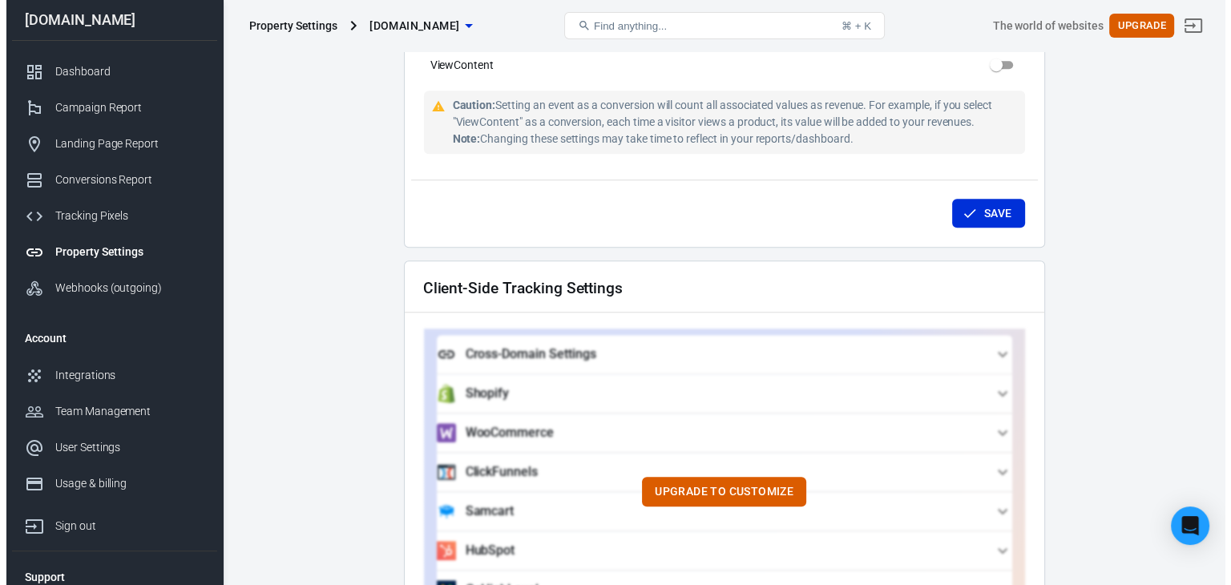
scroll to position [1188, 0]
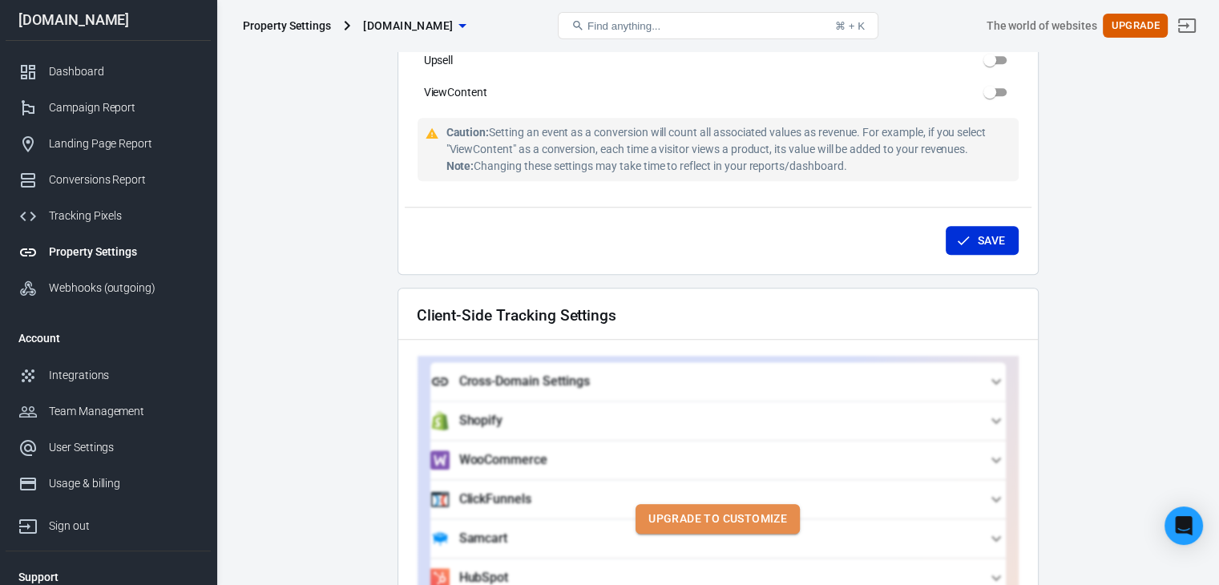
click at [770, 504] on button "Upgrade to customize" at bounding box center [718, 519] width 164 height 30
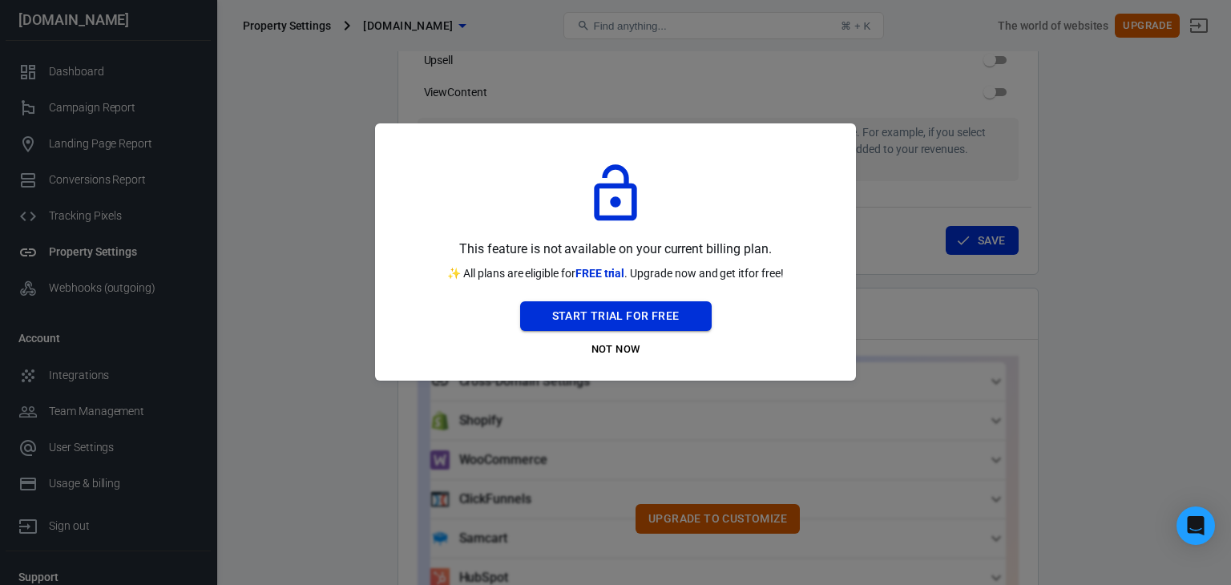
click at [678, 320] on button "Start Trial For Free" at bounding box center [616, 316] width 192 height 30
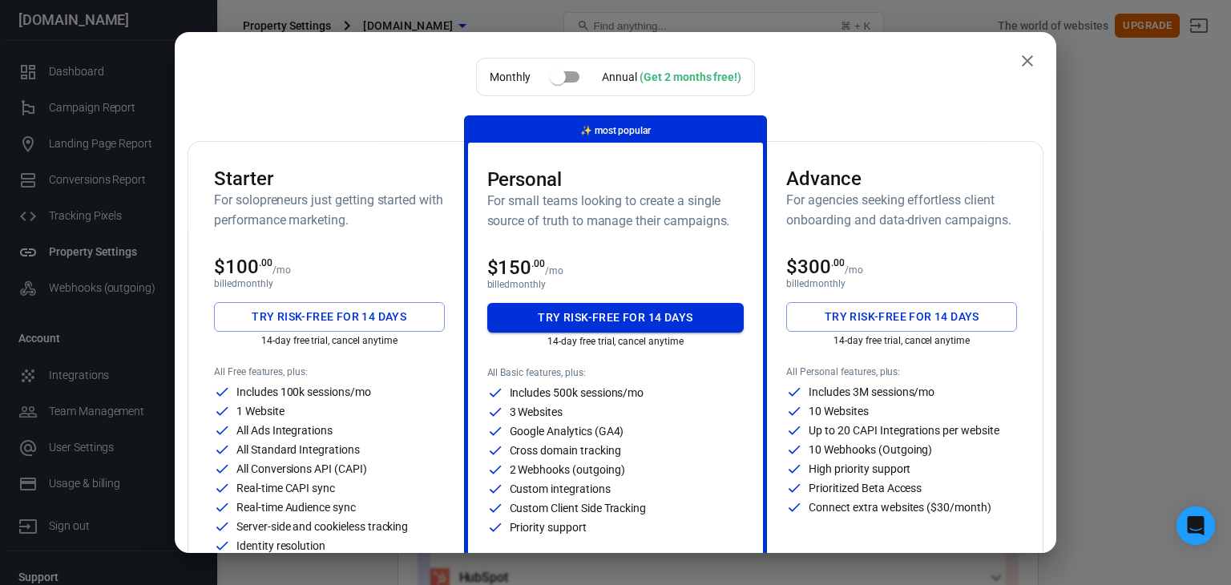
click at [620, 316] on button "Try risk-free for 14 days" at bounding box center [615, 318] width 257 height 30
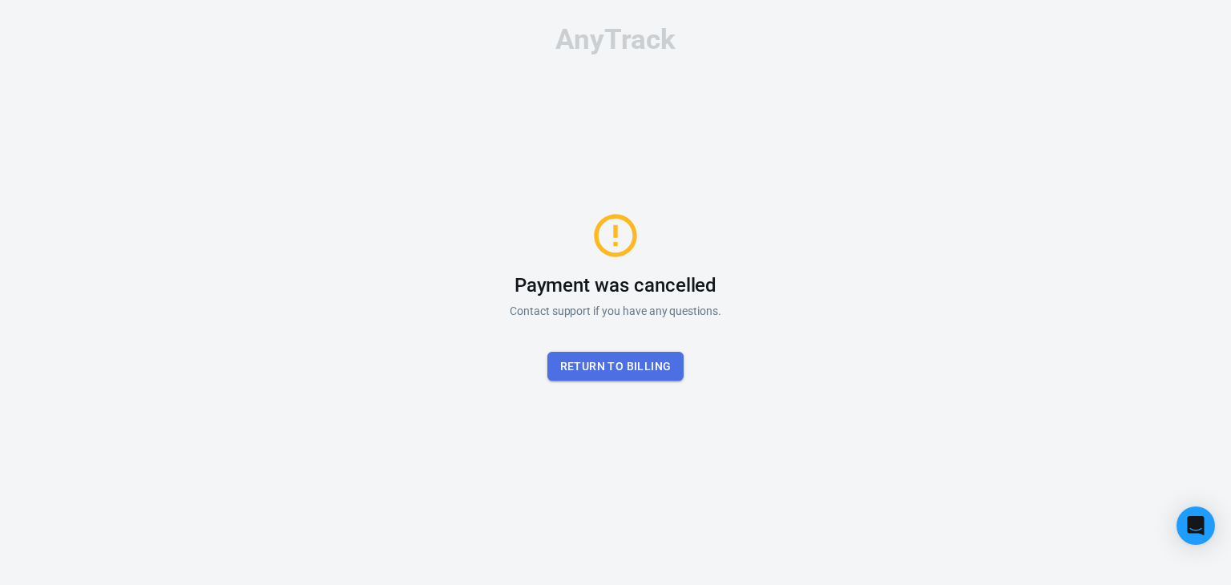
click at [631, 369] on button "Return to billing" at bounding box center [616, 367] width 137 height 30
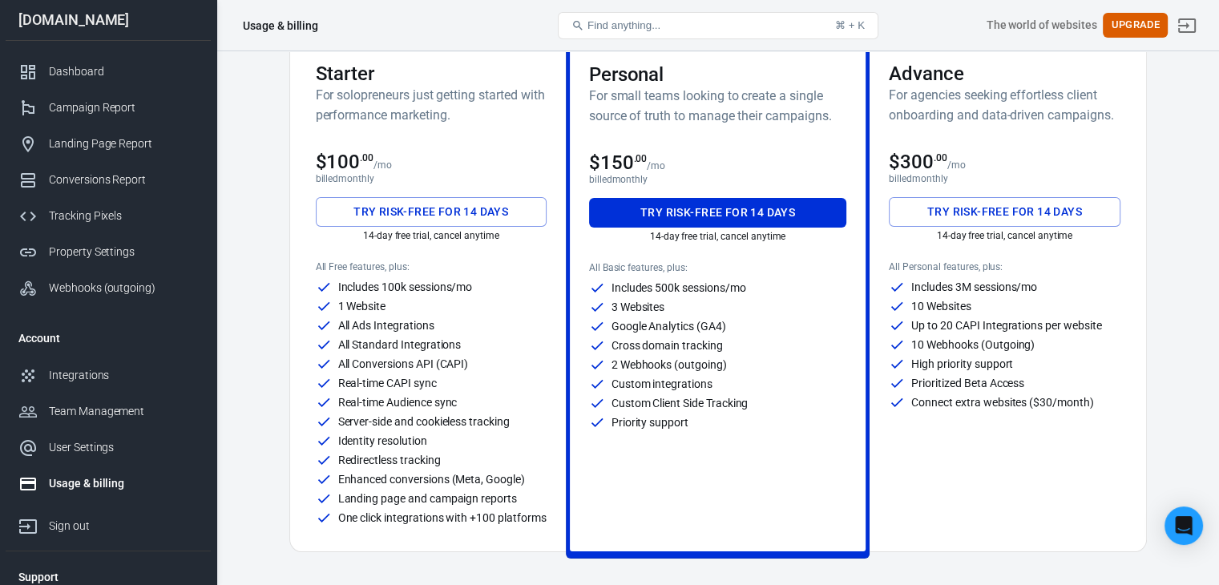
scroll to position [401, 0]
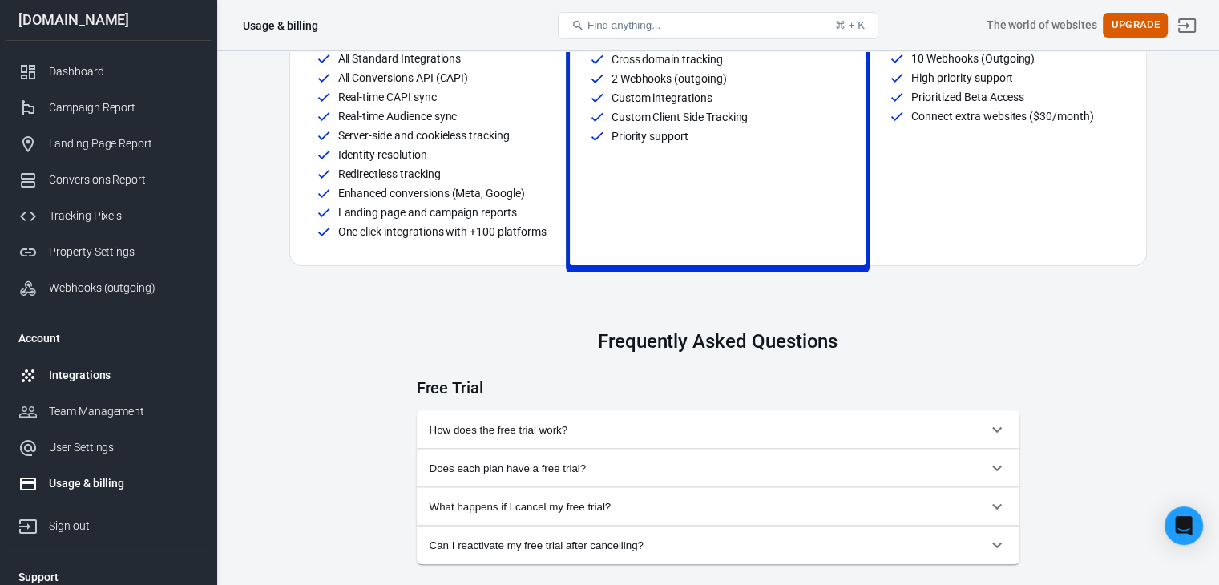
click at [66, 376] on div "Integrations" at bounding box center [123, 375] width 149 height 17
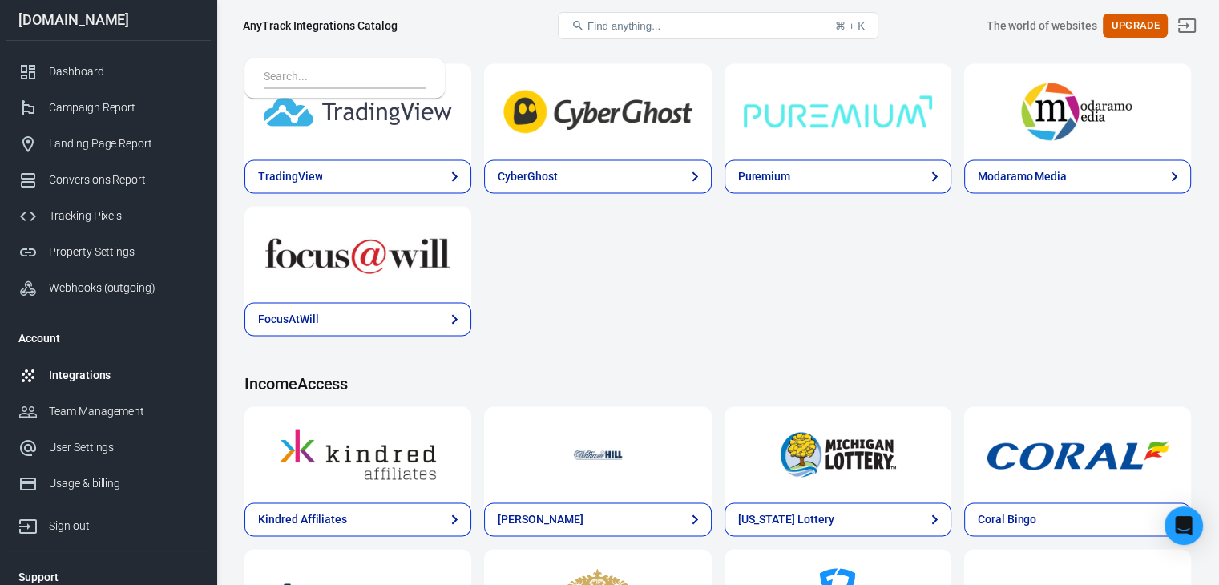
scroll to position [2475, 0]
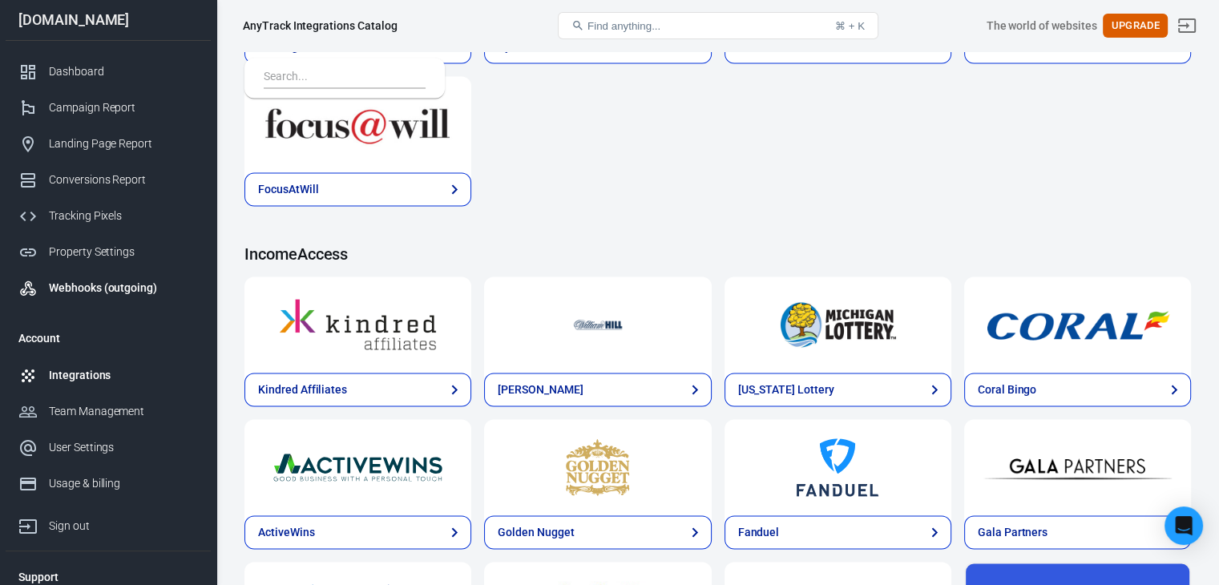
click at [107, 299] on link "Webhooks (outgoing)" at bounding box center [108, 288] width 205 height 36
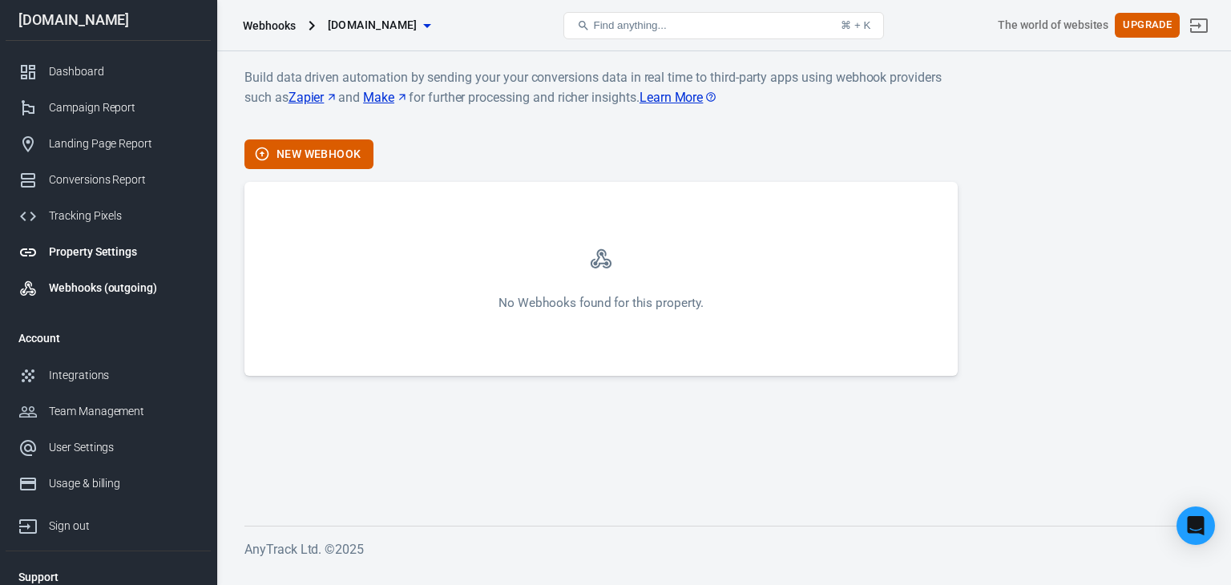
click at [105, 247] on div "Property Settings" at bounding box center [123, 252] width 149 height 17
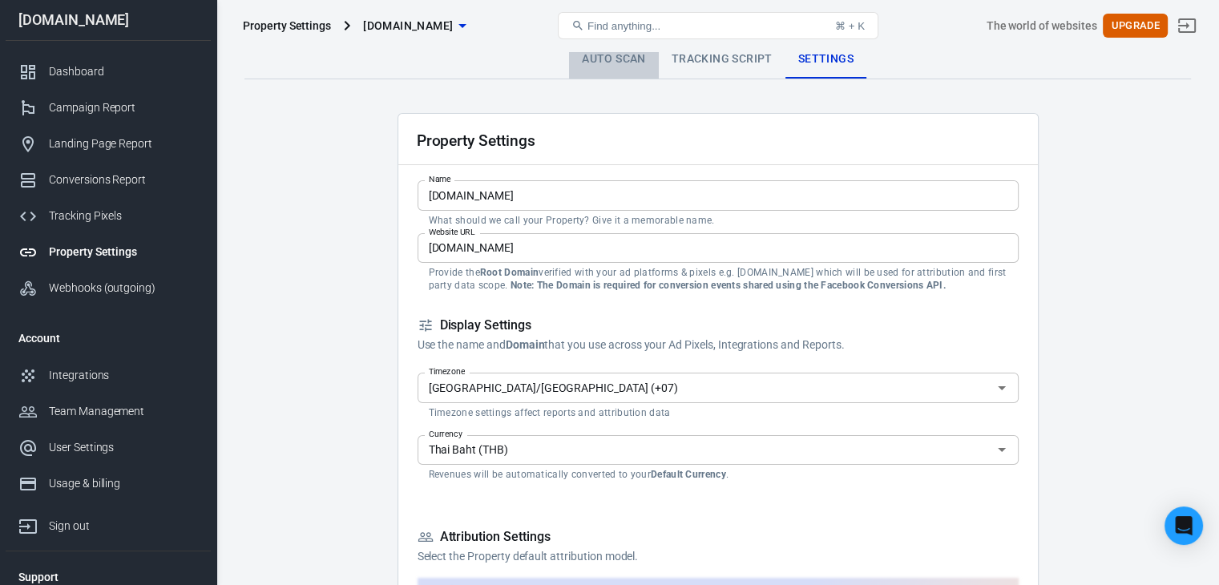
click at [645, 67] on link "Auto Scan" at bounding box center [614, 59] width 90 height 38
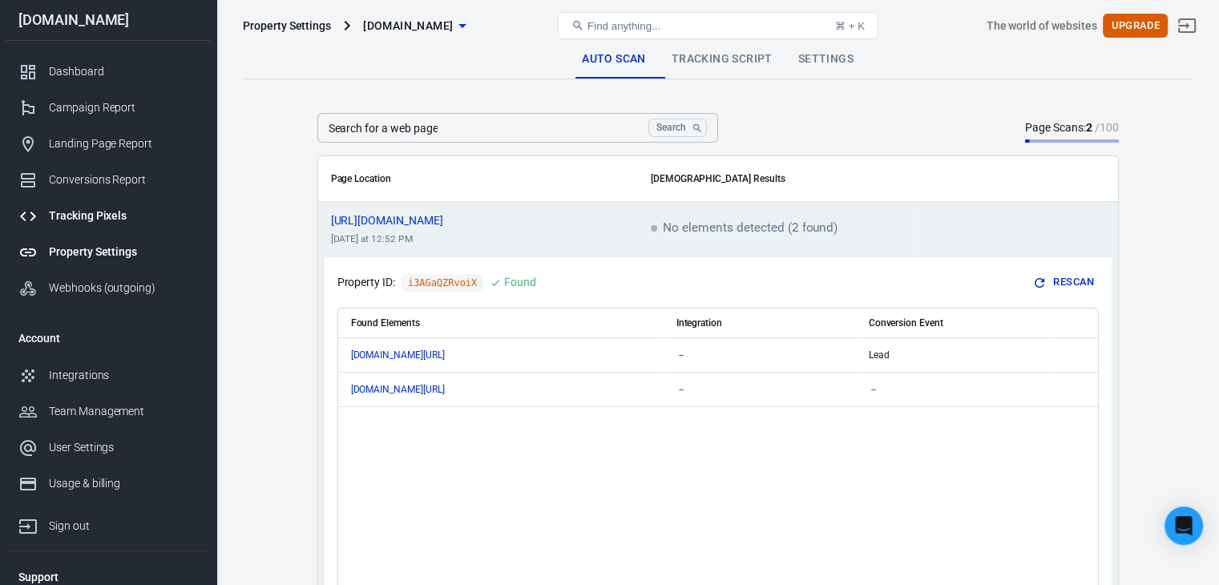
click at [71, 219] on div "Tracking Pixels" at bounding box center [123, 216] width 149 height 17
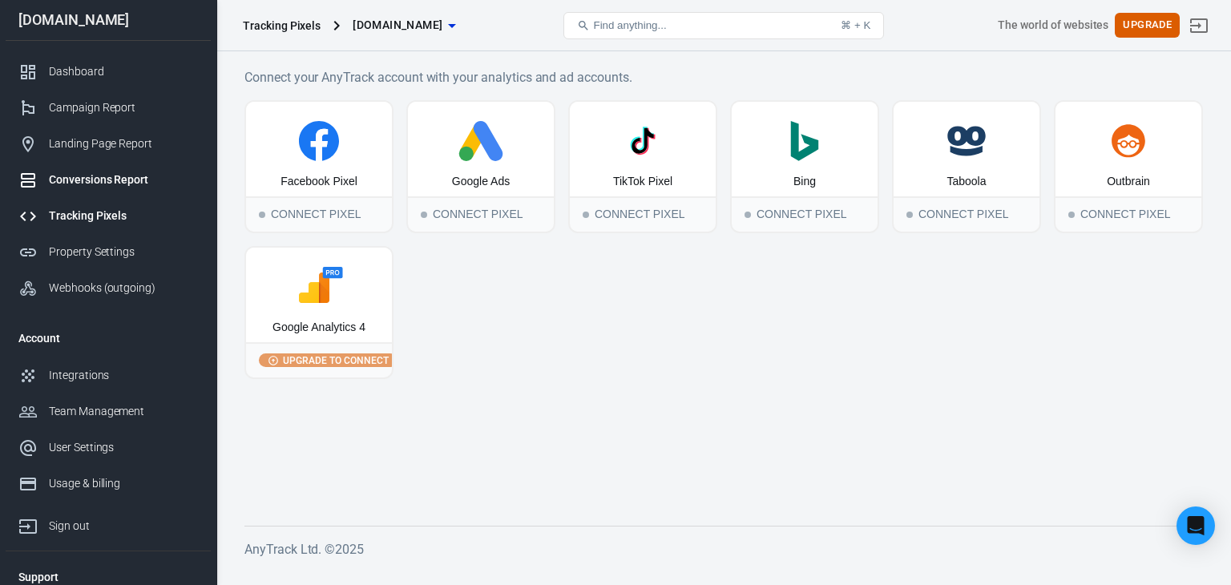
click at [115, 185] on div "Conversions Report" at bounding box center [123, 180] width 149 height 17
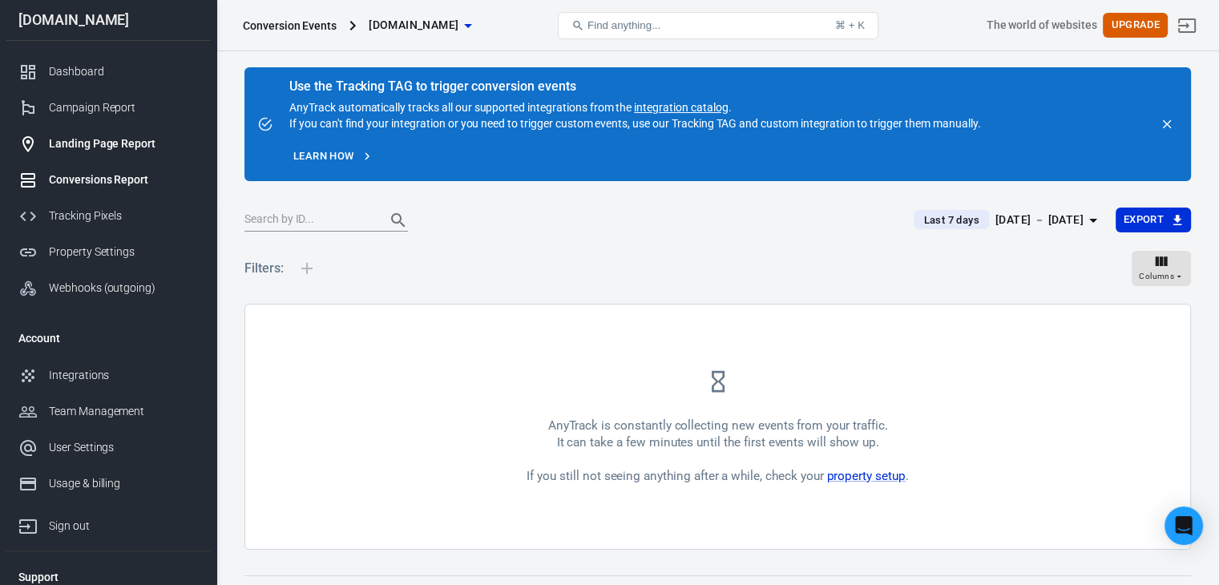
click at [117, 148] on div "Landing Page Report" at bounding box center [123, 143] width 149 height 17
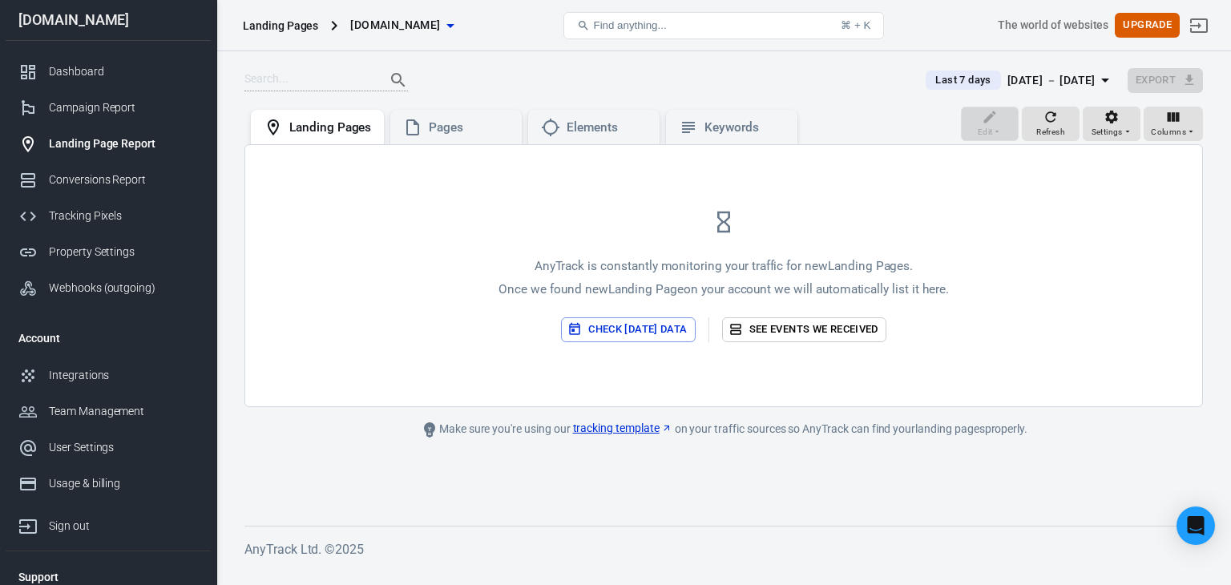
click at [682, 332] on button "Check [DATE] data" at bounding box center [628, 329] width 134 height 25
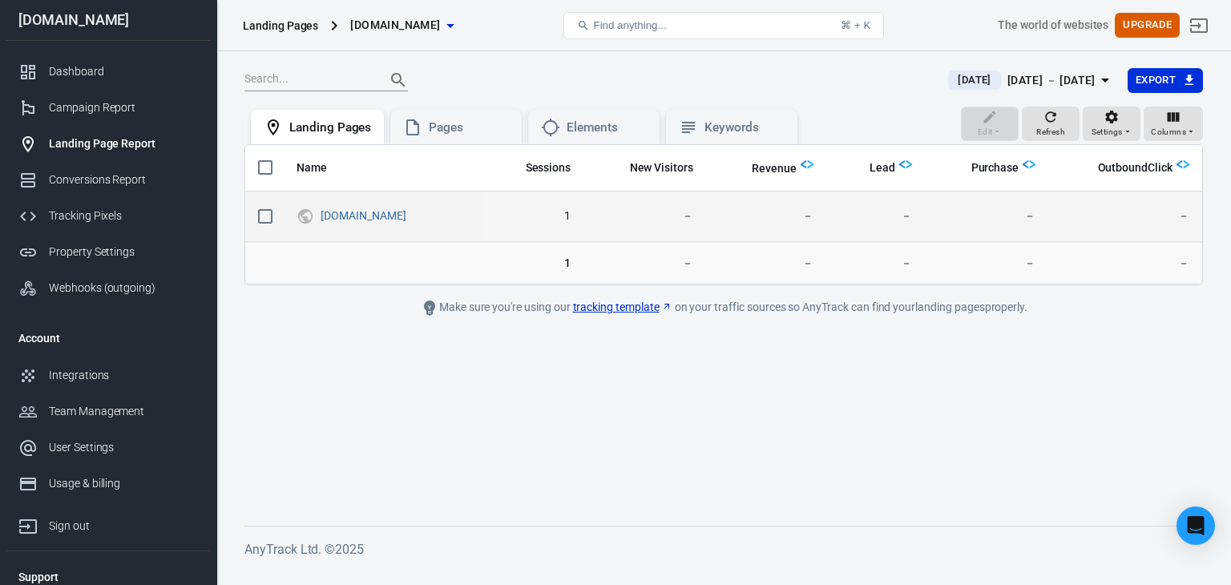
drag, startPoint x: 818, startPoint y: 208, endPoint x: 837, endPoint y: 206, distance: 19.3
click at [819, 208] on td "－" at bounding box center [766, 217] width 120 height 51
click at [454, 208] on icon "scrollable content" at bounding box center [457, 216] width 16 height 16
click at [475, 215] on icon "scrollable content" at bounding box center [484, 215] width 19 height 19
click at [265, 217] on input "scrollable content" at bounding box center [266, 217] width 34 height 34
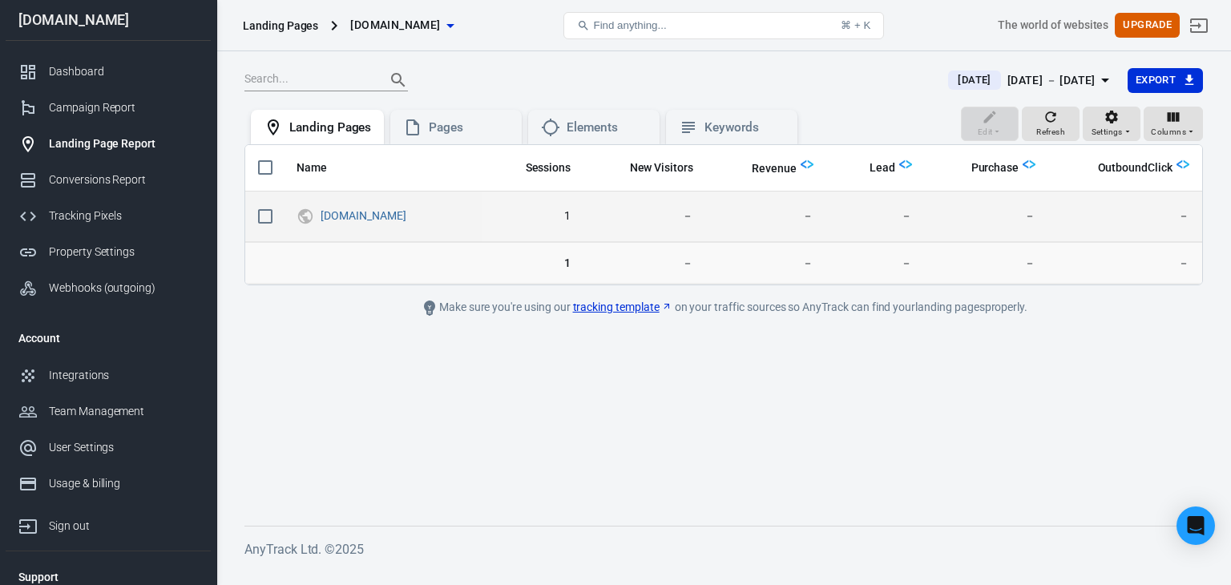
checkbox input "true"
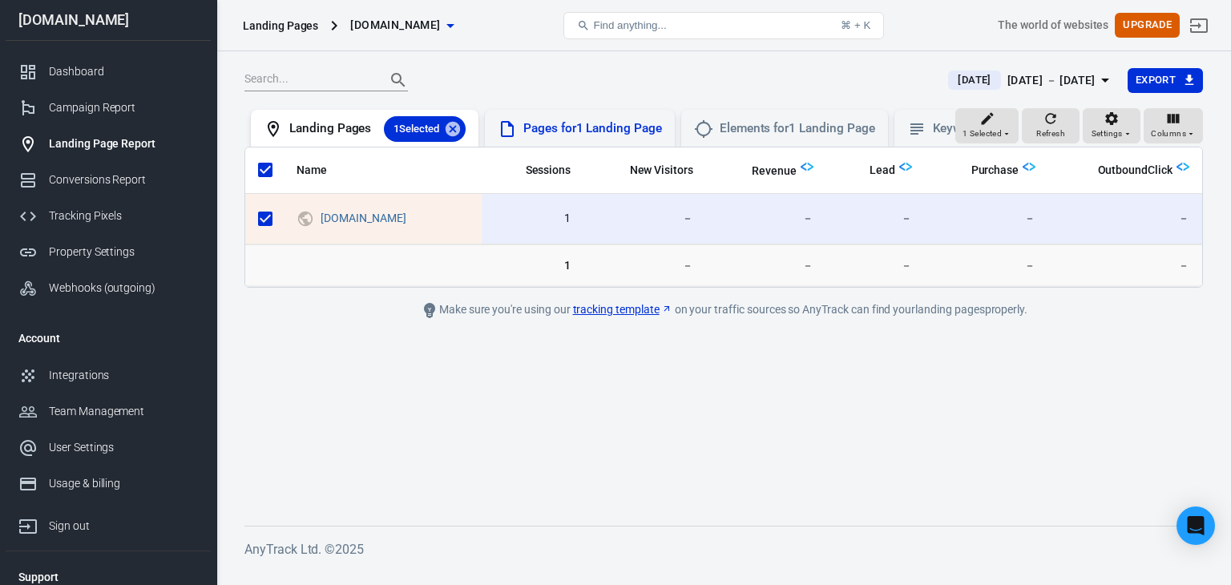
click at [601, 135] on div "Pages for 1 Landing Page" at bounding box center [592, 128] width 139 height 17
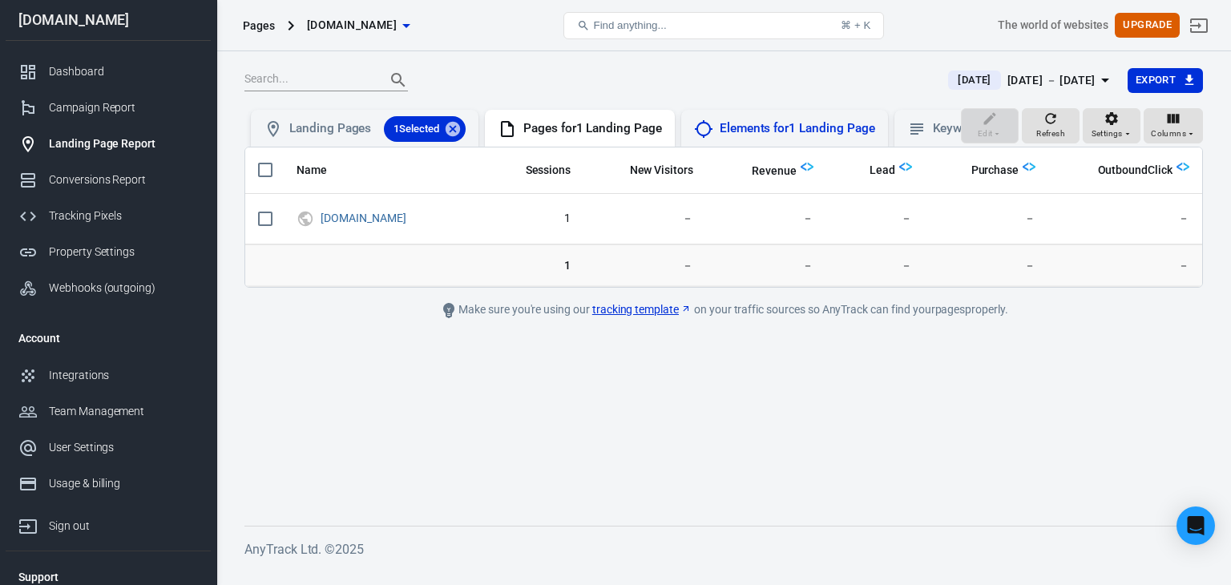
click at [744, 132] on div "Elements for 1 Landing Page" at bounding box center [798, 128] width 156 height 17
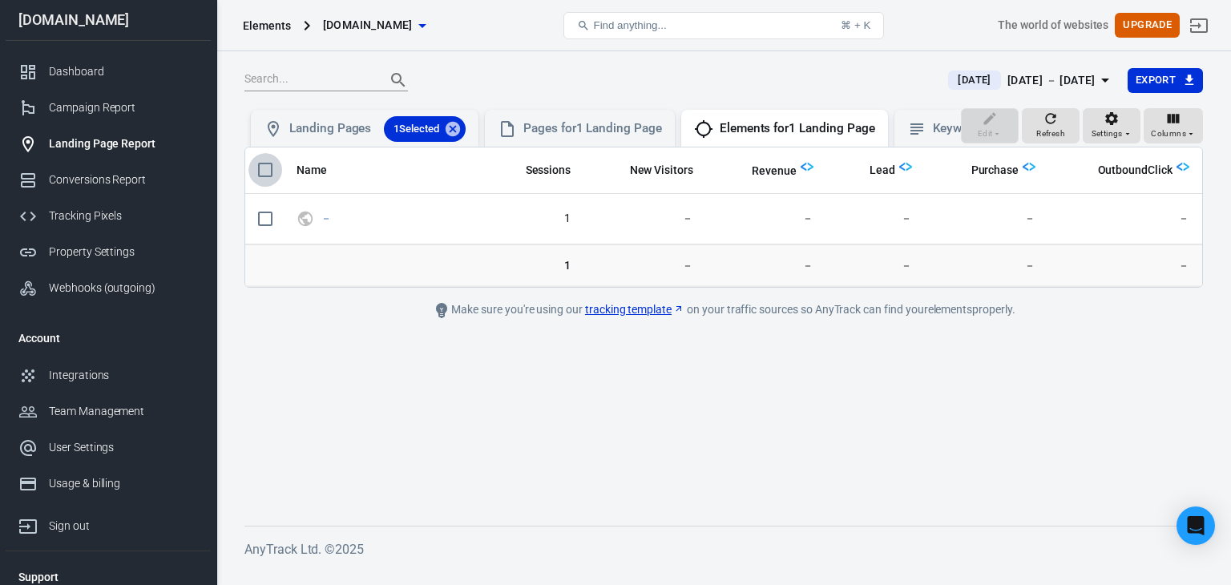
click at [268, 187] on input "scrollable content" at bounding box center [266, 170] width 34 height 34
checkbox input "true"
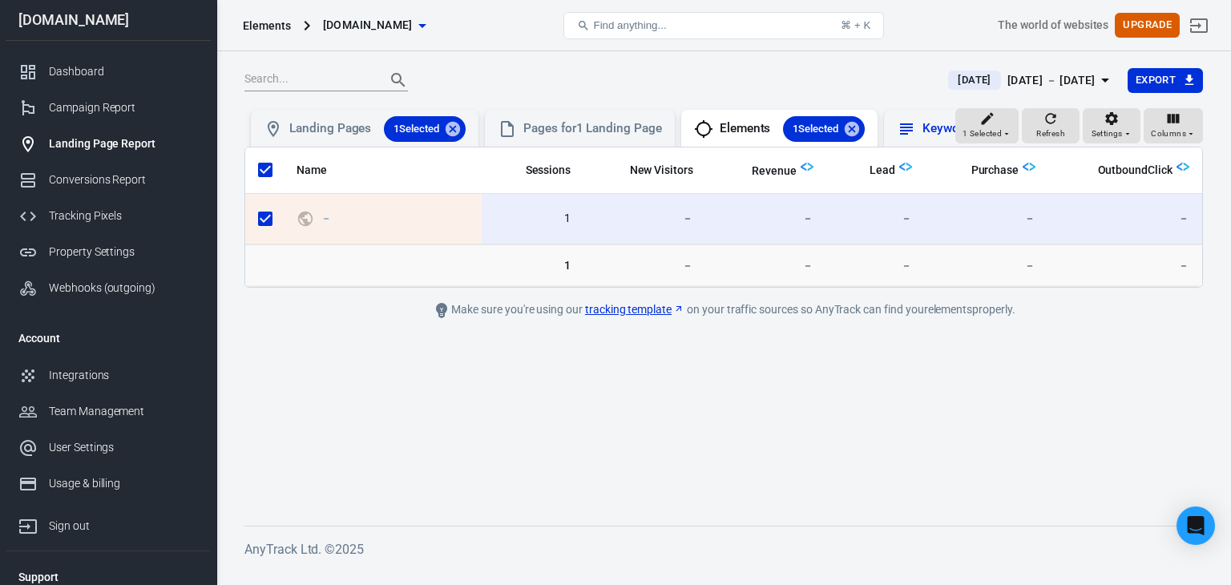
click at [916, 135] on icon at bounding box center [906, 128] width 19 height 19
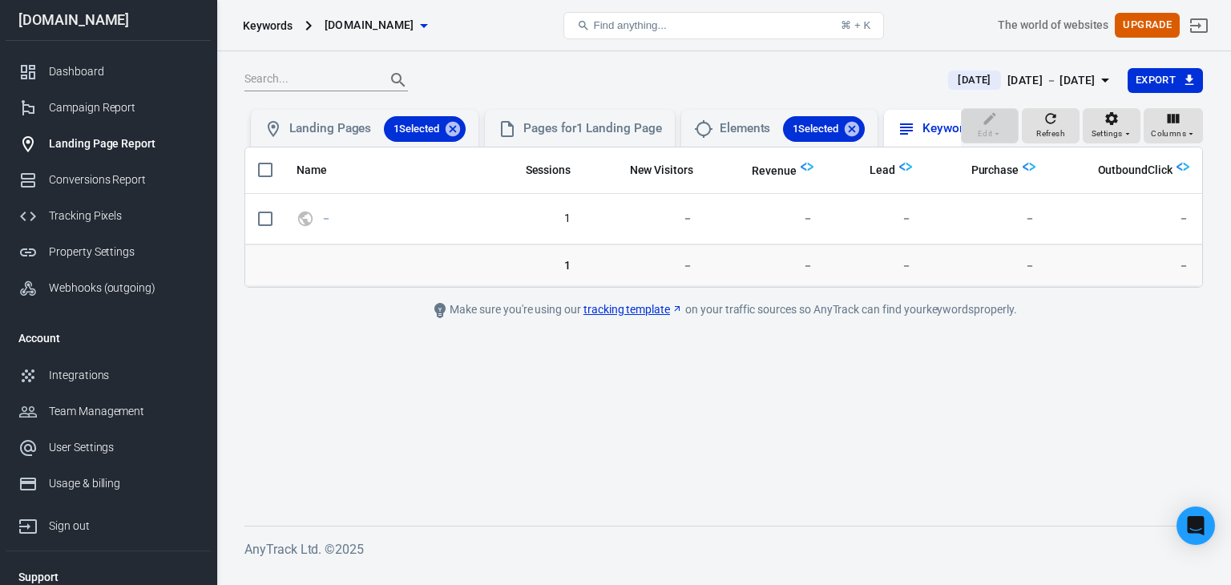
scroll to position [0, 117]
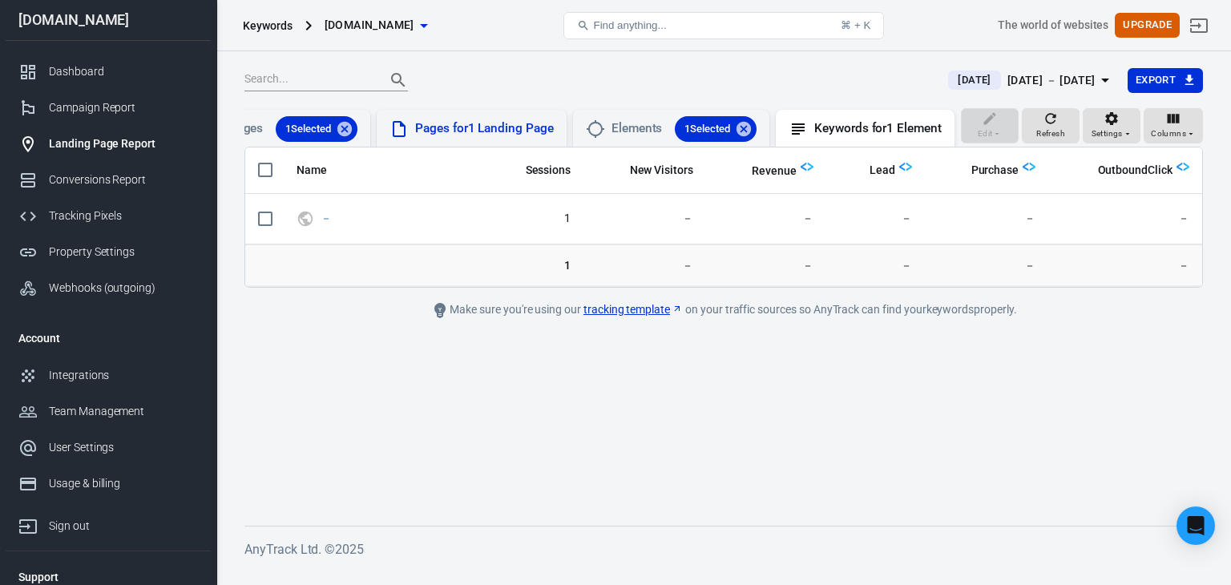
click at [474, 144] on div "Pages for 1 Landing Page" at bounding box center [472, 128] width 190 height 37
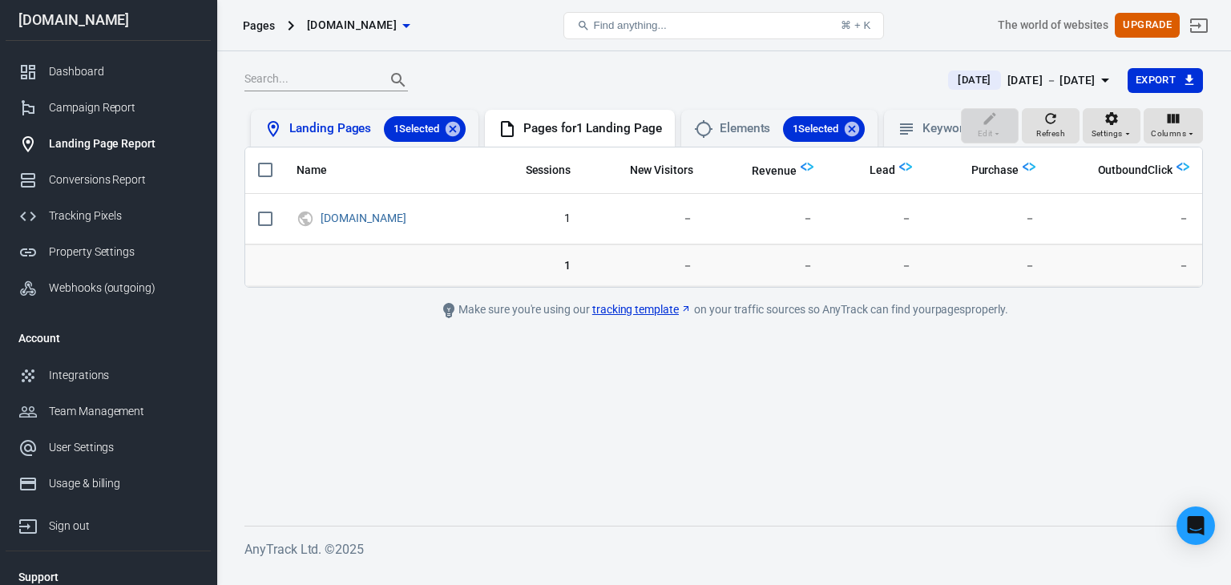
click at [337, 131] on div "Landing Pages 1 Selected" at bounding box center [377, 129] width 176 height 26
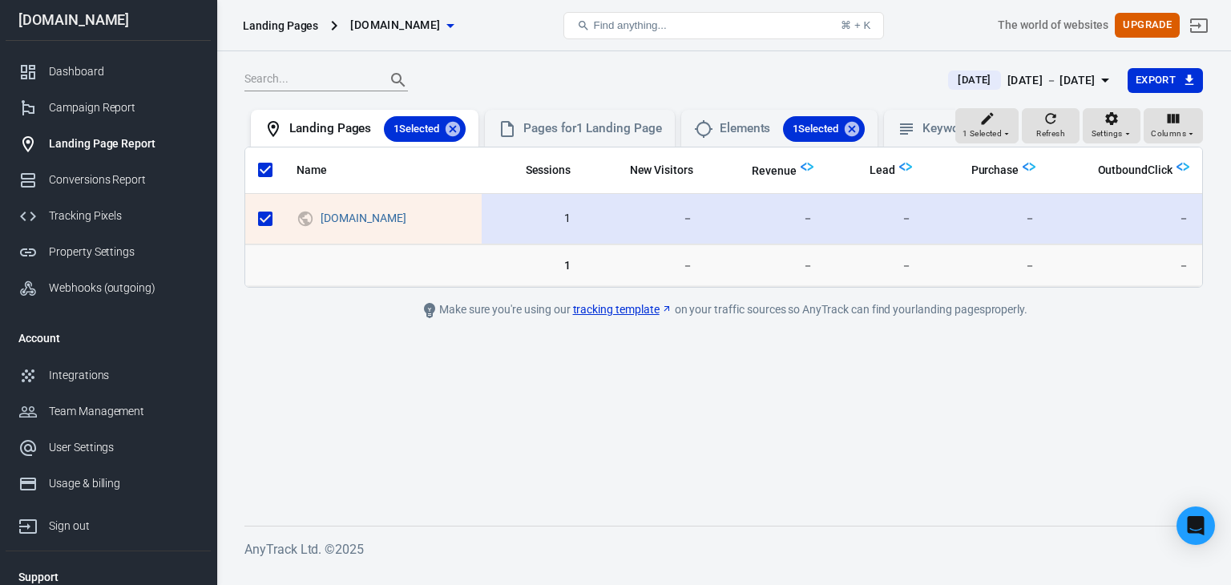
drag, startPoint x: 608, startPoint y: 228, endPoint x: 663, endPoint y: 227, distance: 55.3
click at [661, 228] on tr "gaza47.store 1 － － － － －" at bounding box center [723, 219] width 957 height 51
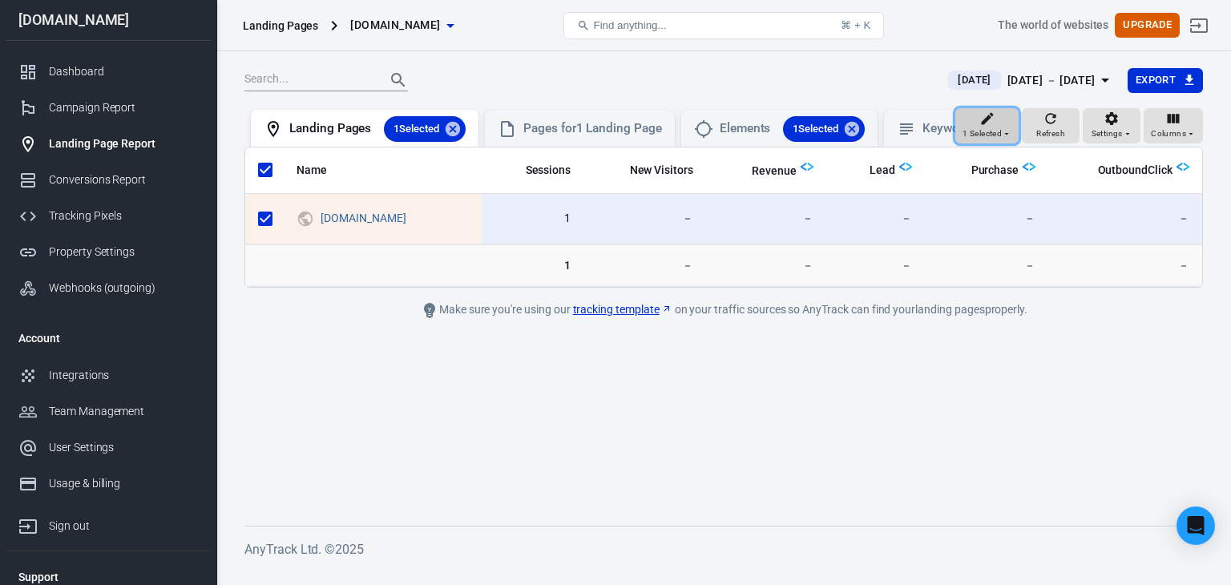
click at [996, 141] on span "1 Selected" at bounding box center [982, 134] width 39 height 14
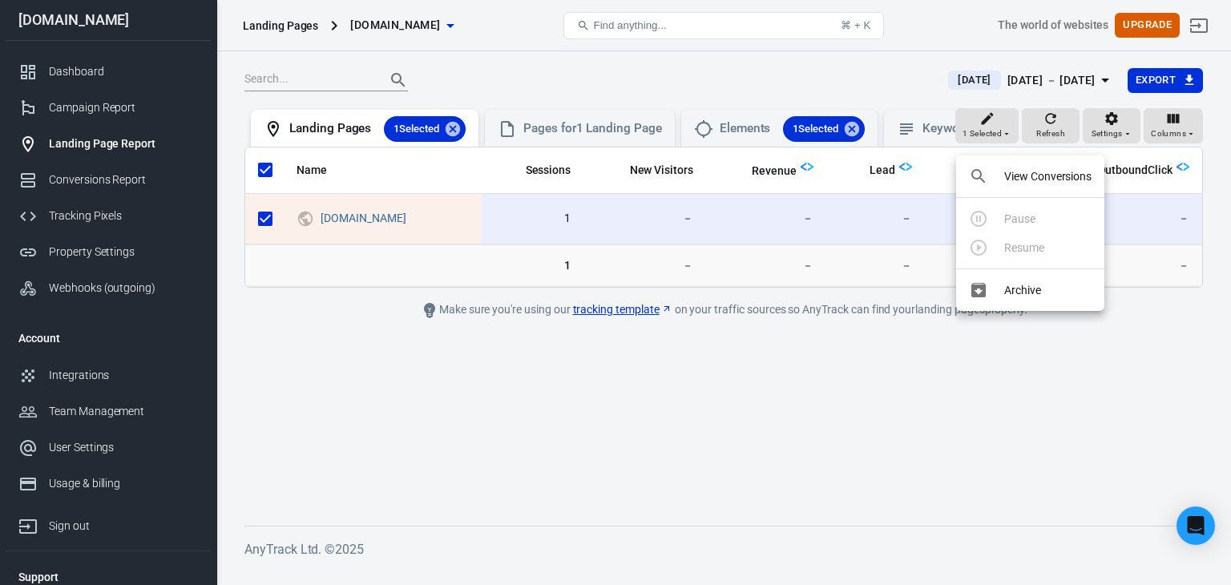
click at [1097, 139] on div at bounding box center [615, 292] width 1231 height 585
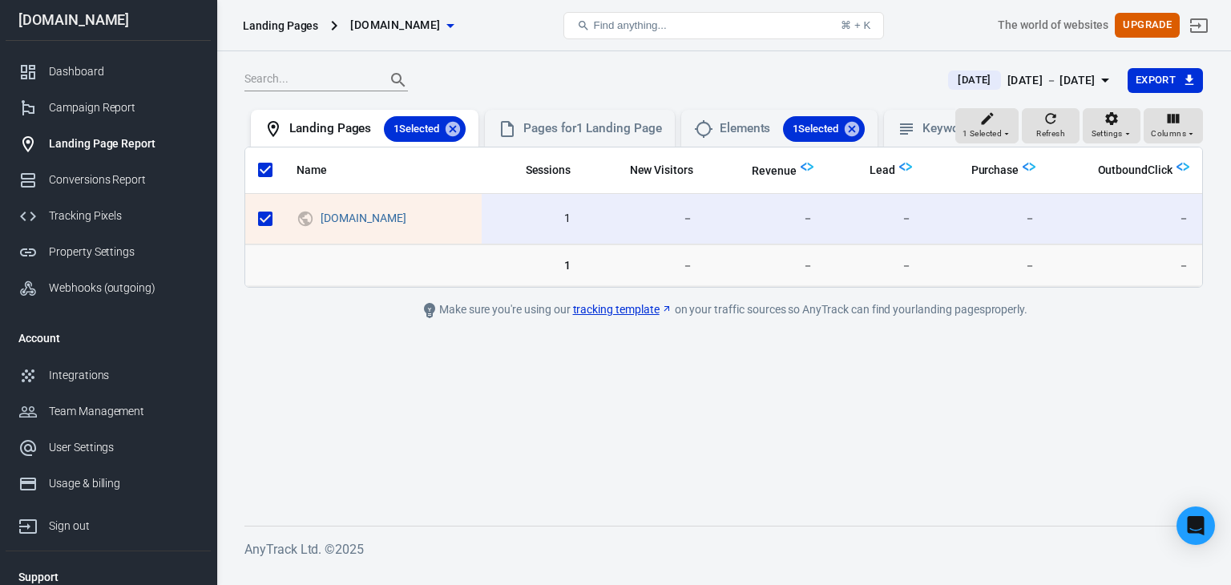
click at [1097, 139] on body "Landing Pages gaza47.store Find anything... ⌘ + K The world of websites Upgrade…" at bounding box center [615, 310] width 1231 height 518
click at [1100, 139] on span "Settings" at bounding box center [1107, 134] width 31 height 14
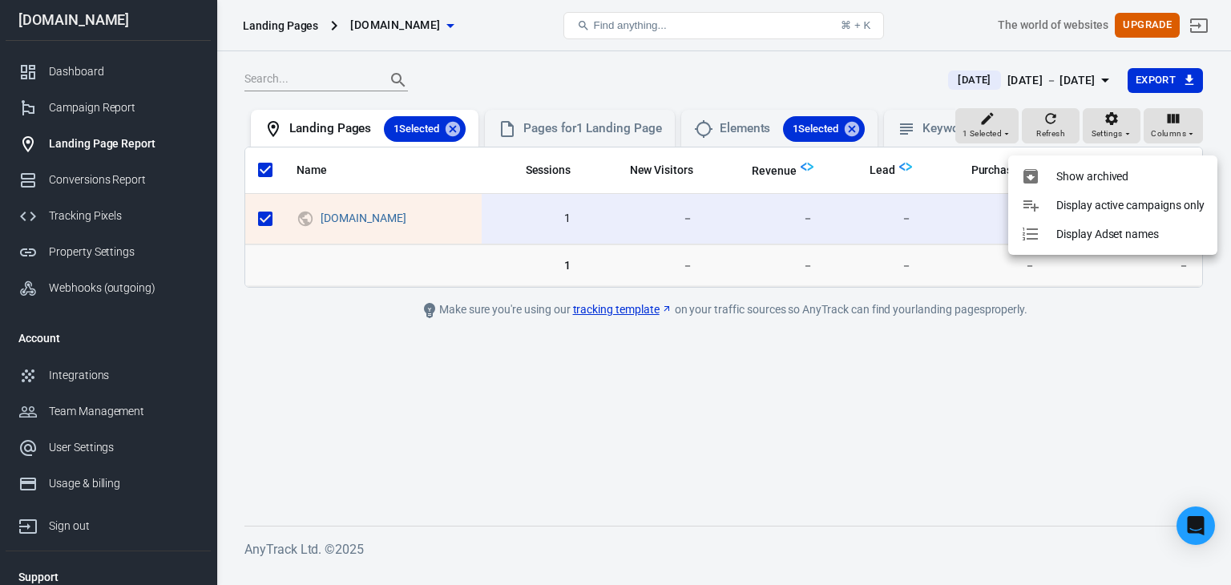
click at [1057, 137] on div at bounding box center [615, 292] width 1231 height 585
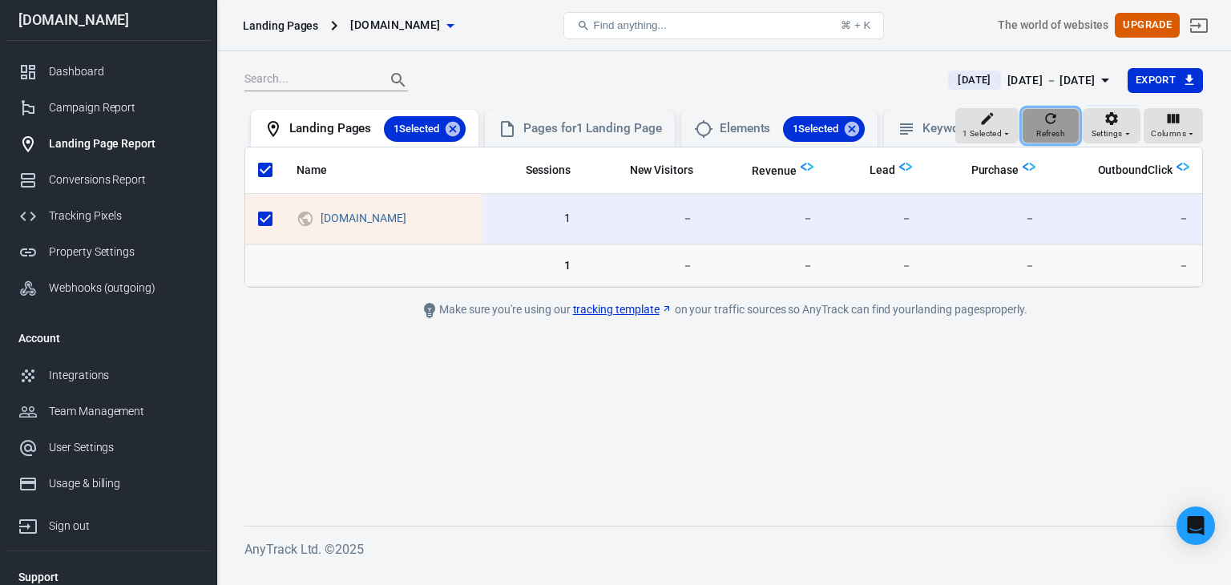
click at [1039, 135] on div "Refresh" at bounding box center [1051, 126] width 29 height 30
click at [131, 185] on div "Conversions Report" at bounding box center [123, 180] width 149 height 17
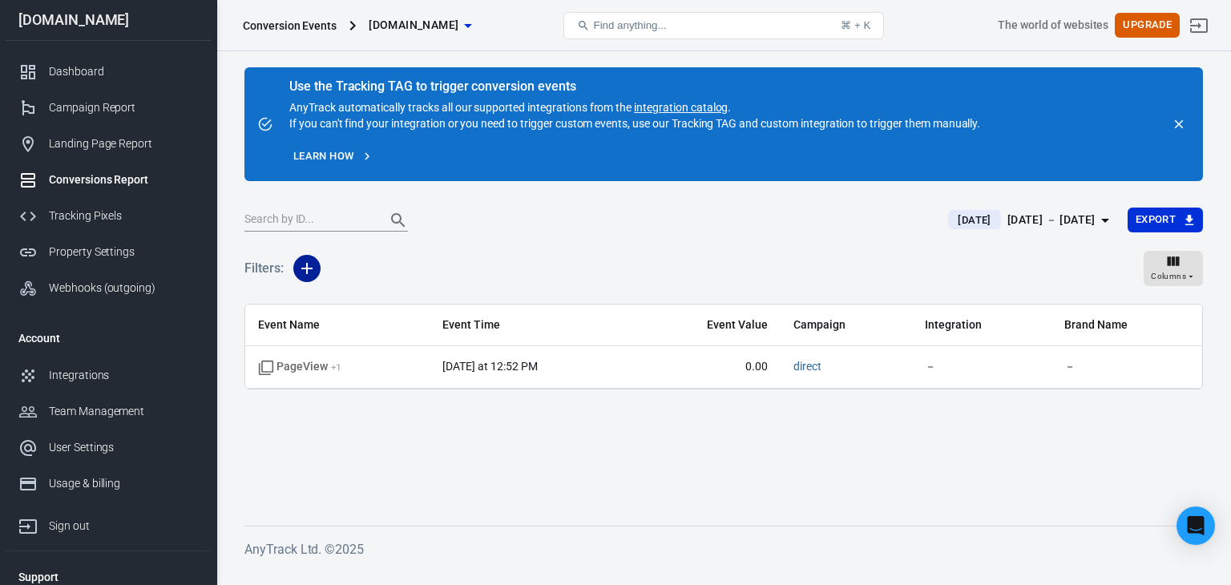
click at [305, 273] on icon "button" at bounding box center [306, 268] width 11 height 11
click at [382, 309] on li "Event Name" at bounding box center [347, 303] width 109 height 29
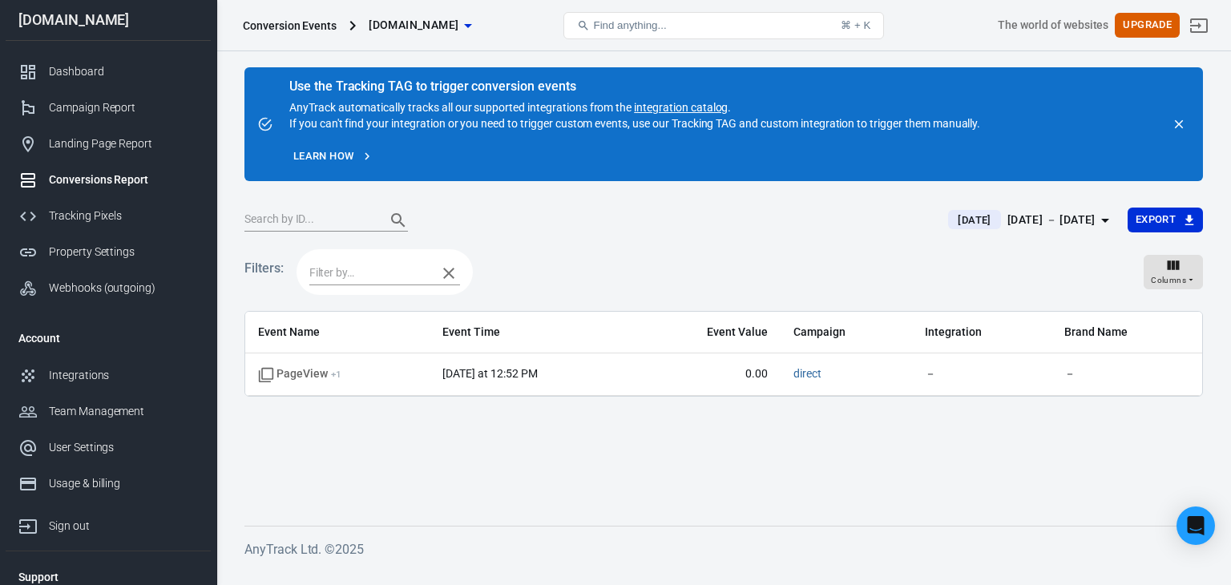
click at [446, 273] on icon "button" at bounding box center [448, 273] width 19 height 19
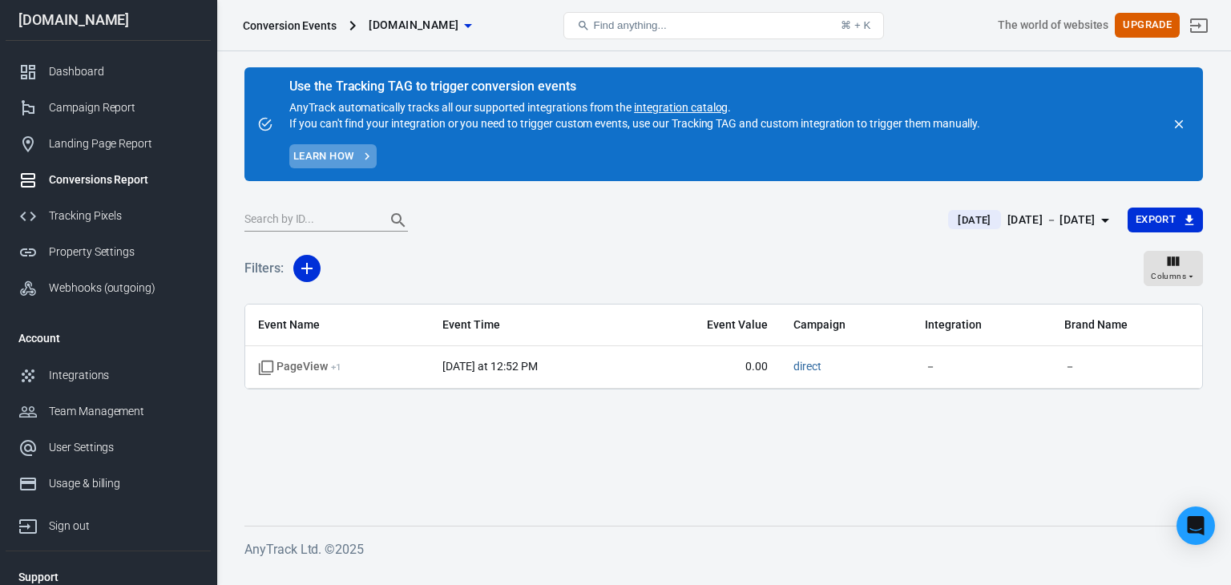
click at [346, 160] on link "Learn how" at bounding box center [332, 156] width 87 height 25
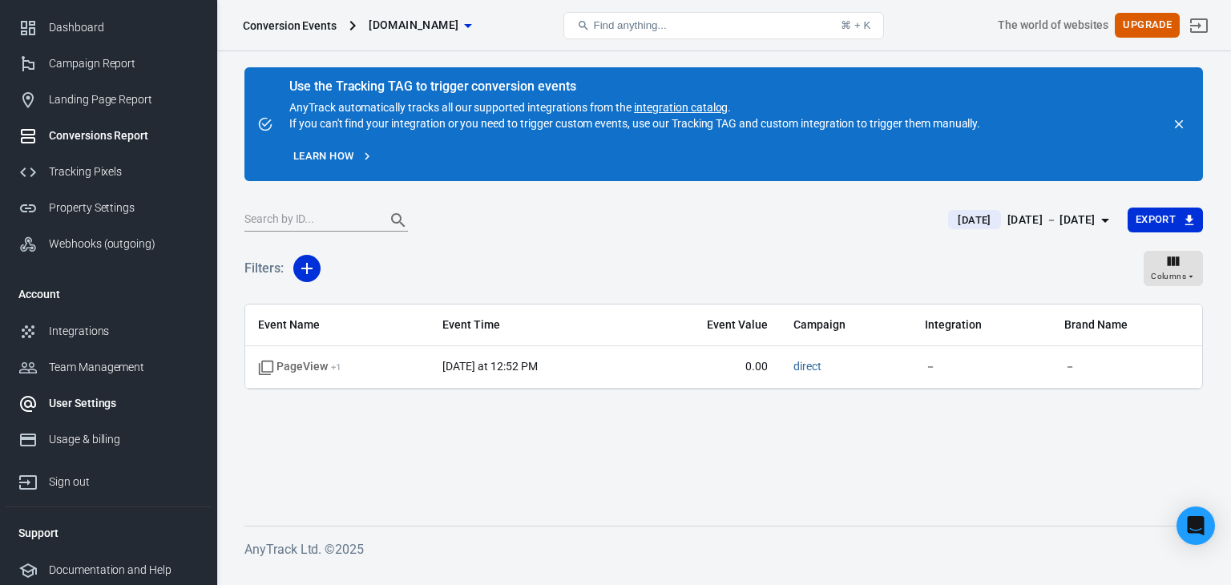
scroll to position [47, 0]
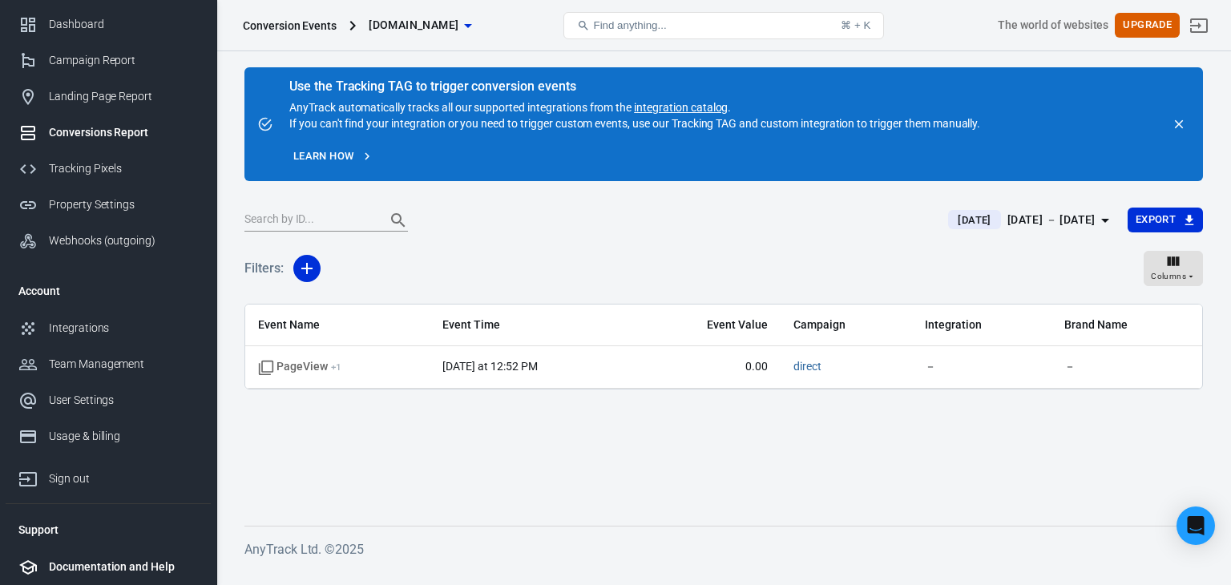
click at [133, 568] on div "Documentation and Help" at bounding box center [123, 567] width 149 height 17
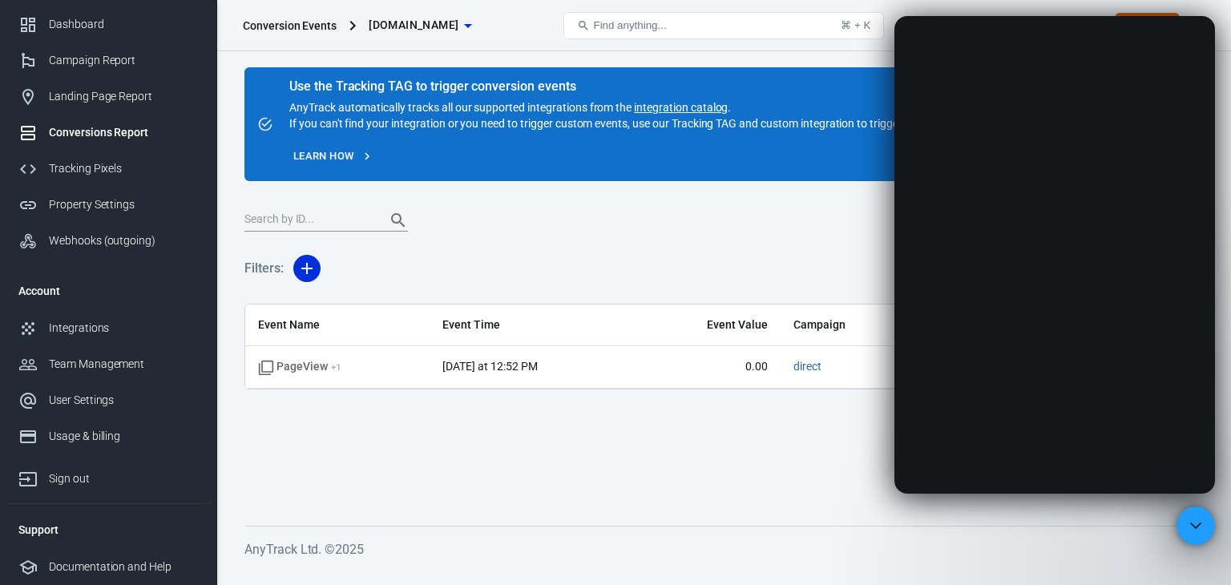
scroll to position [0, 0]
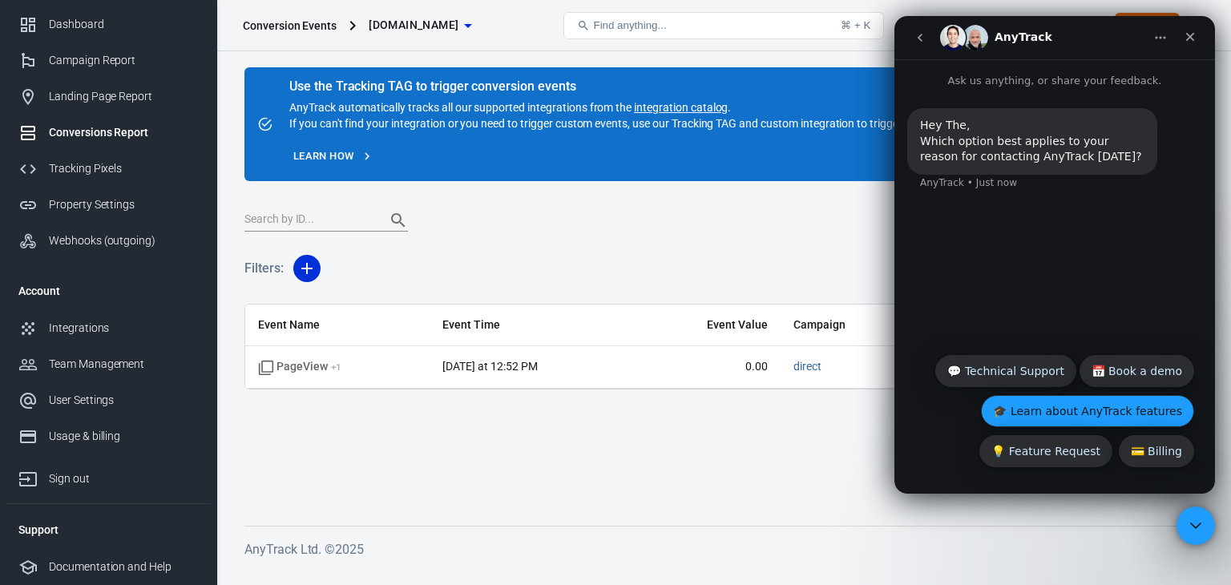
click at [1119, 417] on button "🎓 Learn about AnyTrack features" at bounding box center [1087, 411] width 213 height 32
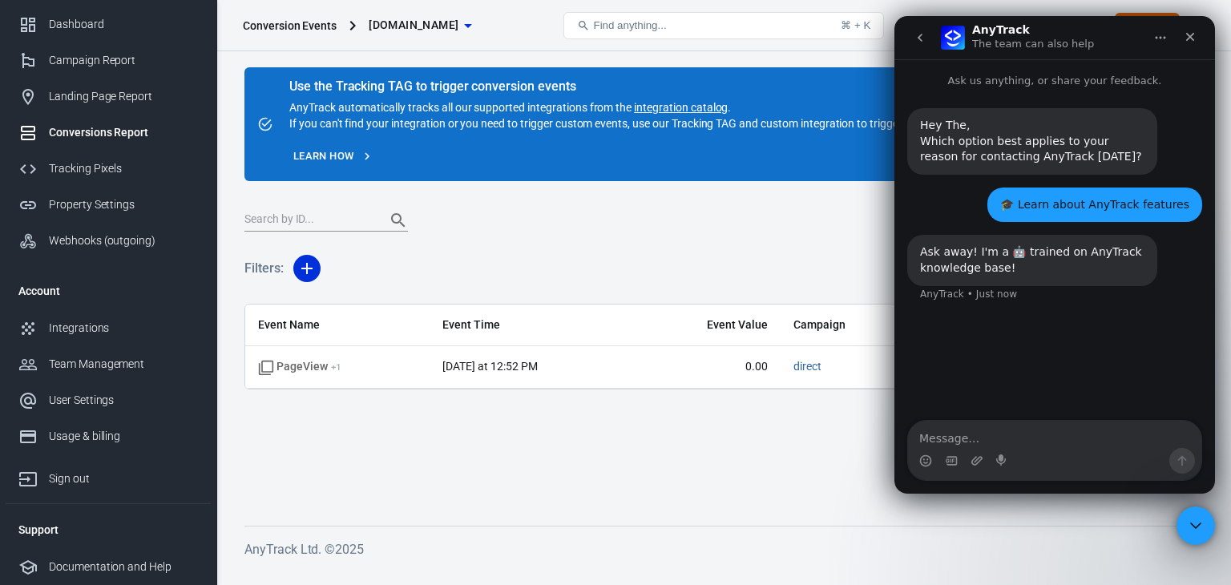
type textarea "g"
type textarea "เชื่อมต่อเว็บสูงสุดได้กี่เว็บ"
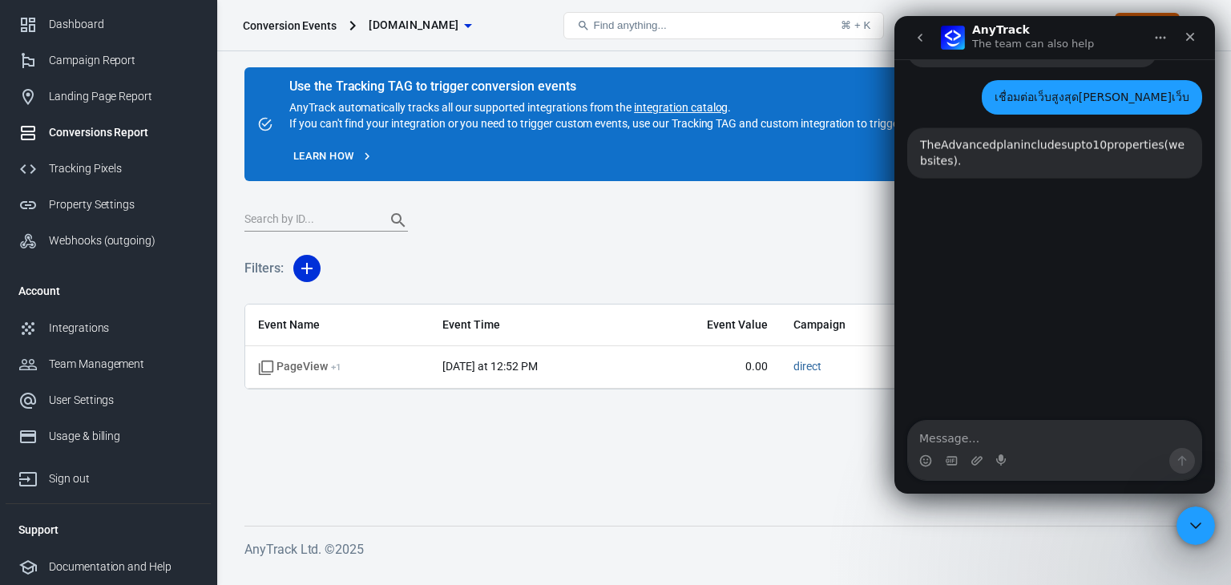
scroll to position [243, 0]
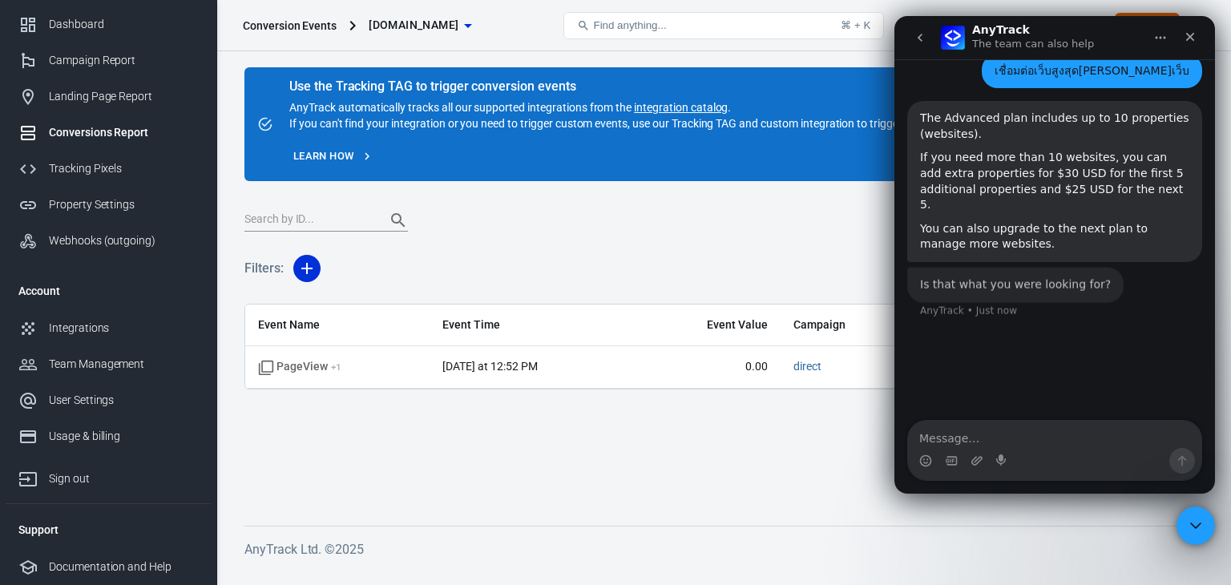
click at [574, 451] on main "Use the Tracking TAG to trigger conversion events AnyTrack automatically tracks…" at bounding box center [724, 283] width 959 height 433
click at [1182, 45] on div "Close" at bounding box center [1190, 36] width 29 height 29
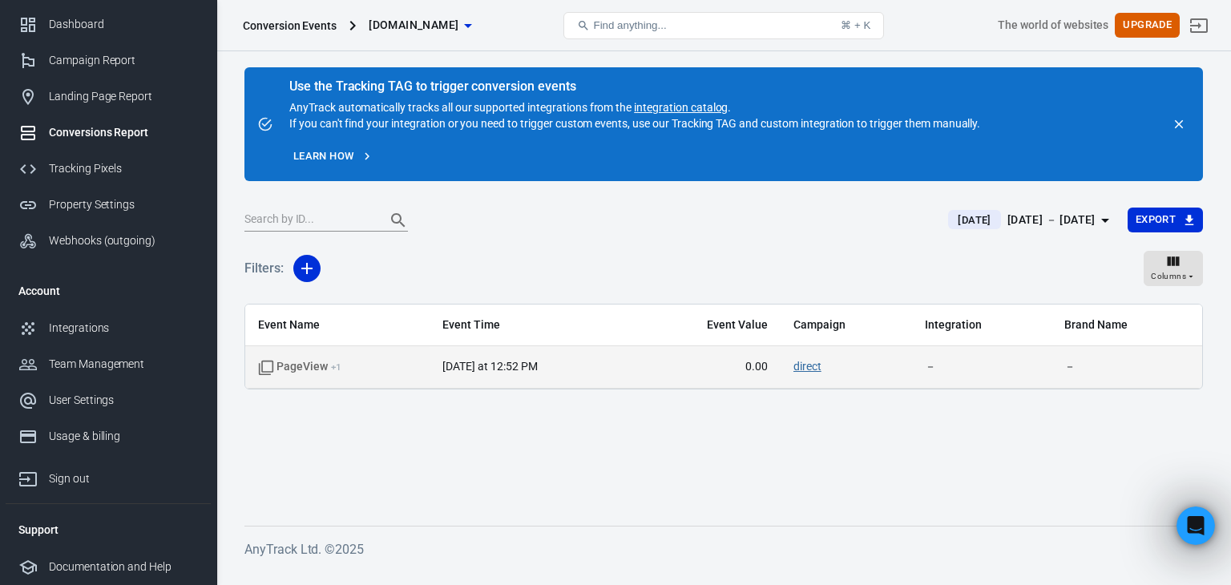
scroll to position [140, 0]
click at [810, 370] on link "direct" at bounding box center [808, 366] width 28 height 13
click at [321, 368] on span "PageView + 1" at bounding box center [299, 367] width 83 height 16
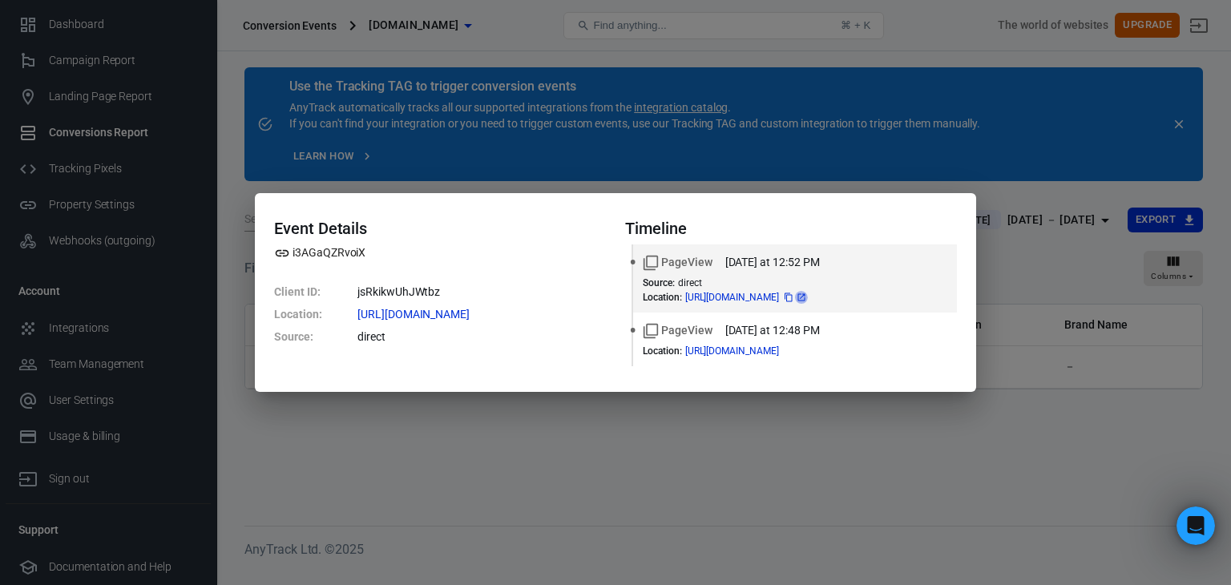
click at [806, 295] on icon at bounding box center [802, 298] width 10 height 10
click at [1053, 188] on div "Event Details i3AGaQZRvoiX Client ID : jsRkikwUhJWtbz Location : https://gaza47…" at bounding box center [615, 292] width 1231 height 585
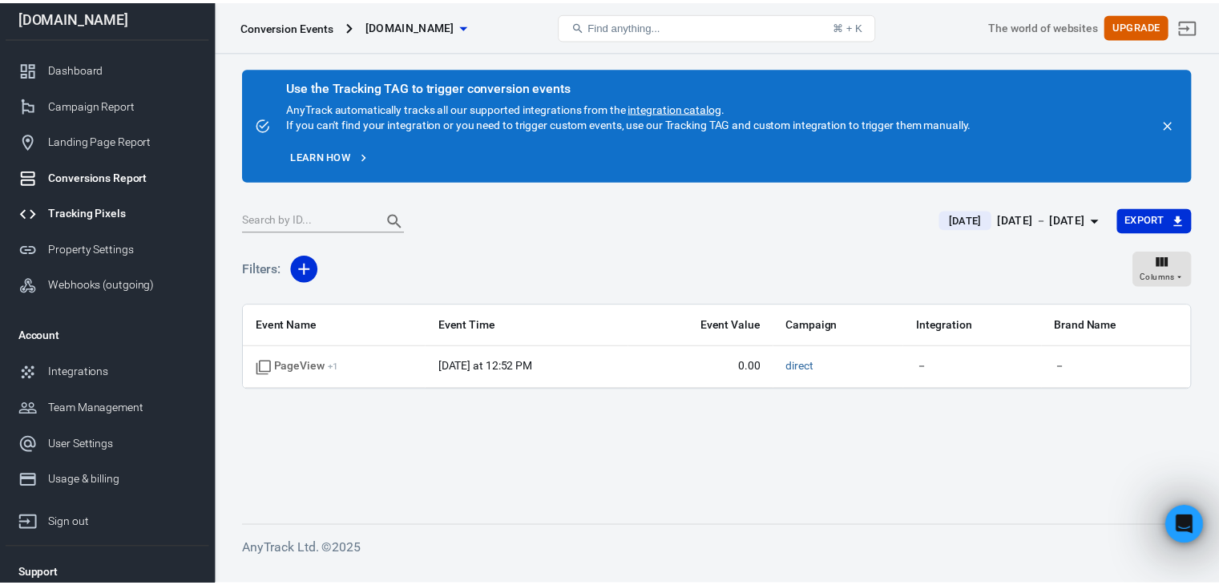
scroll to position [0, 0]
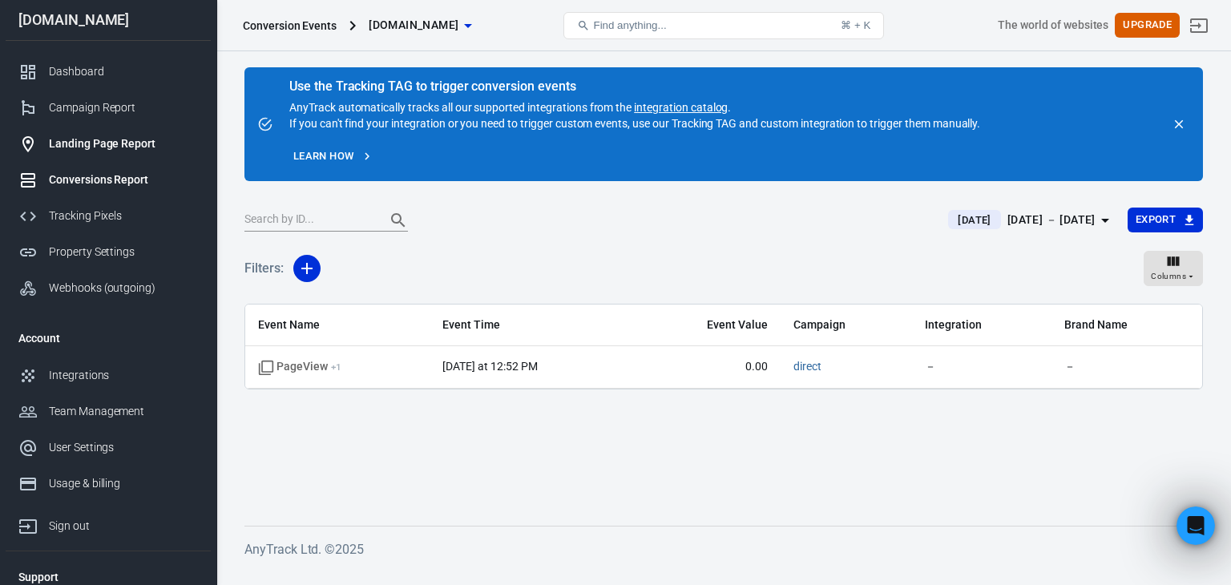
click at [148, 152] on div "Landing Page Report" at bounding box center [123, 143] width 149 height 17
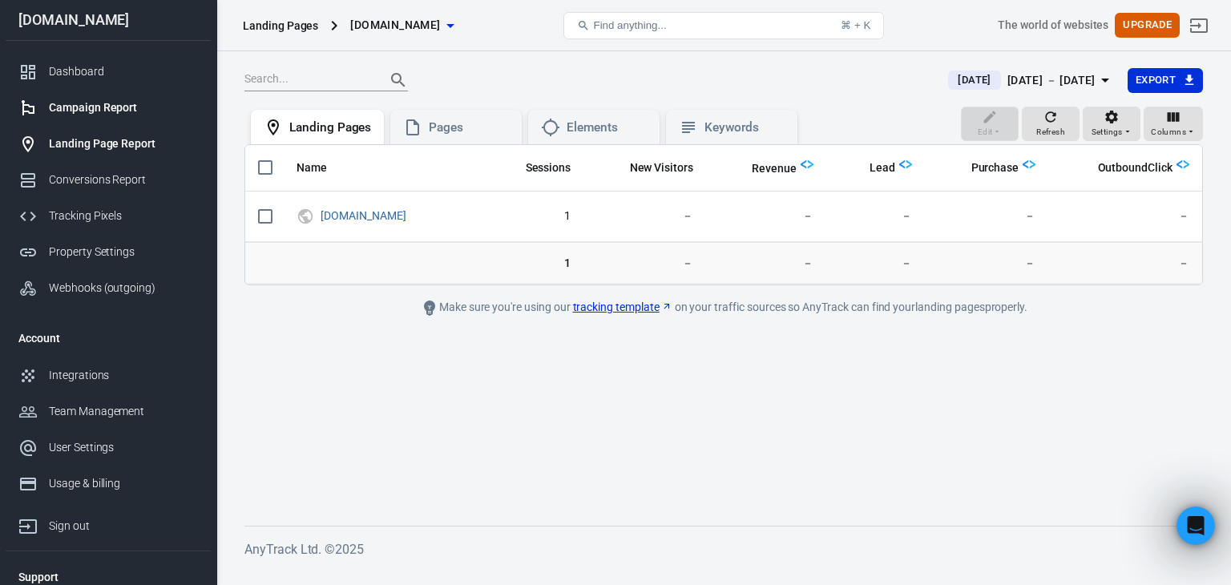
click at [117, 100] on div "Campaign Report" at bounding box center [123, 107] width 149 height 17
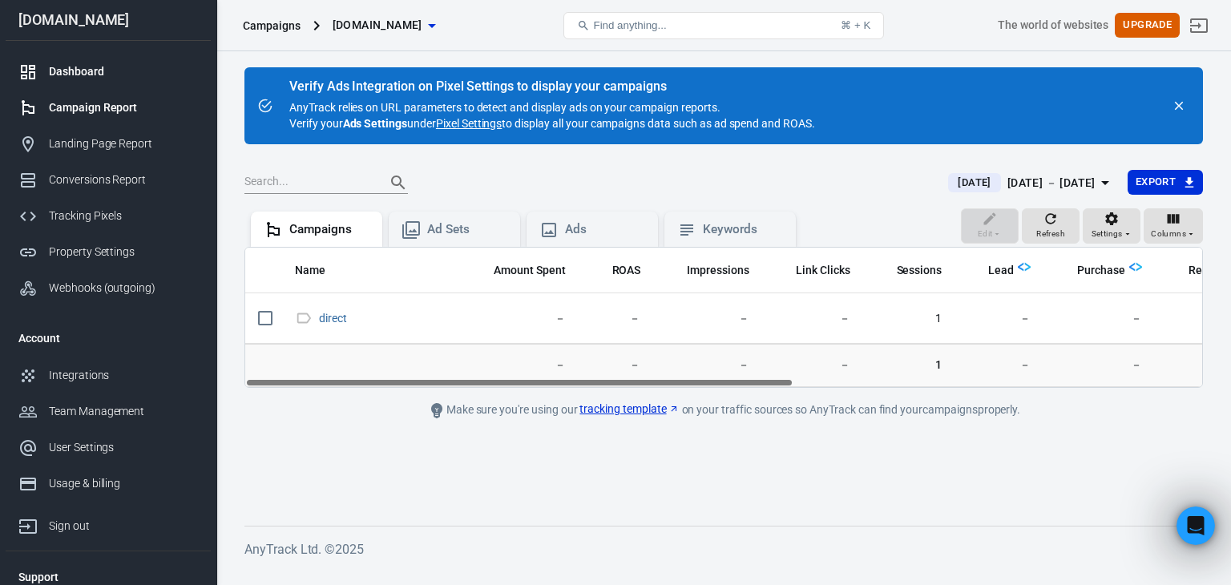
click at [83, 71] on div "Dashboard" at bounding box center [123, 71] width 149 height 17
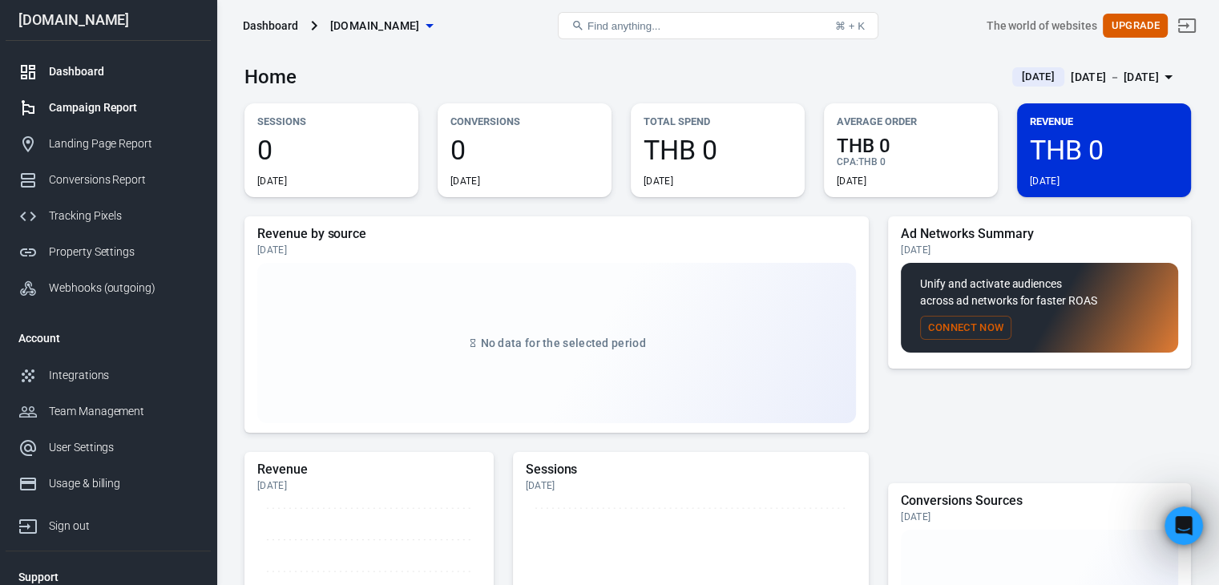
click at [112, 115] on div "Campaign Report" at bounding box center [123, 107] width 149 height 17
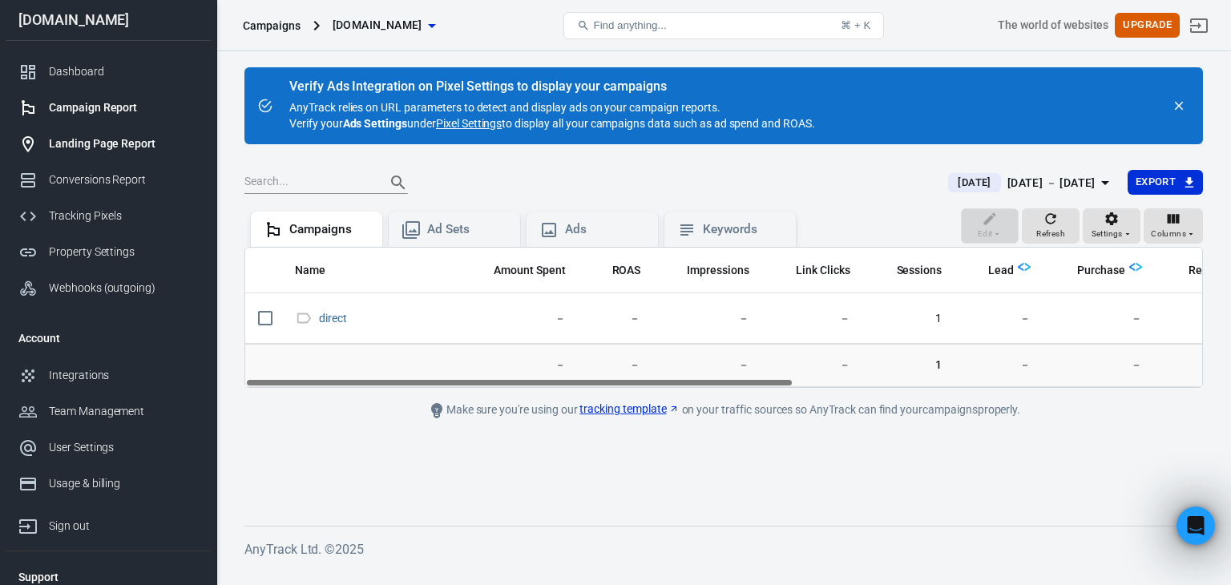
click at [135, 160] on link "Landing Page Report" at bounding box center [108, 144] width 205 height 36
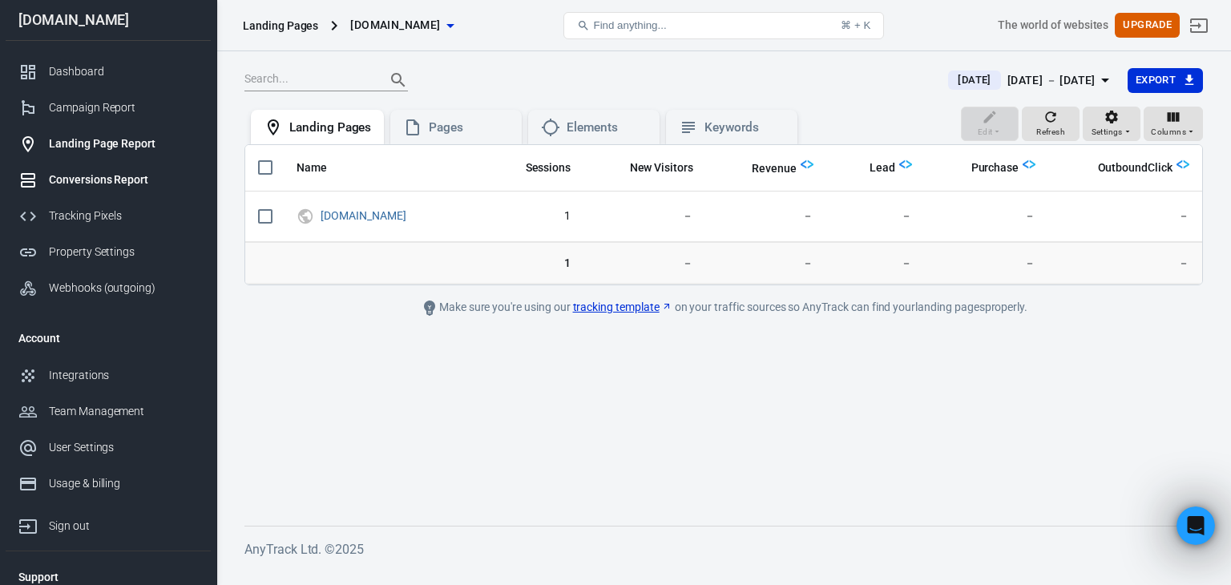
click at [126, 184] on div "Conversions Report" at bounding box center [123, 180] width 149 height 17
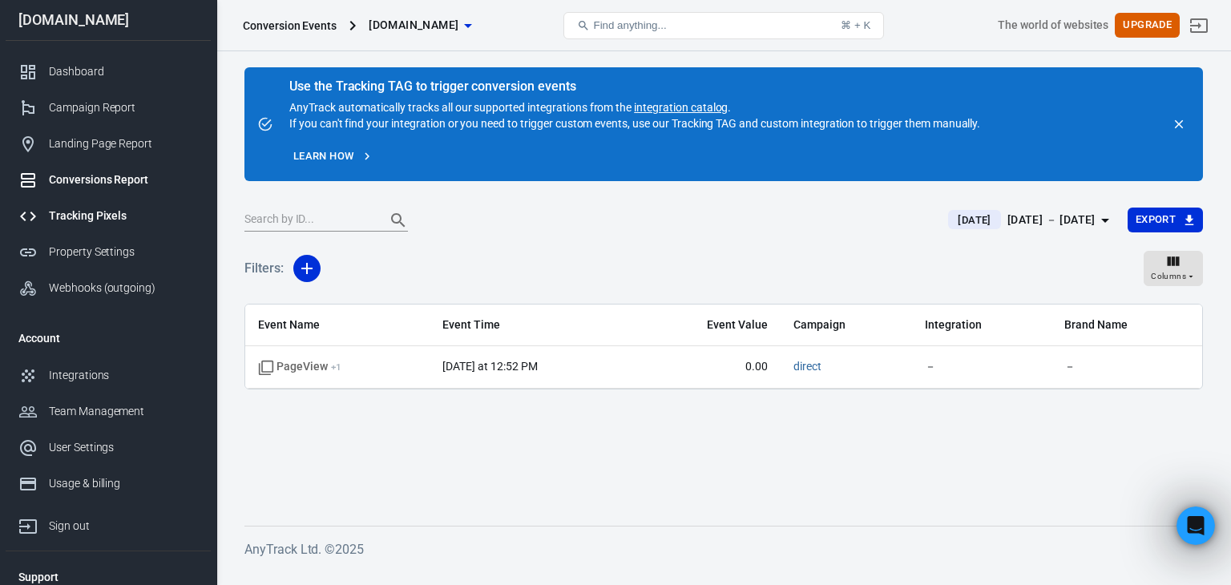
click at [138, 219] on div "Tracking Pixels" at bounding box center [123, 216] width 149 height 17
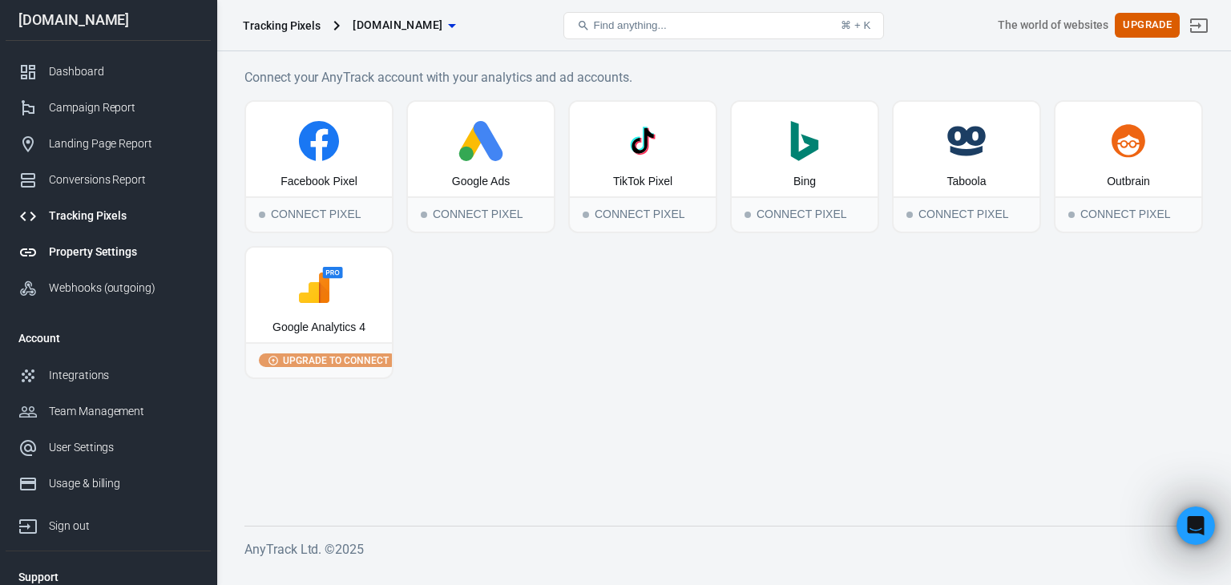
click at [136, 260] on div "Property Settings" at bounding box center [123, 252] width 149 height 17
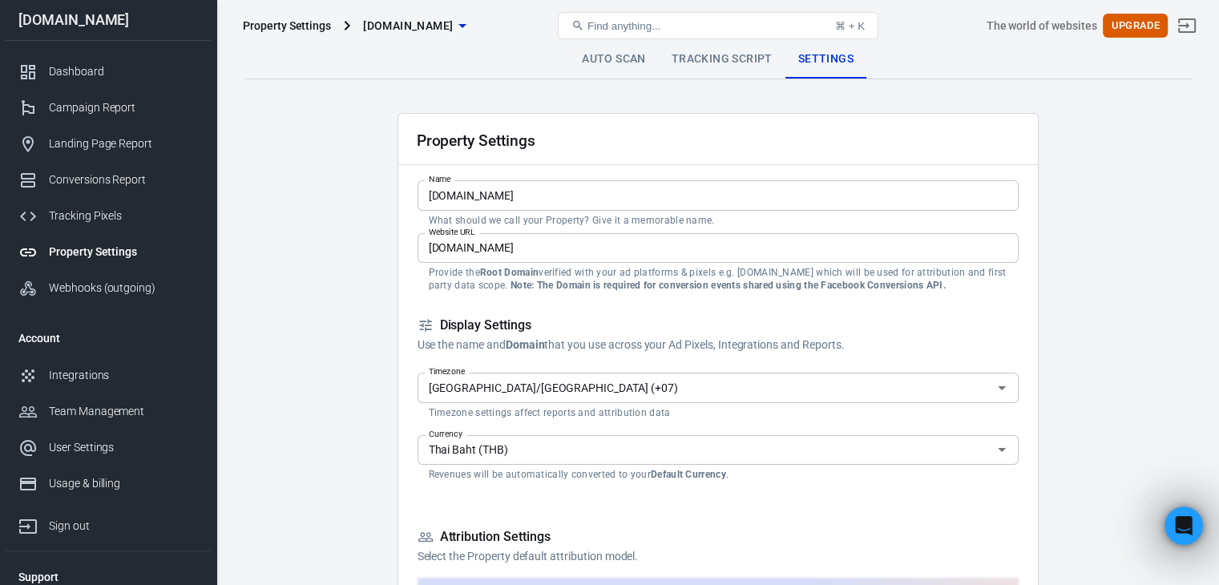
click at [616, 65] on link "Auto Scan" at bounding box center [614, 59] width 90 height 38
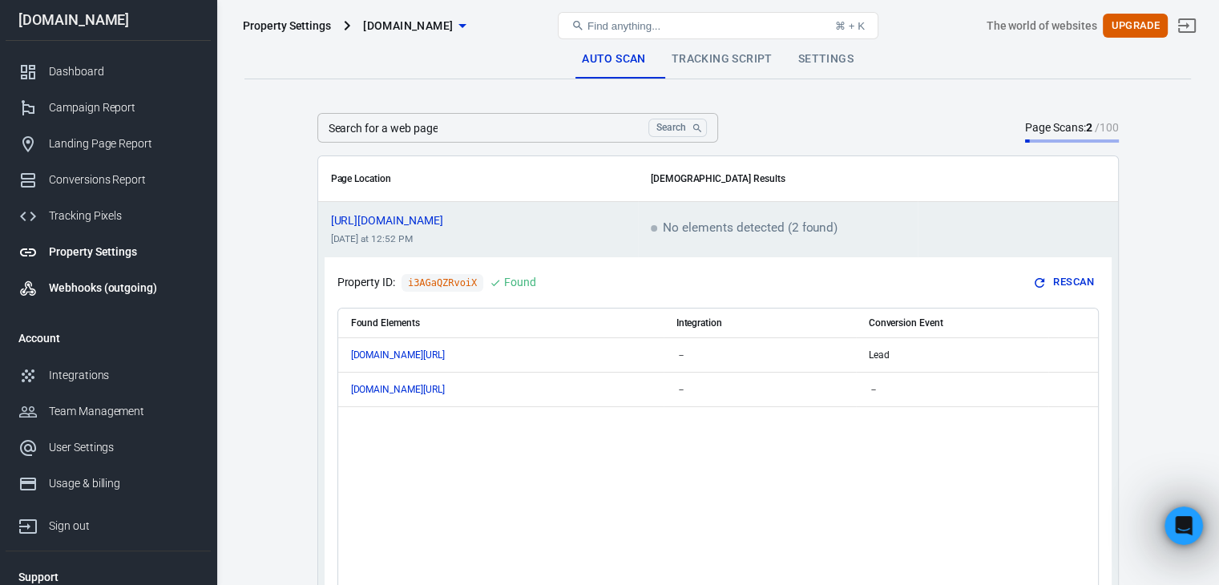
click at [112, 305] on link "Webhooks (outgoing)" at bounding box center [108, 288] width 205 height 36
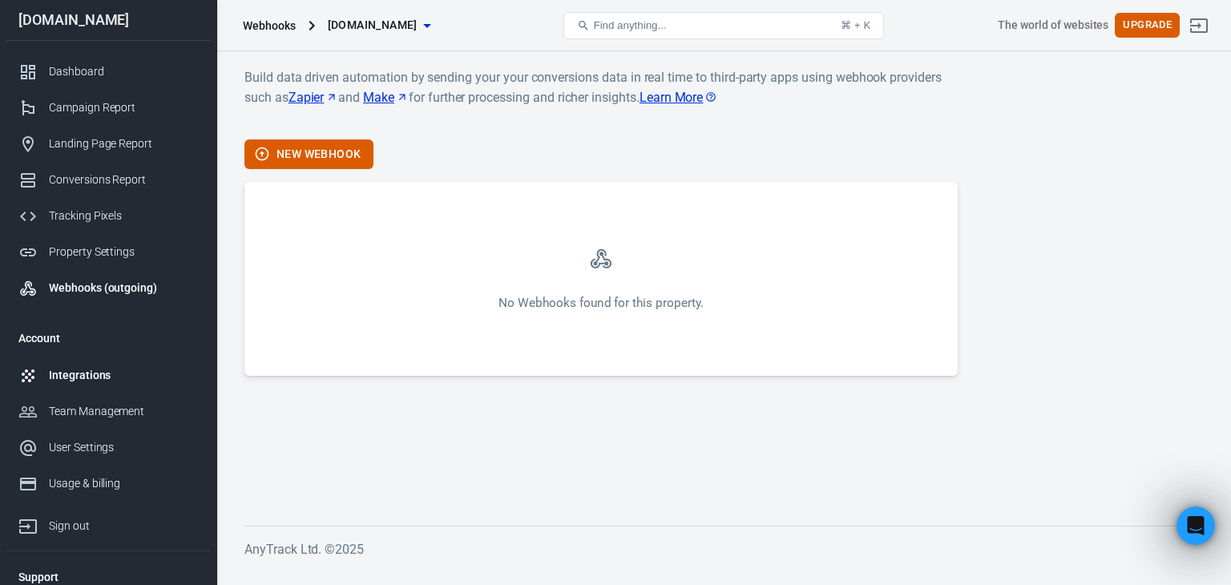
click at [109, 378] on div "Integrations" at bounding box center [123, 375] width 149 height 17
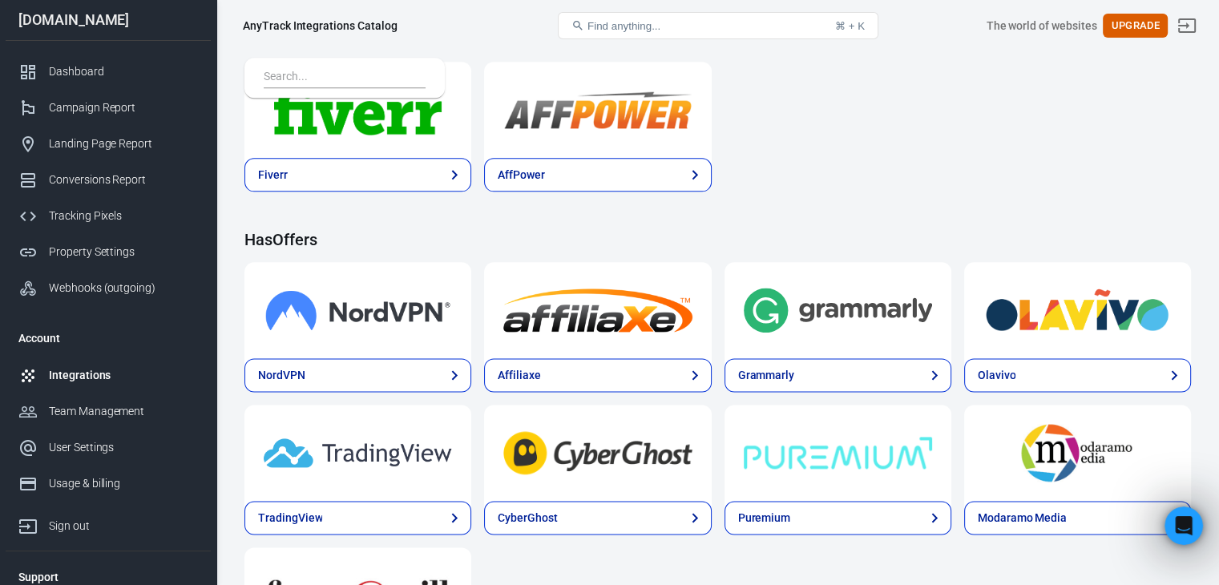
scroll to position [2475, 0]
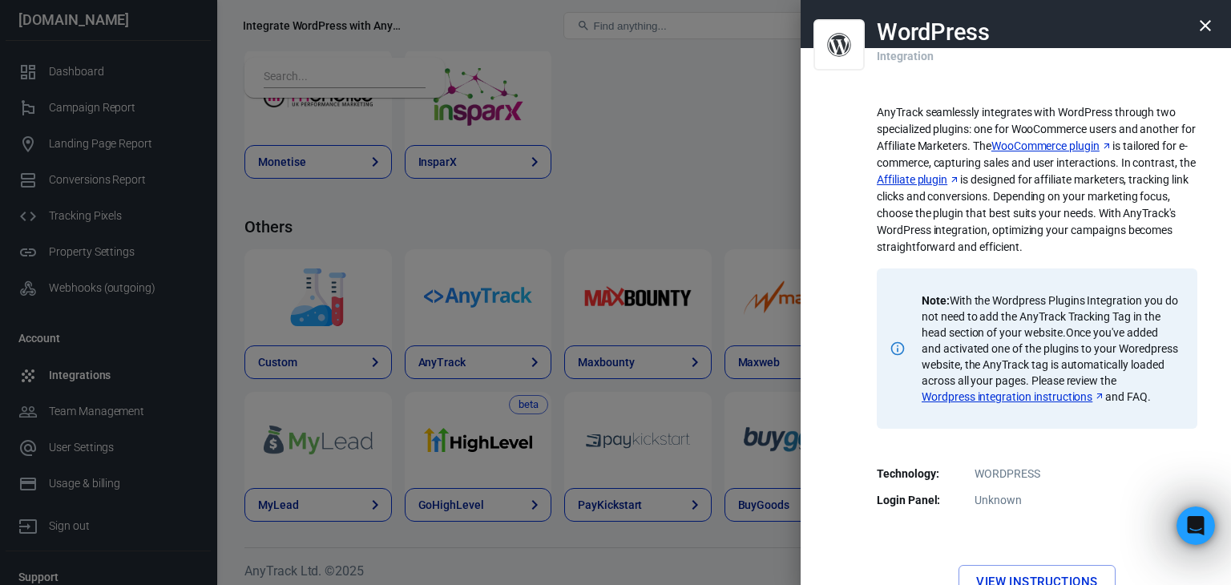
click at [674, 187] on div at bounding box center [615, 292] width 1231 height 585
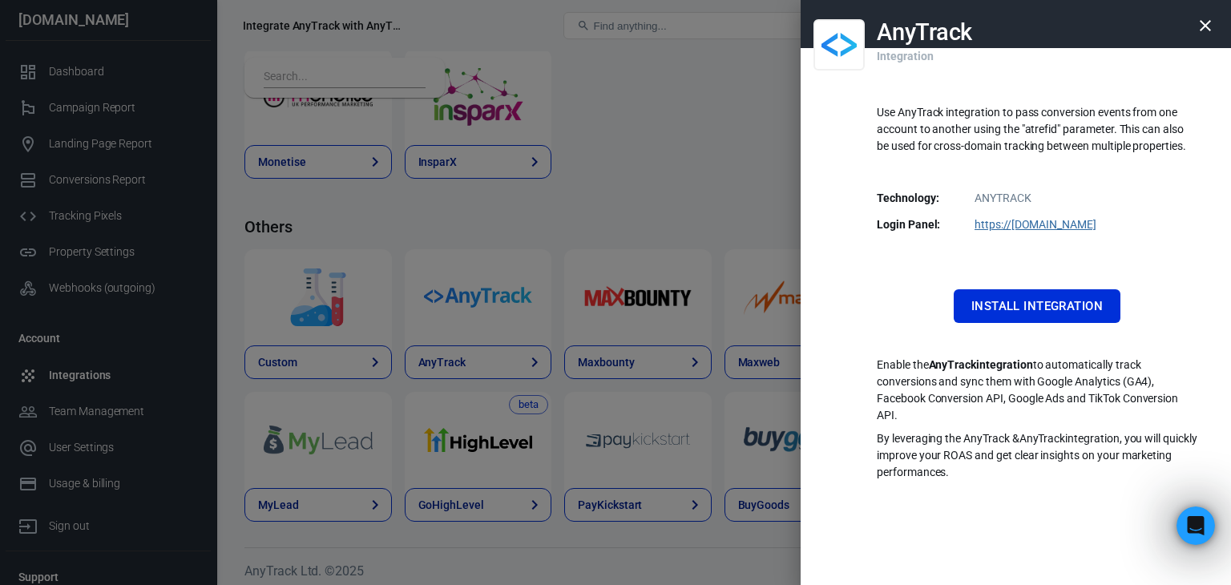
click at [1080, 228] on link "https:// dashboard.anytrack.io" at bounding box center [1036, 224] width 122 height 13
click at [653, 207] on div at bounding box center [615, 292] width 1231 height 585
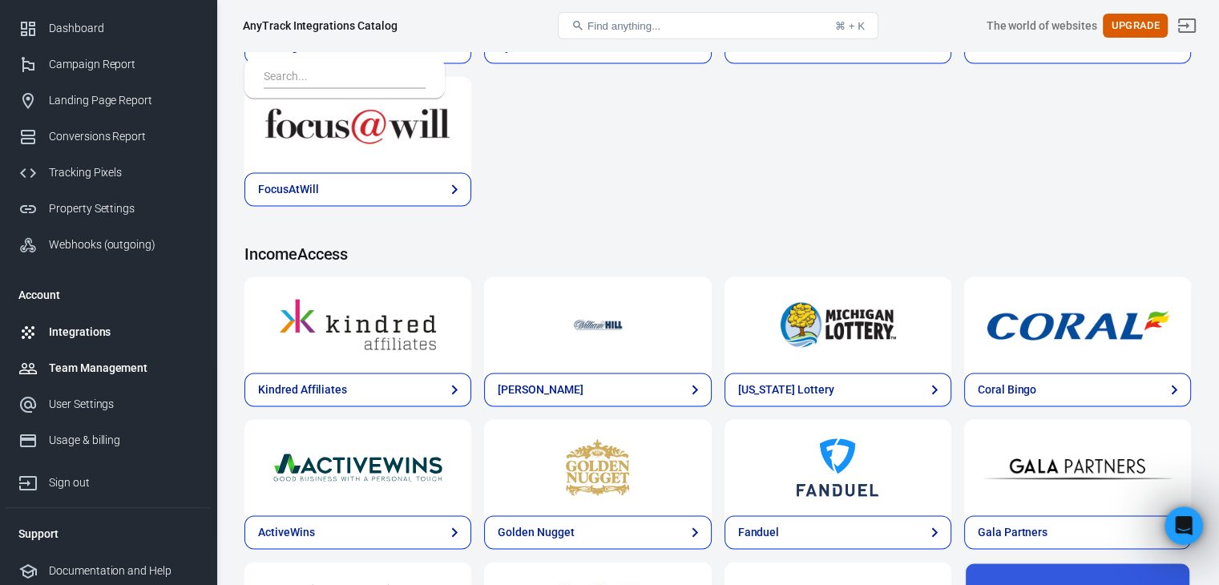
scroll to position [47, 0]
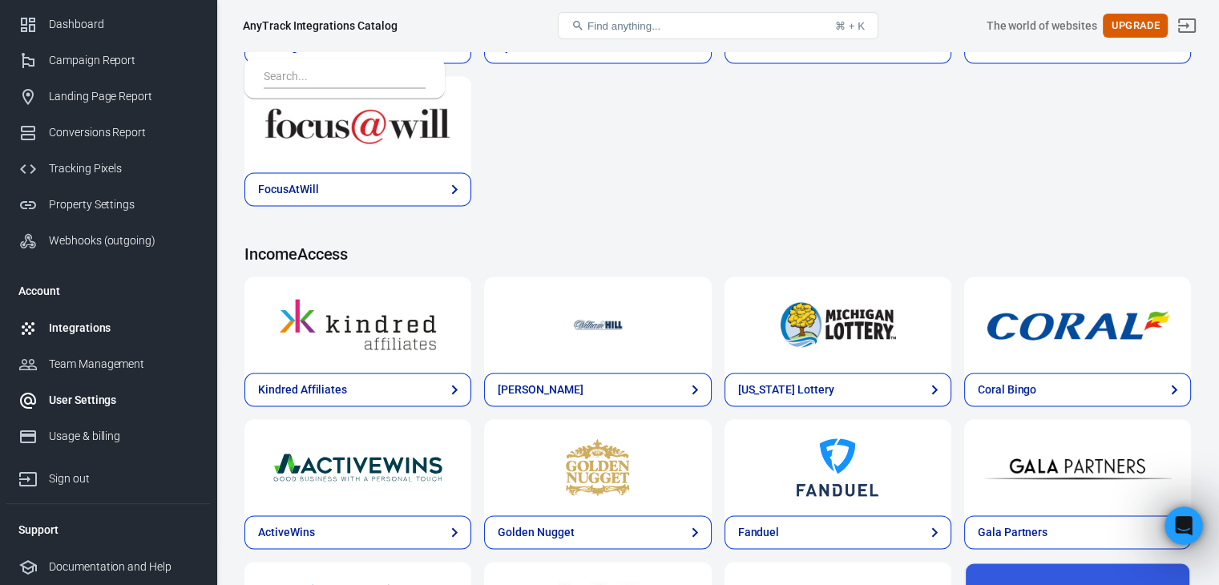
click at [92, 414] on link "User Settings" at bounding box center [108, 400] width 205 height 36
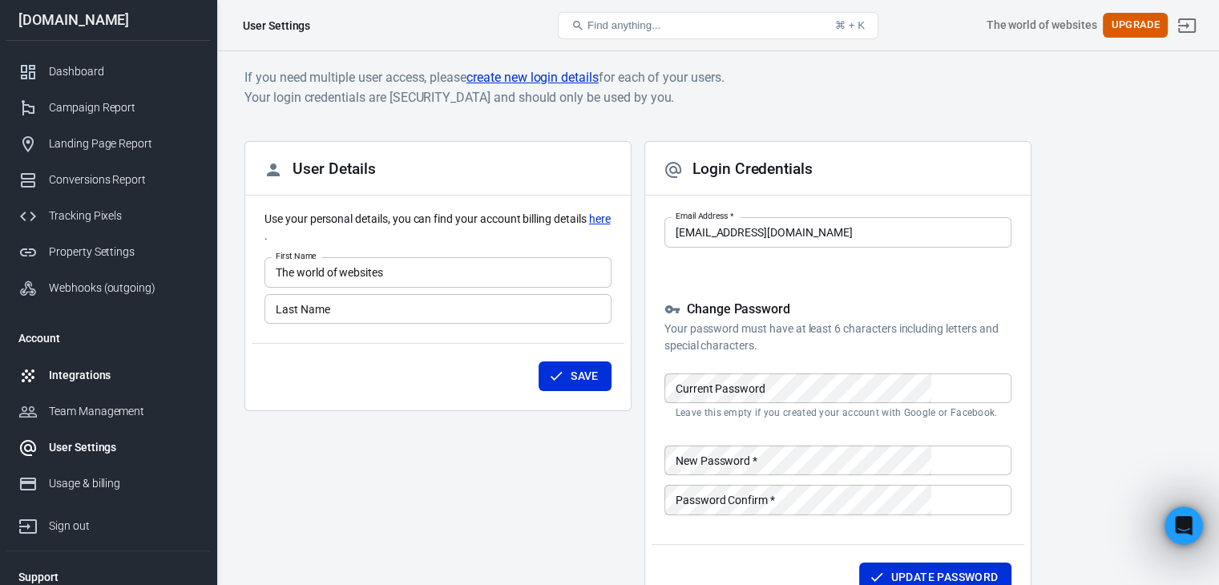
click at [120, 389] on link "Integrations" at bounding box center [108, 376] width 205 height 36
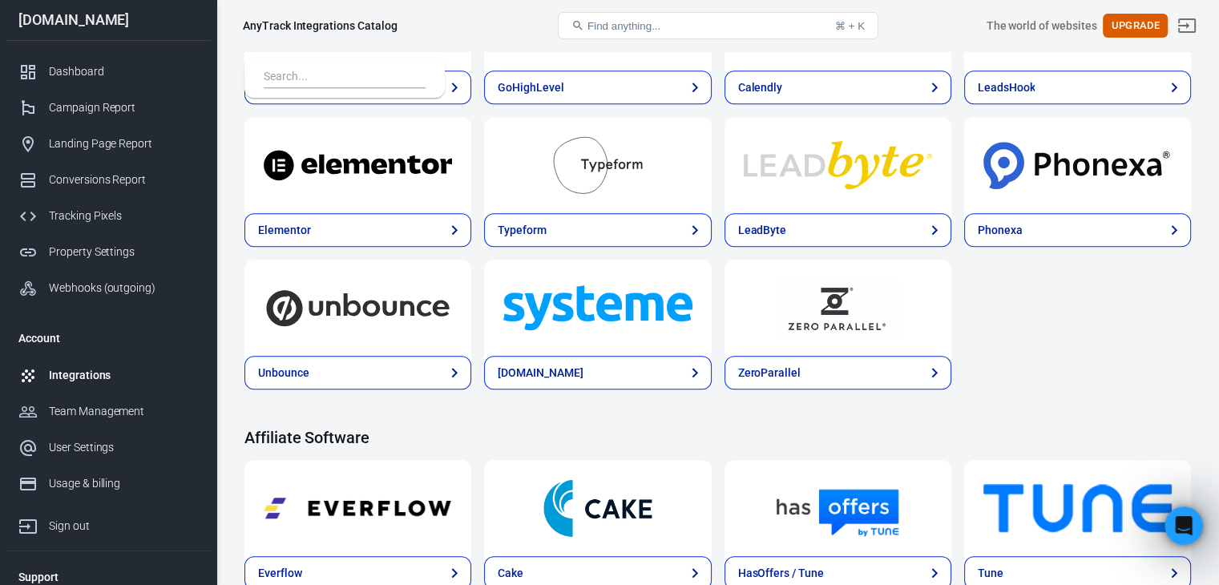
scroll to position [1122, 0]
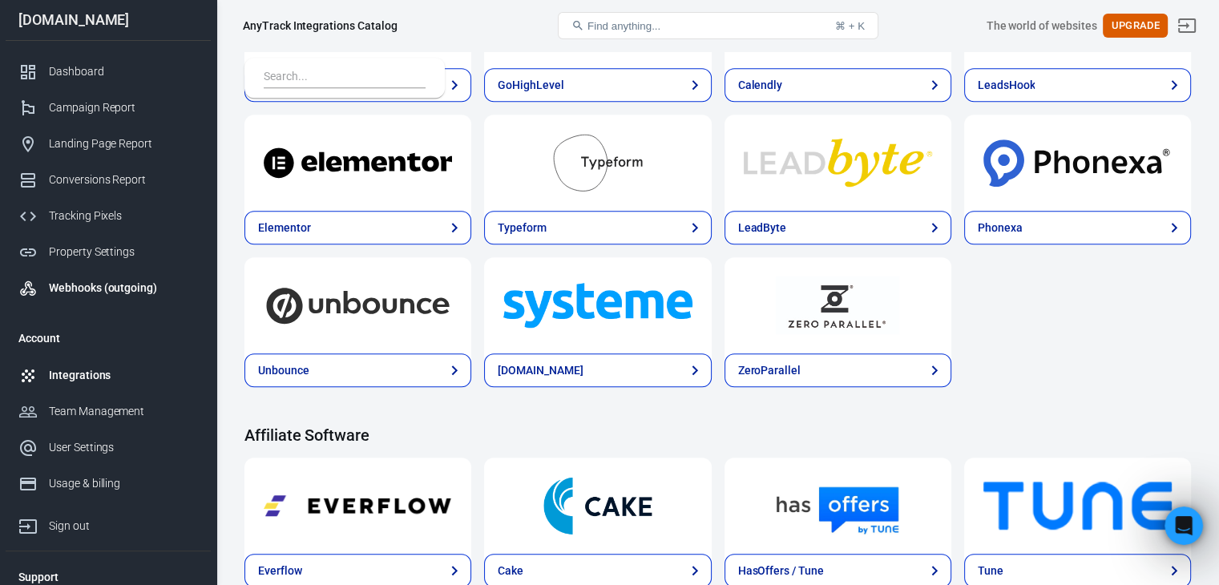
click at [104, 285] on div "Webhooks (outgoing)" at bounding box center [123, 288] width 149 height 17
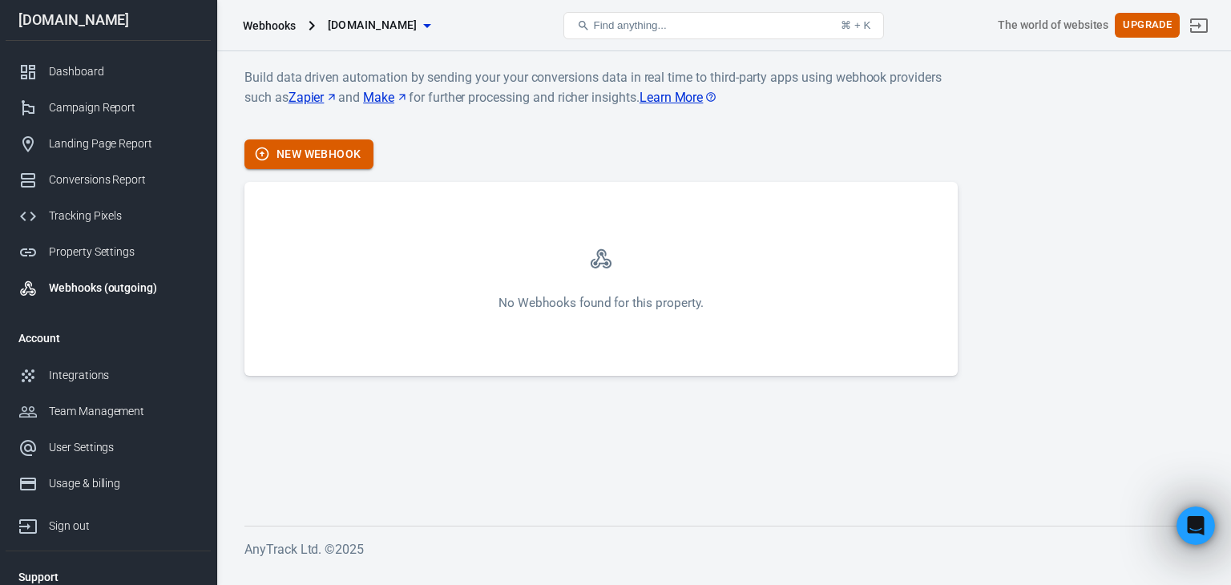
click at [327, 148] on button "New Webhook" at bounding box center [309, 154] width 129 height 30
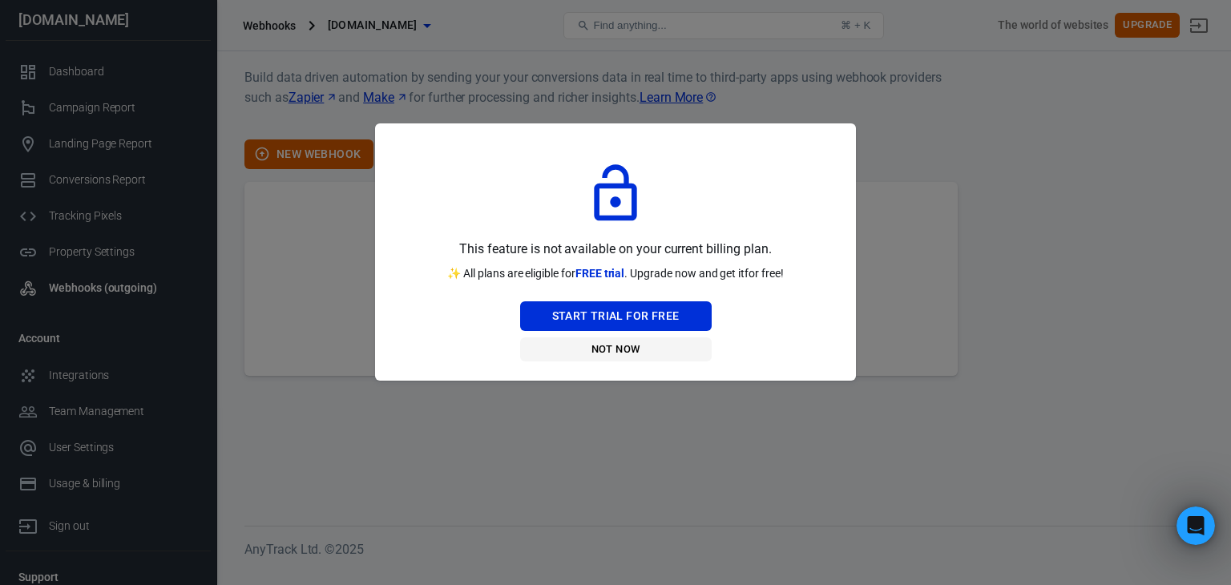
click at [603, 347] on button "Not Now" at bounding box center [616, 349] width 192 height 25
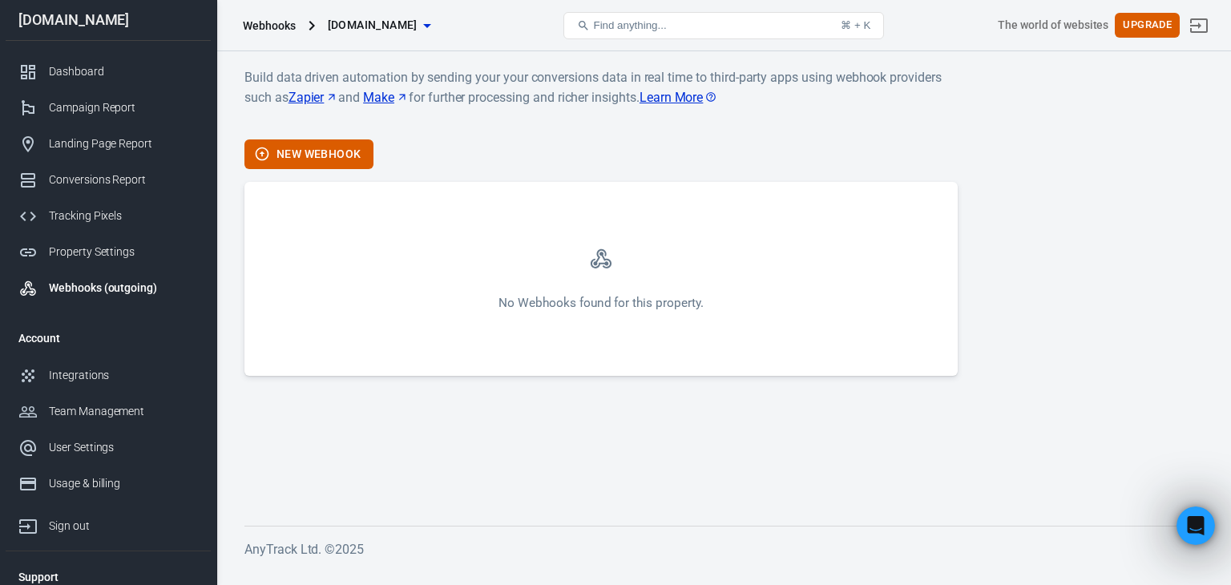
click at [317, 105] on link "Zapier" at bounding box center [314, 97] width 51 height 20
click at [396, 99] on link "Make" at bounding box center [386, 97] width 46 height 20
